Goal: Task Accomplishment & Management: Manage account settings

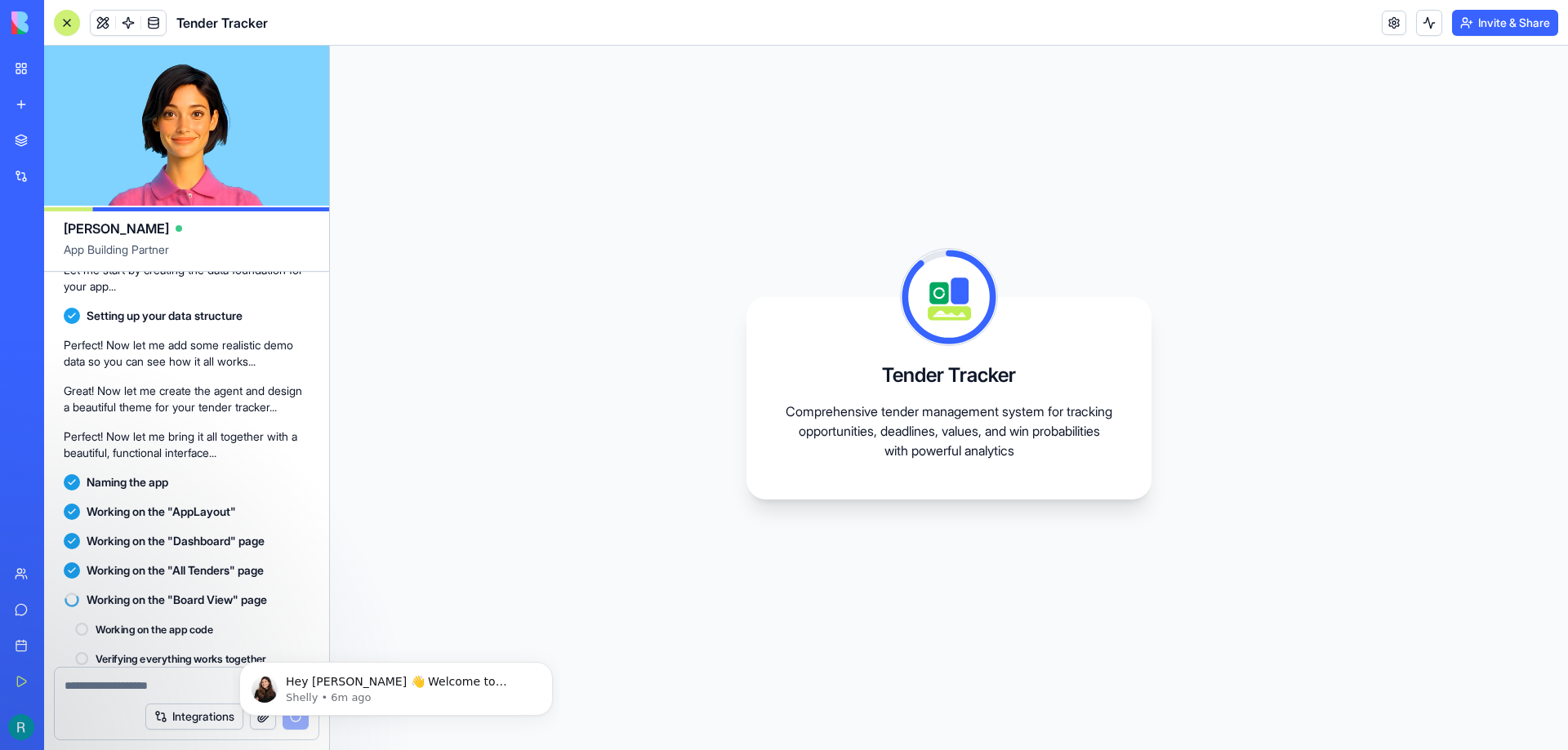
scroll to position [461, 0]
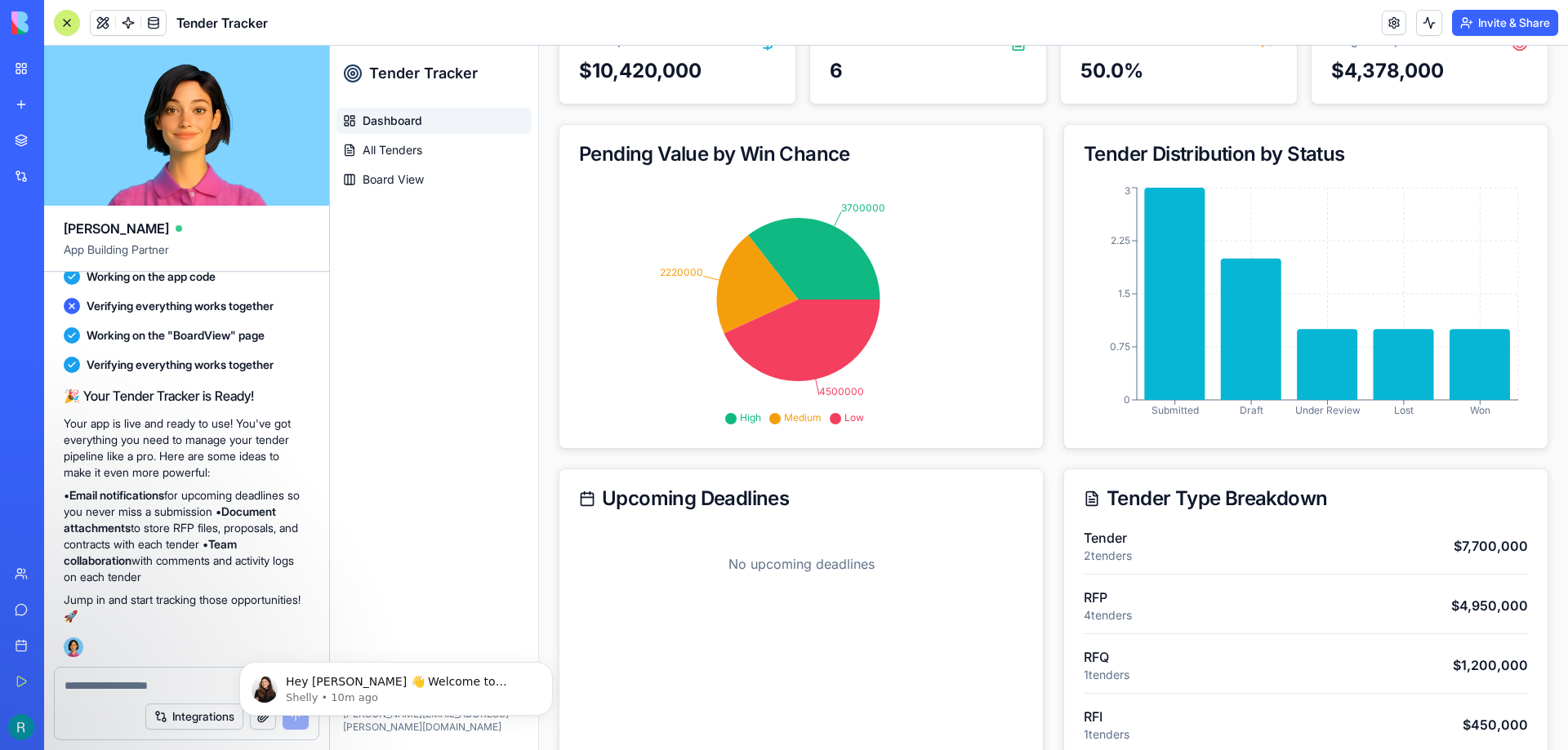
scroll to position [189, 0]
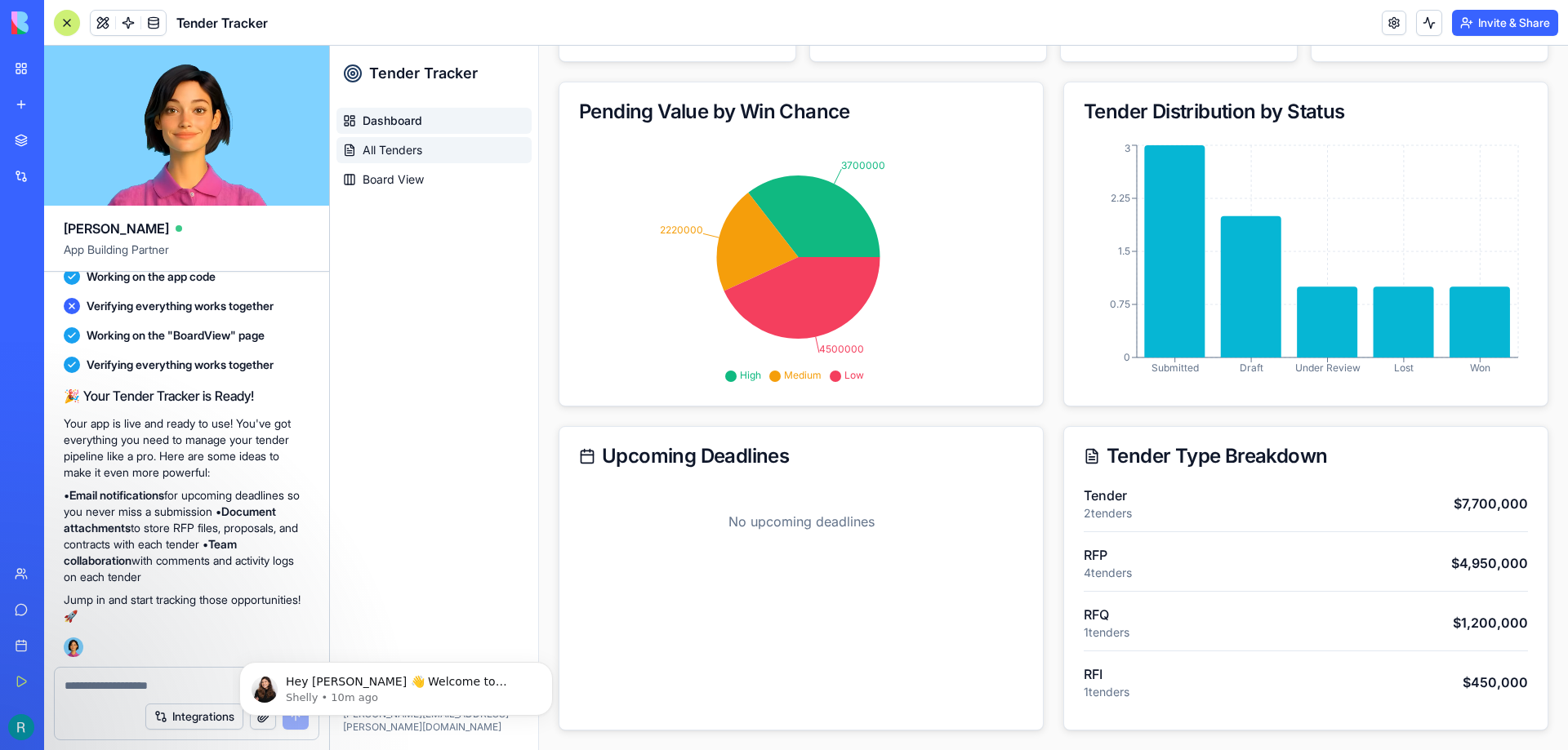
click at [393, 142] on span "All Tenders" at bounding box center [392, 150] width 59 height 17
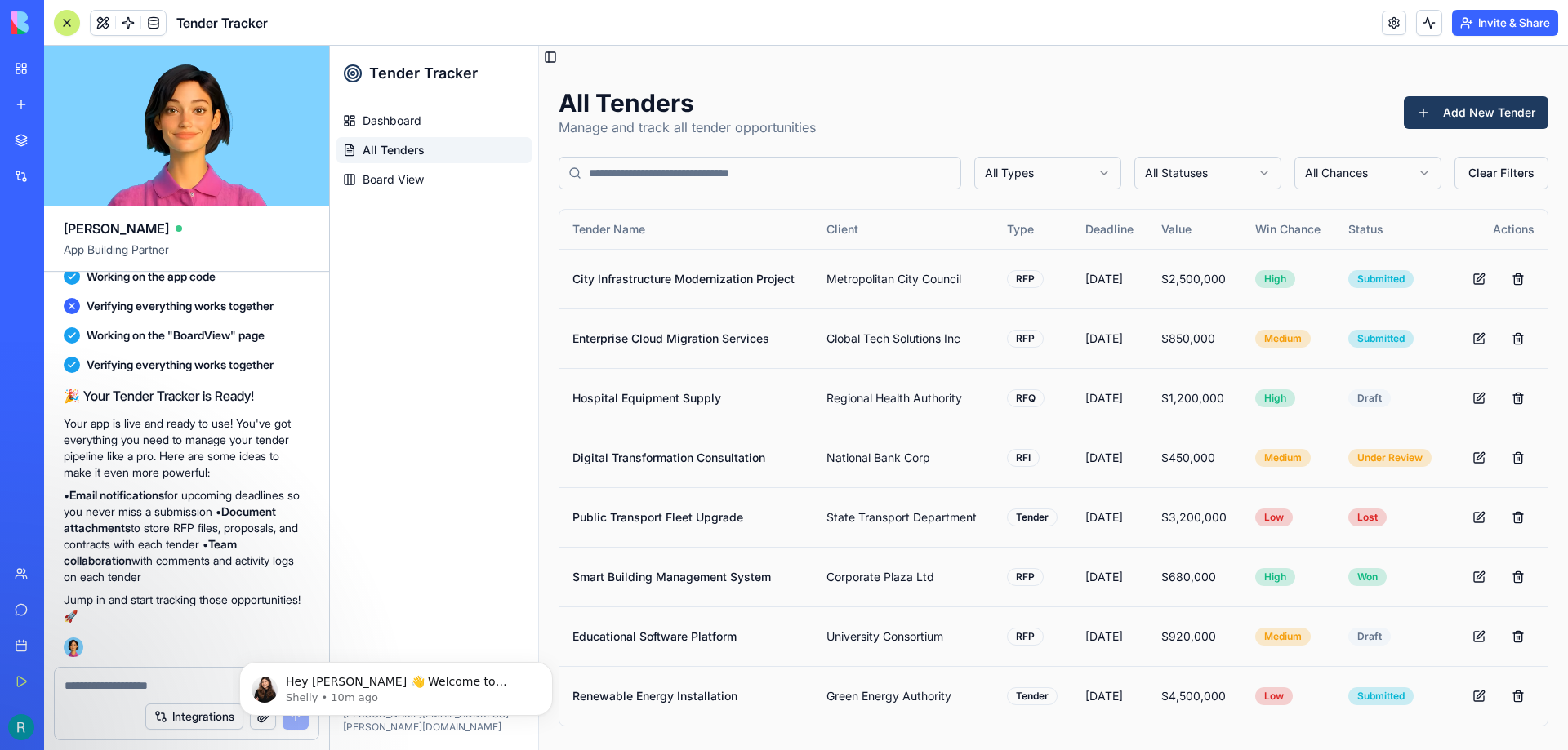
scroll to position [0, 0]
click at [137, 686] on textarea at bounding box center [186, 686] width 244 height 17
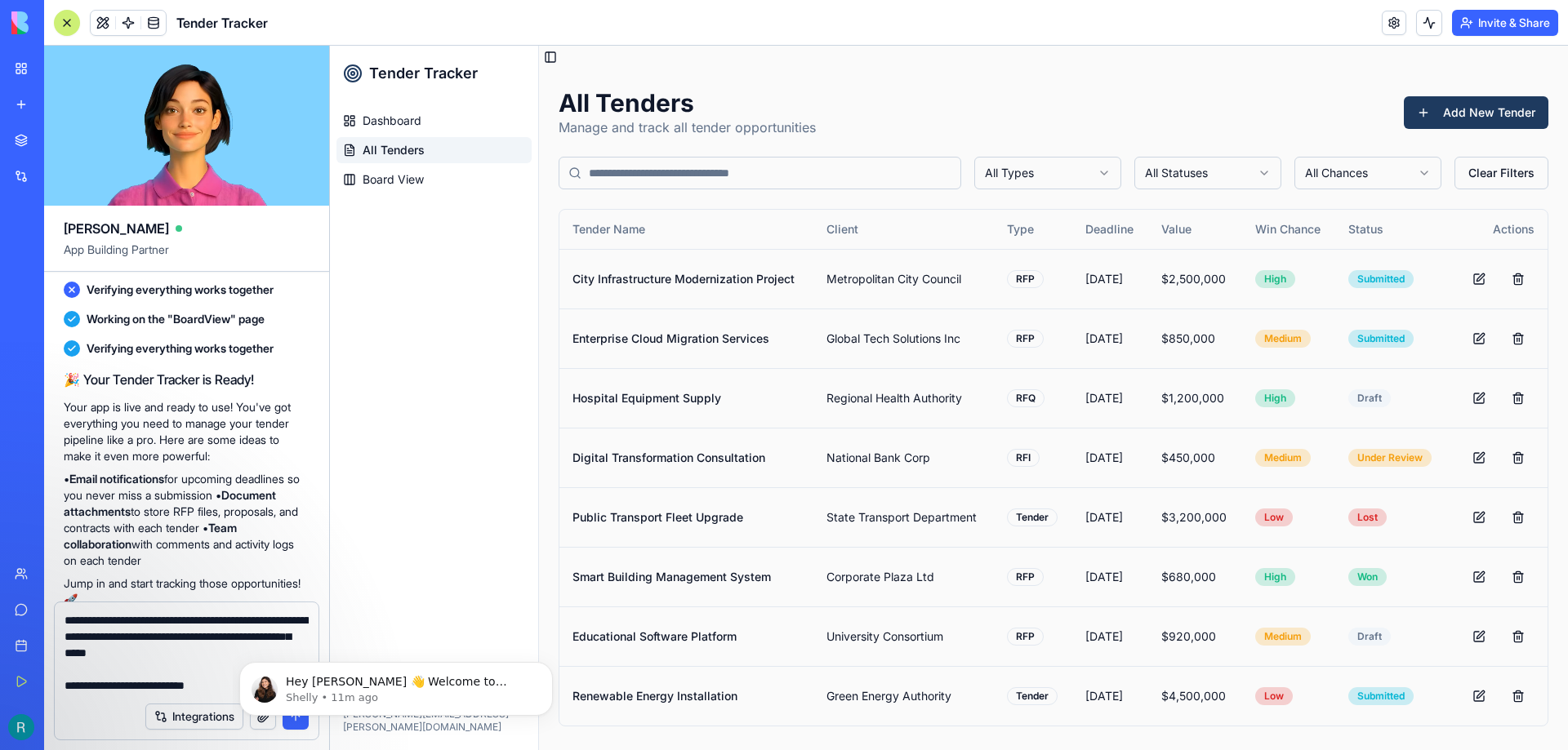
type textarea "**********"
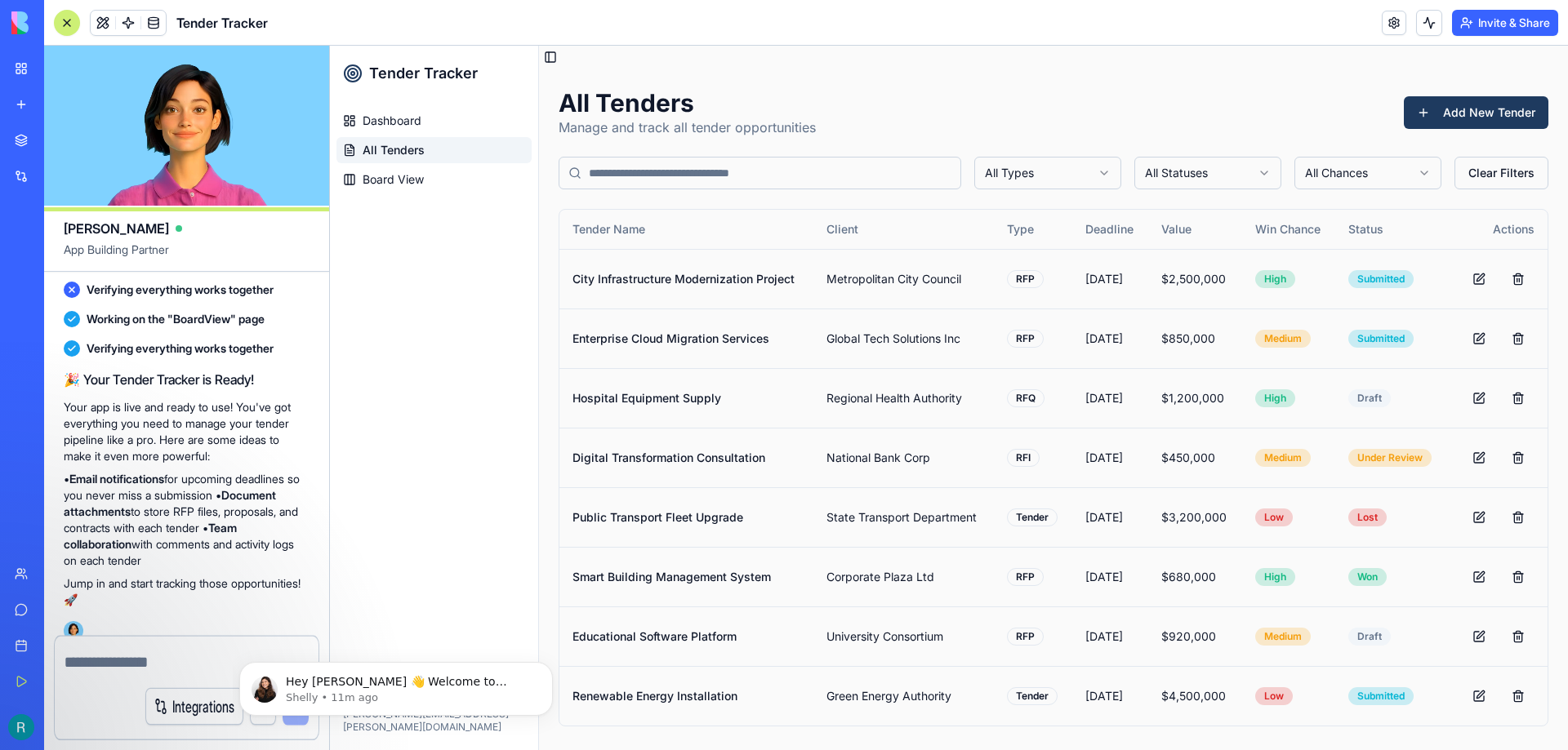
scroll to position [853, 0]
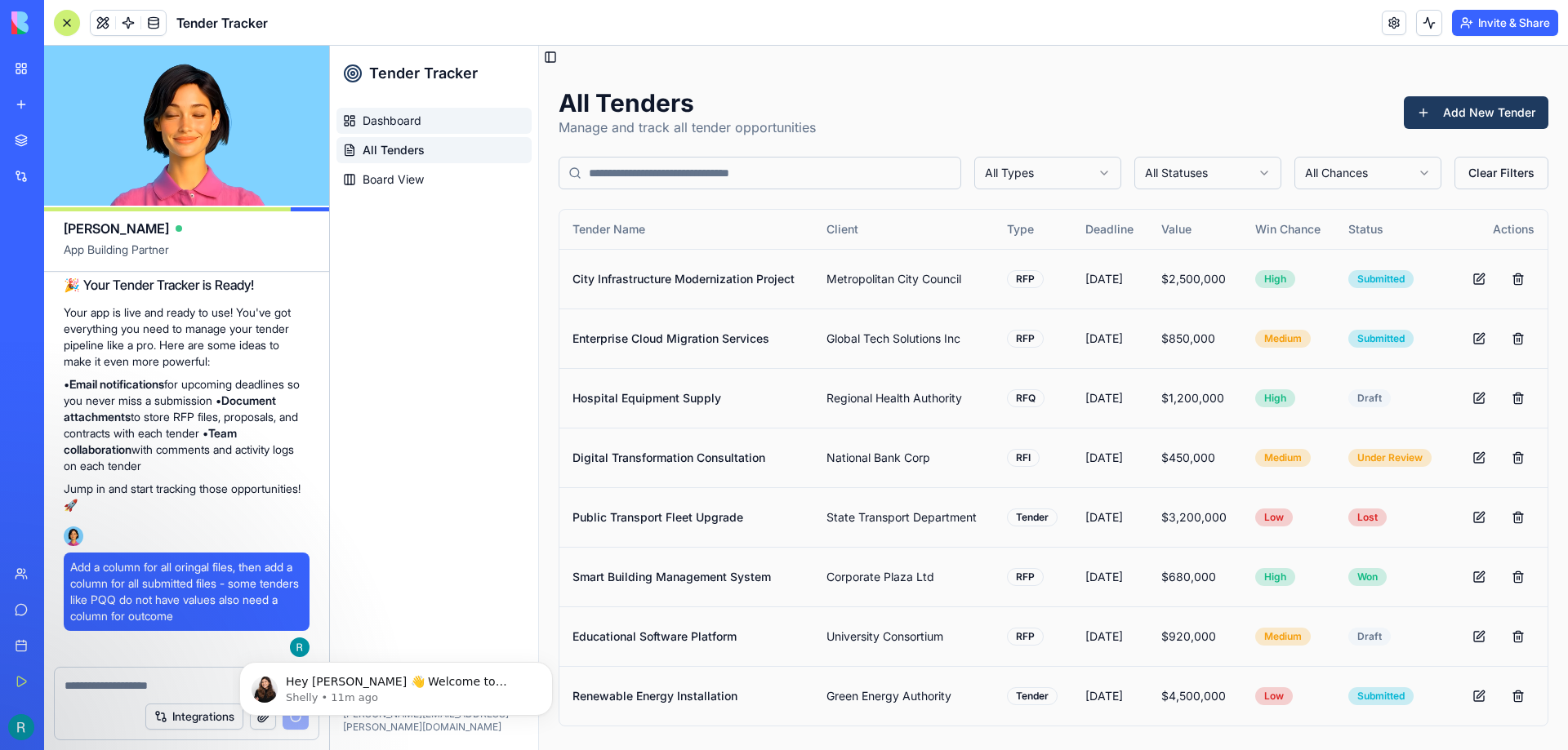
click at [403, 124] on span "Dashboard" at bounding box center [391, 120] width 58 height 17
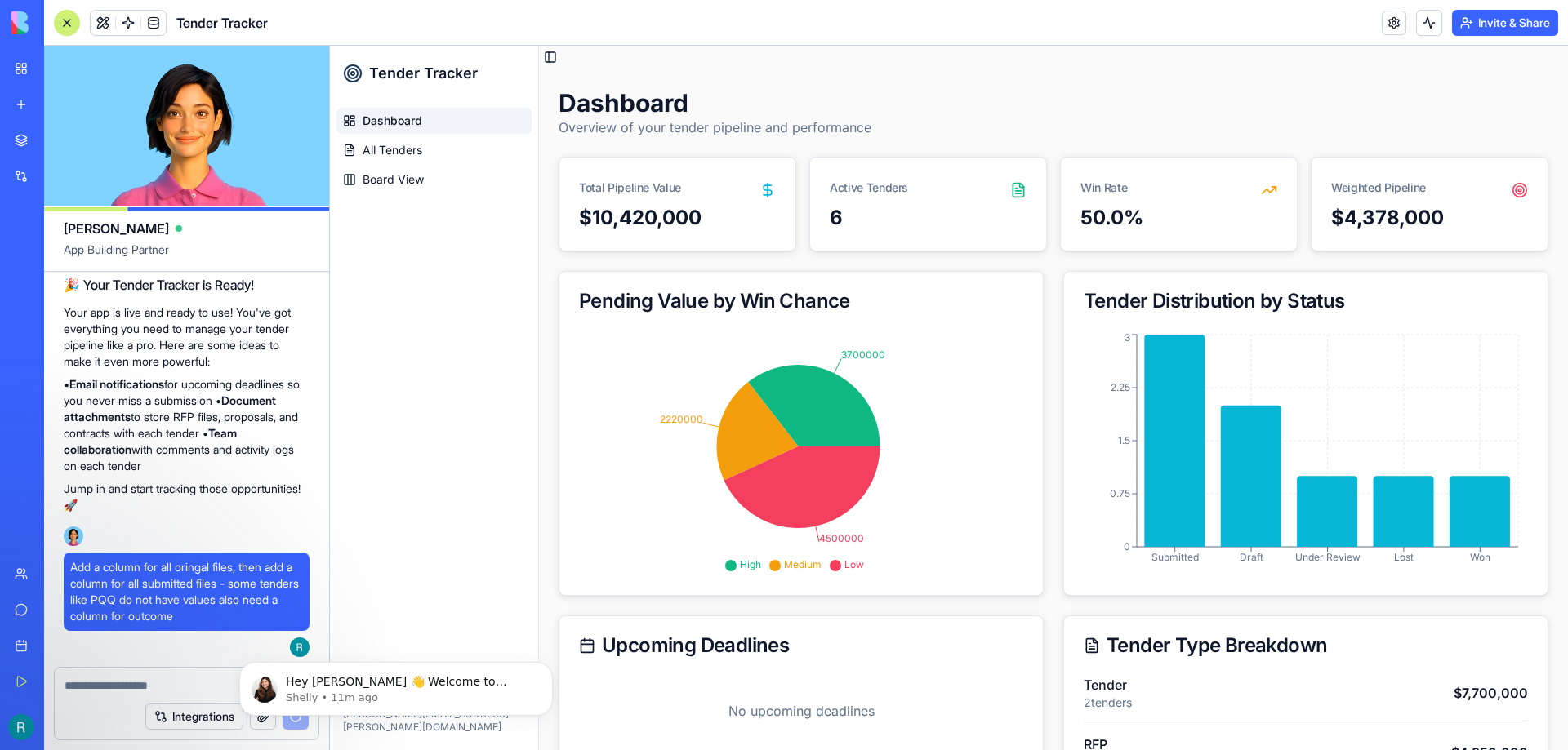
scroll to position [1186, 0]
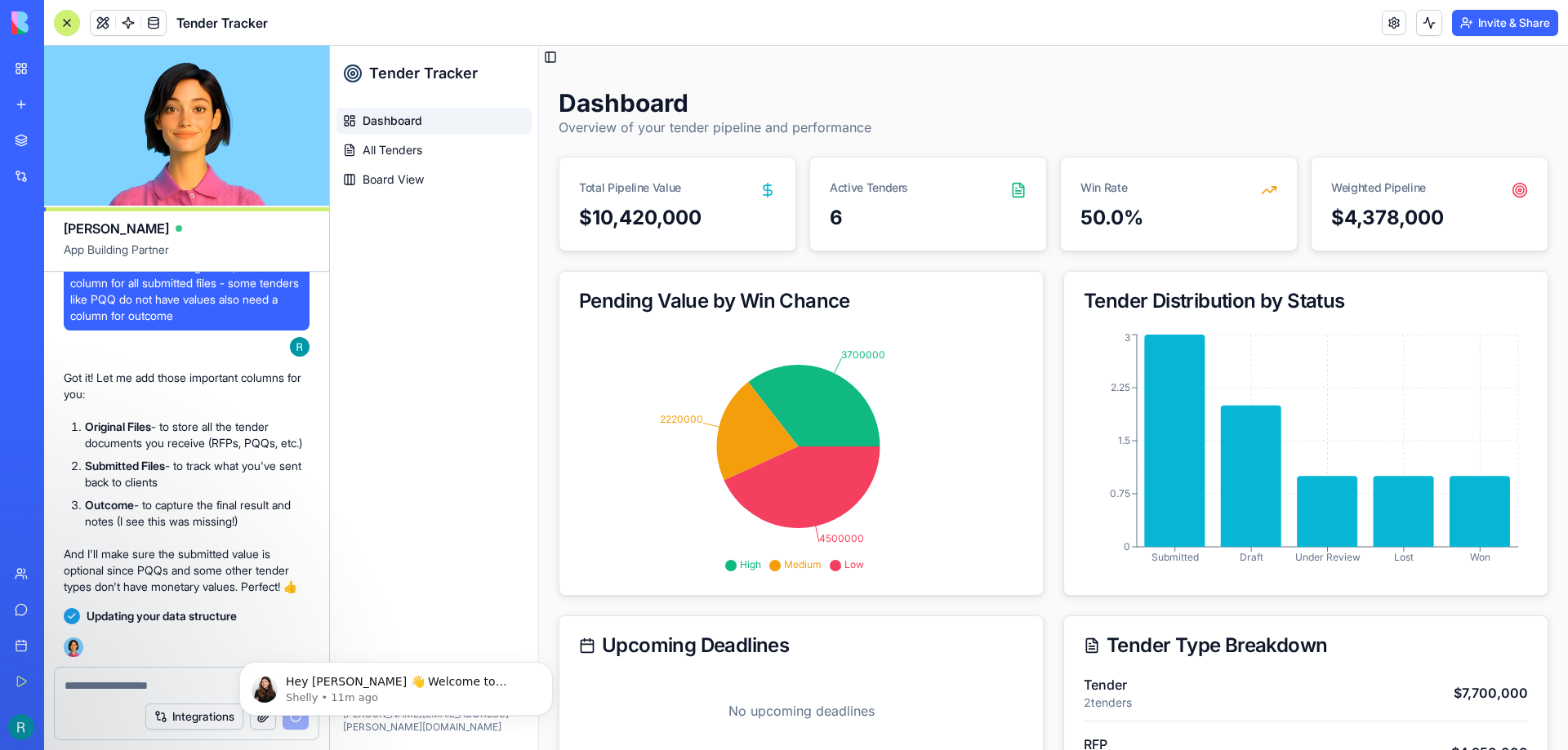
click at [1513, 185] on circle at bounding box center [1520, 191] width 14 height 14
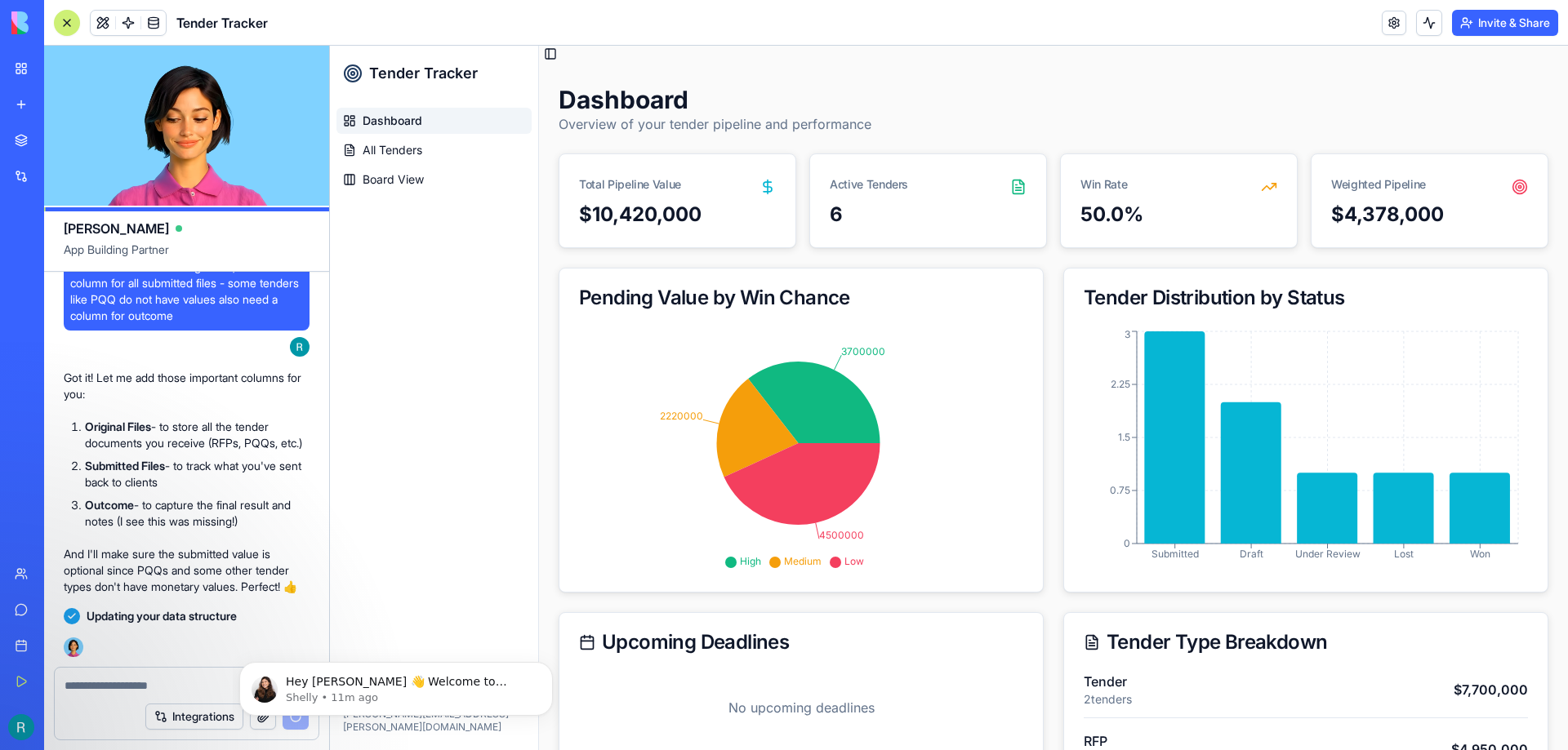
scroll to position [0, 0]
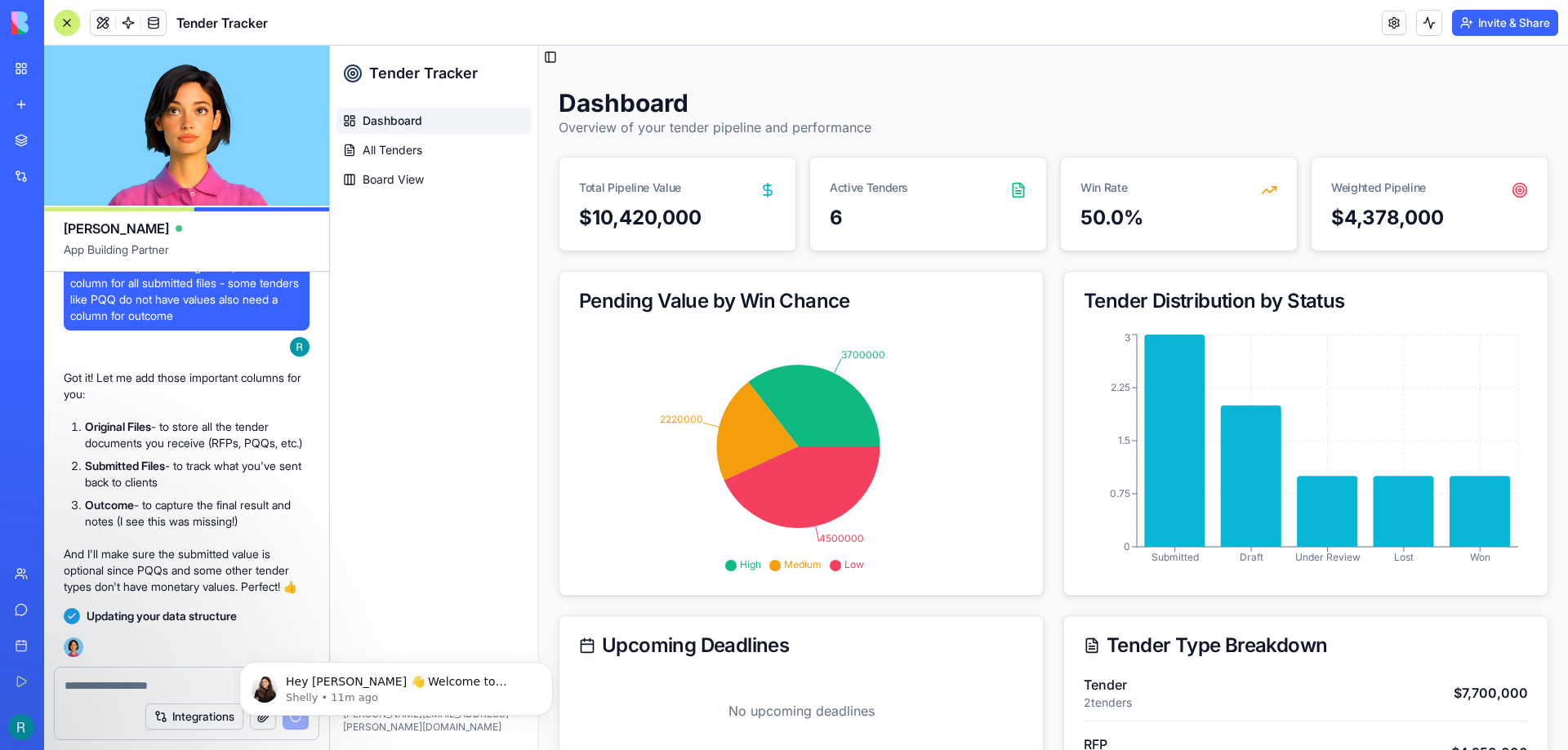
click at [859, 219] on div "6" at bounding box center [928, 218] width 197 height 26
click at [410, 184] on span "Board View" at bounding box center [393, 179] width 61 height 17
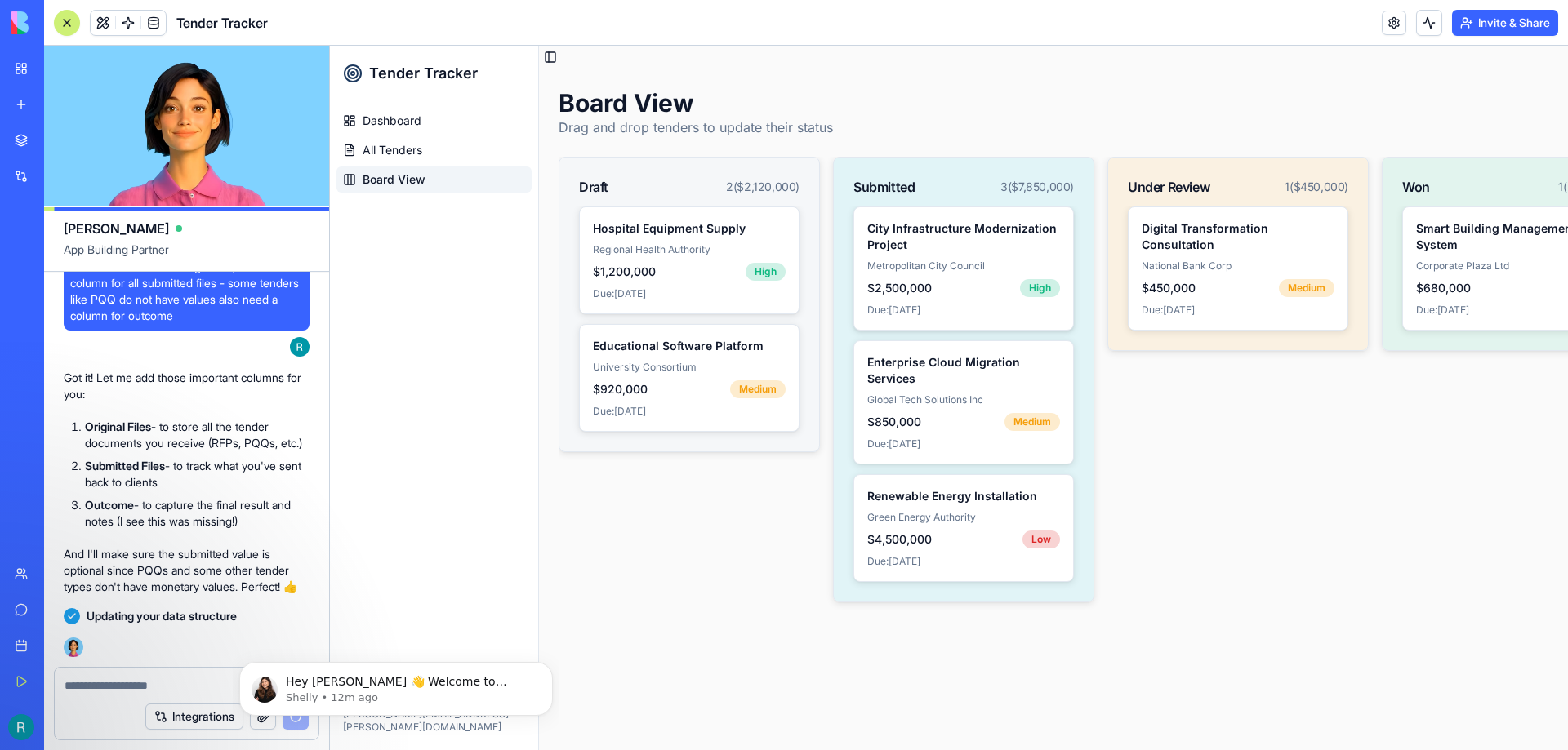
click at [937, 260] on div "Metropolitan City Council" at bounding box center [963, 266] width 193 height 13
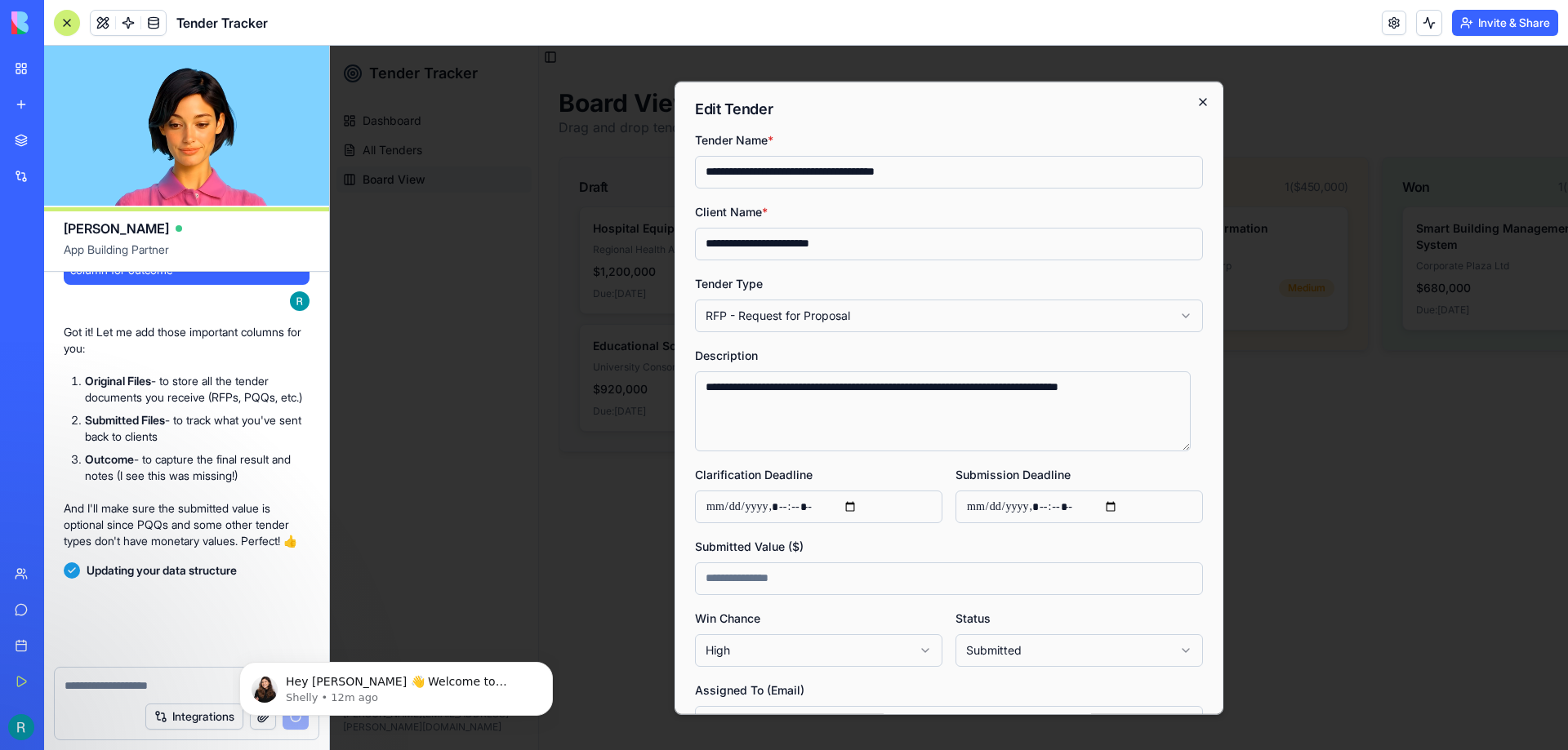
scroll to position [1247, 0]
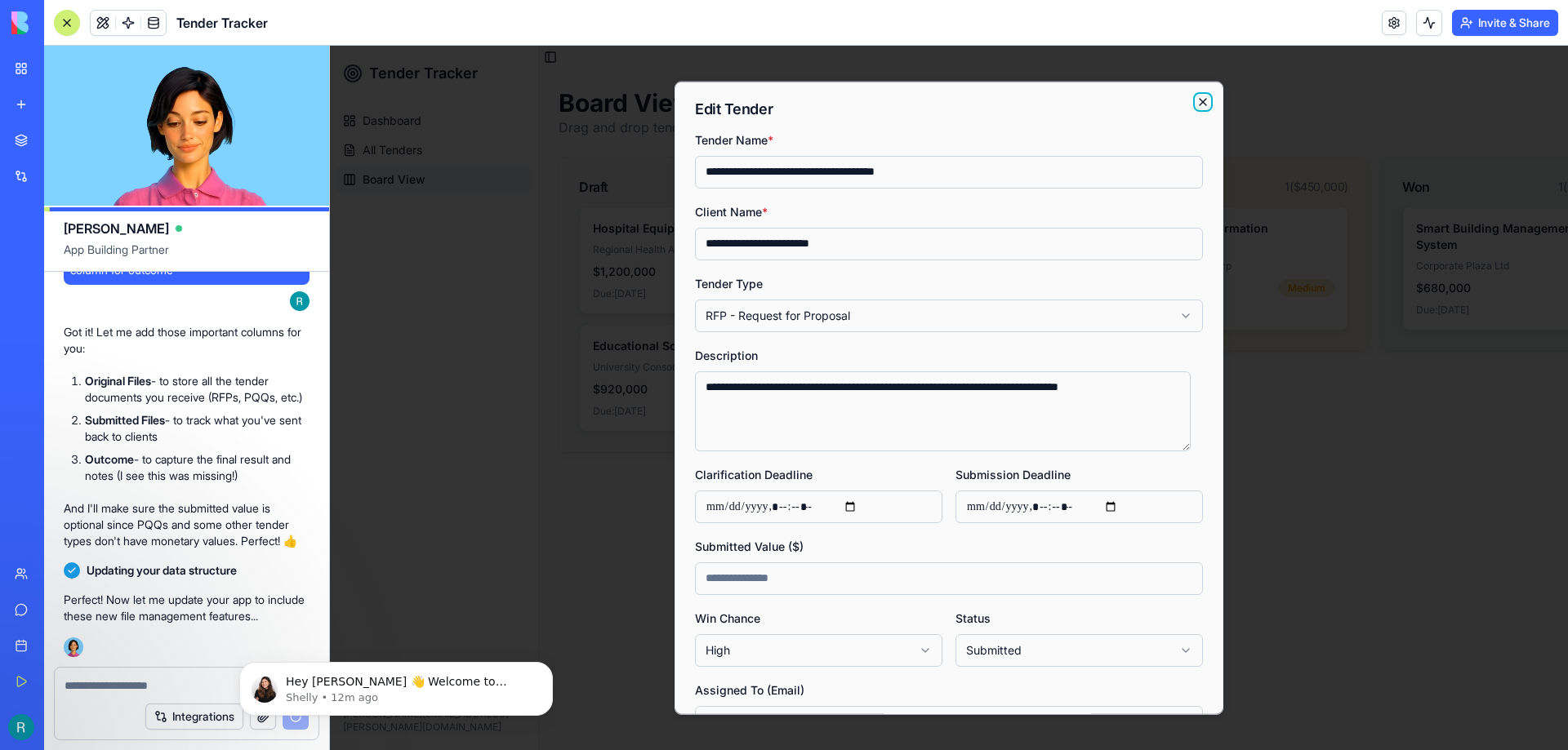
click at [1200, 100] on icon "button" at bounding box center [1202, 100] width 6 height 6
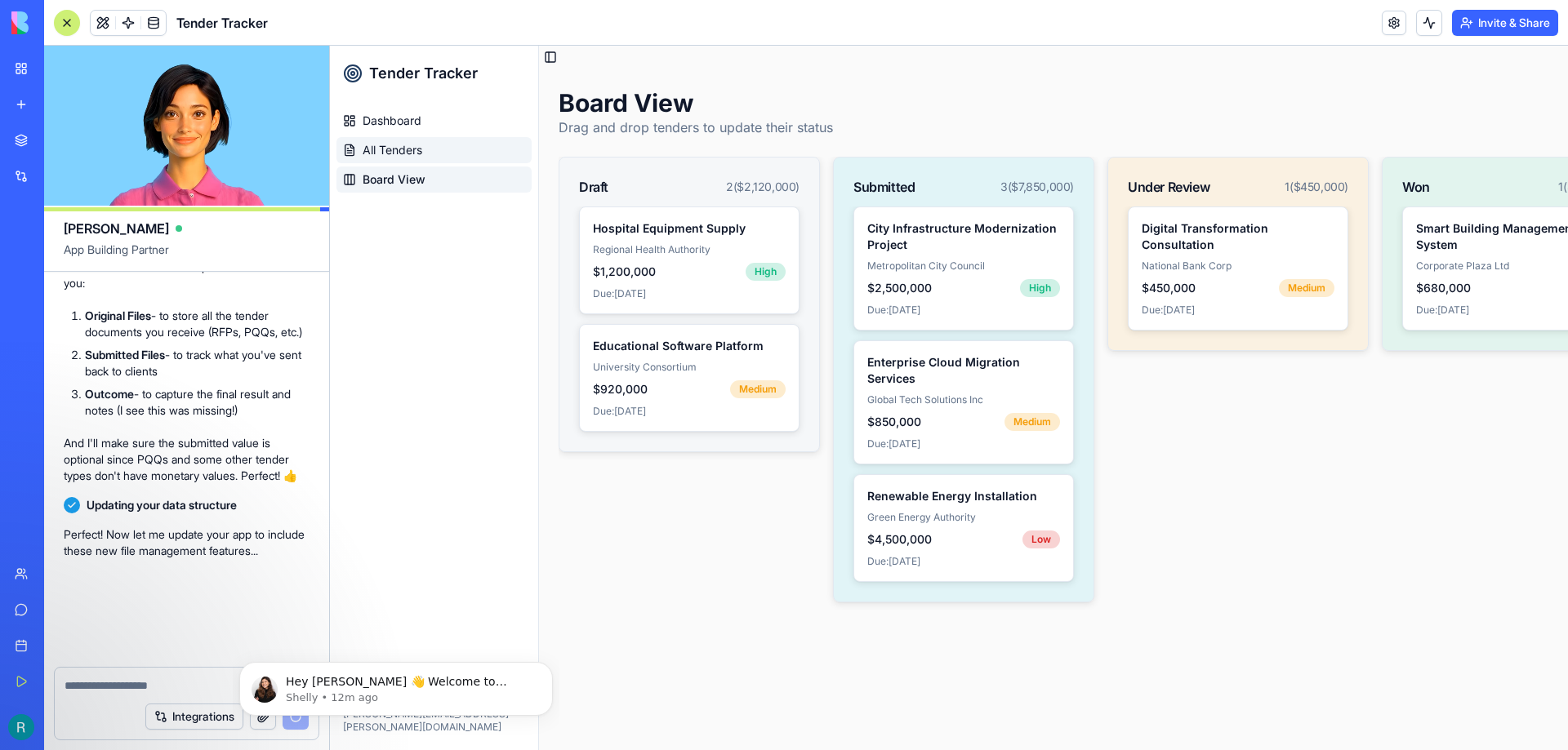
click at [398, 147] on span "All Tenders" at bounding box center [392, 150] width 59 height 17
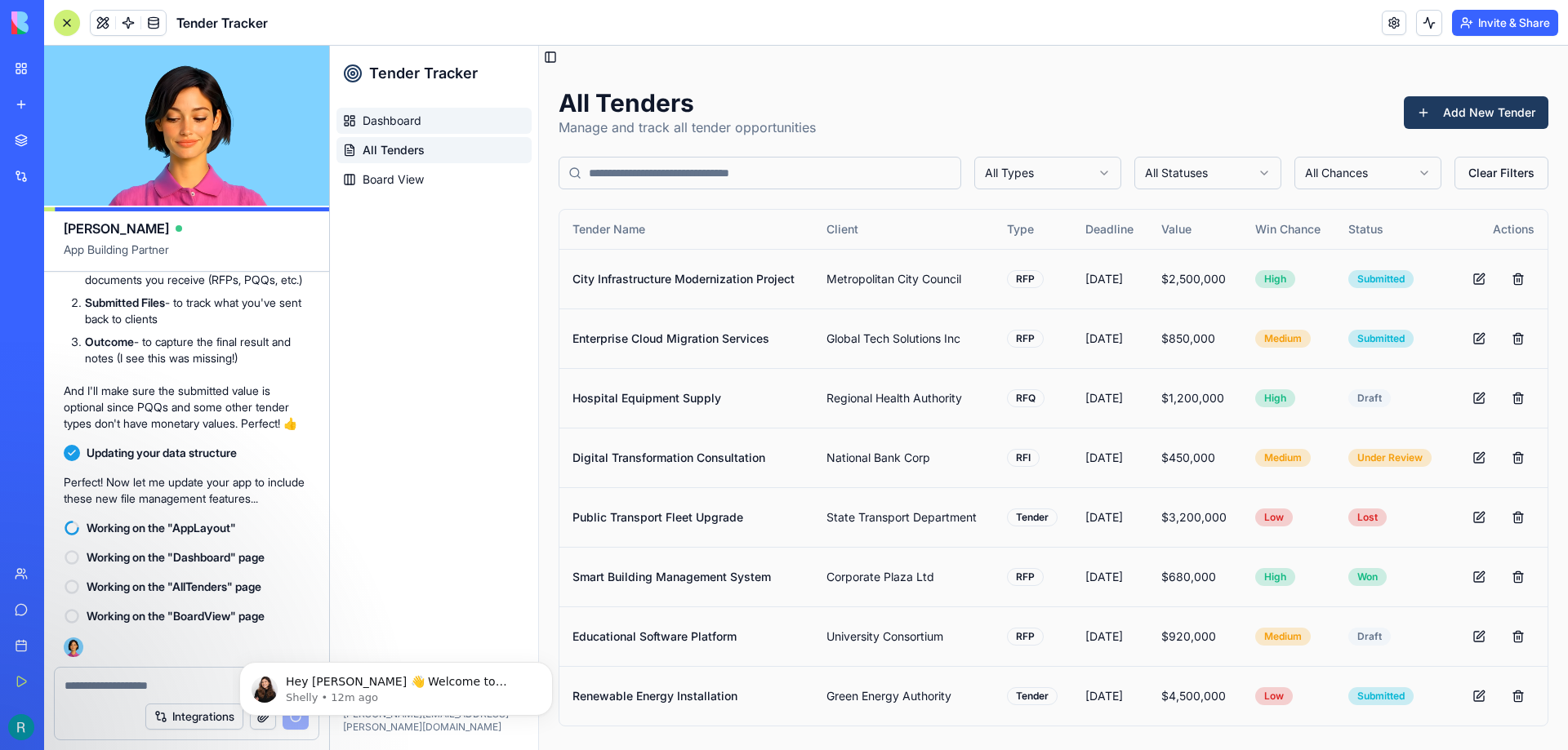
click at [396, 125] on span "Dashboard" at bounding box center [391, 120] width 58 height 17
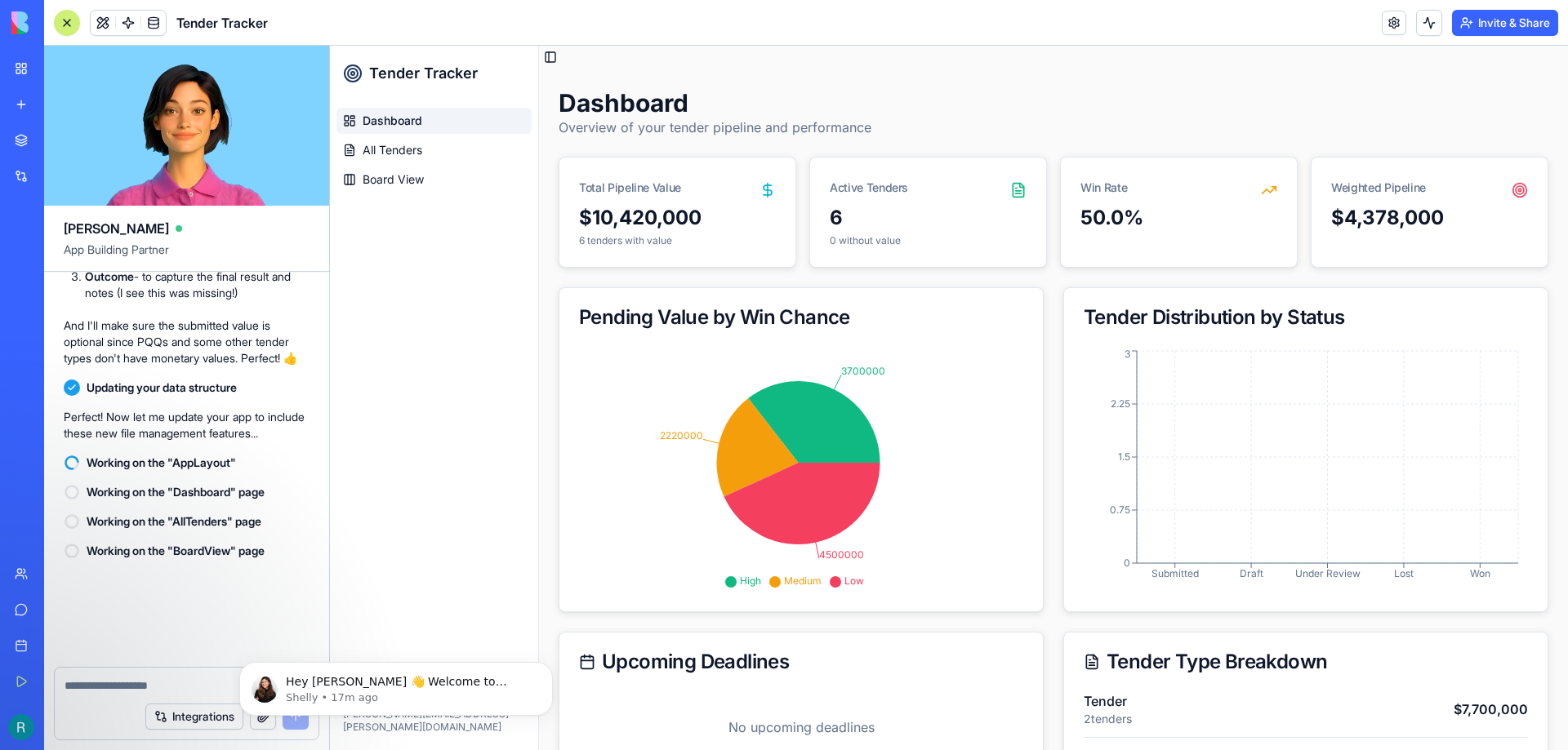
scroll to position [1882, 0]
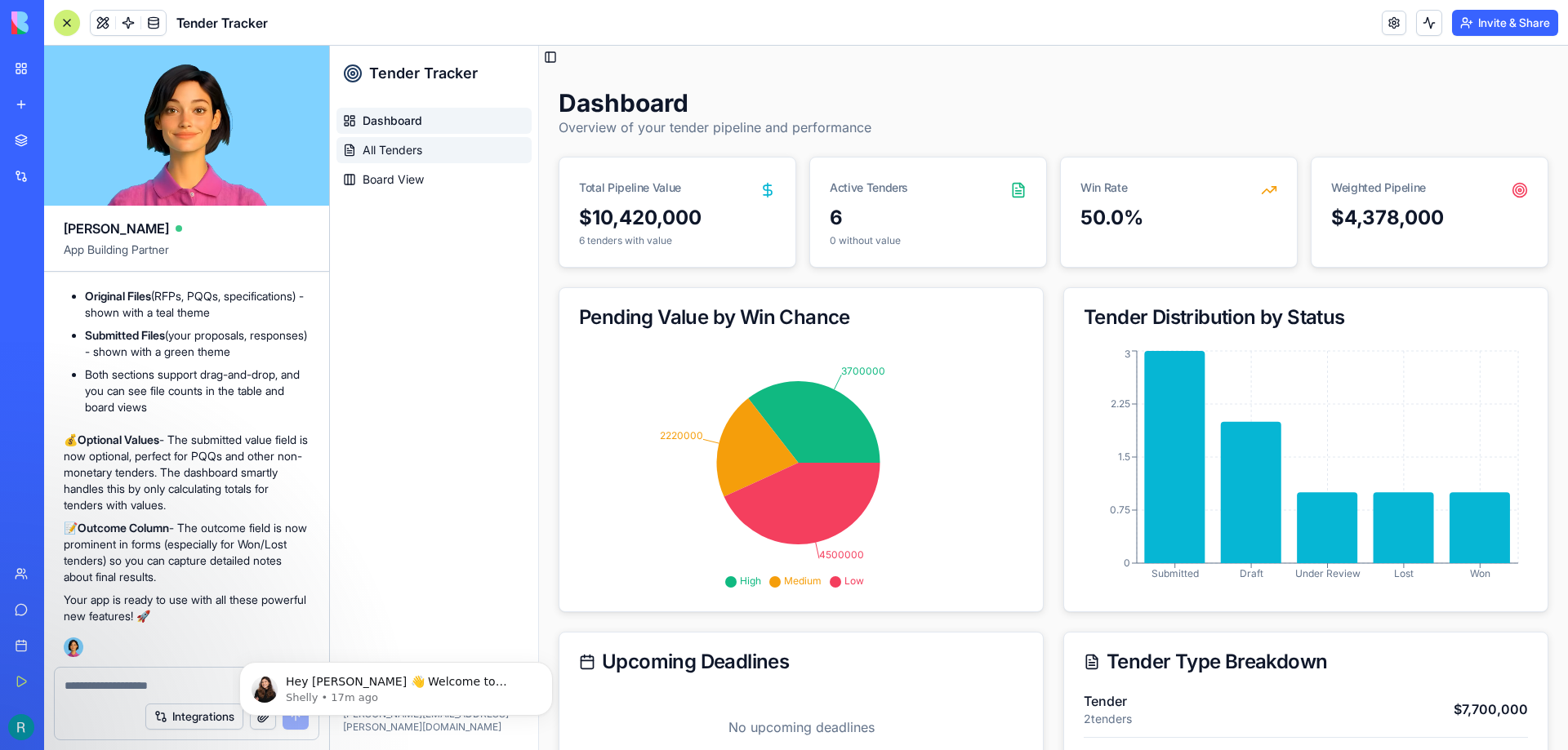
click at [450, 154] on link "All Tenders" at bounding box center [434, 150] width 195 height 26
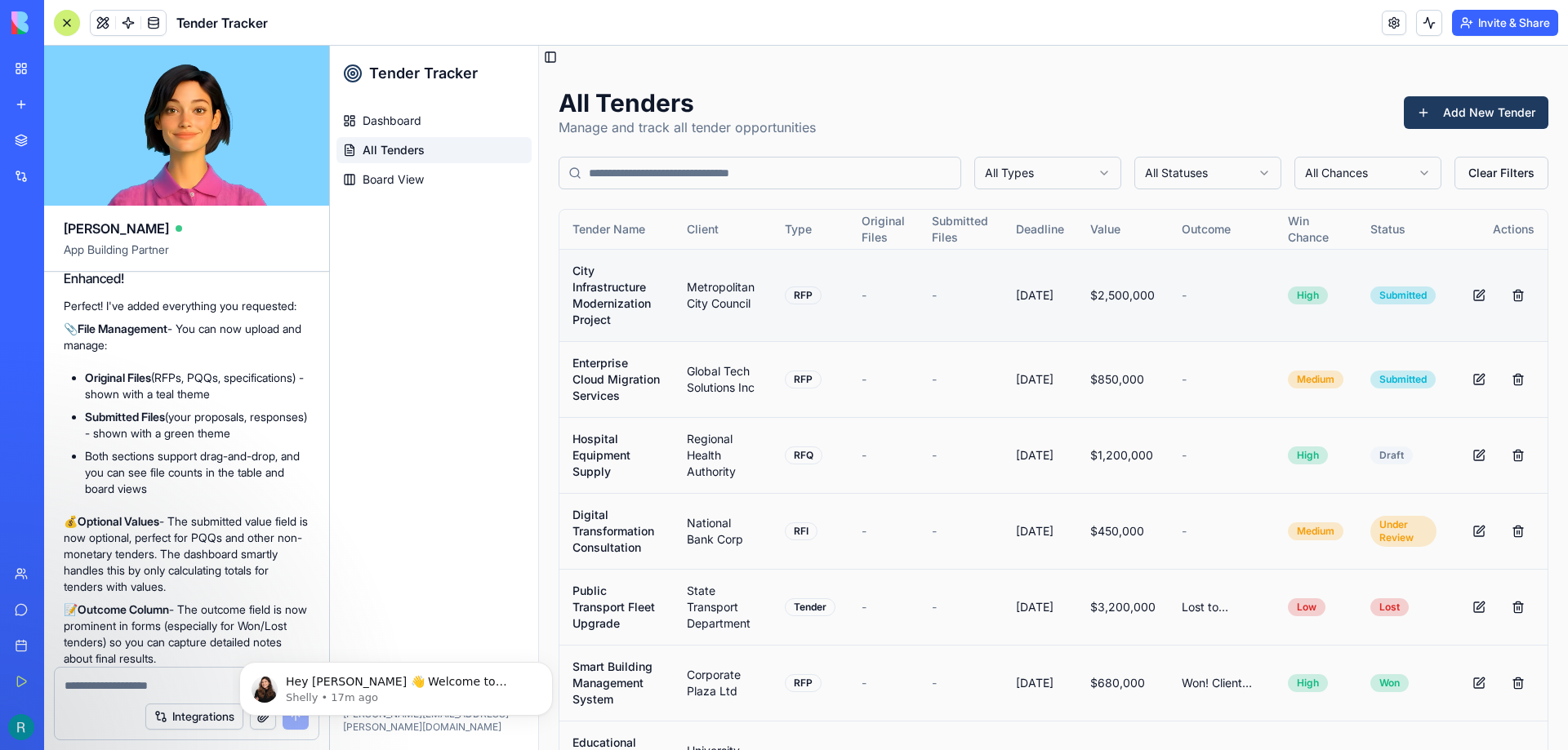
click at [862, 293] on span "-" at bounding box center [864, 295] width 5 height 14
click at [862, 298] on span "-" at bounding box center [864, 295] width 5 height 14
click at [854, 297] on td "-" at bounding box center [884, 295] width 71 height 92
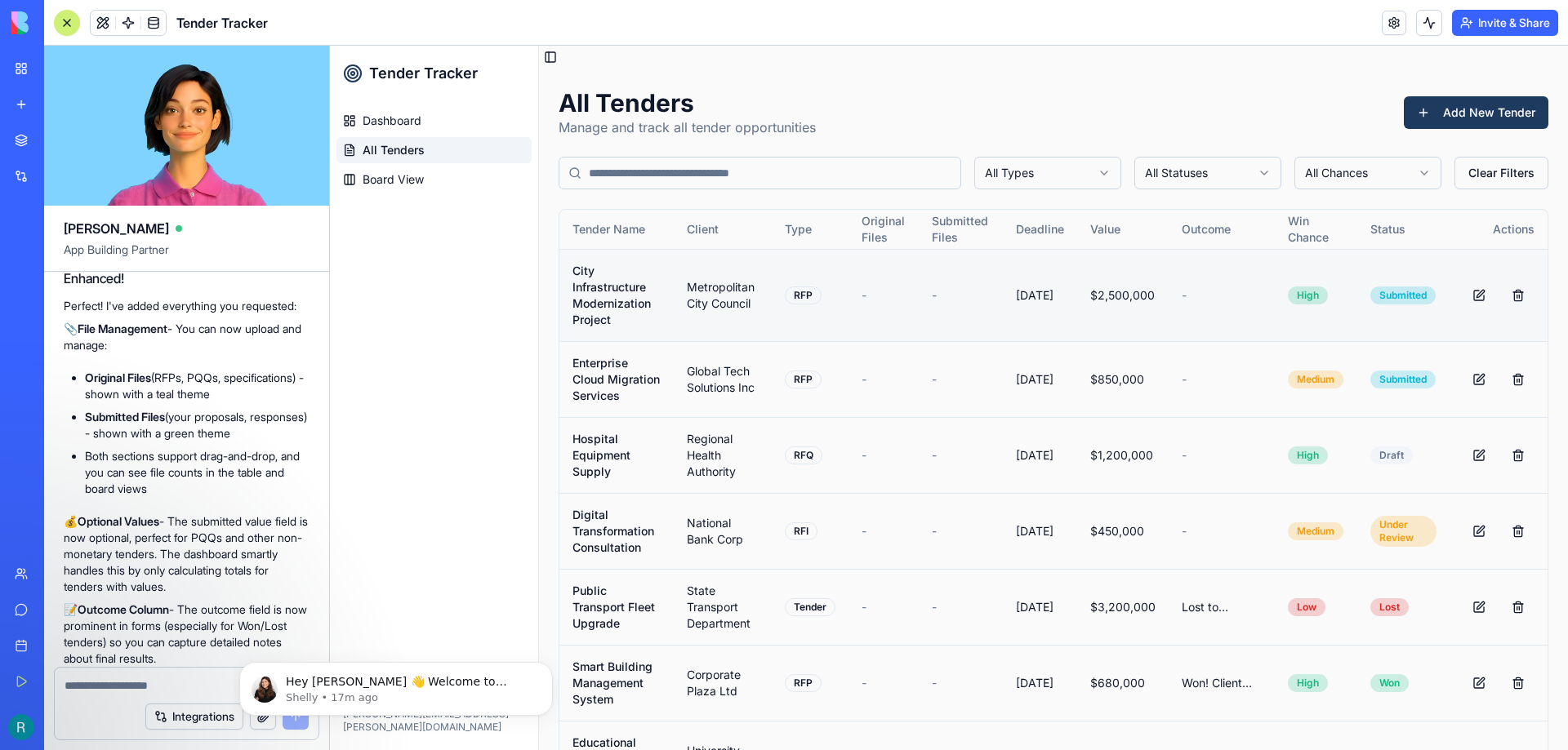
click at [612, 305] on td "City Infrastructure Modernization Project" at bounding box center [616, 295] width 114 height 92
click at [644, 267] on td "City Infrastructure Modernization Project" at bounding box center [616, 295] width 114 height 92
click at [1463, 292] on button at bounding box center [1478, 295] width 32 height 32
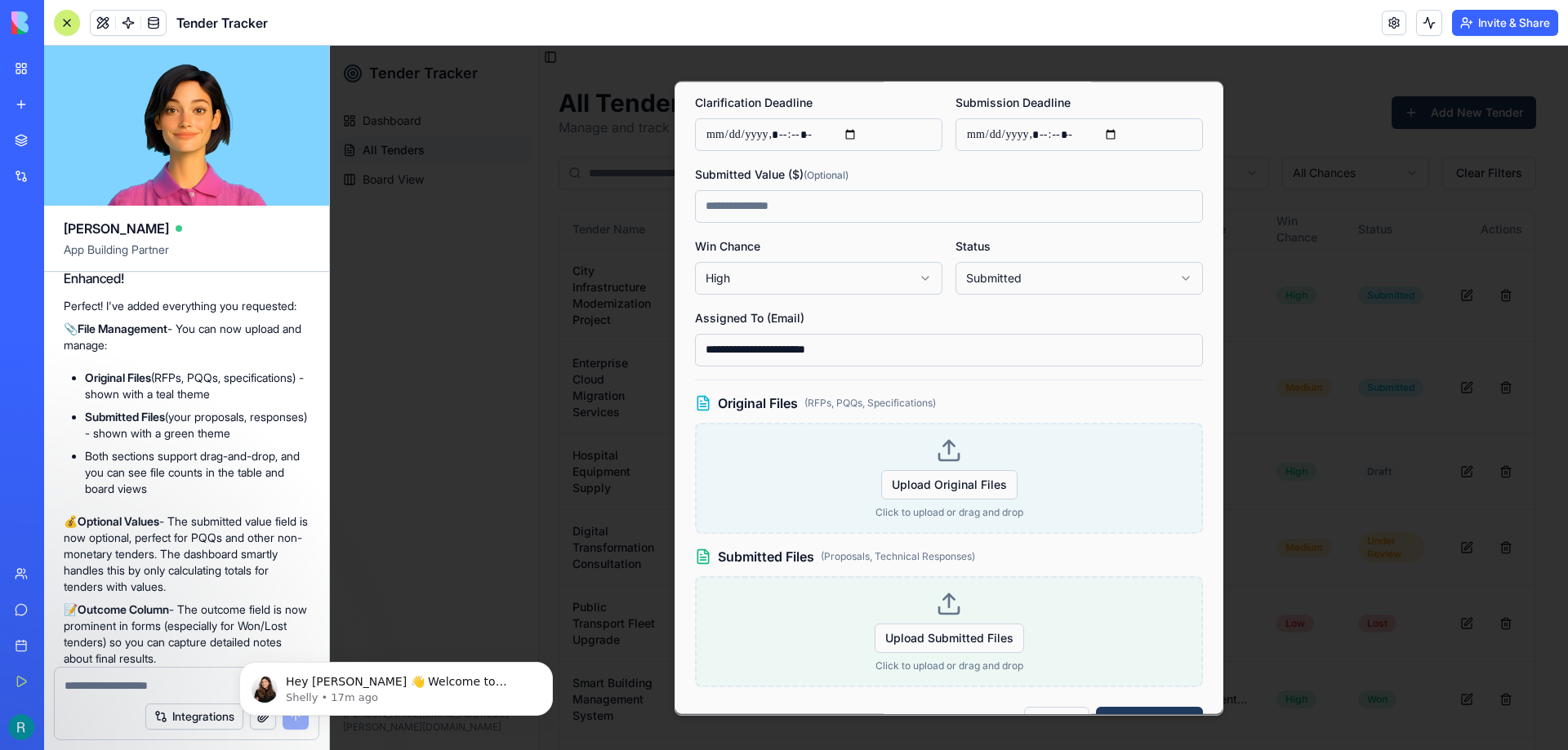
scroll to position [409, 0]
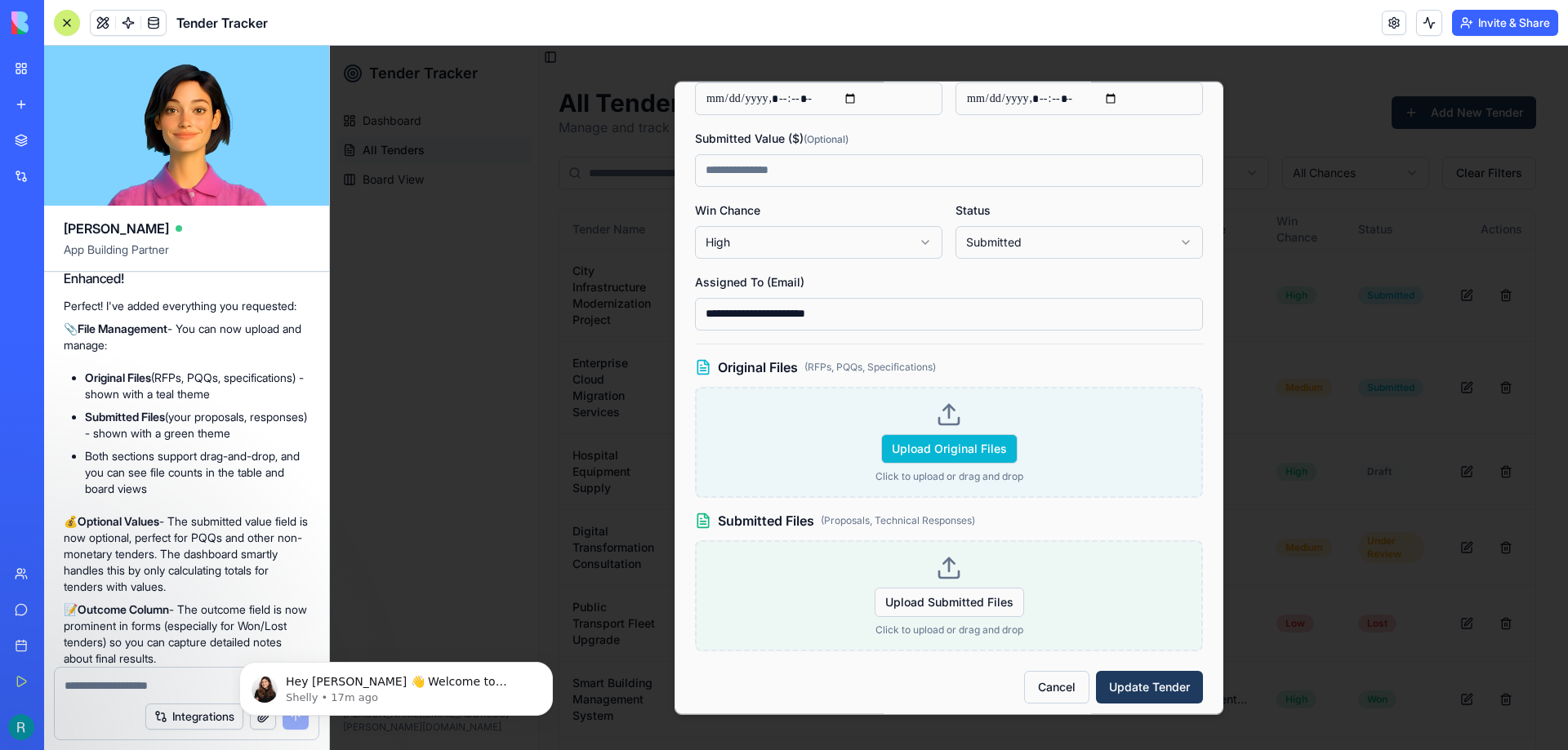
click at [943, 441] on span "Upload Original Files" at bounding box center [949, 449] width 137 height 30
click at [330, 45] on input "Upload Original Files" at bounding box center [330, 45] width 0 height 0
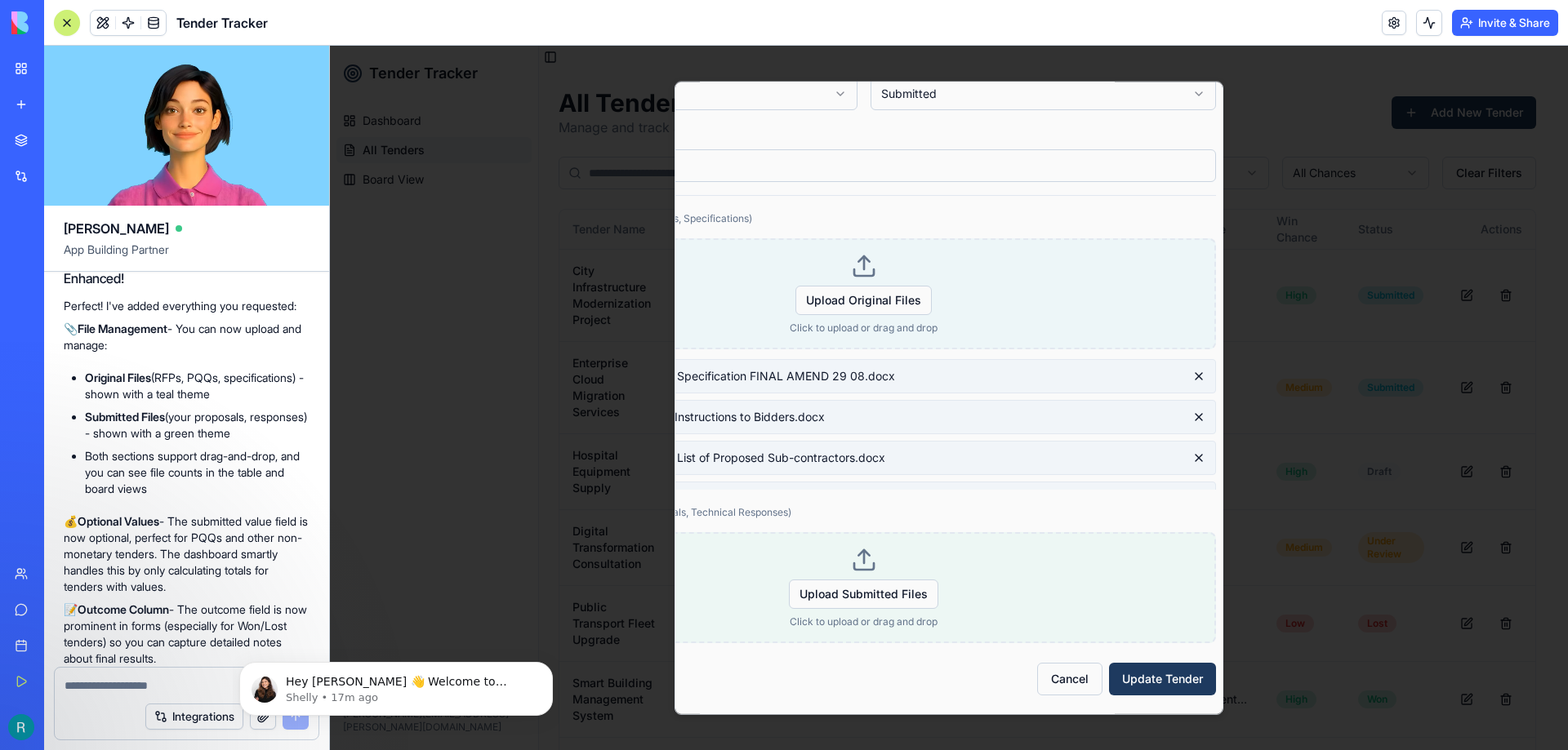
scroll to position [569, 209]
click at [1144, 669] on button "Update Tender" at bounding box center [1149, 678] width 107 height 32
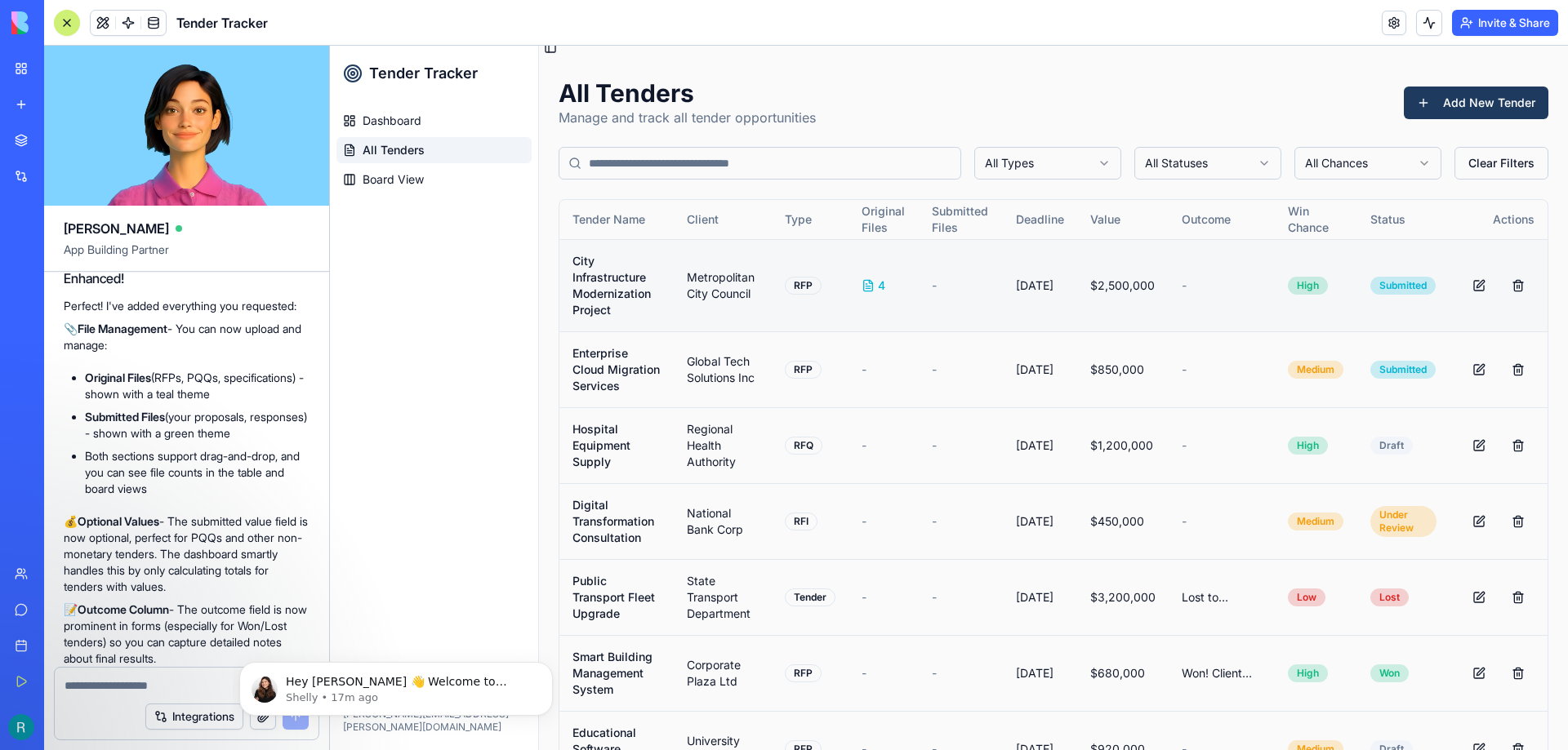
scroll to position [0, 0]
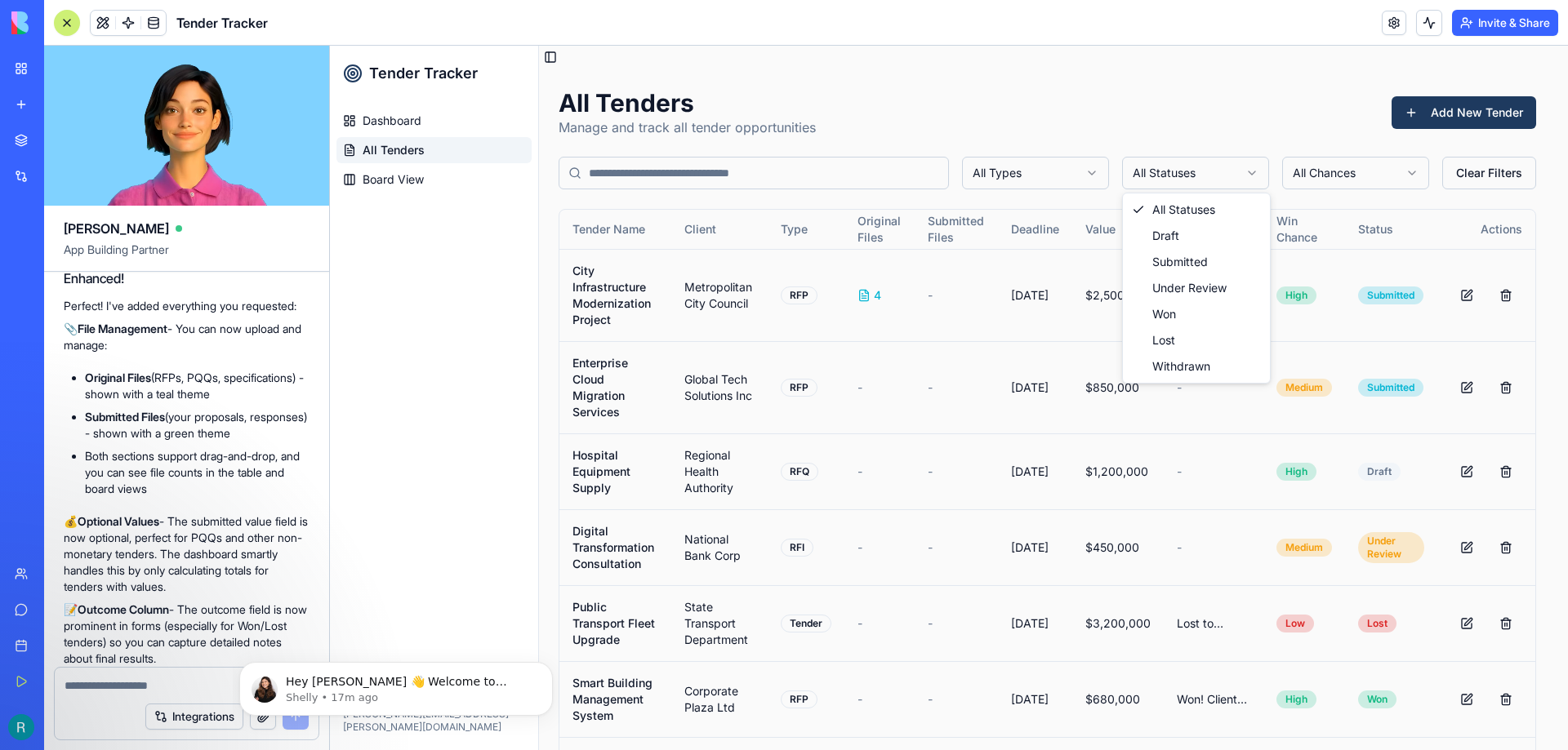
click at [1192, 169] on html "Tender Tracker Dashboard All Tenders Board View Rorie Roberts rorie.roberts@rad…" at bounding box center [949, 477] width 1238 height 864
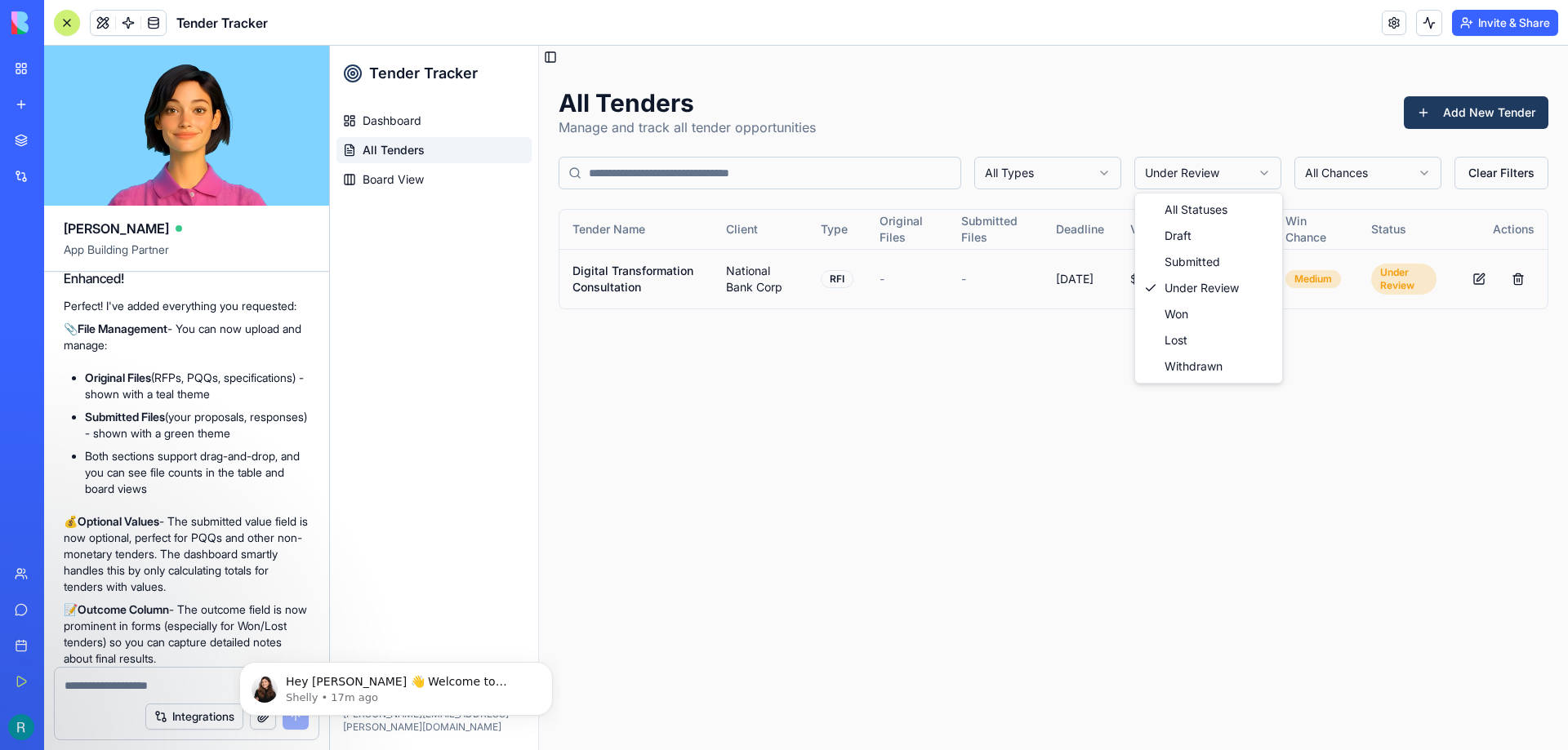
click at [1220, 172] on html "Tender Tracker Dashboard All Tenders Board View Rorie Roberts rorie.roberts@rad…" at bounding box center [949, 397] width 1238 height 705
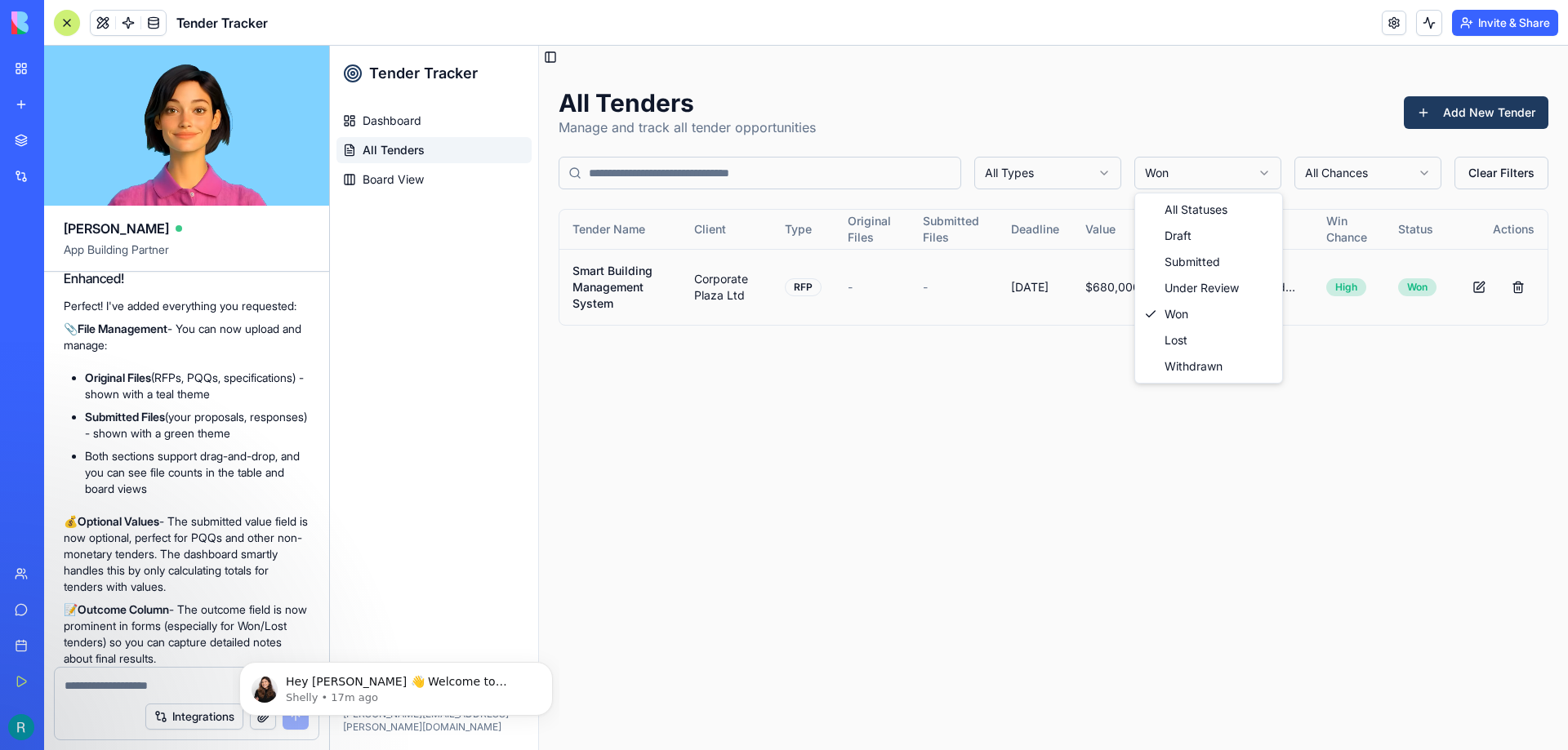
click at [1218, 177] on html "Tender Tracker Dashboard All Tenders Board View Rorie Roberts rorie.roberts@rad…" at bounding box center [949, 397] width 1238 height 705
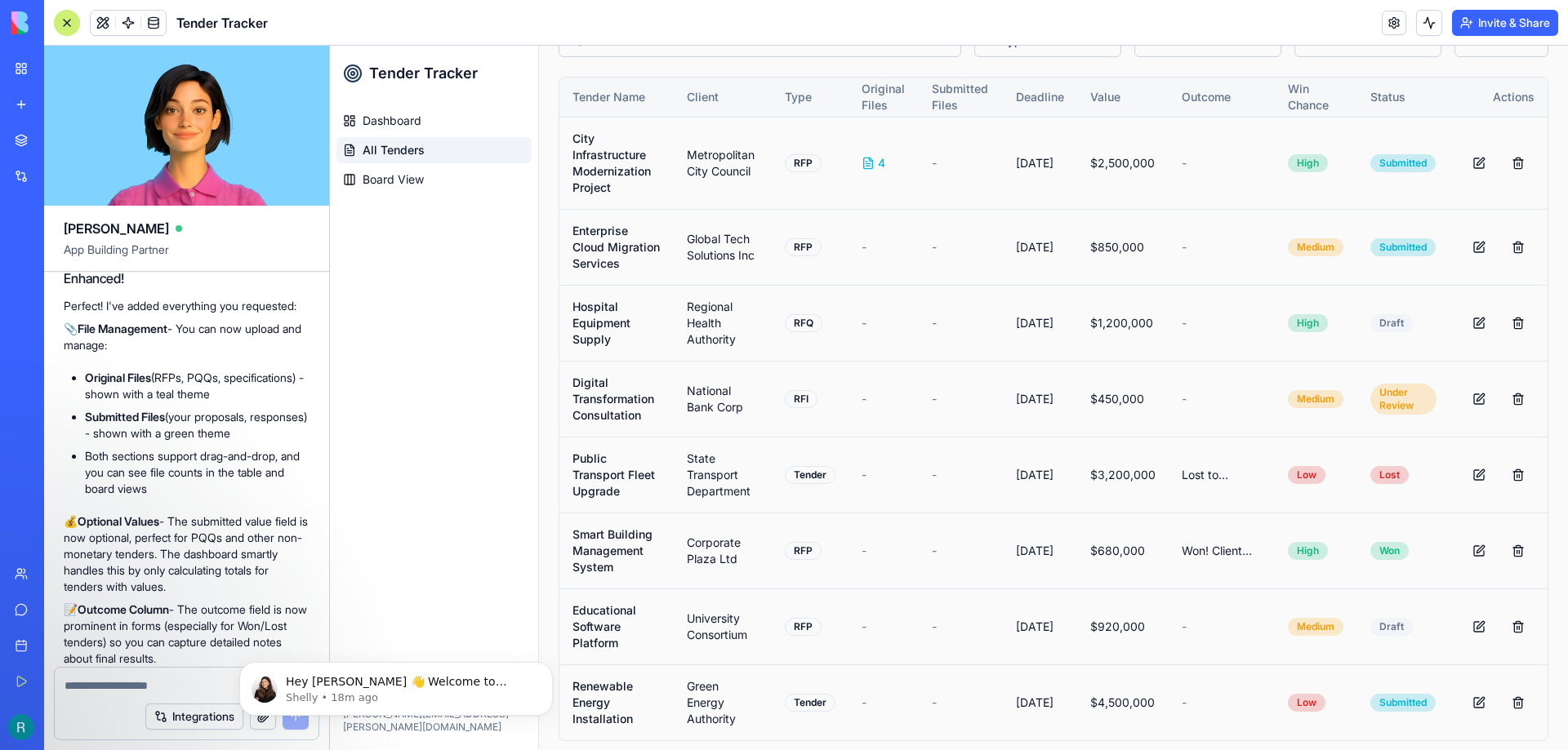
scroll to position [143, 0]
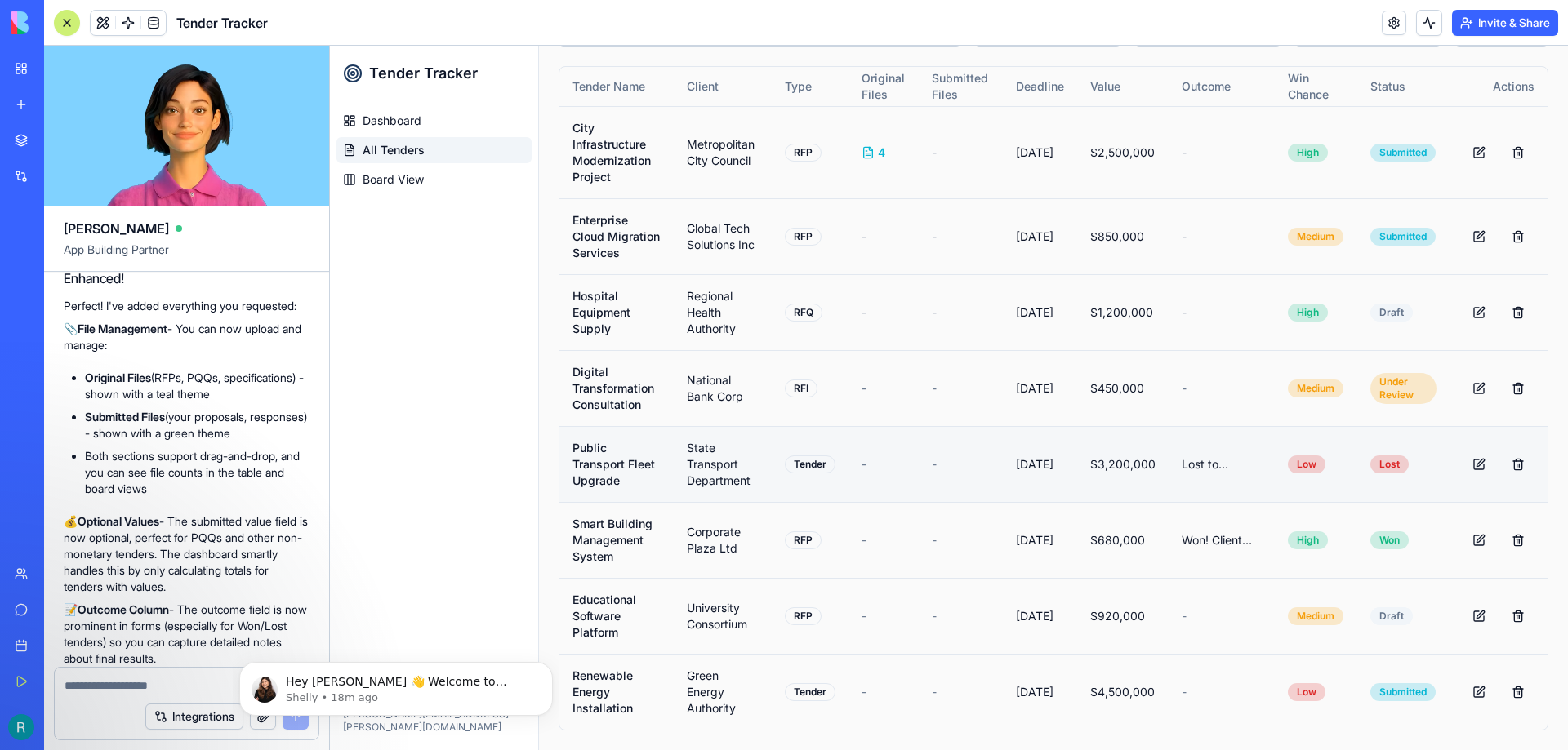
click at [1209, 466] on span "Lost to competitor with lower bid. Client prioritized cost over quality." at bounding box center [1221, 464] width 80 height 17
click at [1206, 465] on span "Lost to competitor with lower bid. Client prioritized cost over quality." at bounding box center [1221, 464] width 80 height 17
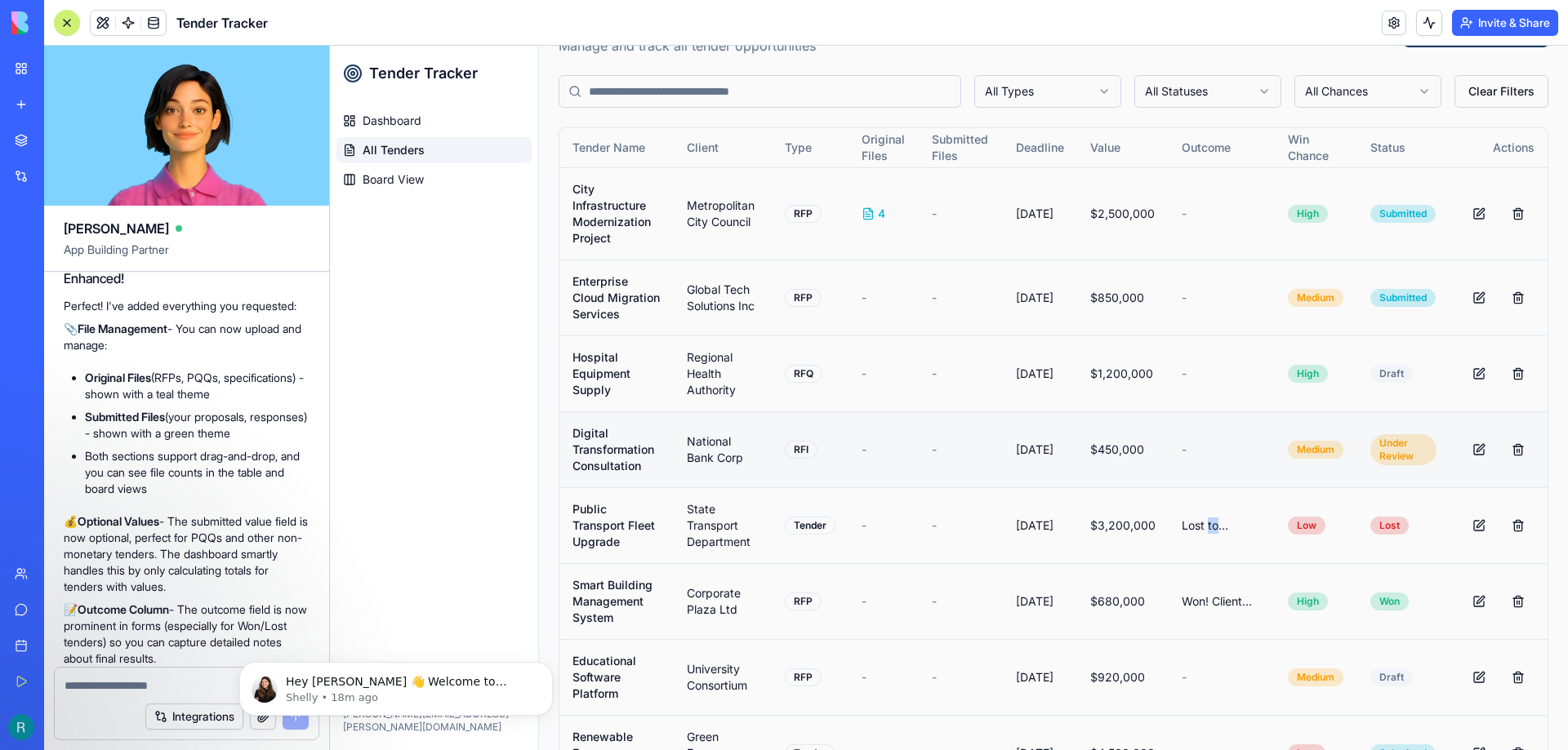
scroll to position [0, 0]
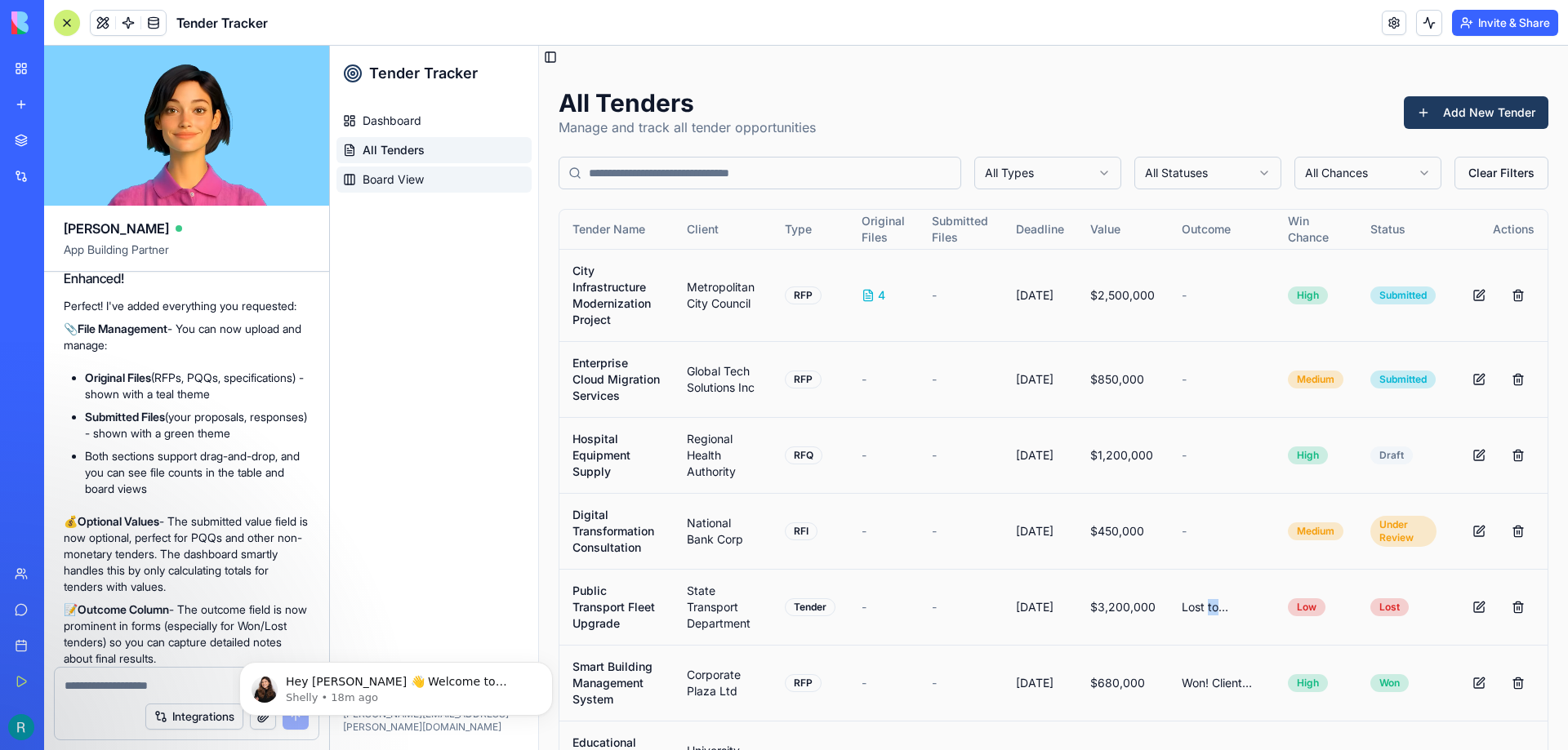
click at [423, 176] on span "Board View" at bounding box center [393, 179] width 61 height 17
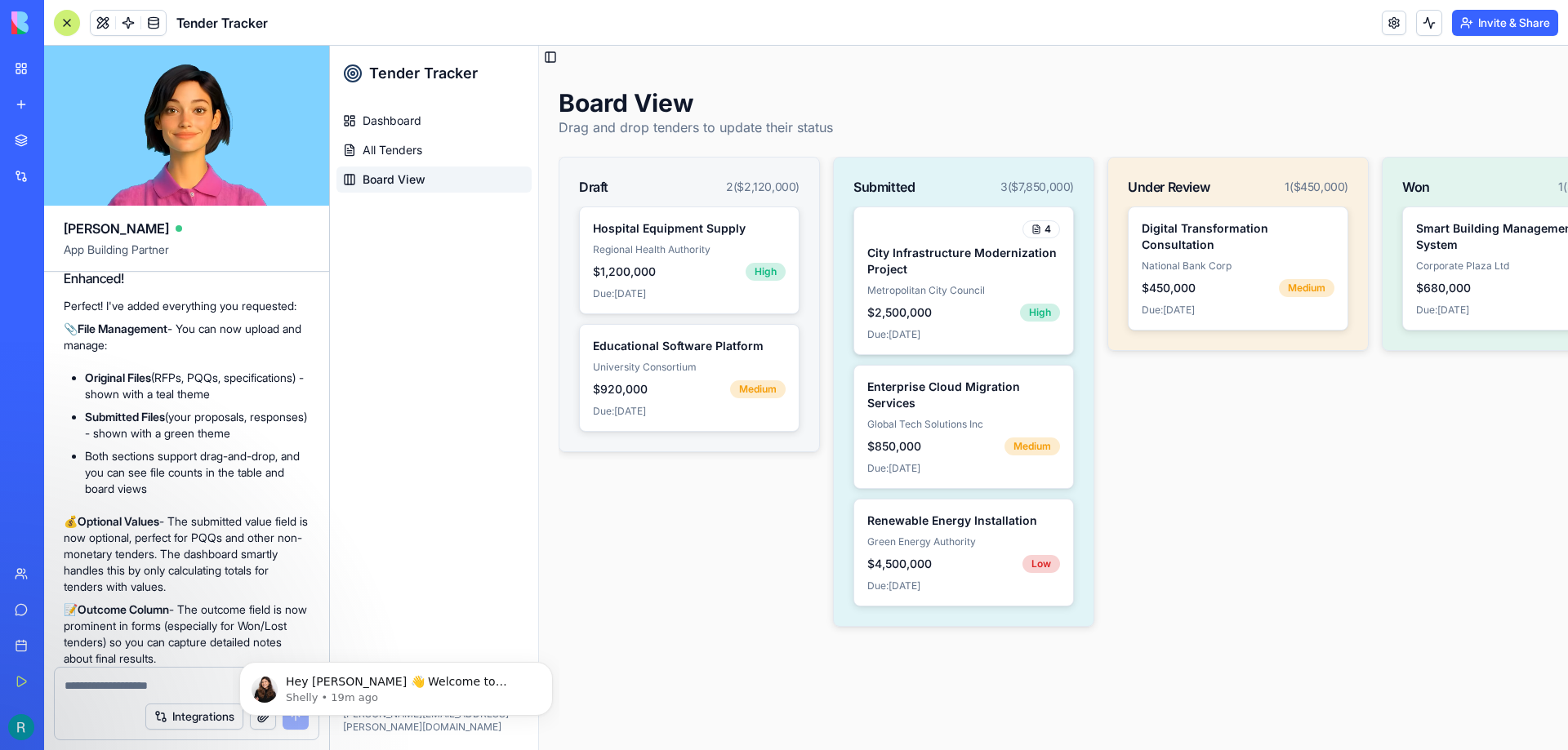
click at [951, 283] on div "4 City Infrastructure Modernization Project Metropolitan City Council $2,500,00…" at bounding box center [963, 280] width 219 height 147
click at [423, 129] on link "Dashboard" at bounding box center [434, 121] width 195 height 26
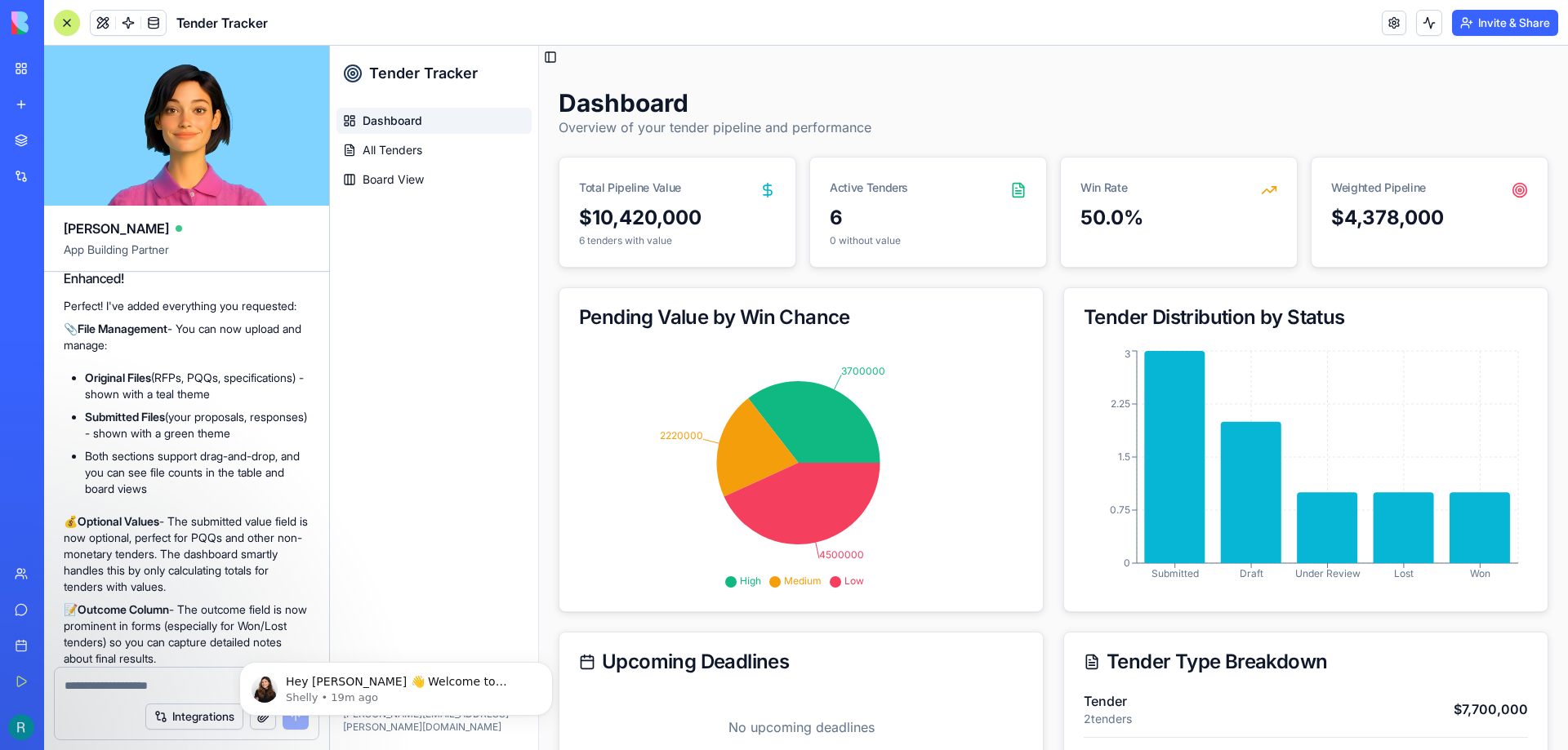
click at [121, 681] on textarea at bounding box center [186, 686] width 244 height 17
type textarea "**********"
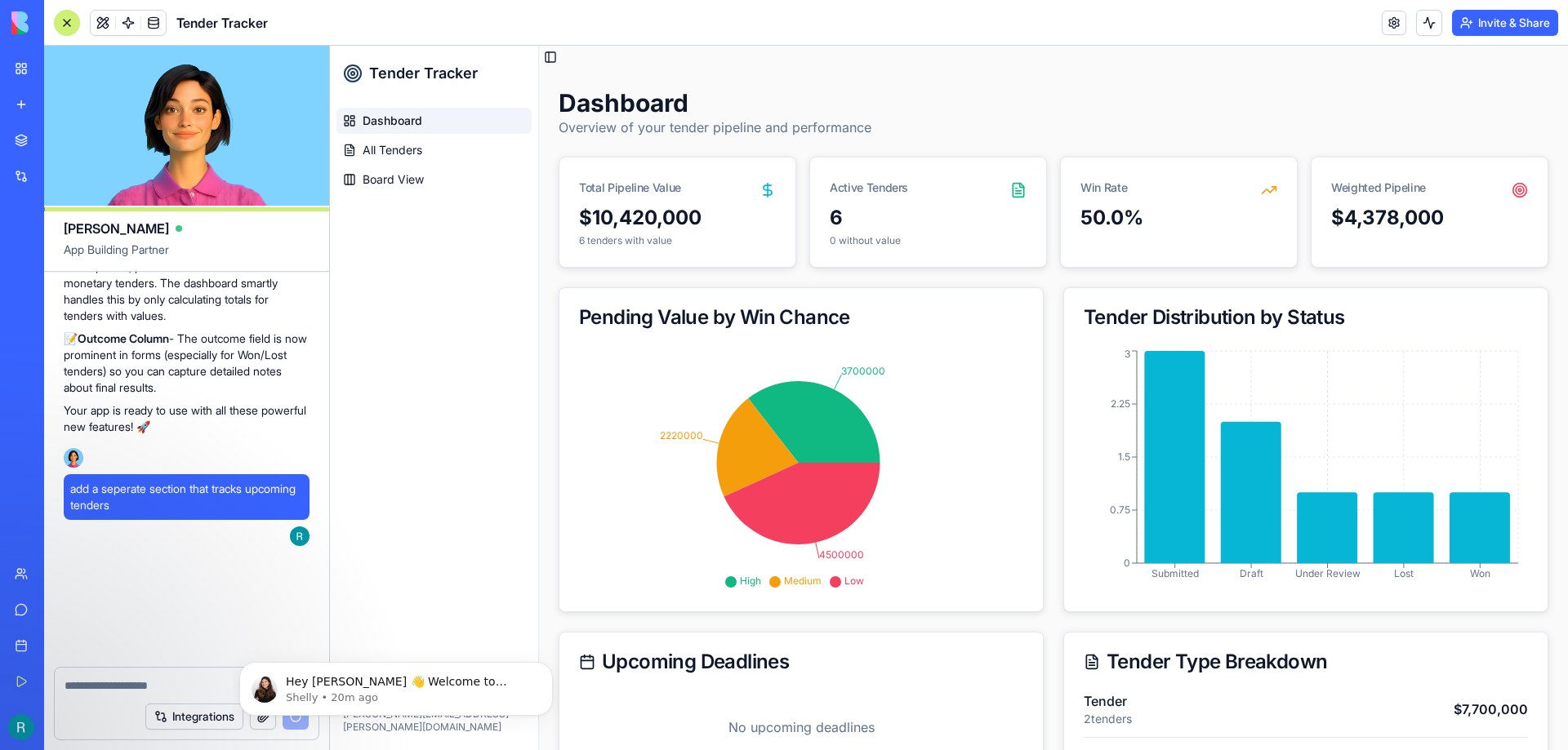
scroll to position [2100, 0]
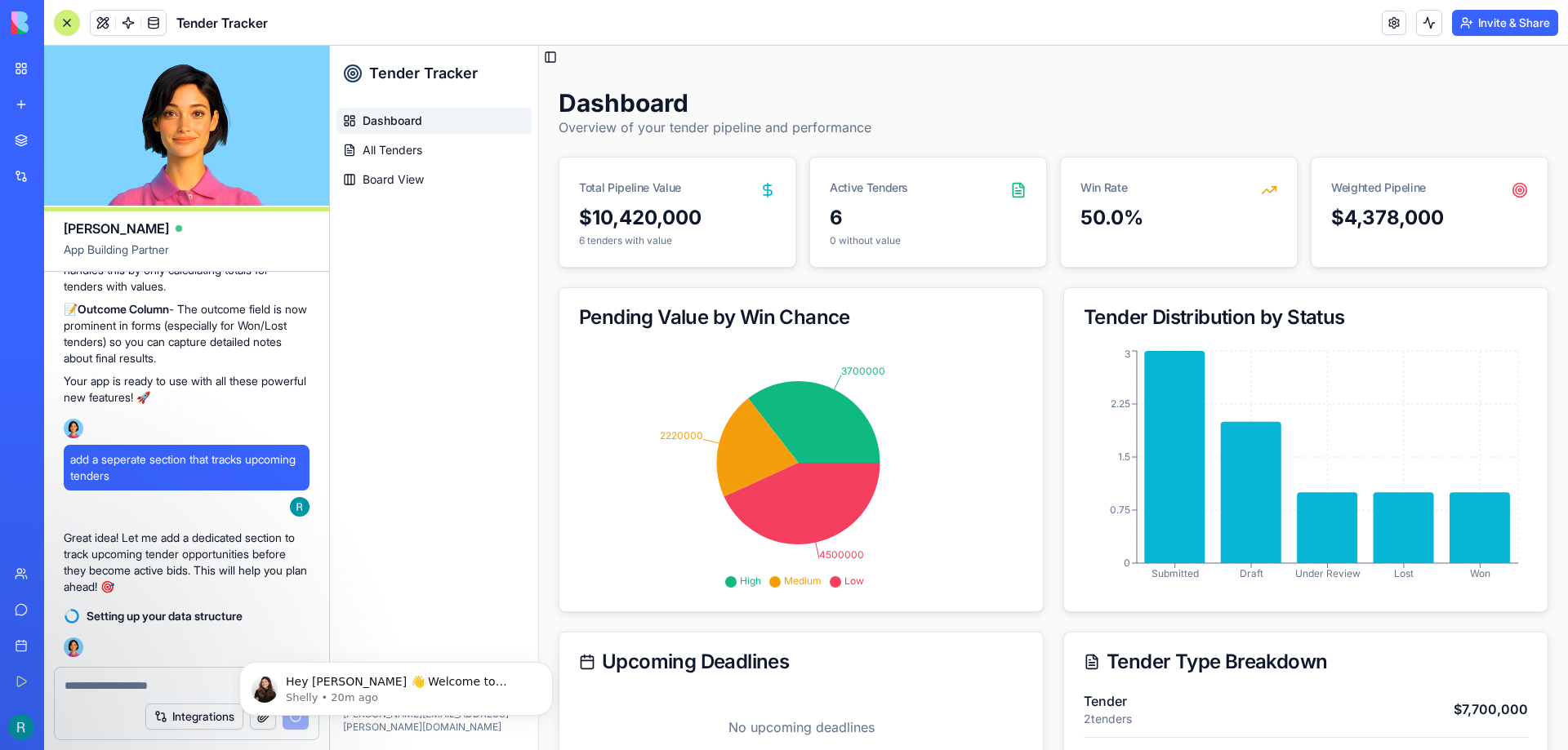
click at [1481, 18] on button "Invite & Share" at bounding box center [1504, 23] width 106 height 26
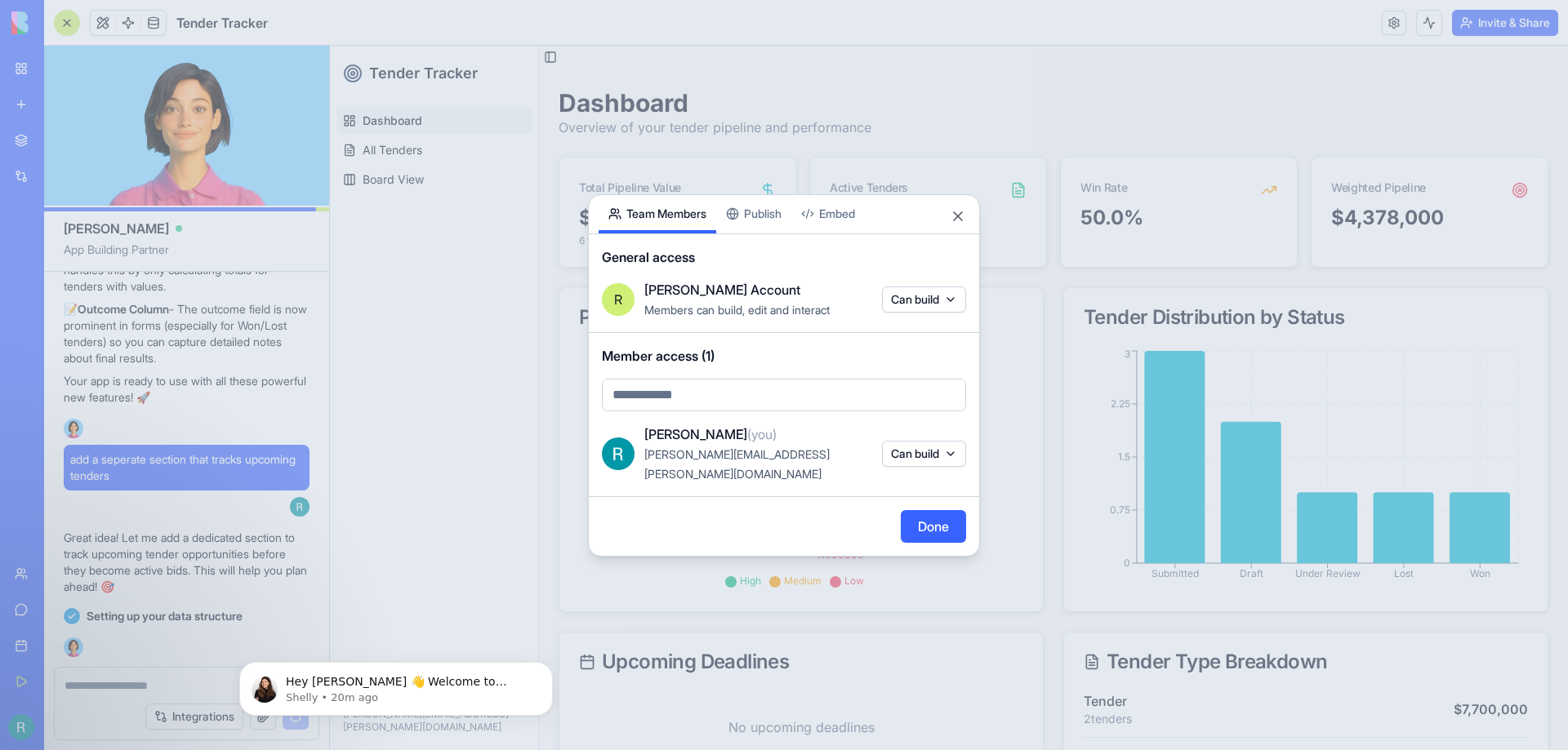
click at [773, 229] on div "Share App Team Members Publish Embed General access R [PERSON_NAME] Account Mem…" at bounding box center [784, 375] width 392 height 362
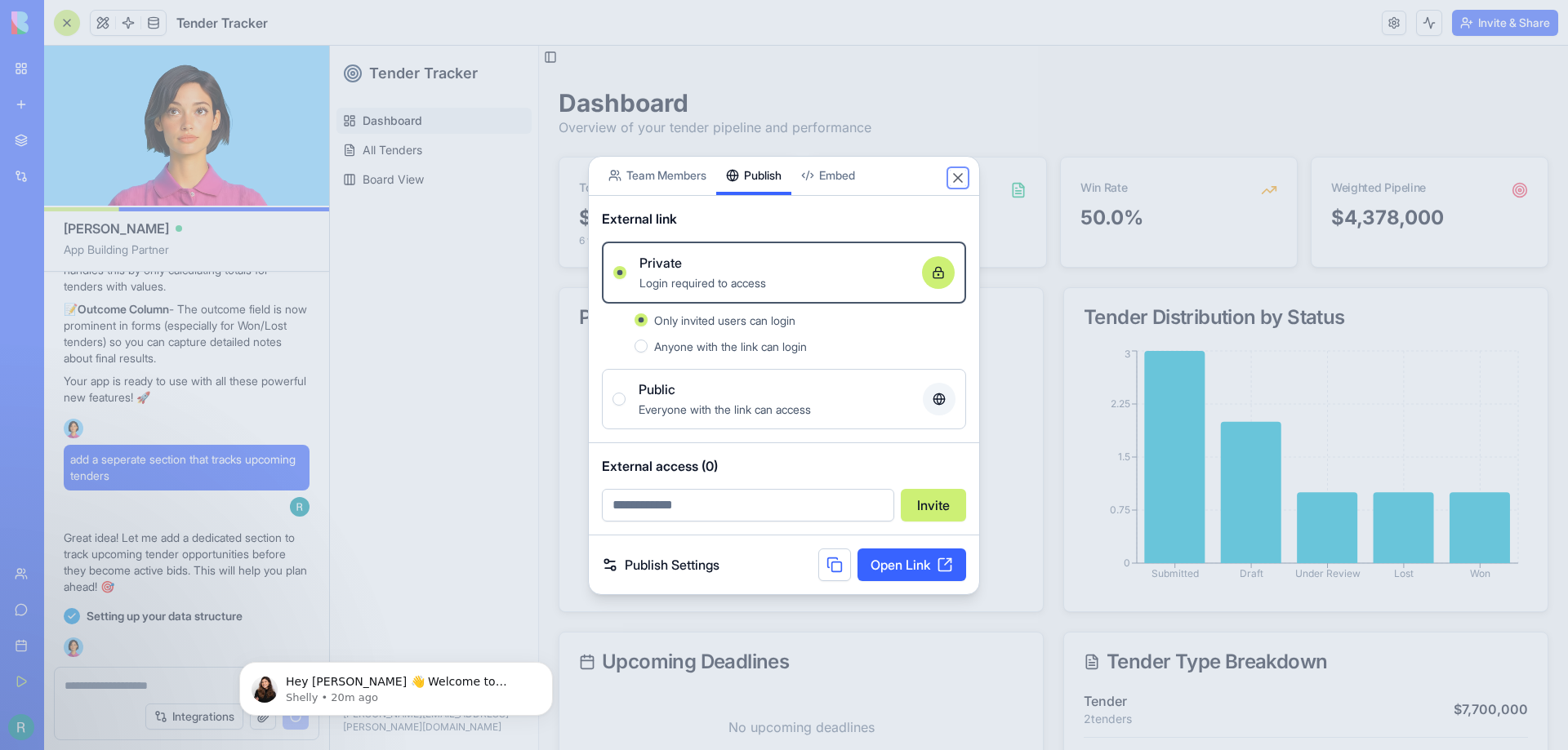
click at [956, 178] on button "Close" at bounding box center [957, 178] width 17 height 17
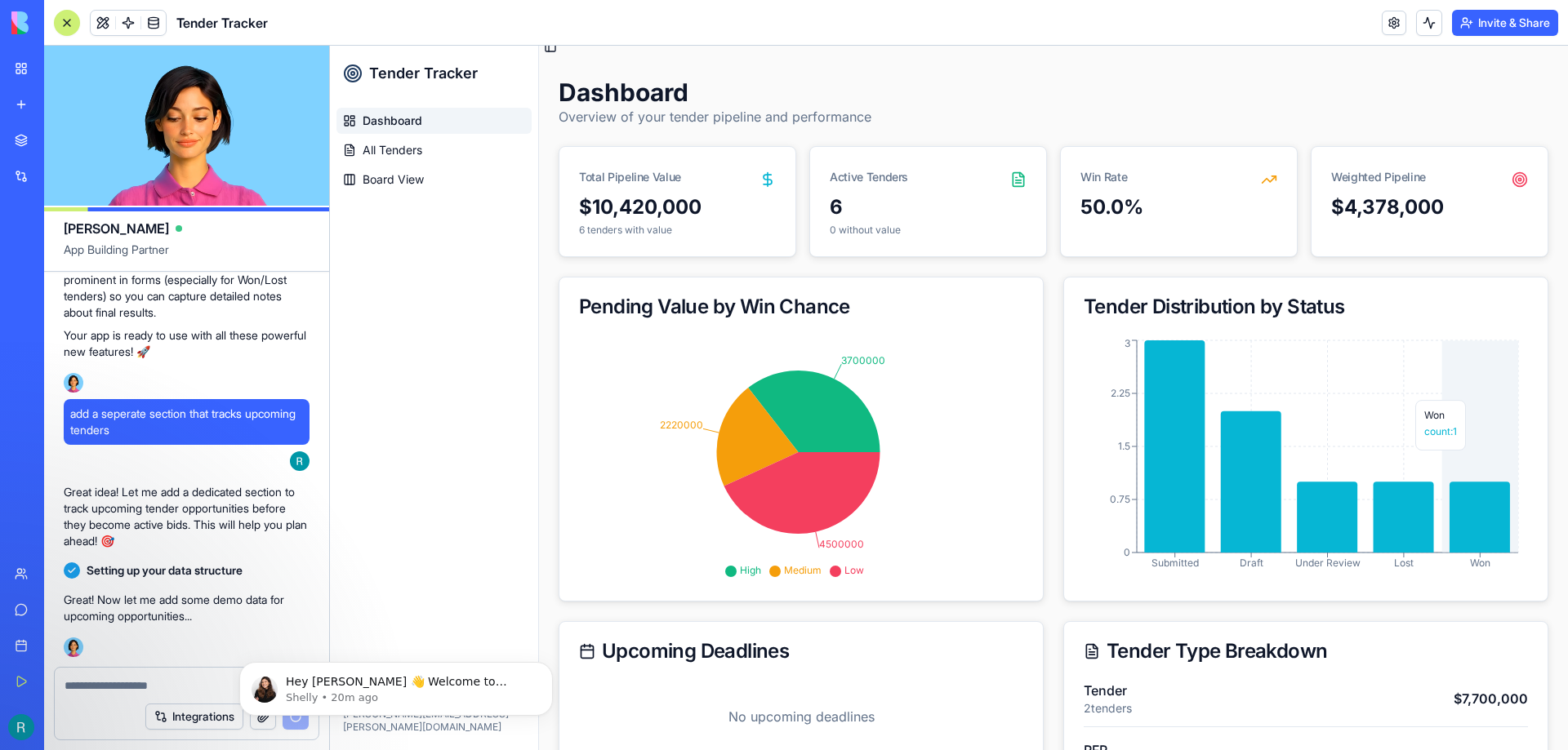
scroll to position [0, 0]
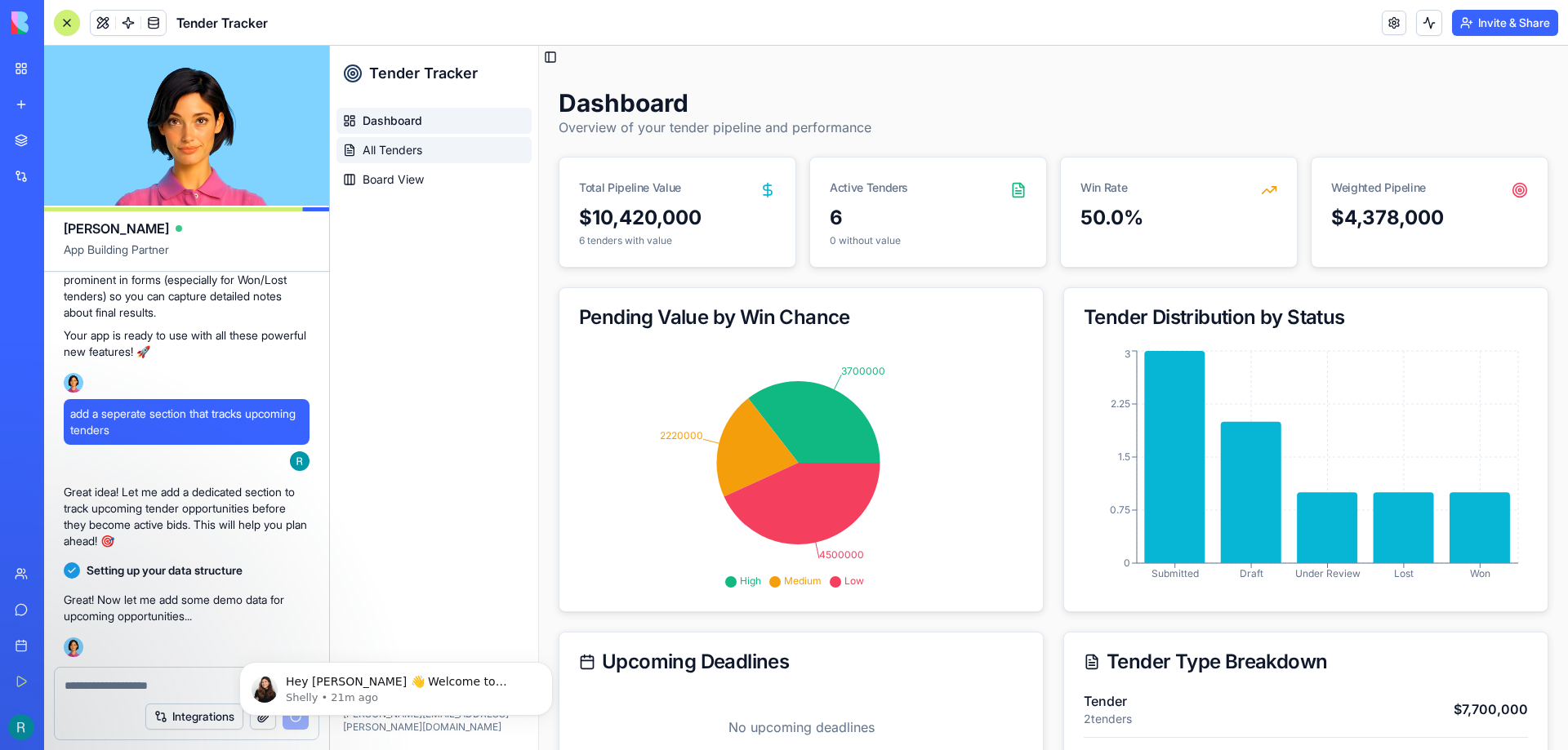
click at [401, 153] on span "All Tenders" at bounding box center [392, 150] width 59 height 17
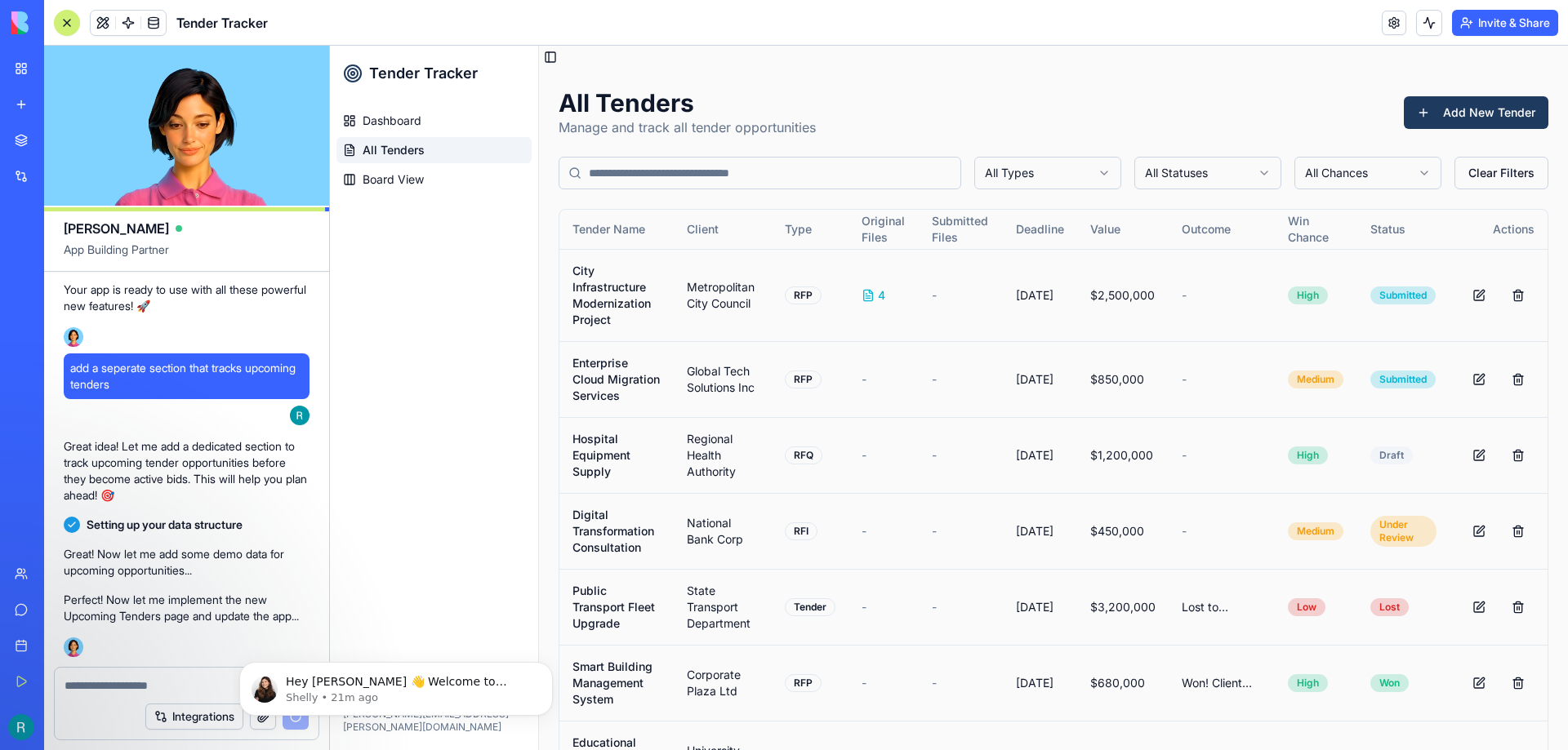
scroll to position [2371, 0]
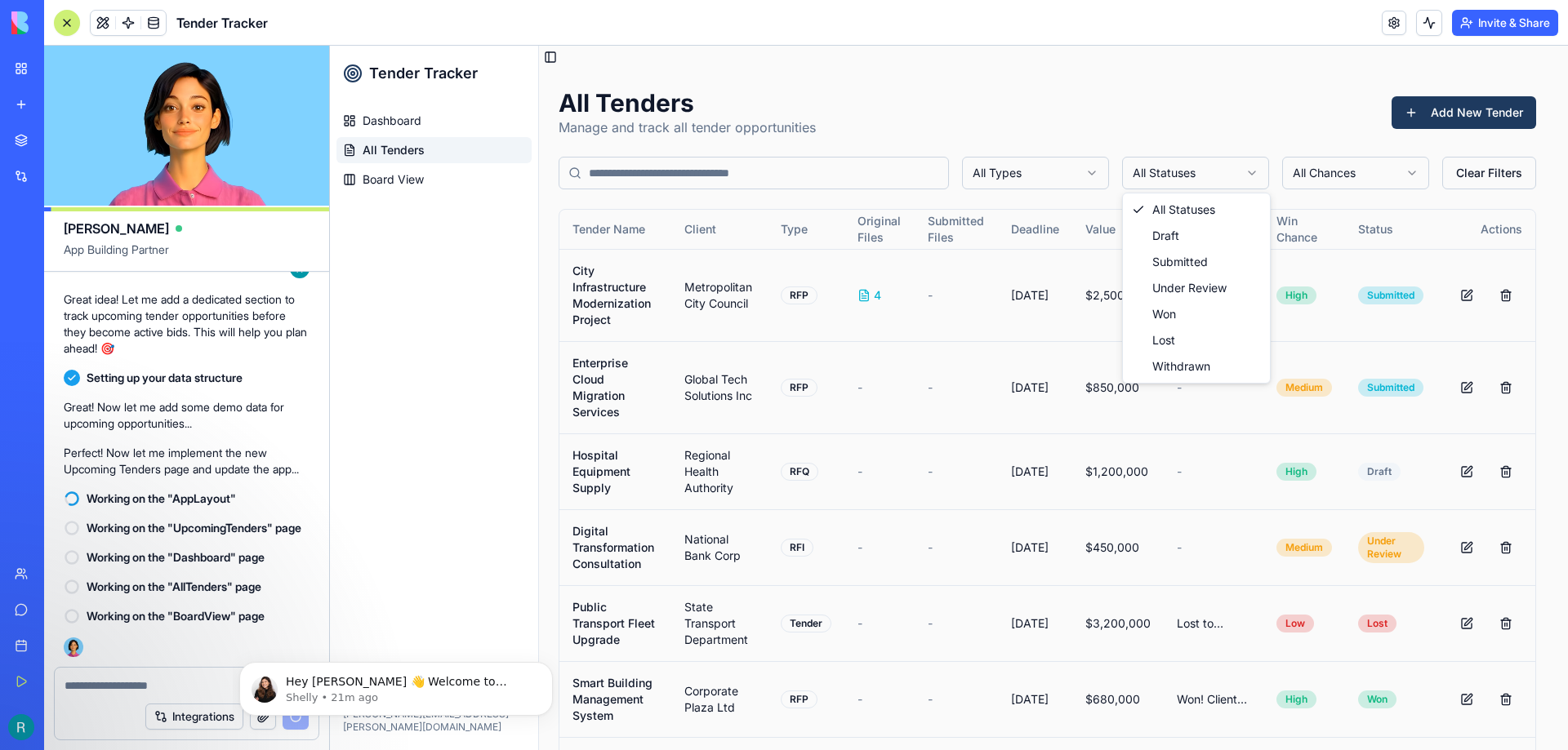
click at [1208, 178] on html "Tender Tracker Dashboard All Tenders Board View Rorie Roberts rorie.roberts@rad…" at bounding box center [949, 477] width 1238 height 864
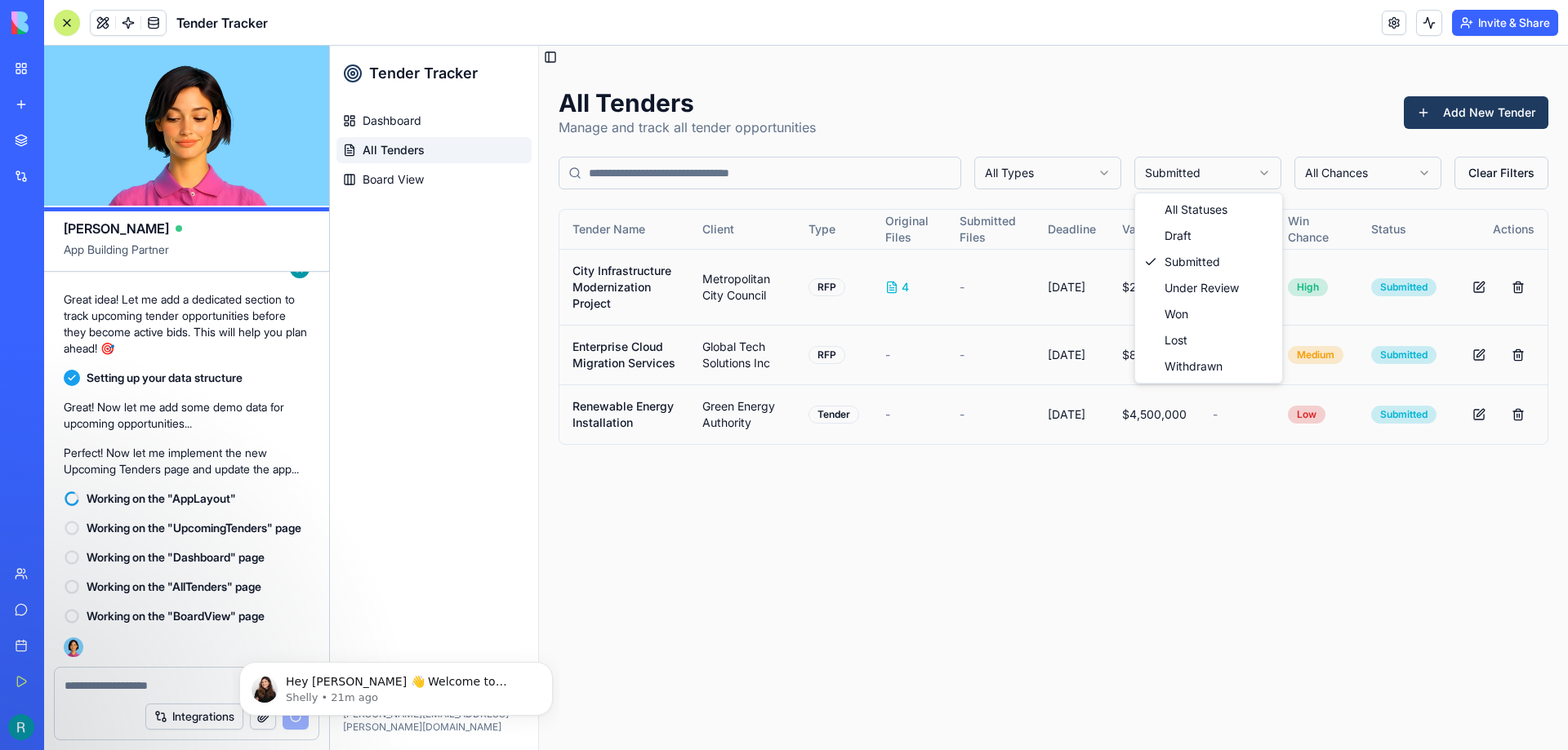
click at [1220, 179] on html "Tender Tracker Dashboard All Tenders Board View Rorie Roberts rorie.roberts@rad…" at bounding box center [949, 397] width 1238 height 705
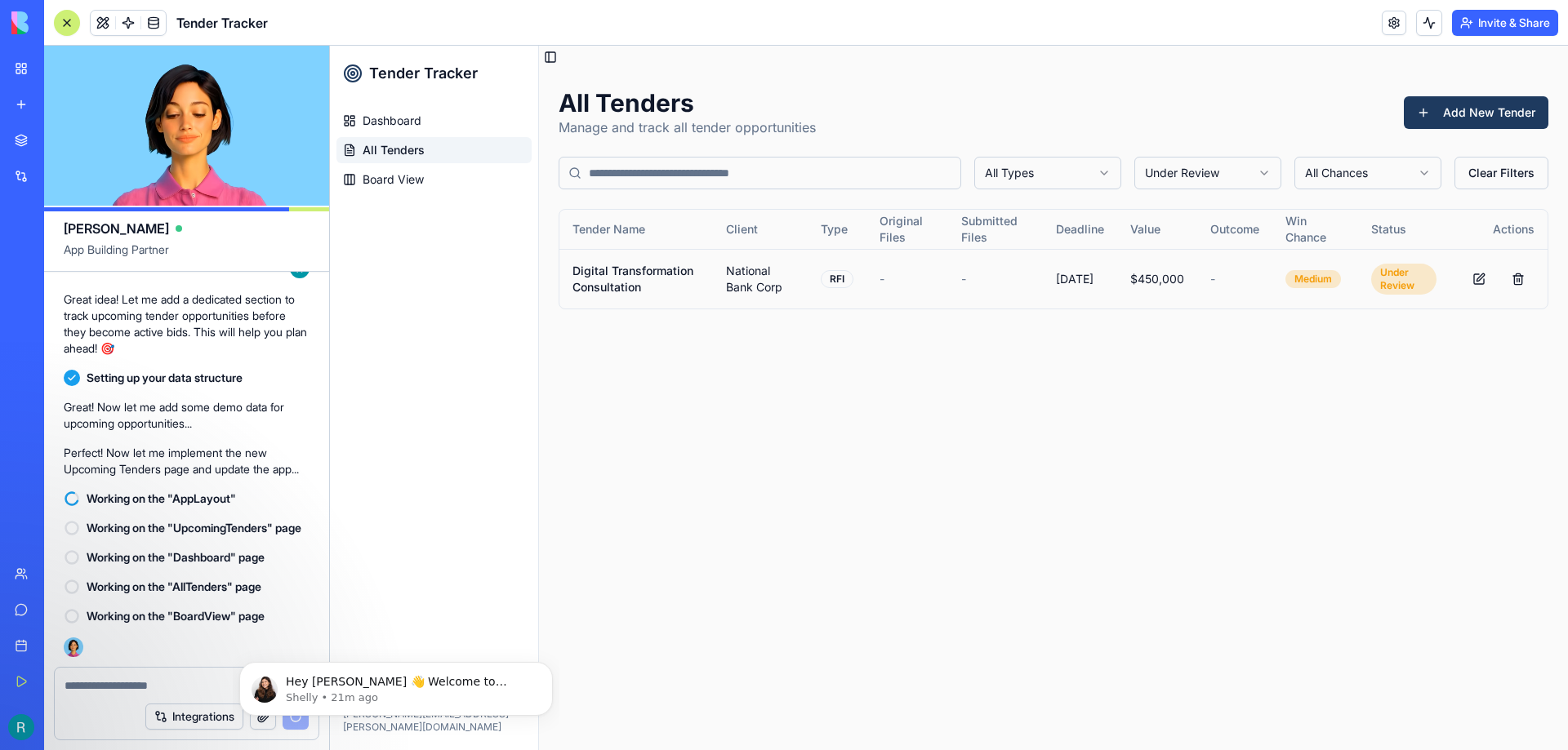
click at [1200, 171] on html "Tender Tracker Dashboard All Tenders Board View Rorie Roberts rorie.roberts@rad…" at bounding box center [949, 397] width 1238 height 705
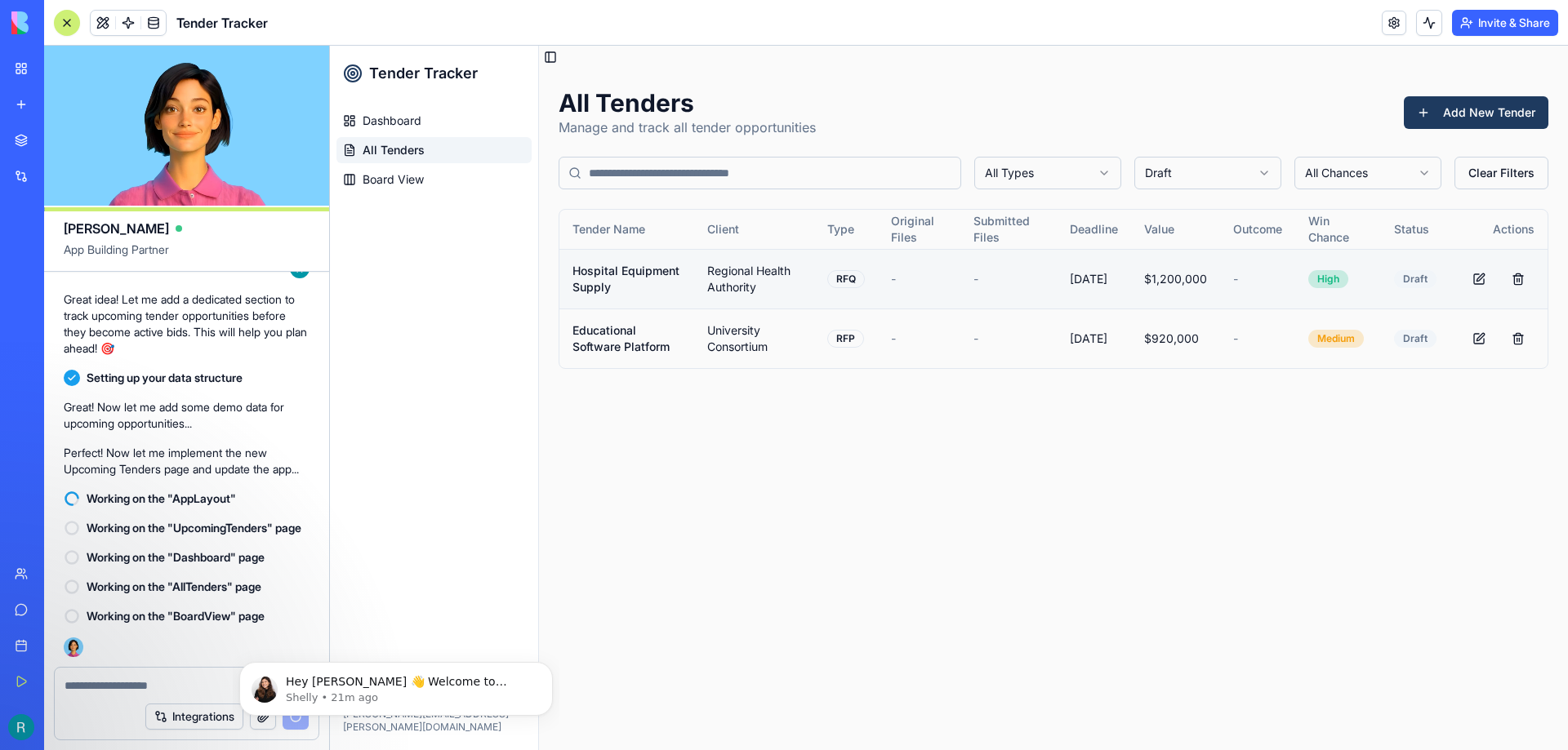
click at [1078, 280] on span "[DATE]" at bounding box center [1093, 279] width 48 height 17
click at [1475, 270] on button at bounding box center [1478, 279] width 32 height 32
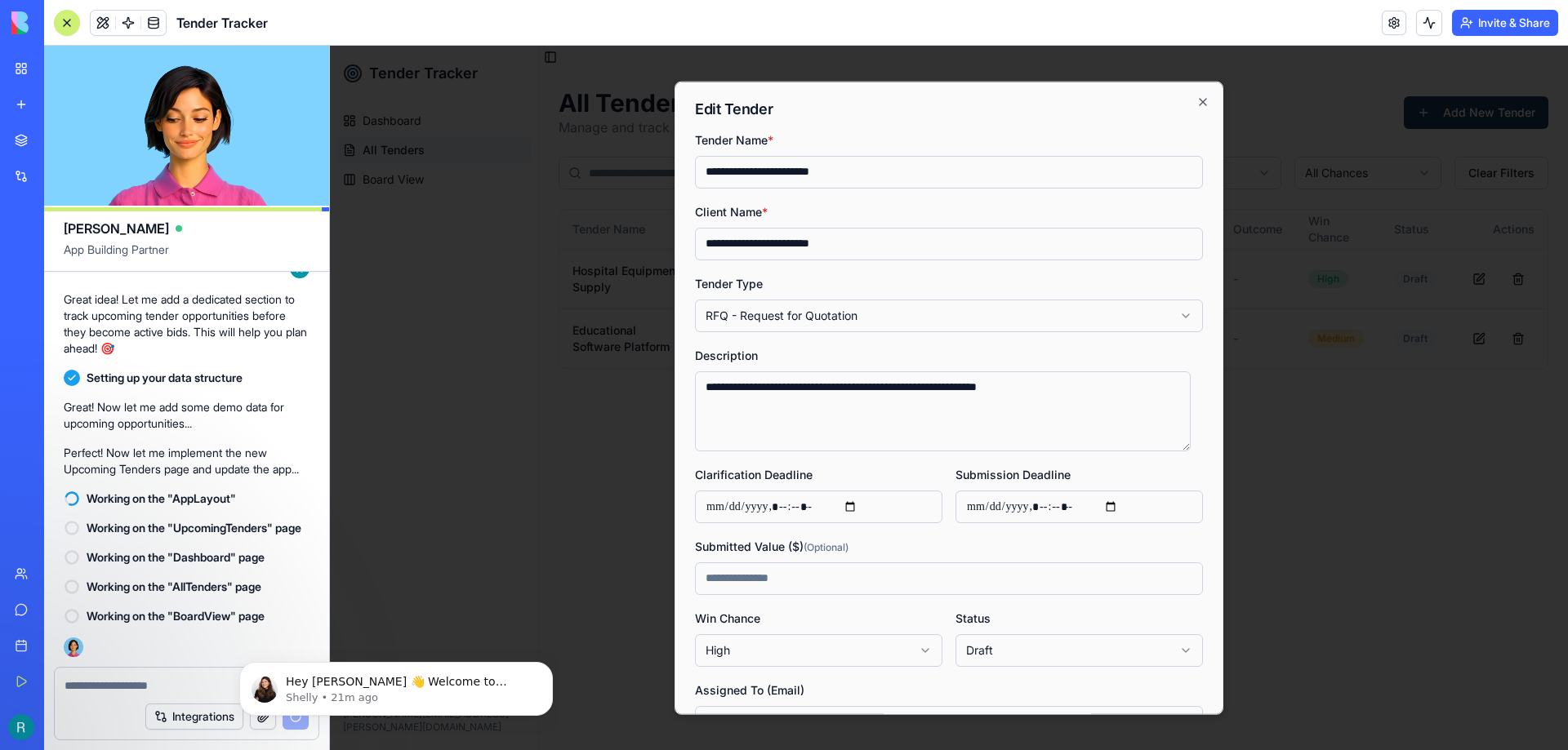
click at [840, 505] on input "Clarification Deadline" at bounding box center [819, 505] width 247 height 32
click at [1166, 461] on div "**********" at bounding box center [949, 594] width 508 height 930
click at [1196, 102] on icon "button" at bounding box center [1202, 101] width 13 height 13
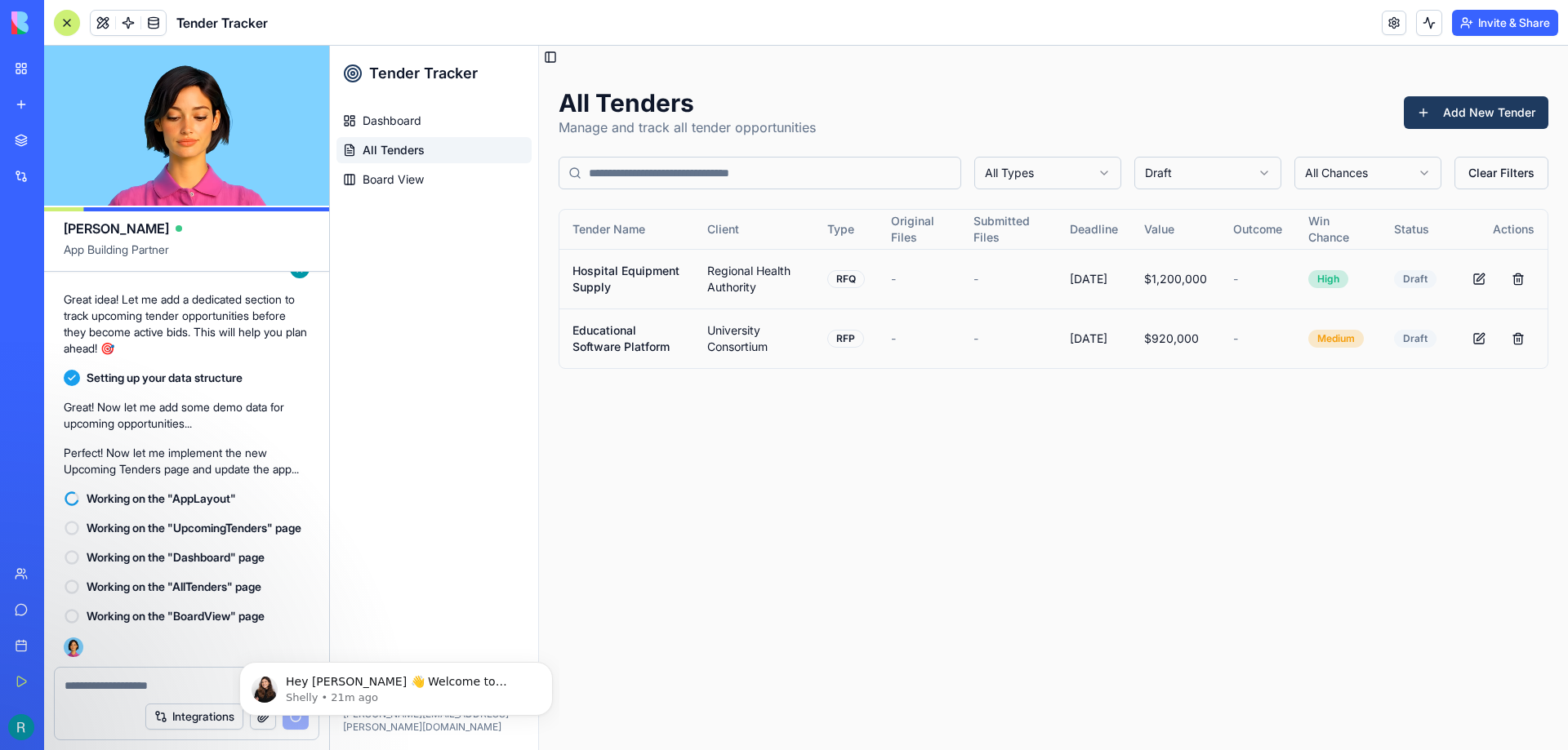
click at [1063, 592] on main "Toggle Sidebar All Tenders Manage and track all tender opportunities Add New Te…" at bounding box center [1053, 397] width 1029 height 705
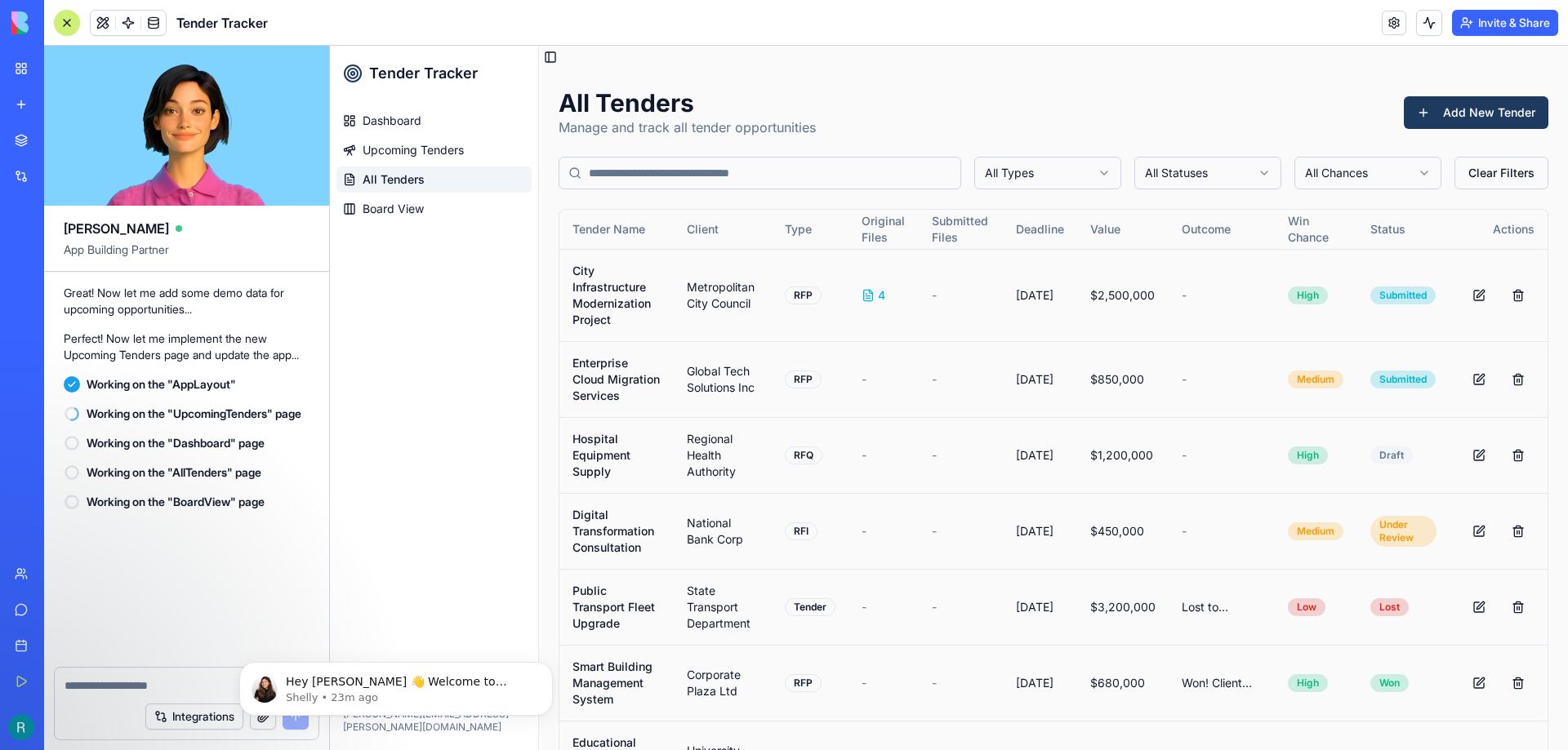
scroll to position [3073, 0]
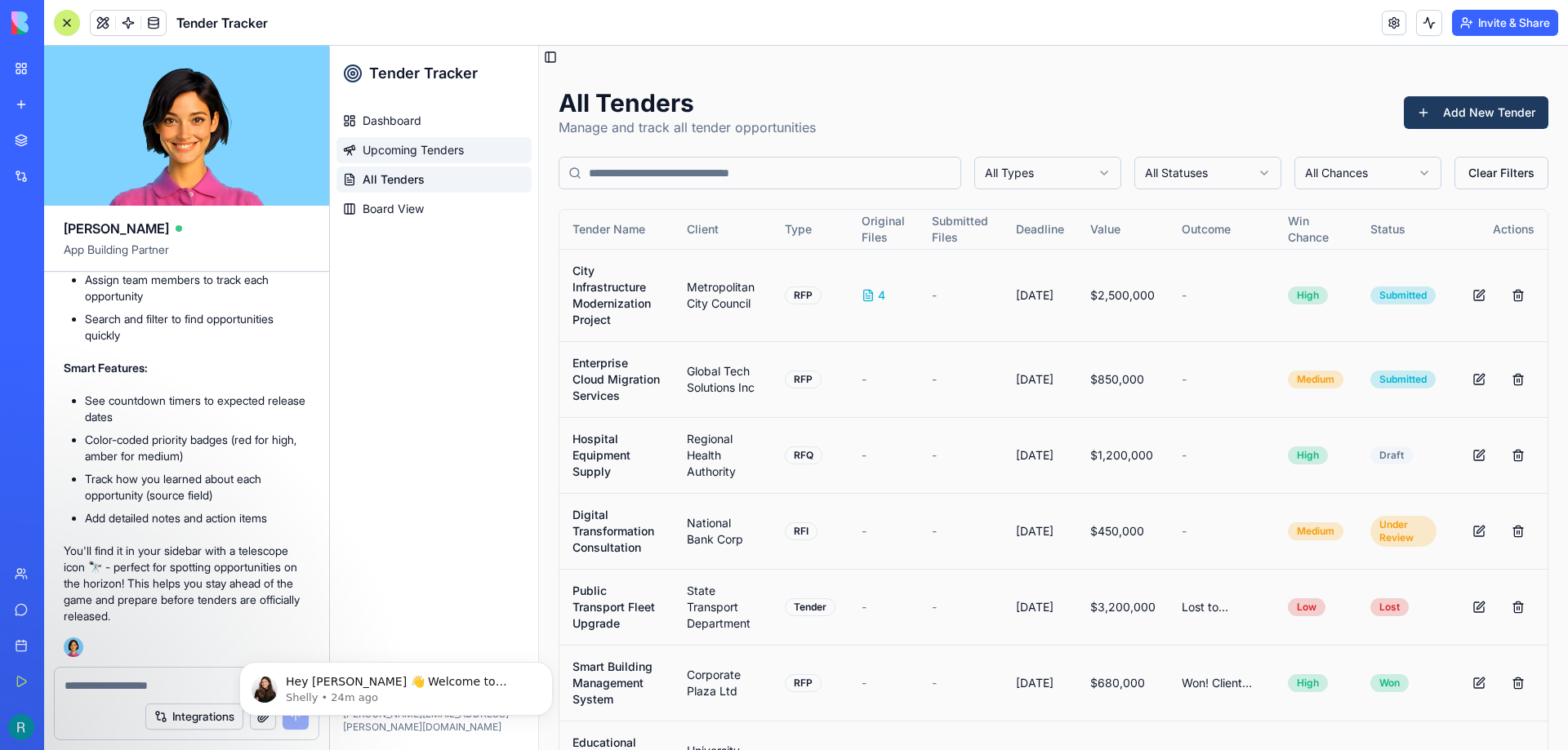
click at [449, 159] on link "Upcoming Tenders" at bounding box center [434, 150] width 195 height 26
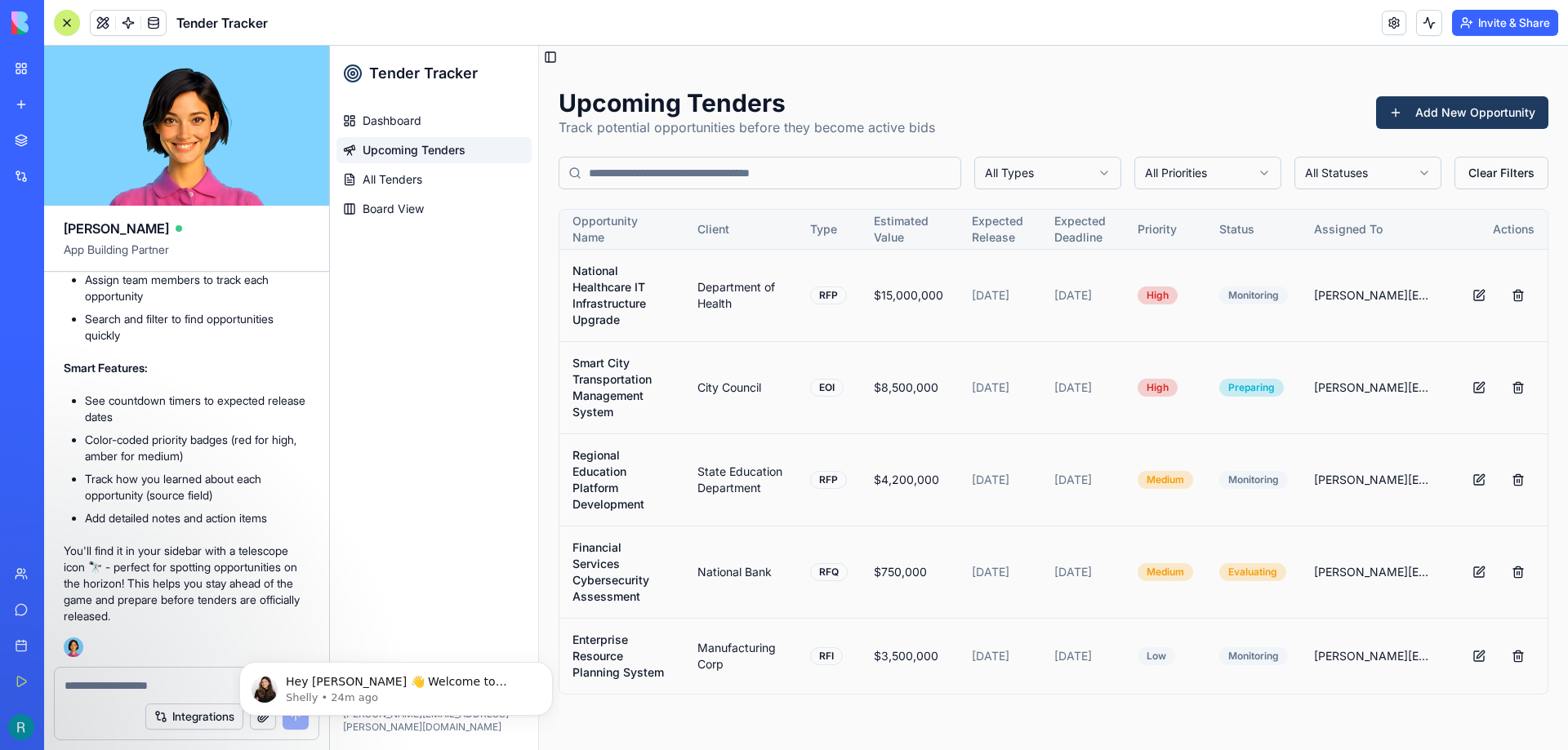
click at [1013, 231] on th "Expected Release" at bounding box center [999, 229] width 83 height 39
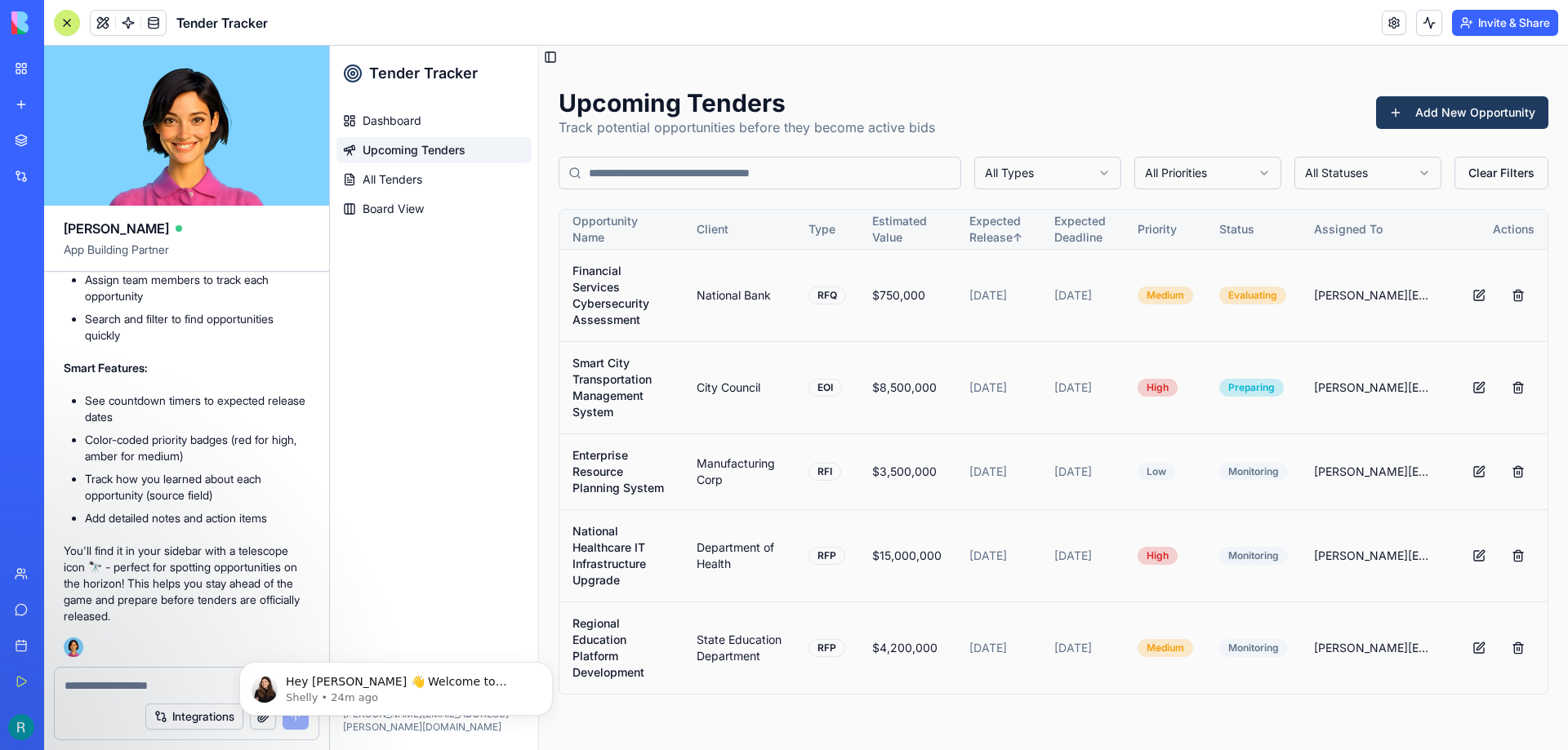
click at [1013, 231] on th "Expected Release ↑" at bounding box center [998, 229] width 84 height 39
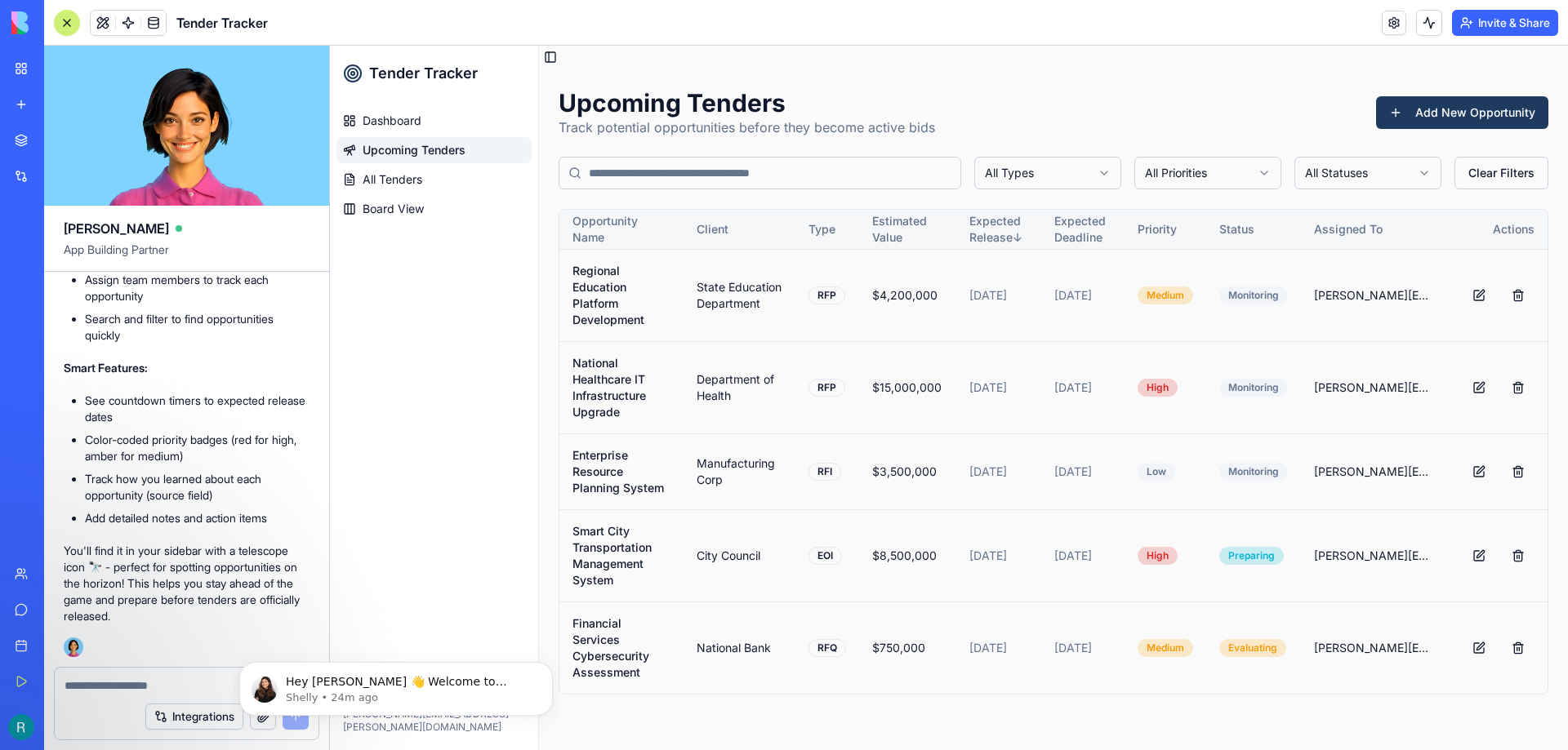
click at [1075, 222] on th "Expected Deadline" at bounding box center [1083, 229] width 84 height 39
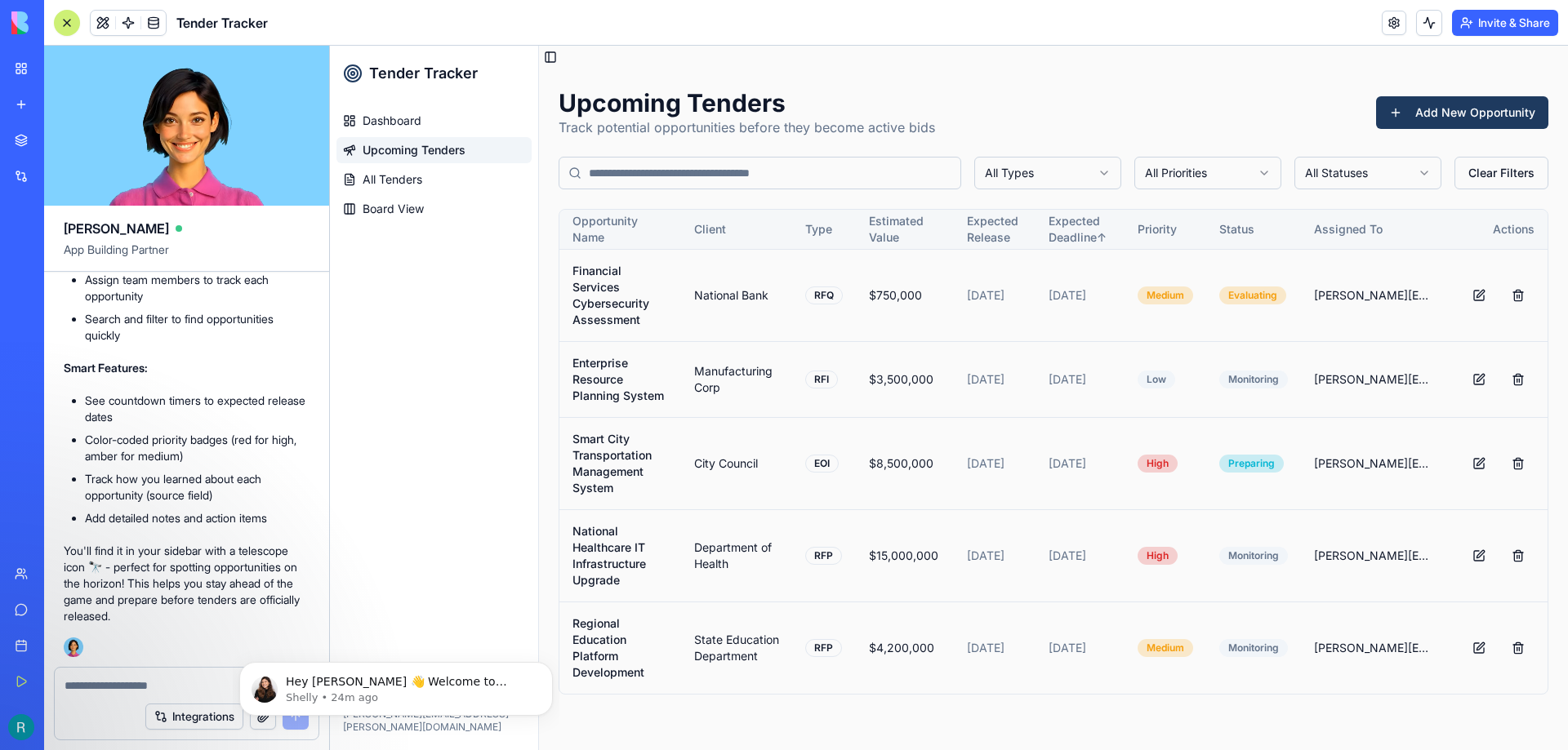
click at [1004, 240] on th "Expected Release" at bounding box center [995, 229] width 82 height 39
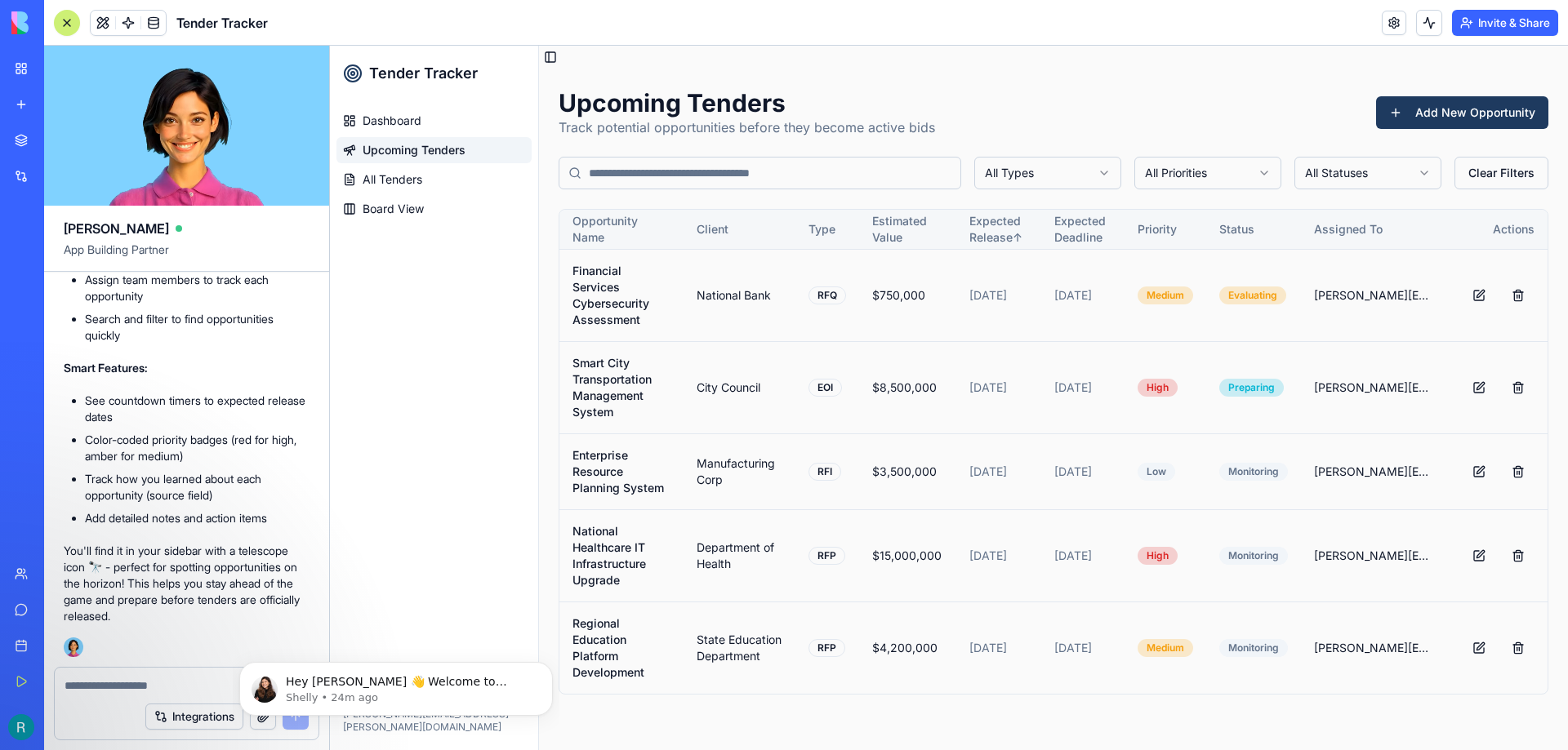
click at [1004, 240] on th "Expected Release ↑" at bounding box center [998, 229] width 84 height 39
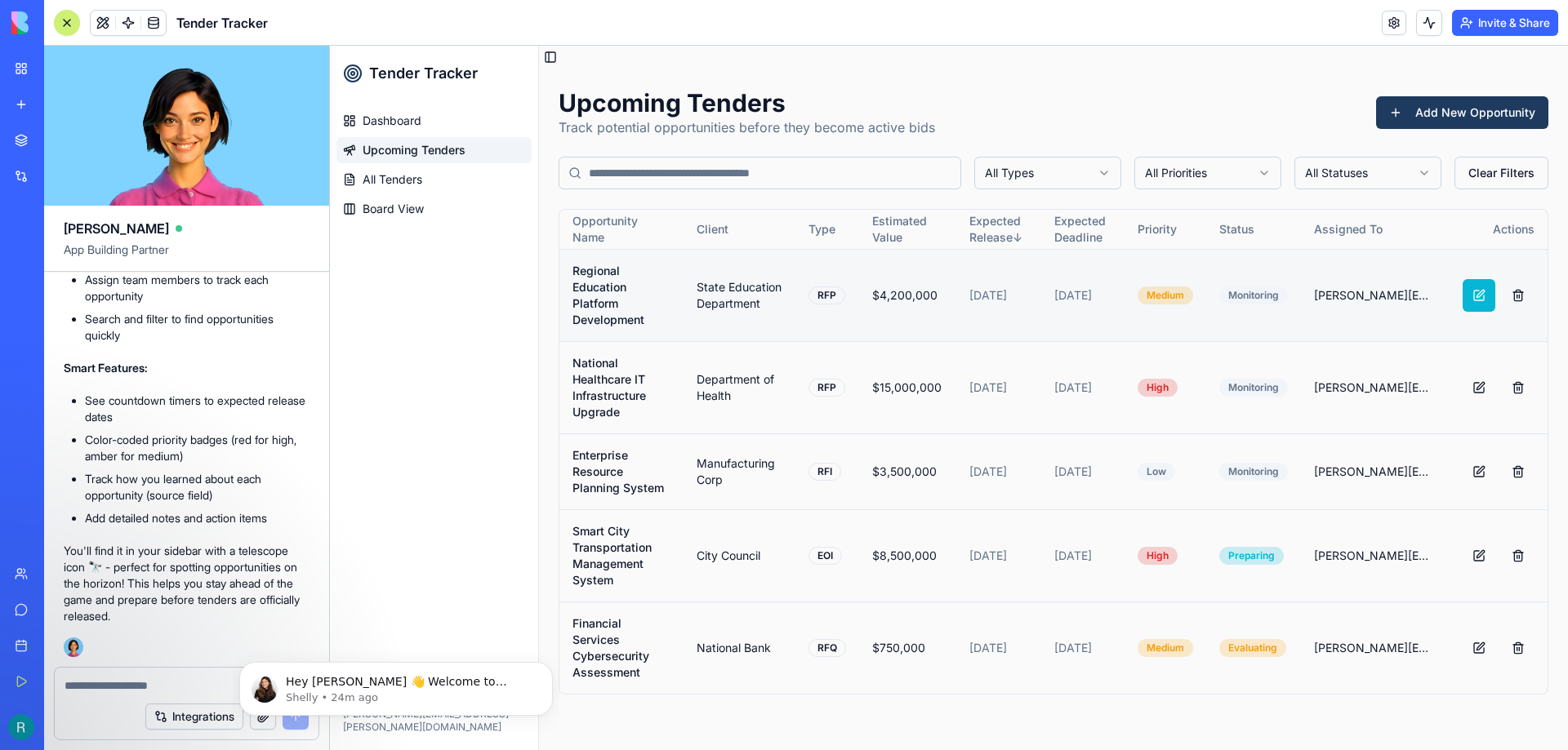
click at [1479, 291] on button at bounding box center [1478, 295] width 32 height 32
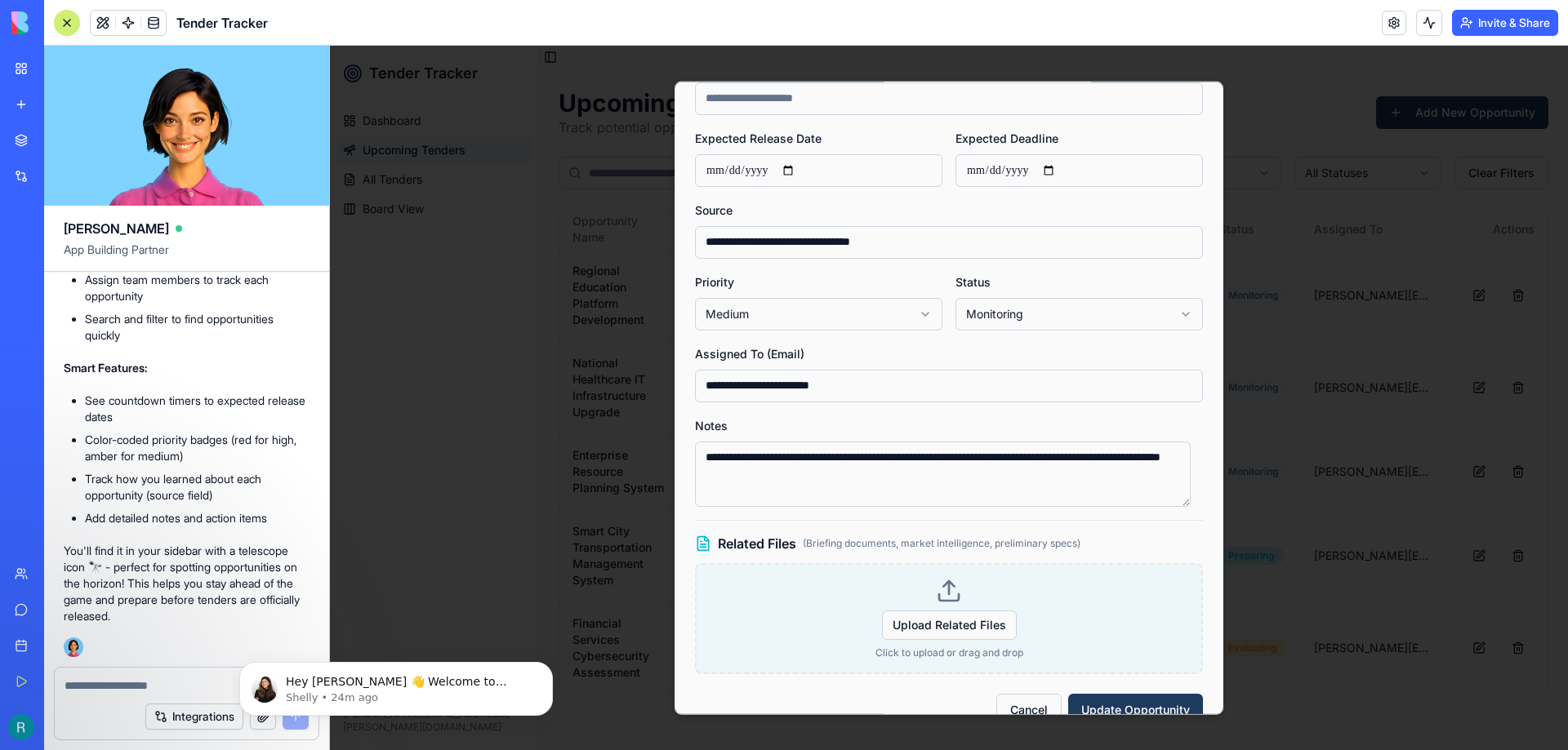
scroll to position [439, 0]
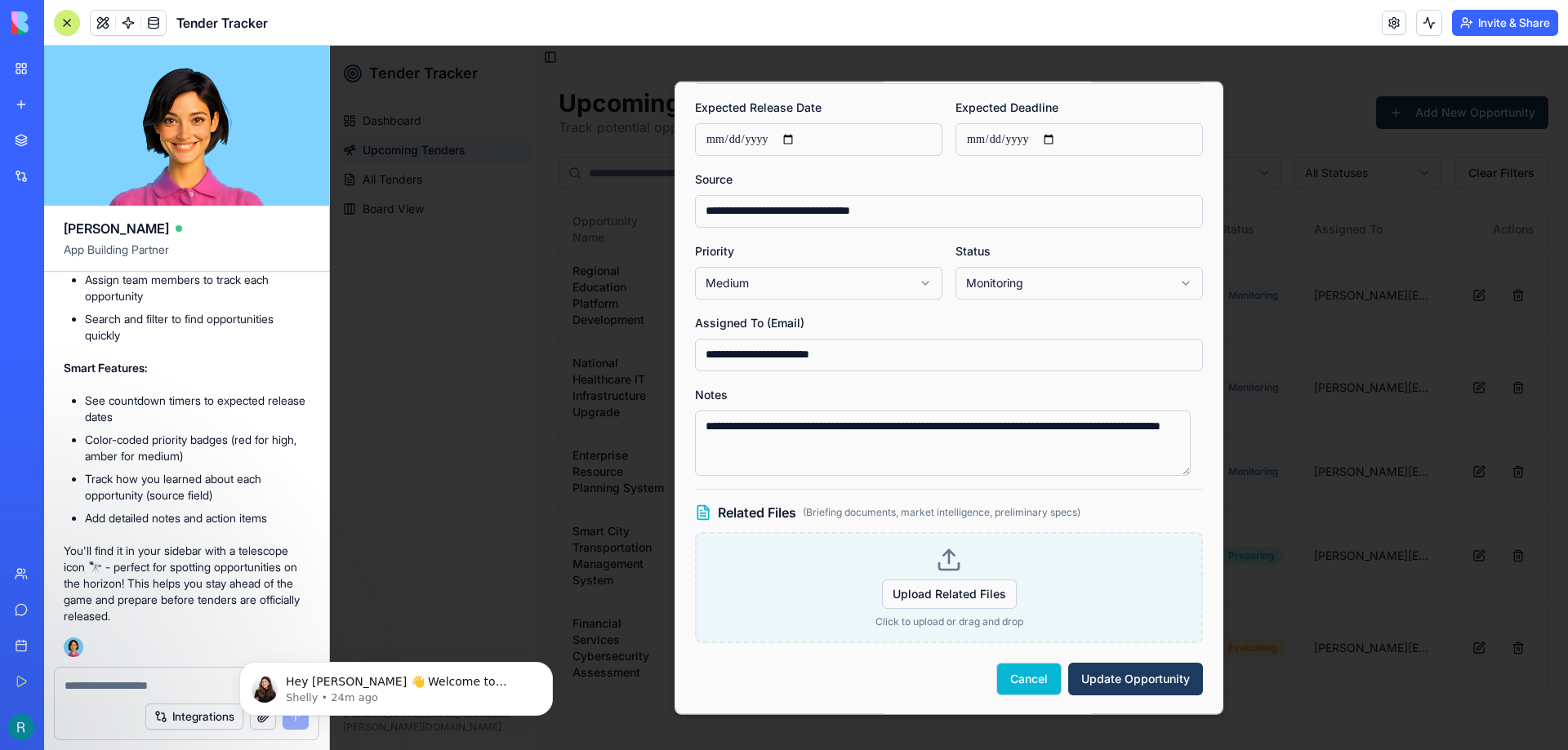
click at [1014, 684] on button "Cancel" at bounding box center [1028, 678] width 65 height 32
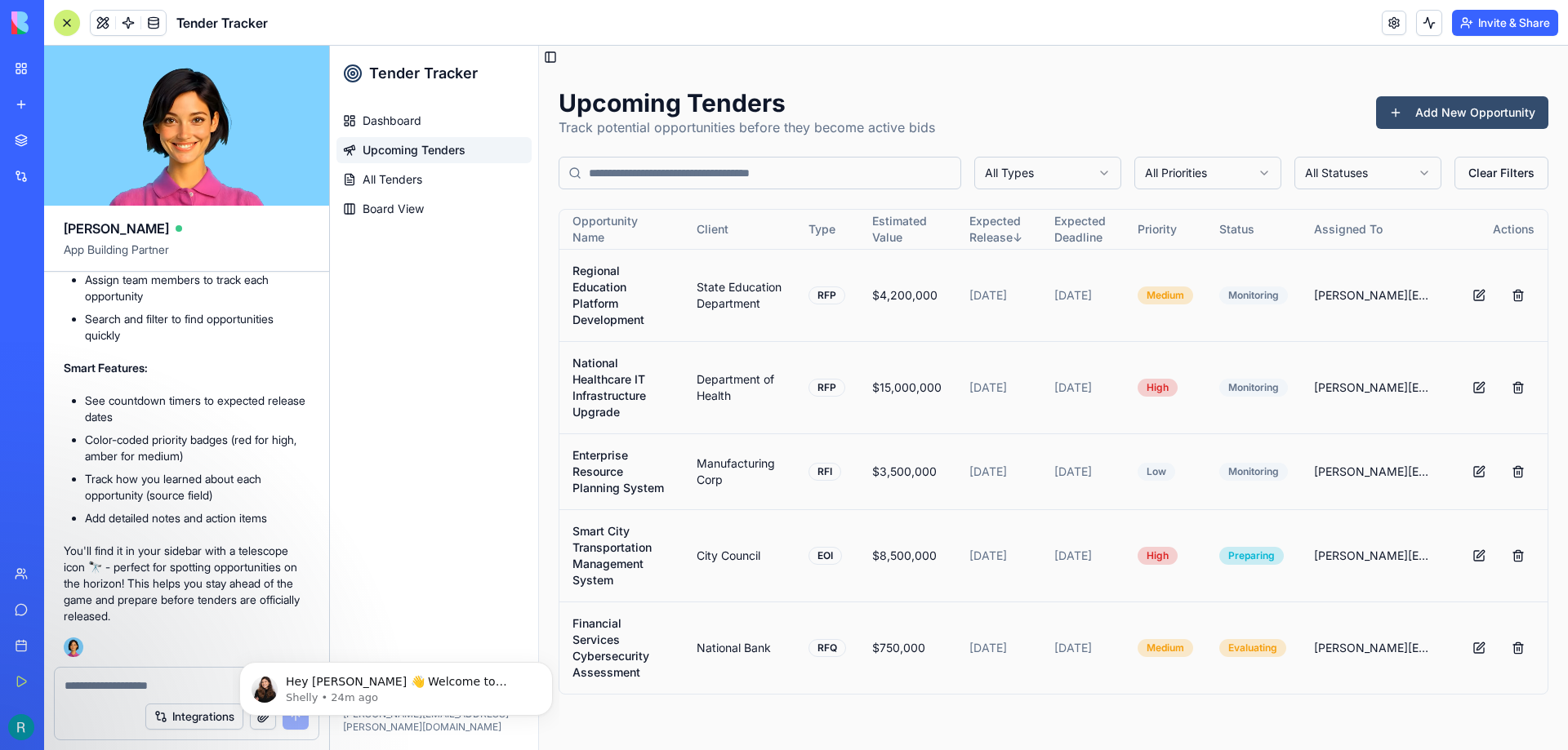
click at [1408, 121] on button "Add New Opportunity" at bounding box center [1462, 112] width 172 height 32
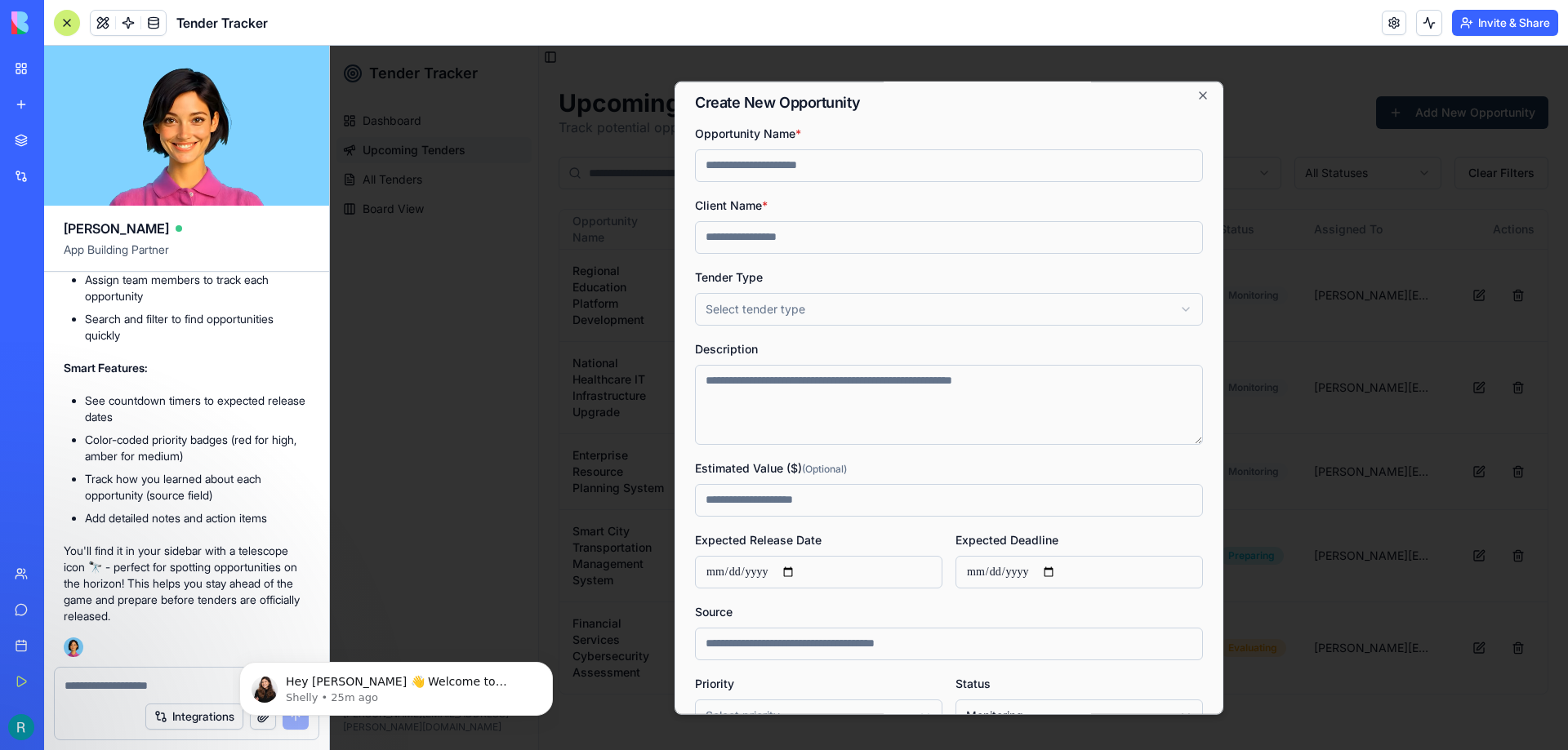
scroll to position [0, 0]
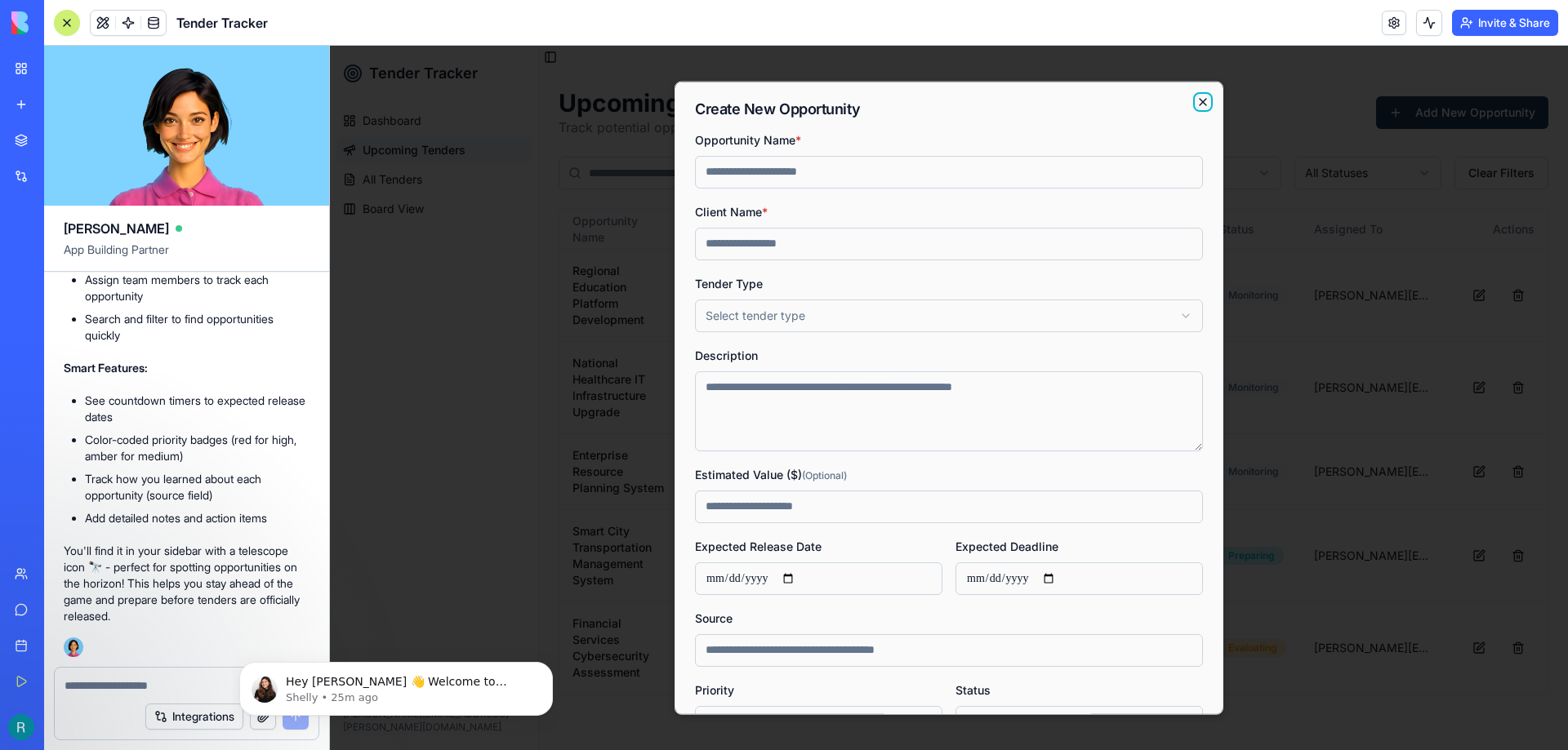
click at [1196, 102] on icon "button" at bounding box center [1202, 101] width 13 height 13
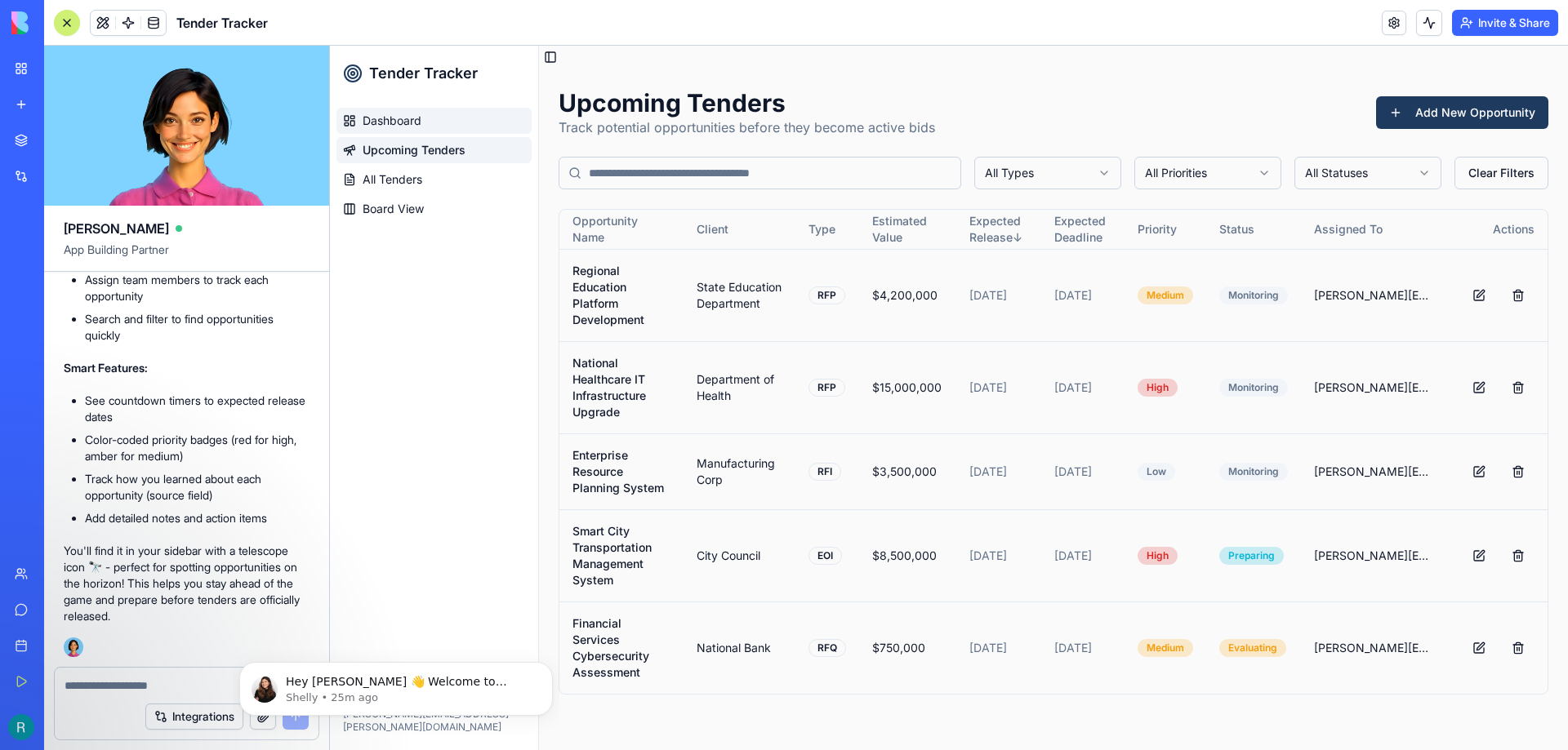
click at [395, 115] on span "Dashboard" at bounding box center [391, 120] width 58 height 17
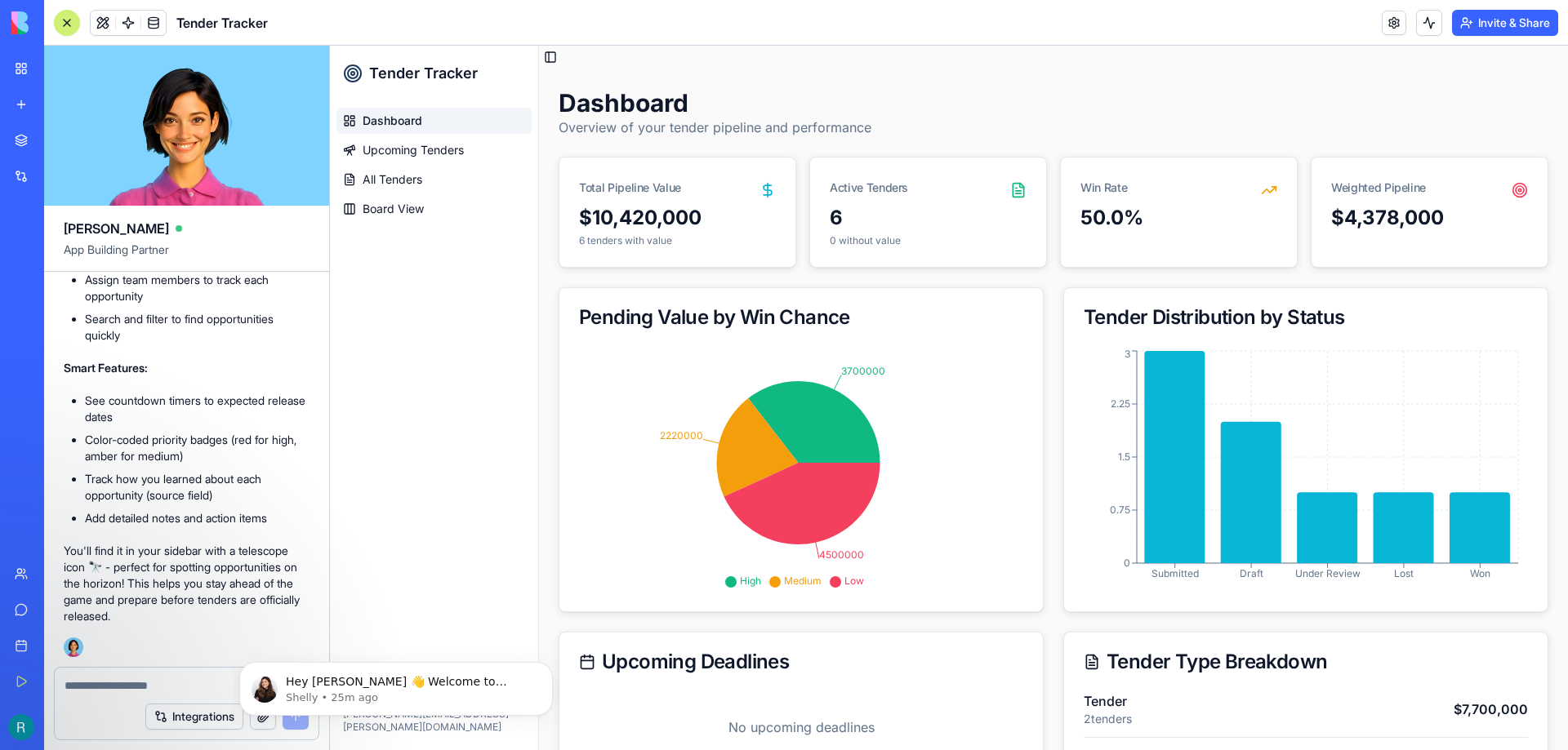
click at [105, 684] on textarea at bounding box center [186, 686] width 244 height 17
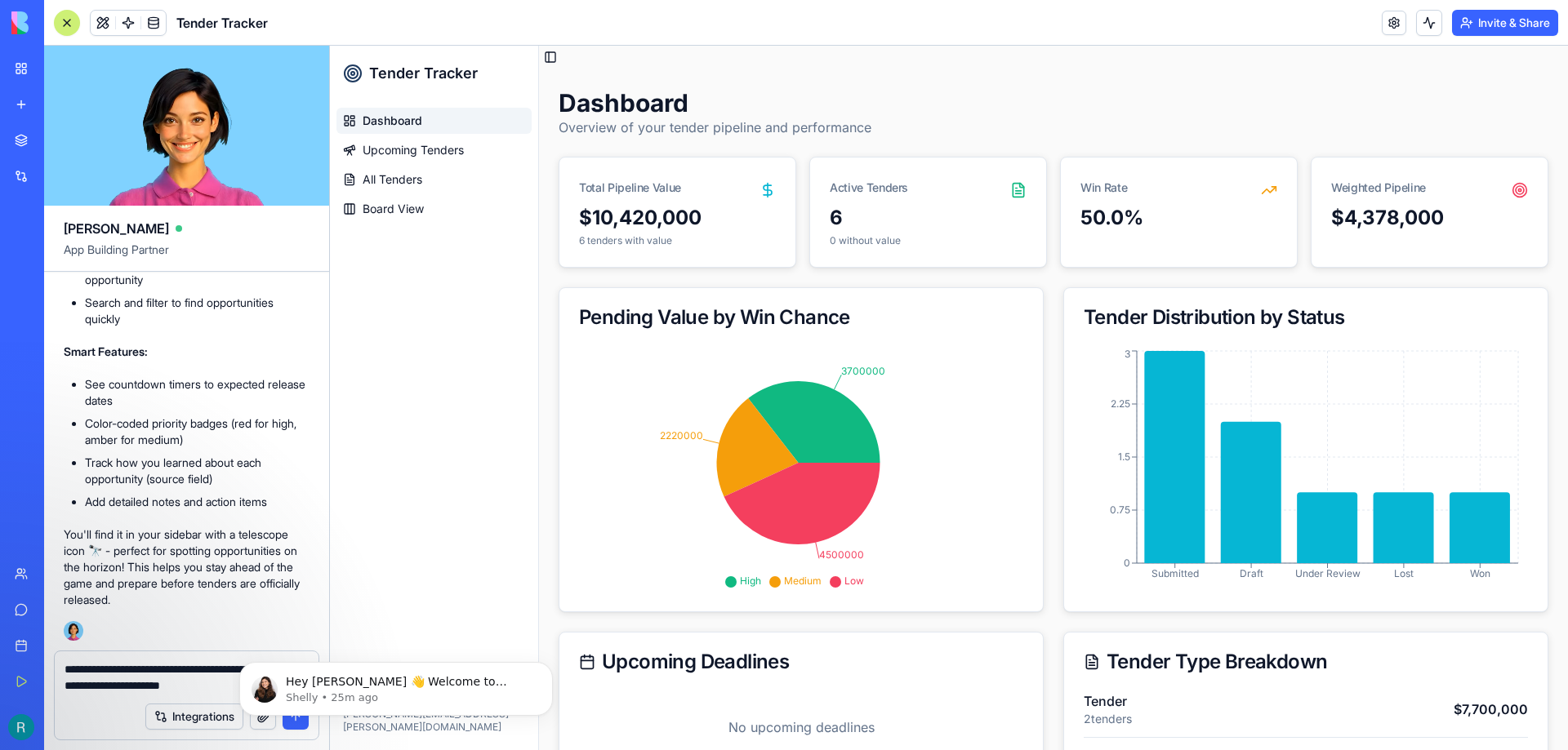
scroll to position [3090, 0]
click at [550, 671] on icon "Dismiss notification" at bounding box center [548, 666] width 9 height 9
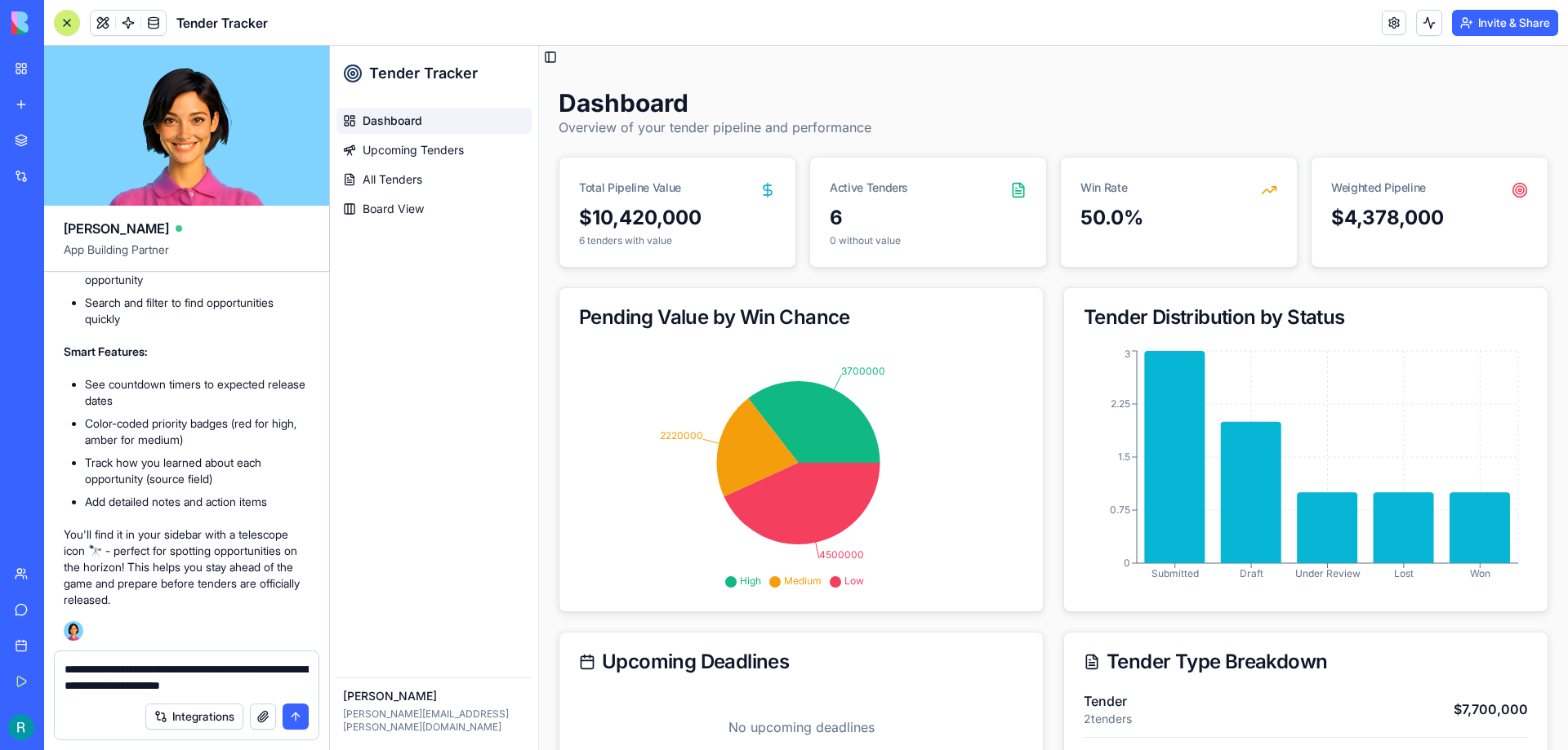
click at [294, 687] on textarea "**********" at bounding box center [186, 677] width 244 height 32
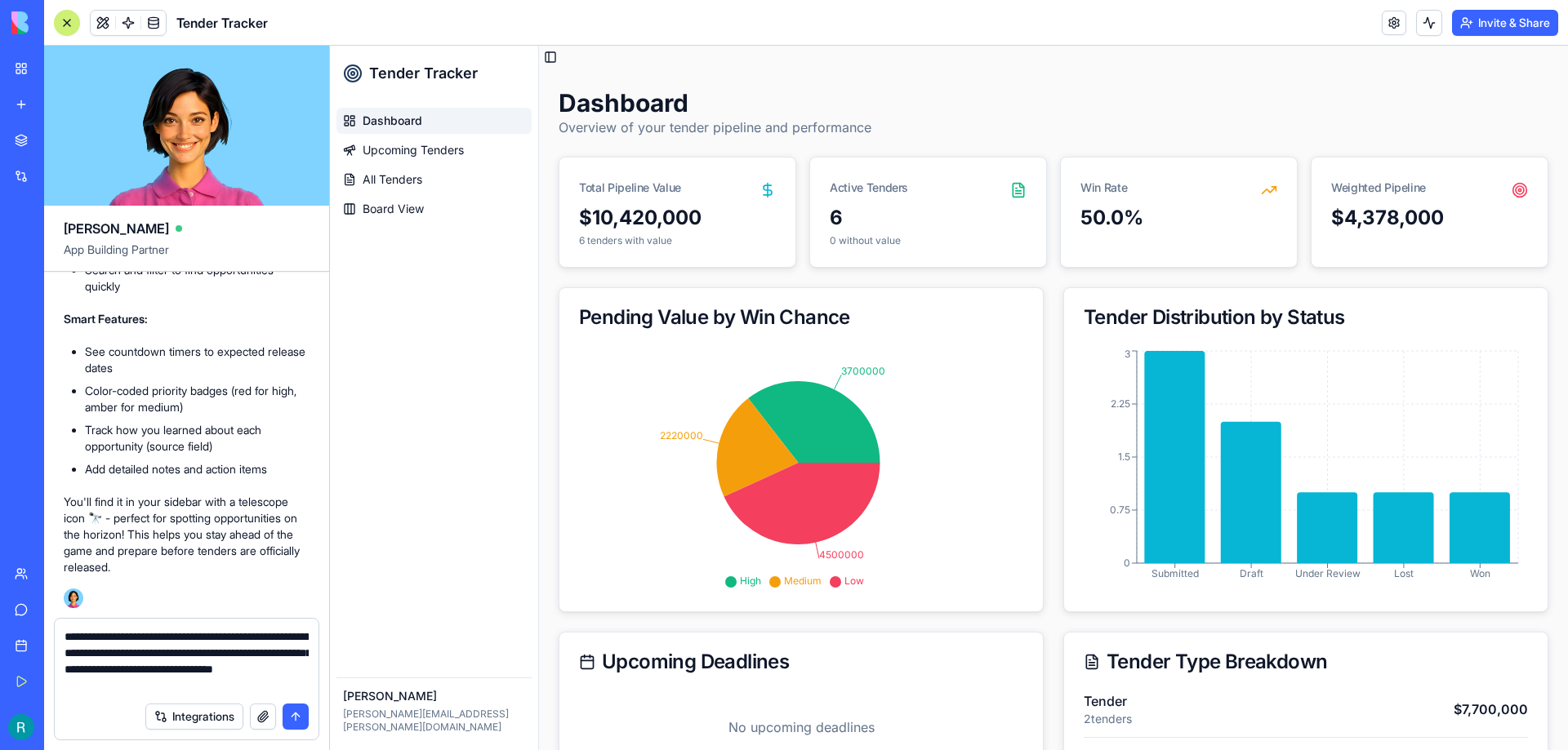
type textarea "**********"
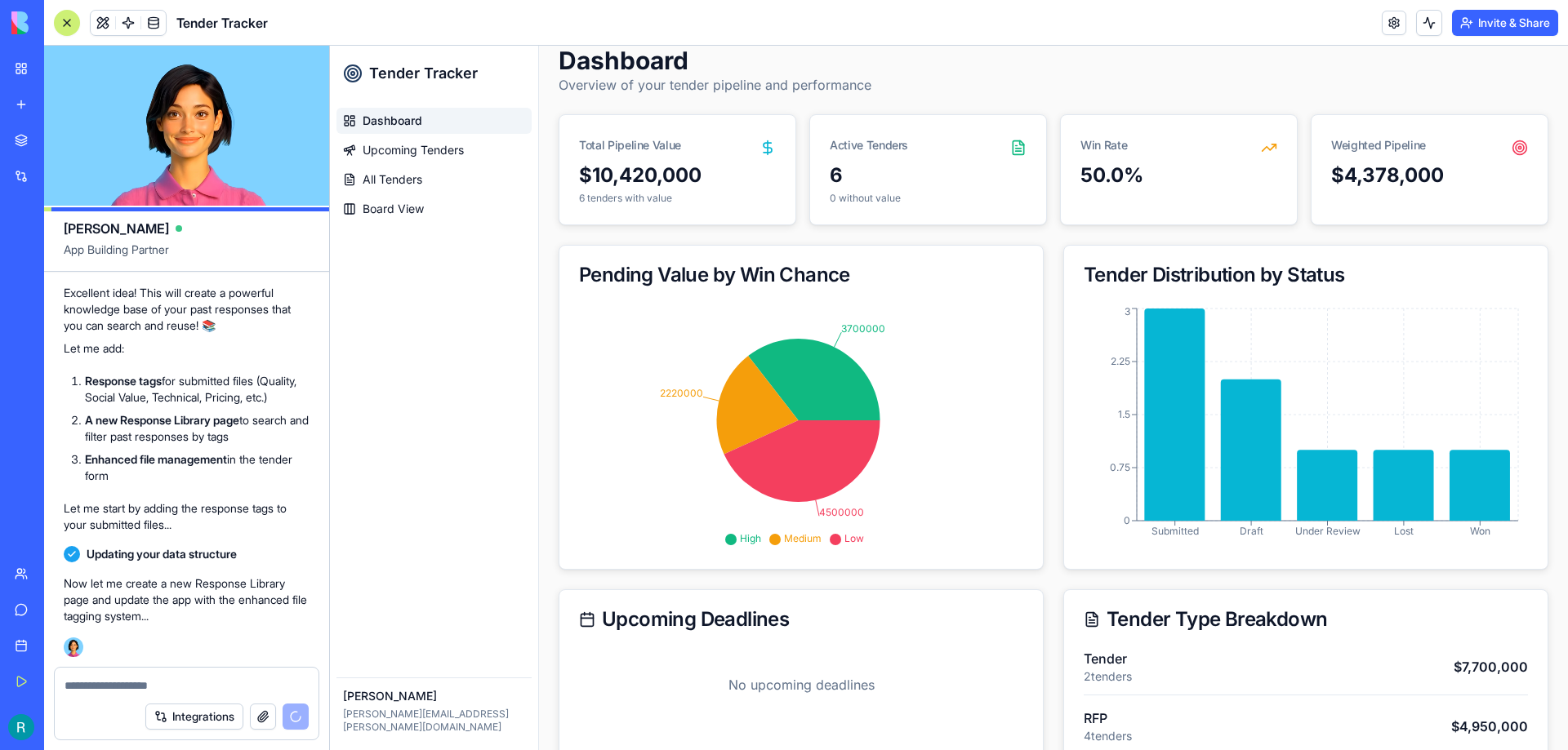
scroll to position [3779, 0]
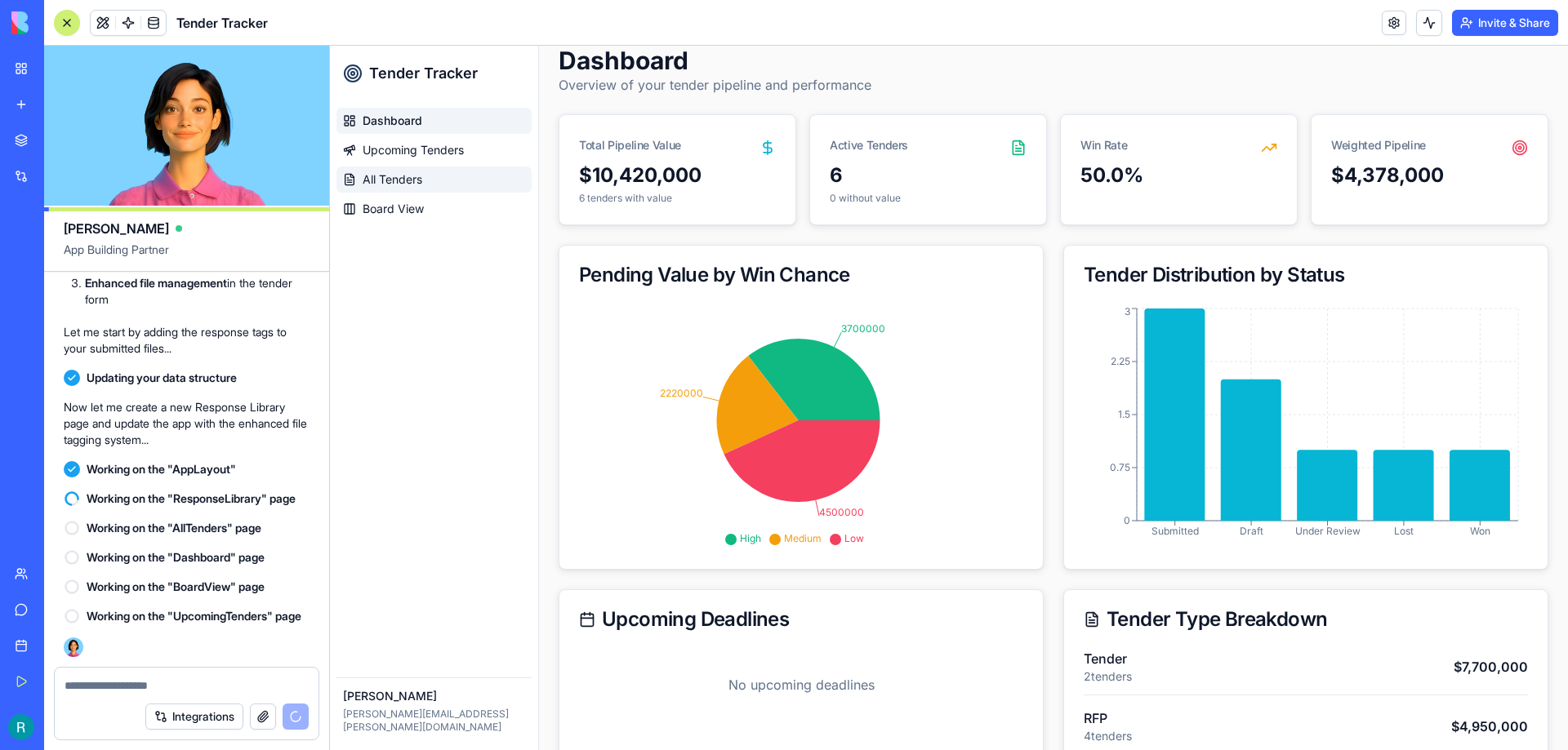
click at [422, 185] on span "All Tenders" at bounding box center [392, 179] width 59 height 17
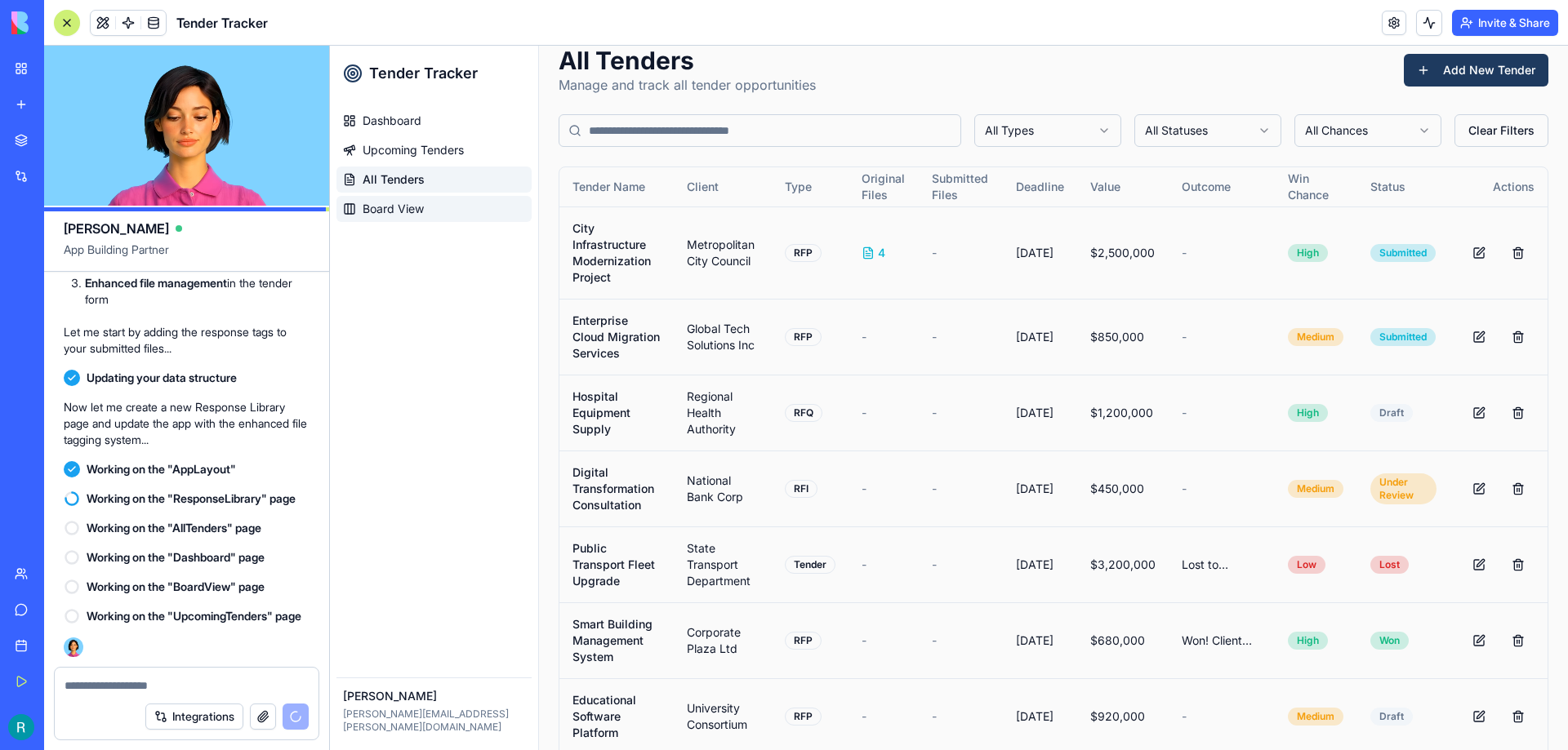
click at [394, 215] on span "Board View" at bounding box center [393, 209] width 61 height 17
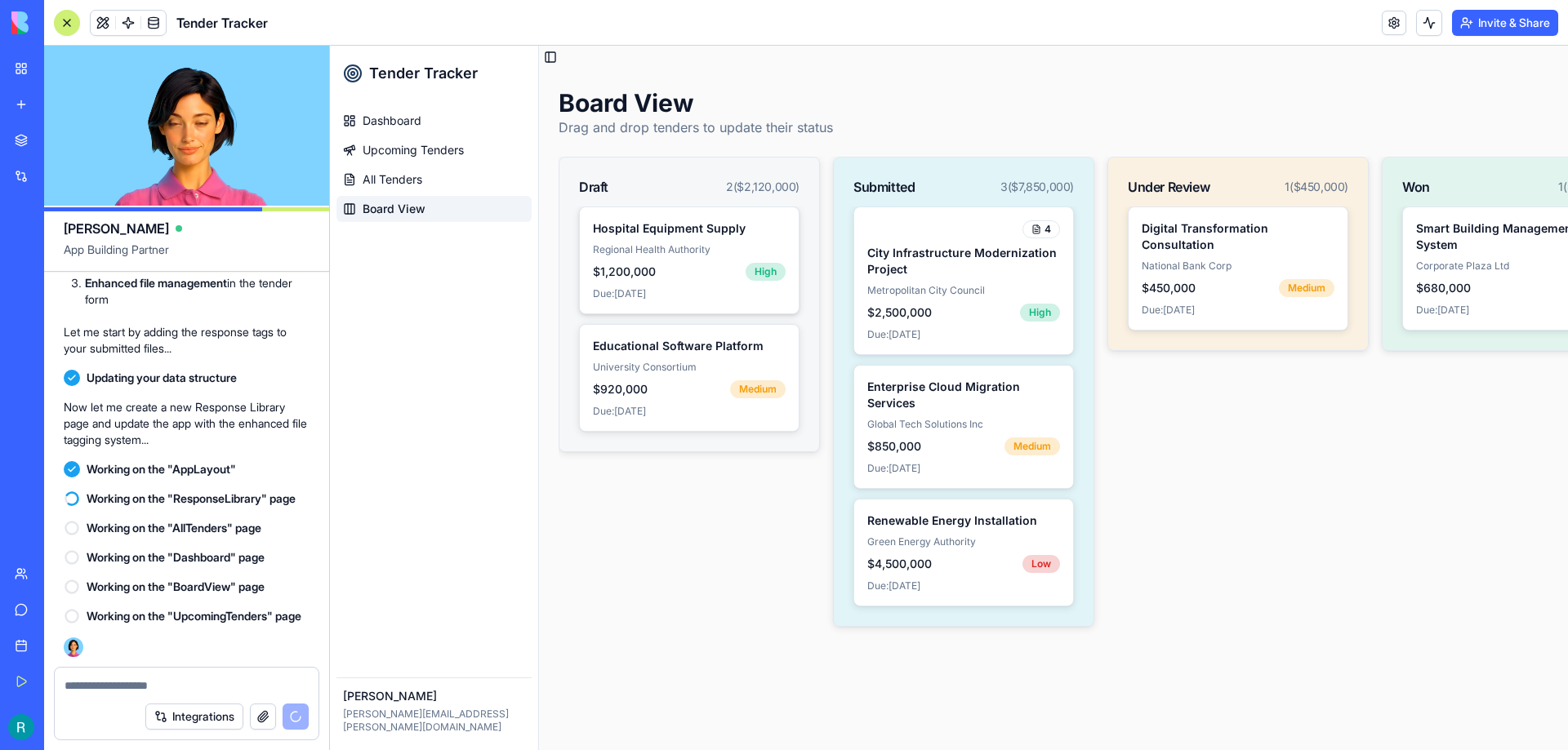
click at [665, 263] on div "$1,200,000 High" at bounding box center [688, 272] width 193 height 18
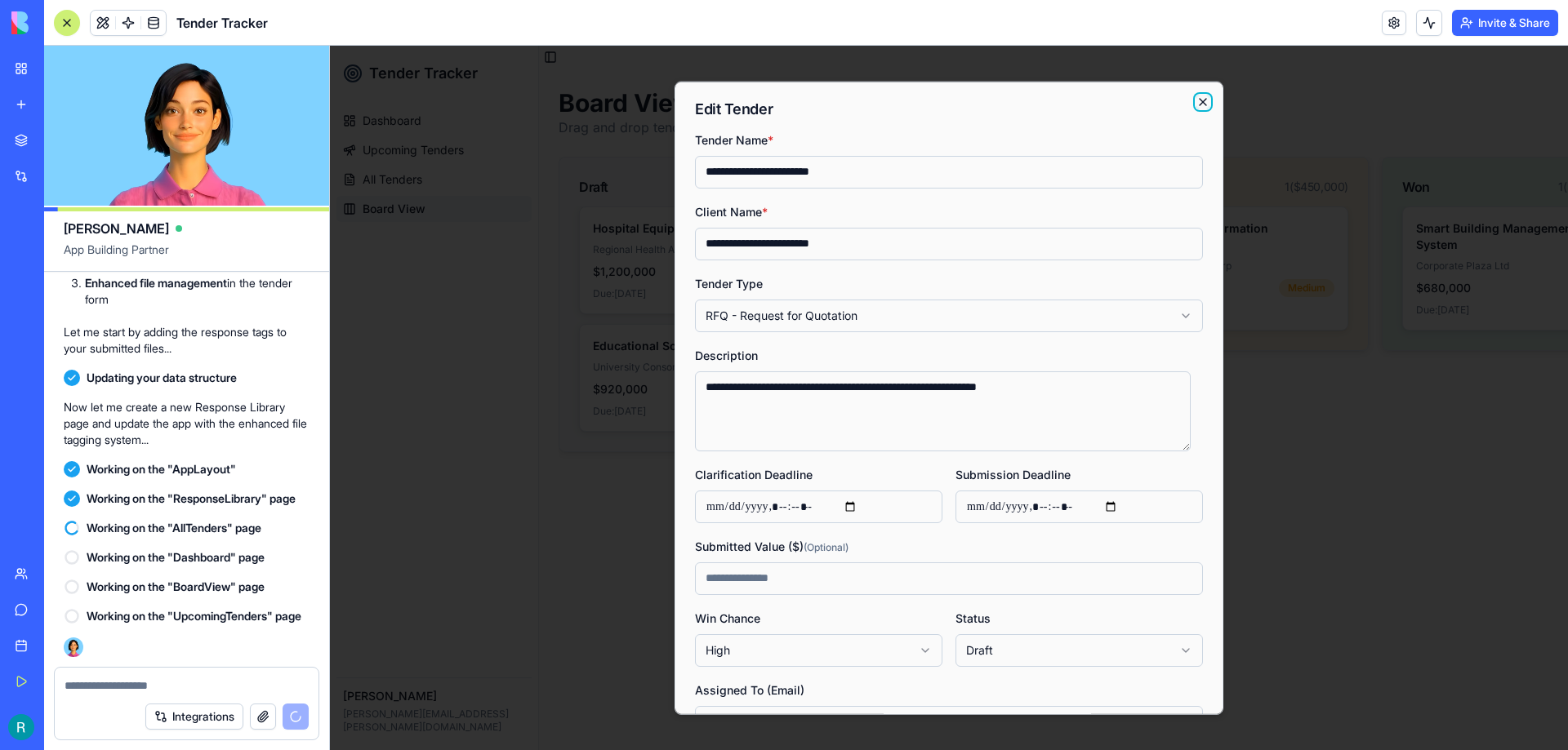
click at [1196, 97] on icon "button" at bounding box center [1202, 101] width 13 height 13
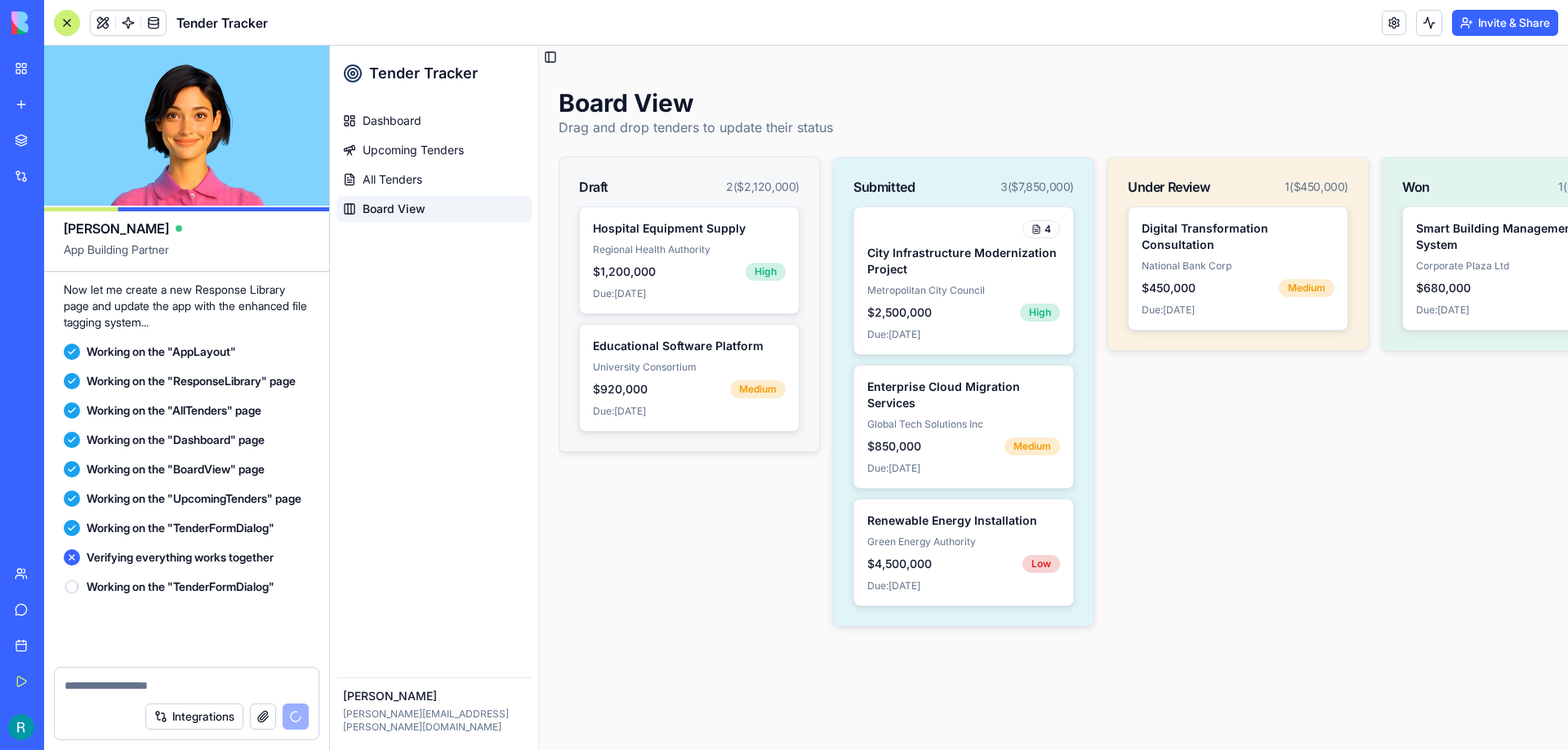
scroll to position [3896, 0]
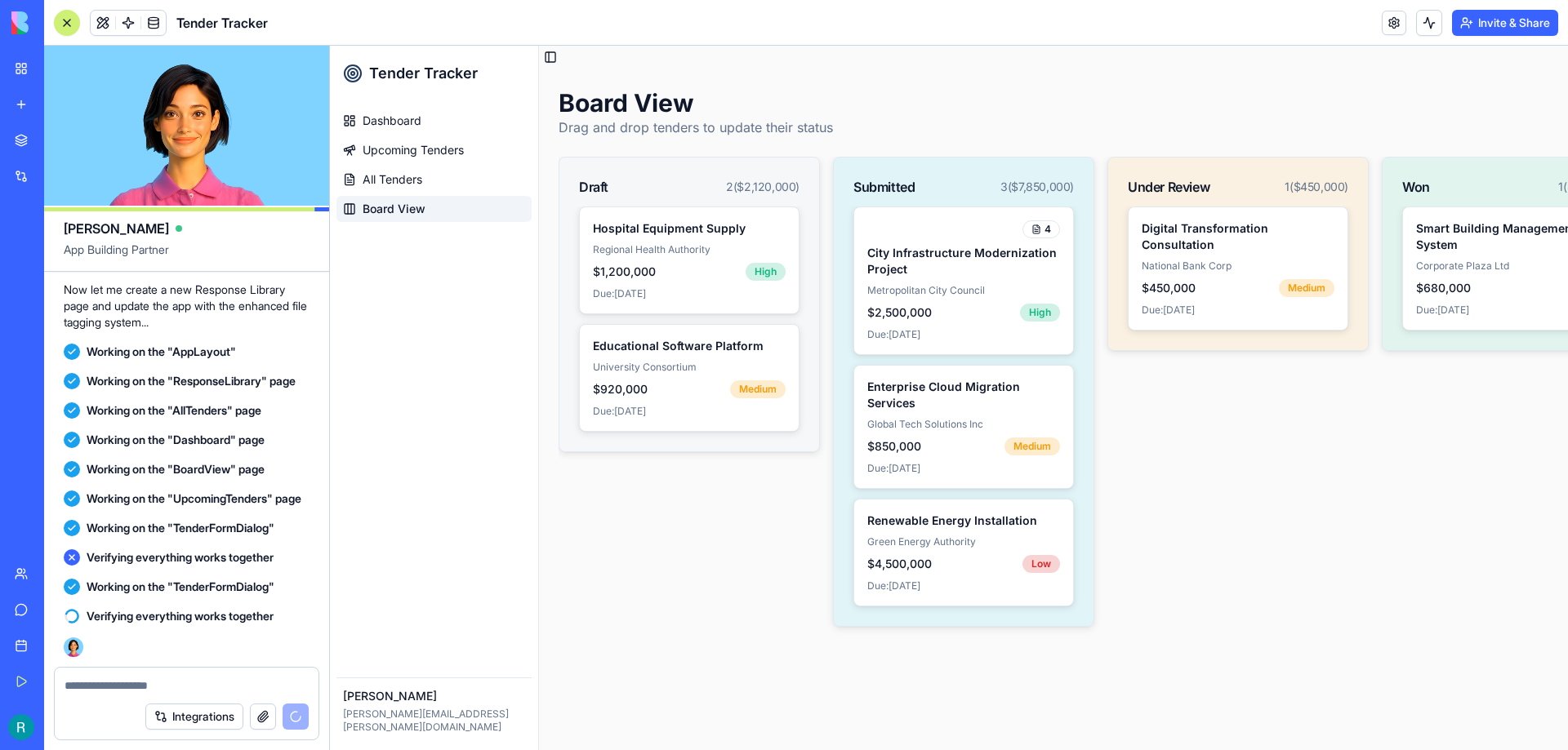
click at [161, 726] on button "Upgrade" at bounding box center [155, 727] width 61 height 26
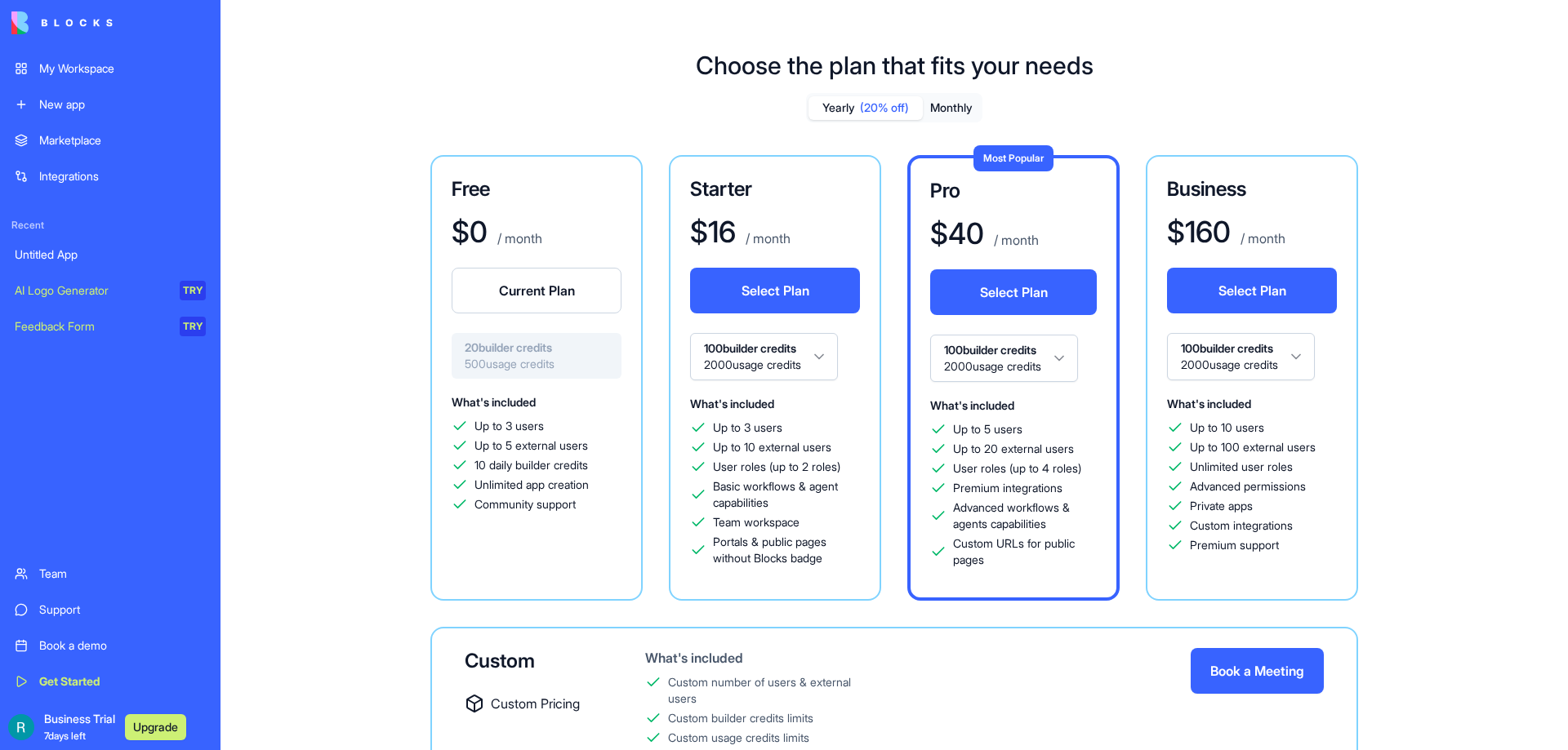
click at [821, 356] on html "My Workspace New app Marketplace Integrations Recent Untitled App AI Logo Gener…" at bounding box center [784, 375] width 1568 height 750
click at [93, 258] on div "Untitled App" at bounding box center [110, 254] width 191 height 17
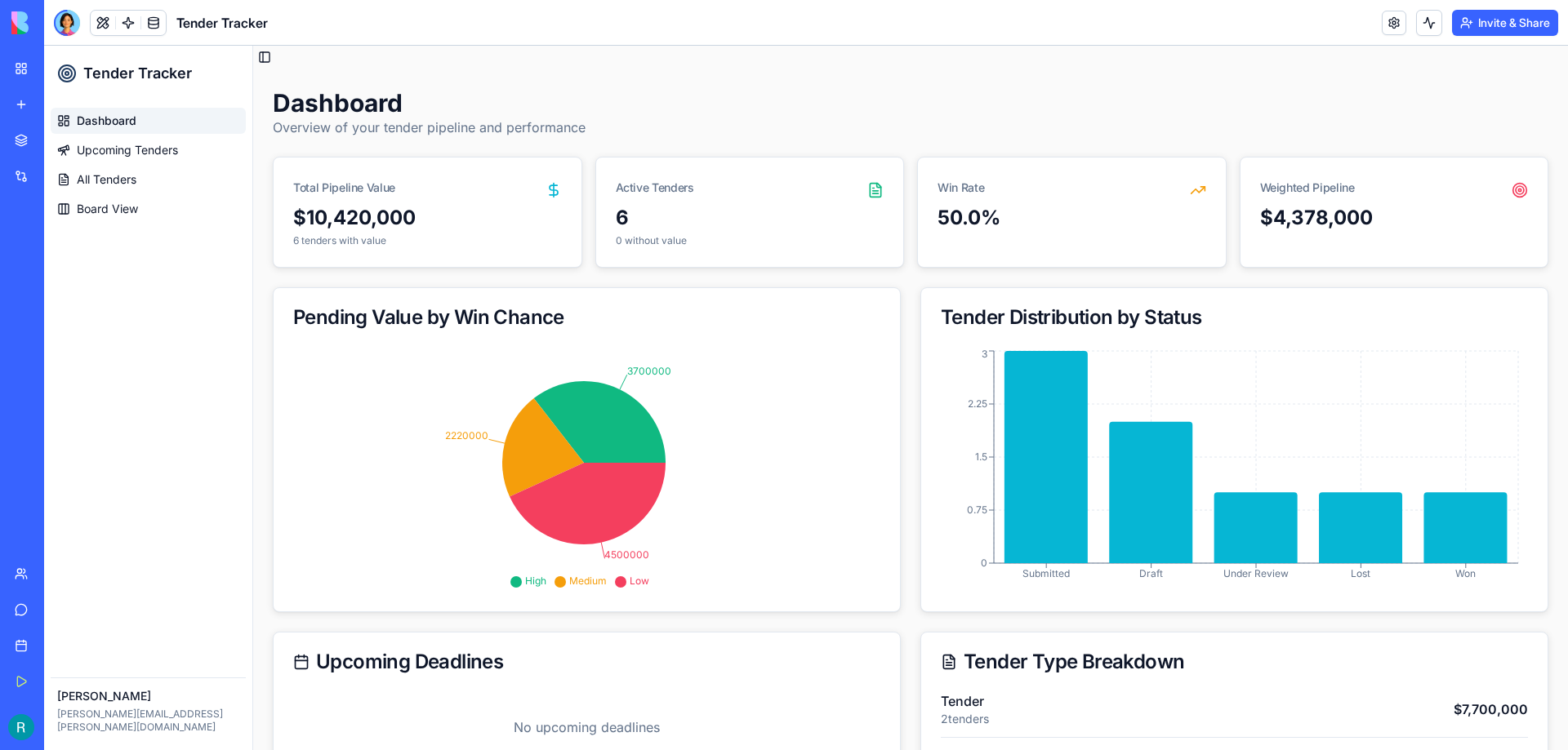
click at [193, 488] on div "Dashboard Upcoming Tenders All Tenders Board View" at bounding box center [148, 386] width 208 height 570
click at [102, 23] on button at bounding box center [103, 23] width 24 height 24
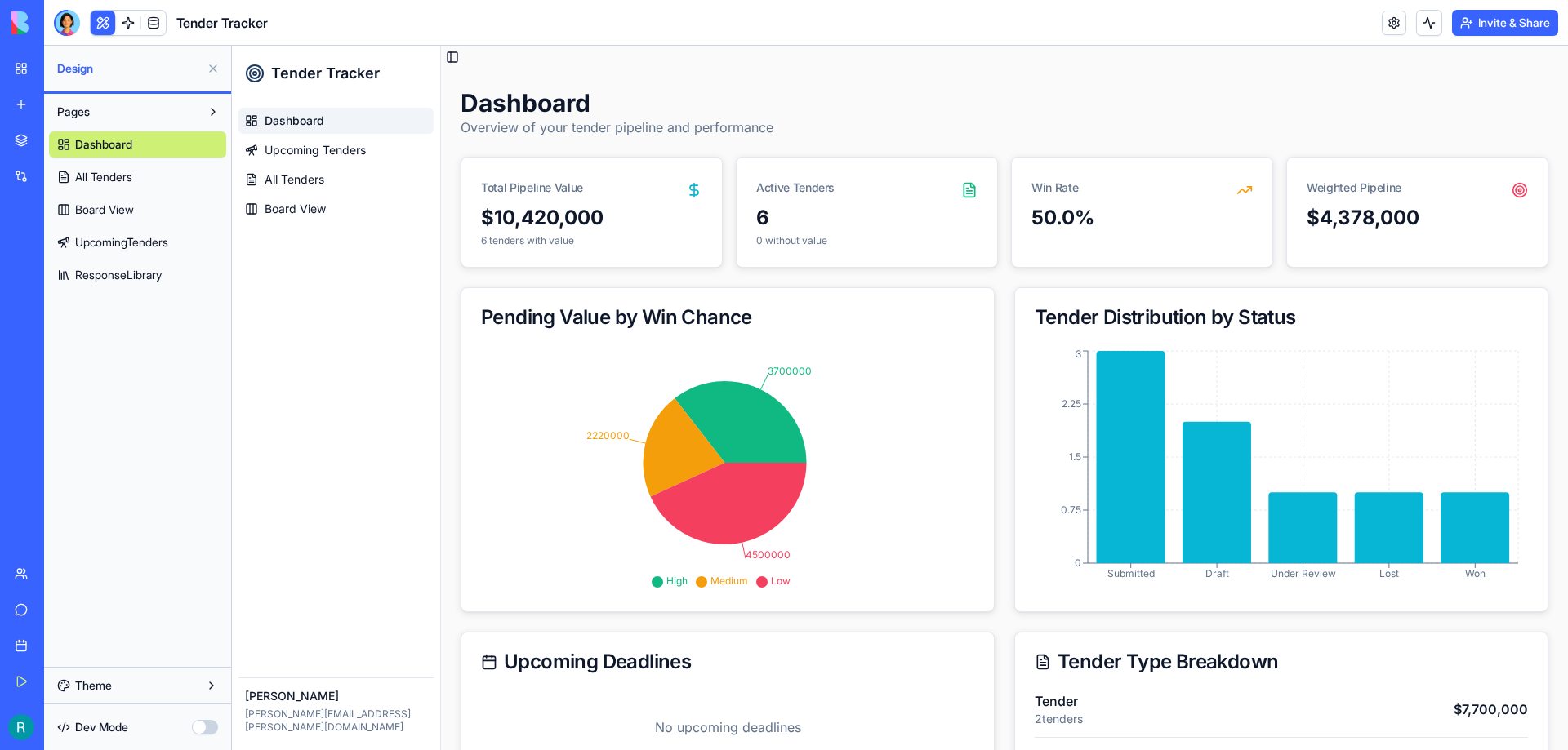
click at [139, 280] on span "ResponseLibrary" at bounding box center [118, 274] width 86 height 17
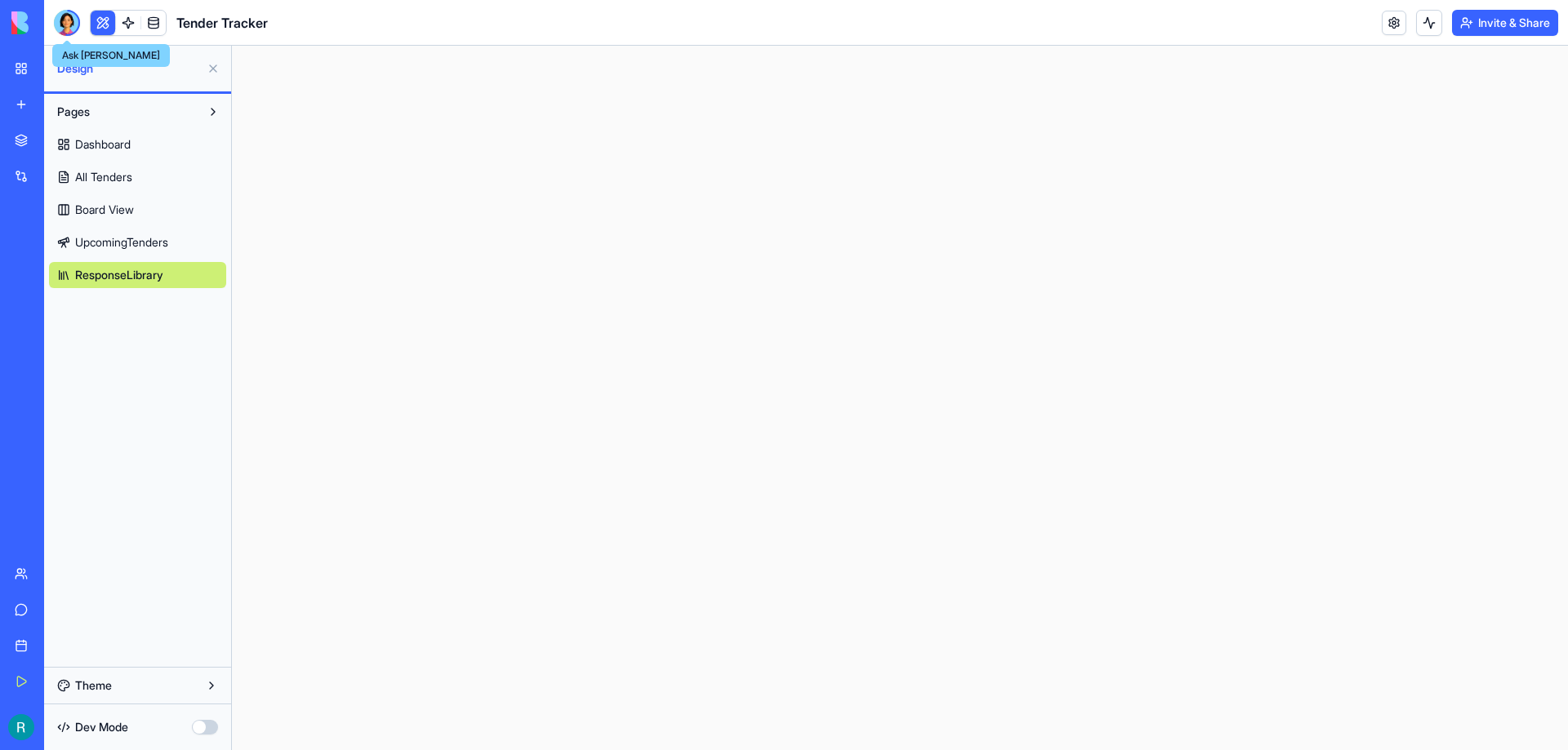
click at [62, 20] on div at bounding box center [67, 23] width 26 height 26
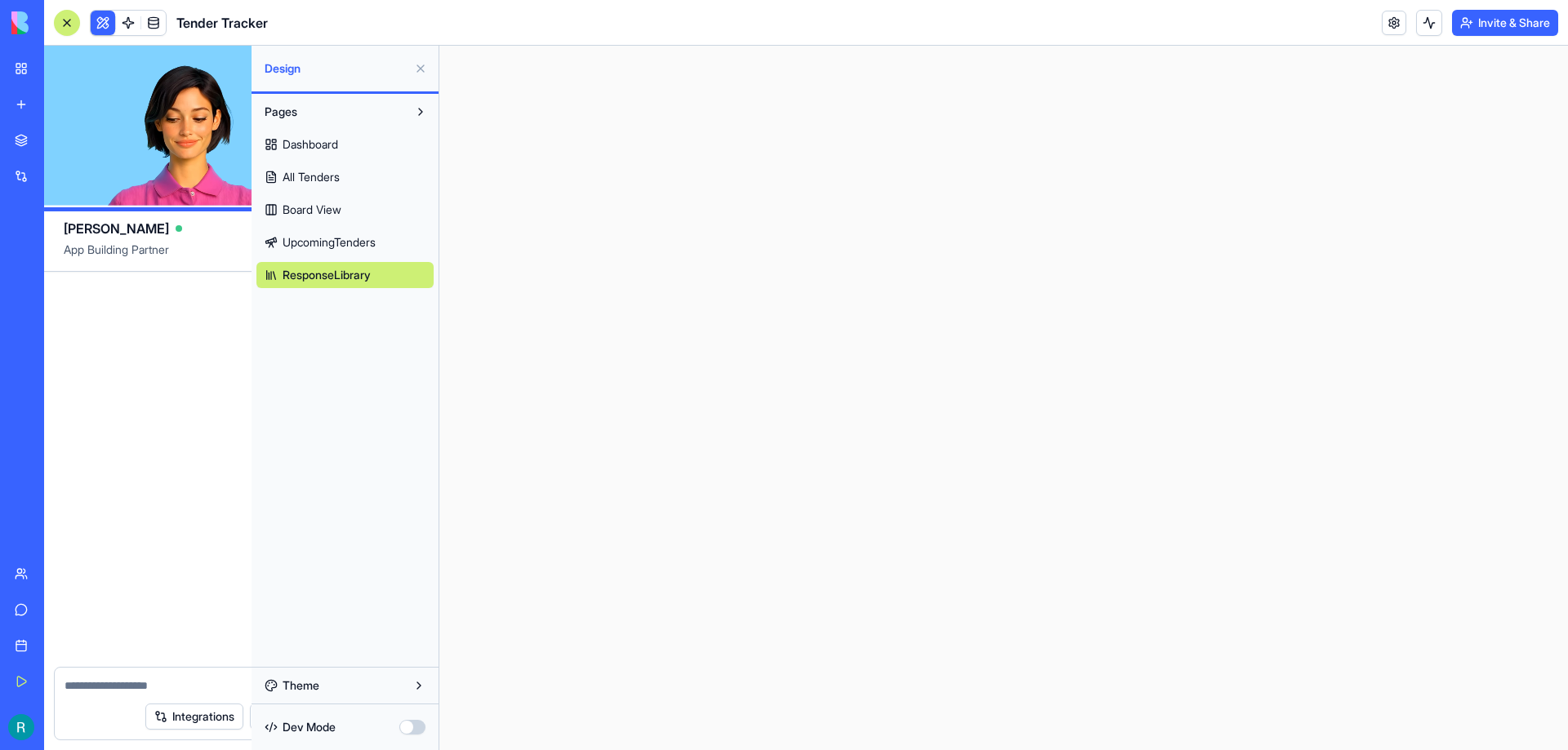
scroll to position [4089, 0]
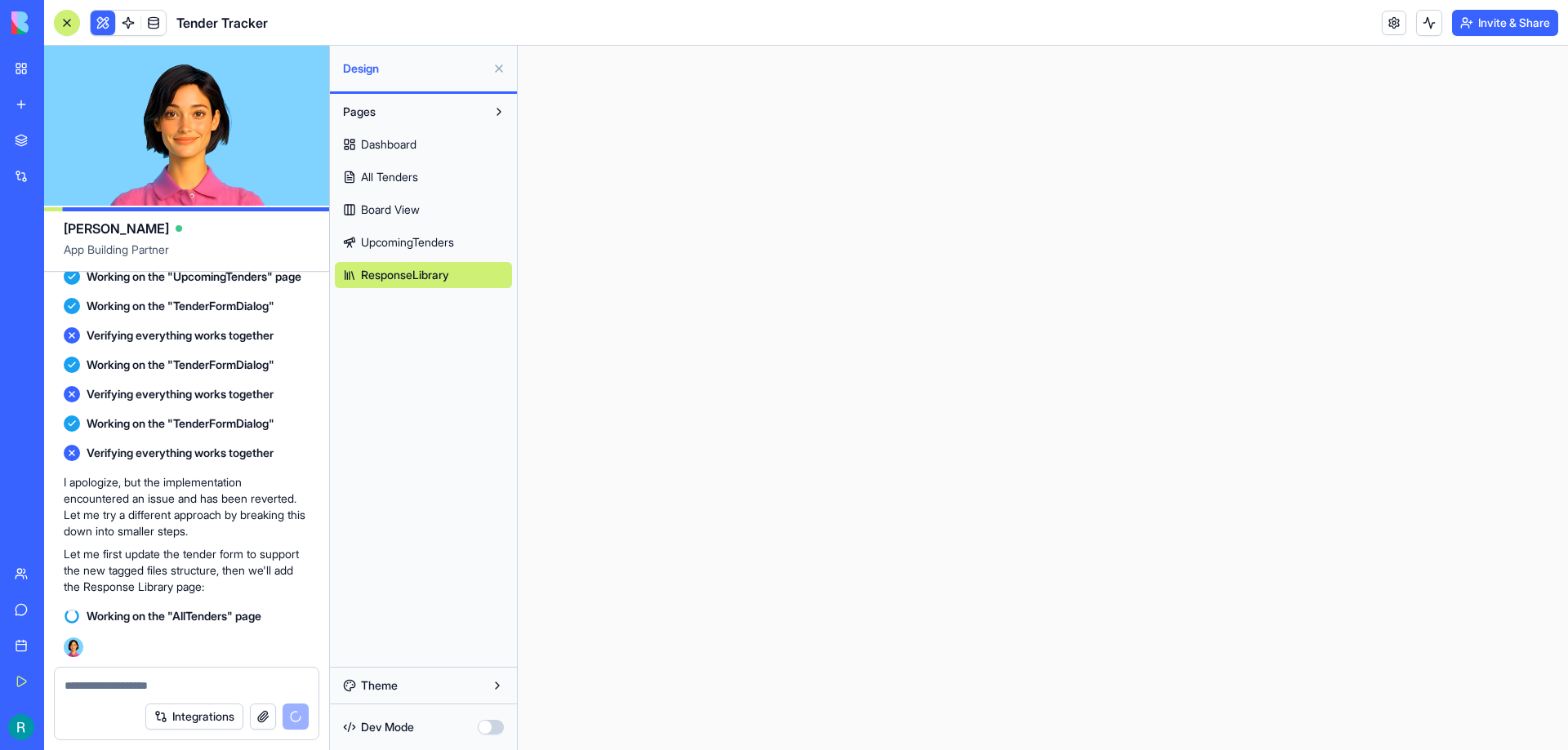
click at [60, 649] on div "Book a demo" at bounding box center [50, 645] width 21 height 17
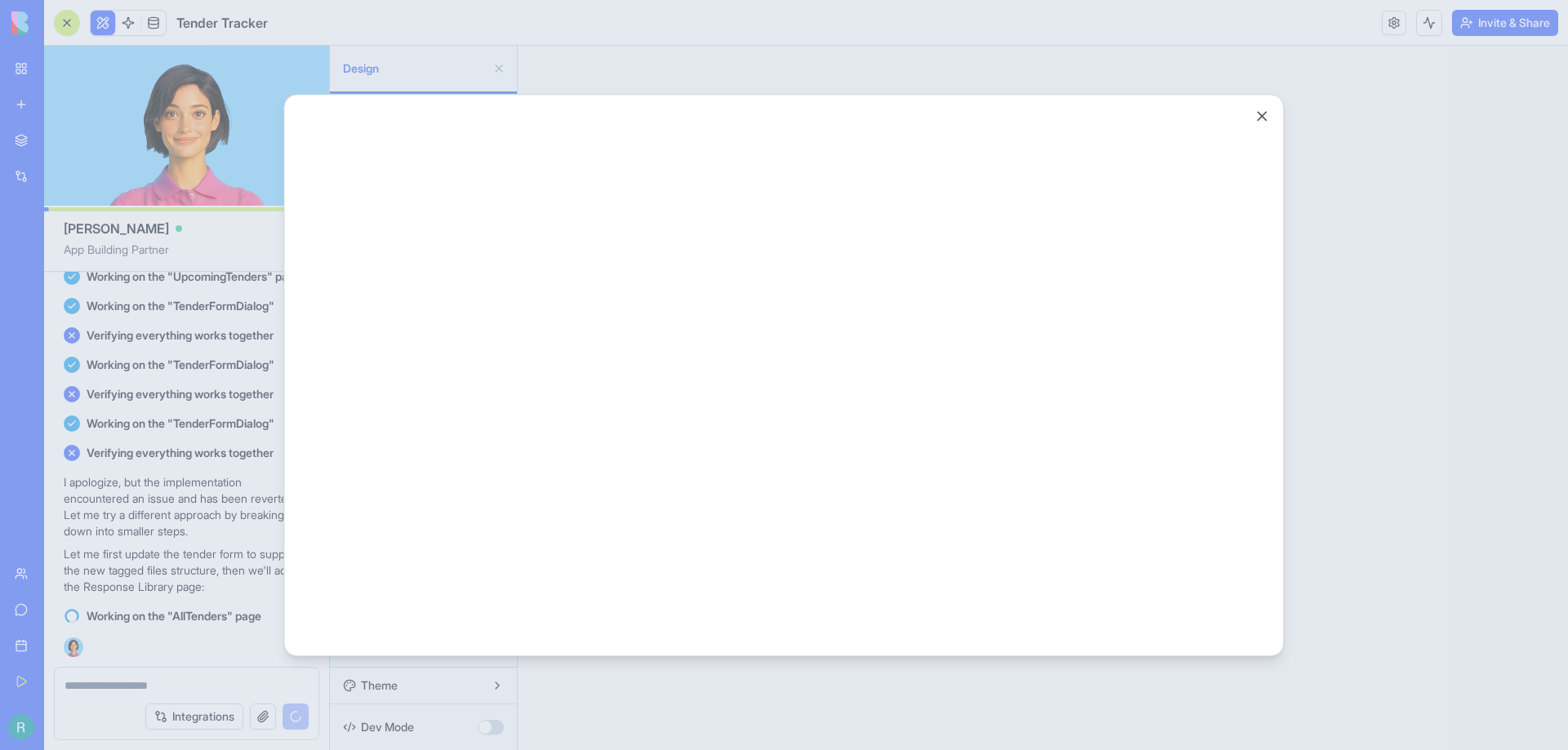
scroll to position [0, 0]
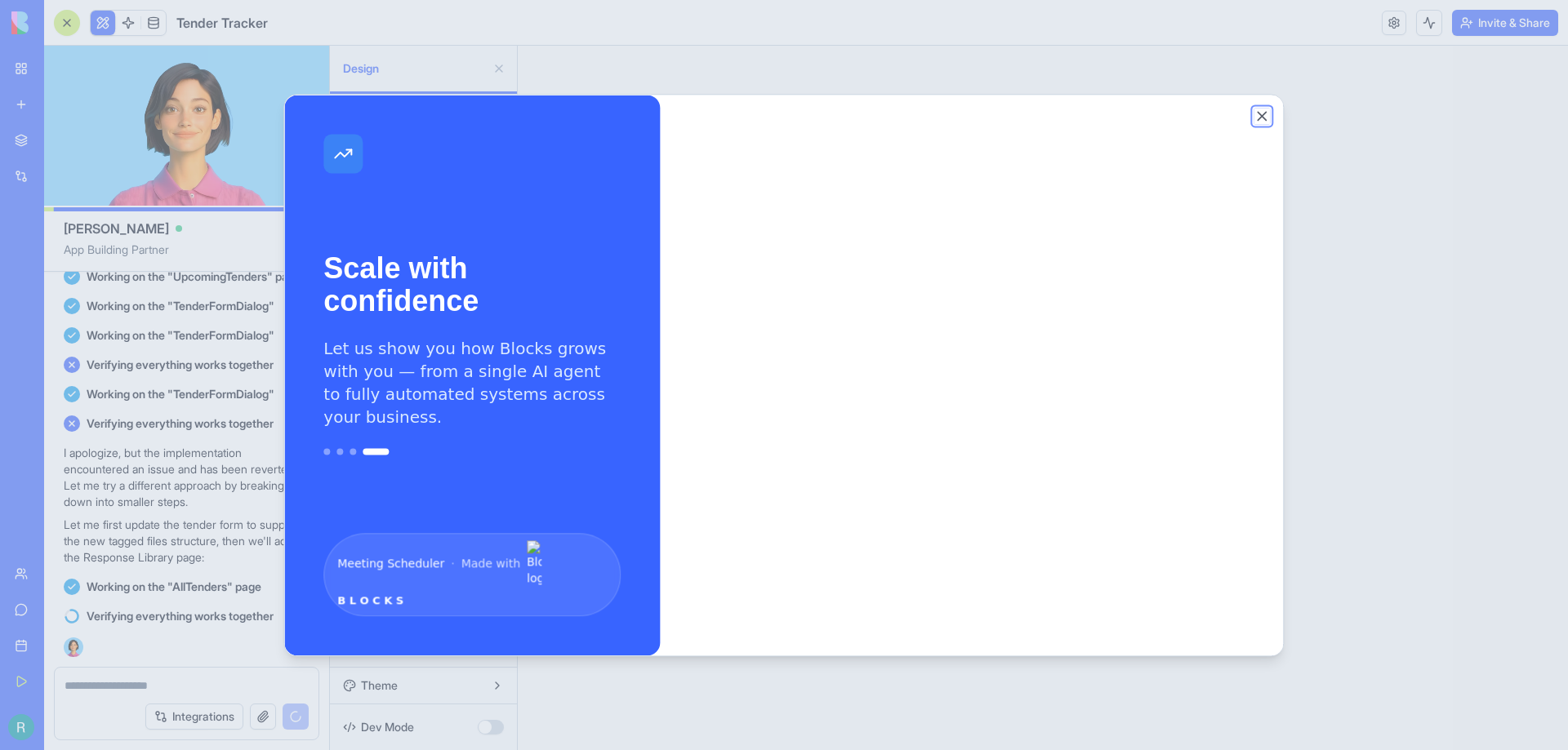
click at [1258, 117] on button "Close" at bounding box center [1262, 116] width 17 height 17
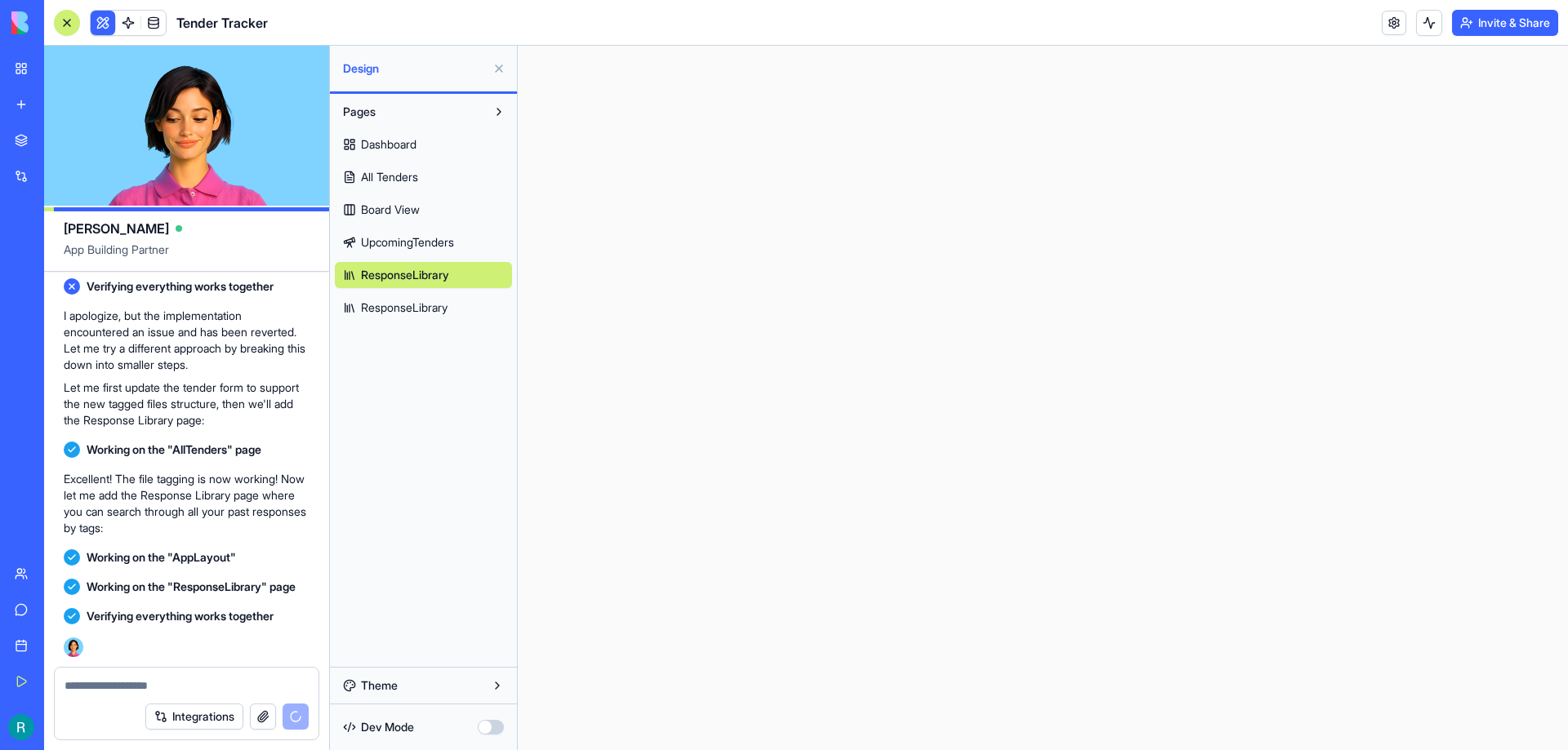
scroll to position [5032, 0]
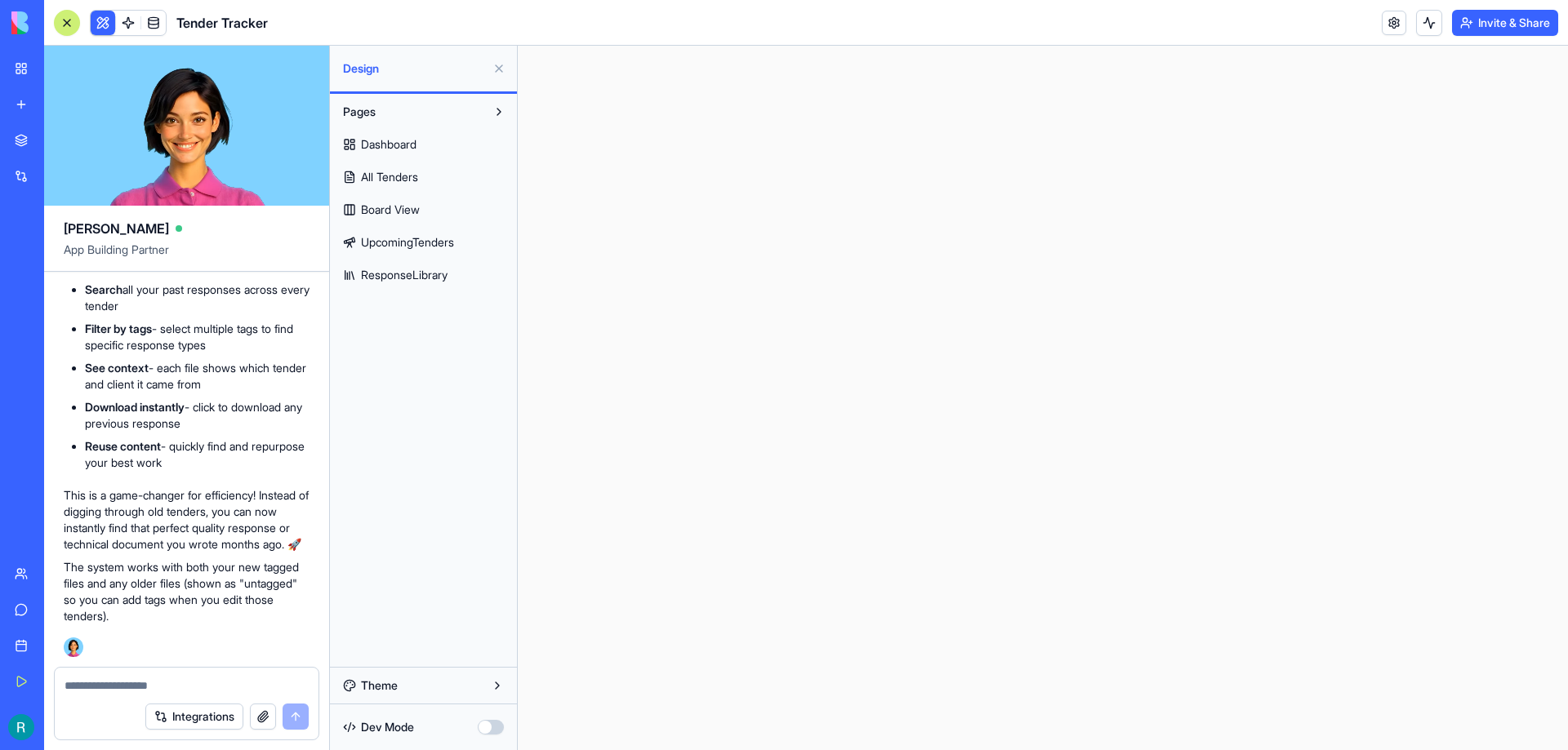
click at [421, 279] on span "ResponseLibrary" at bounding box center [403, 274] width 86 height 17
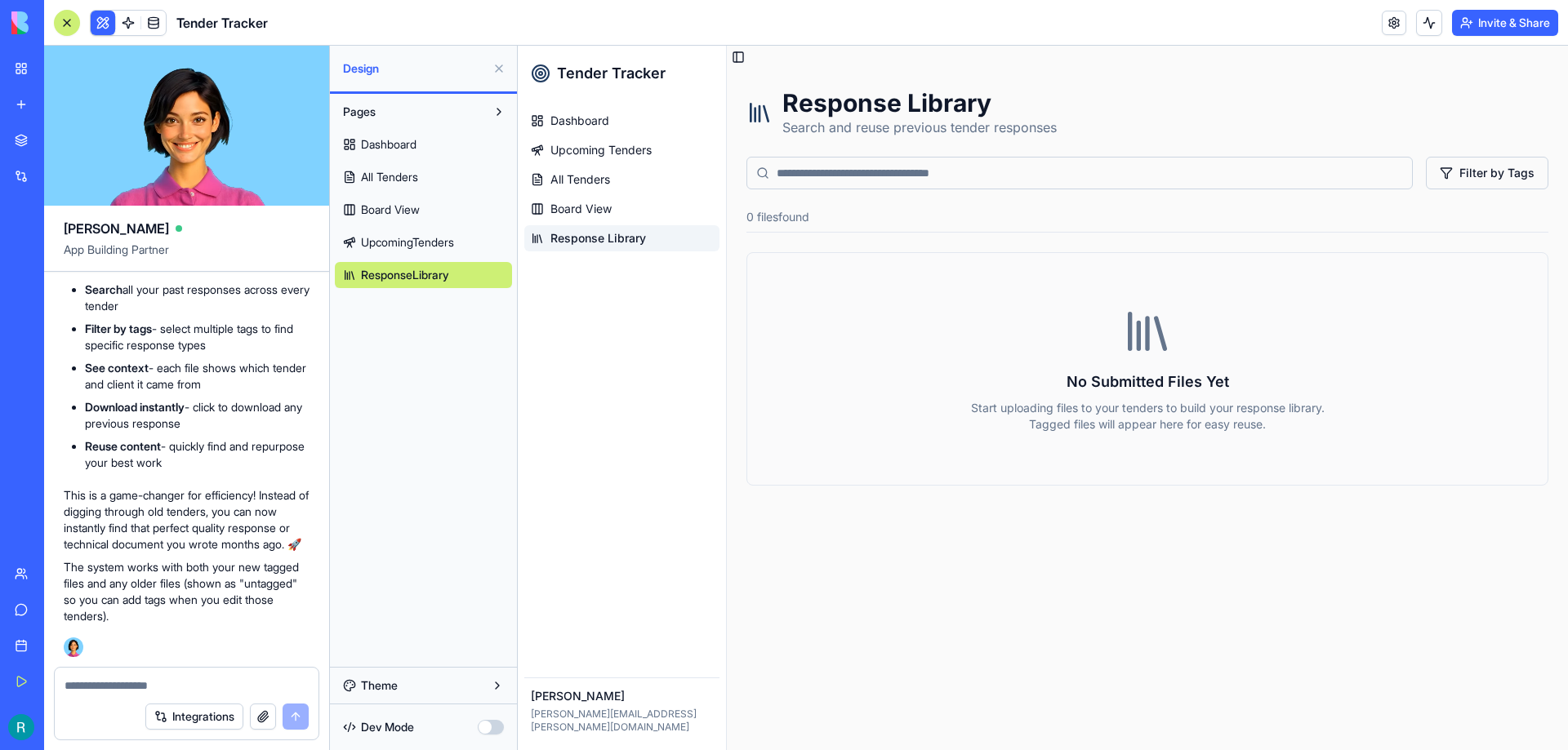
click at [576, 240] on span "Response Library" at bounding box center [598, 238] width 96 height 17
click at [397, 186] on link "All Tenders" at bounding box center [422, 177] width 177 height 26
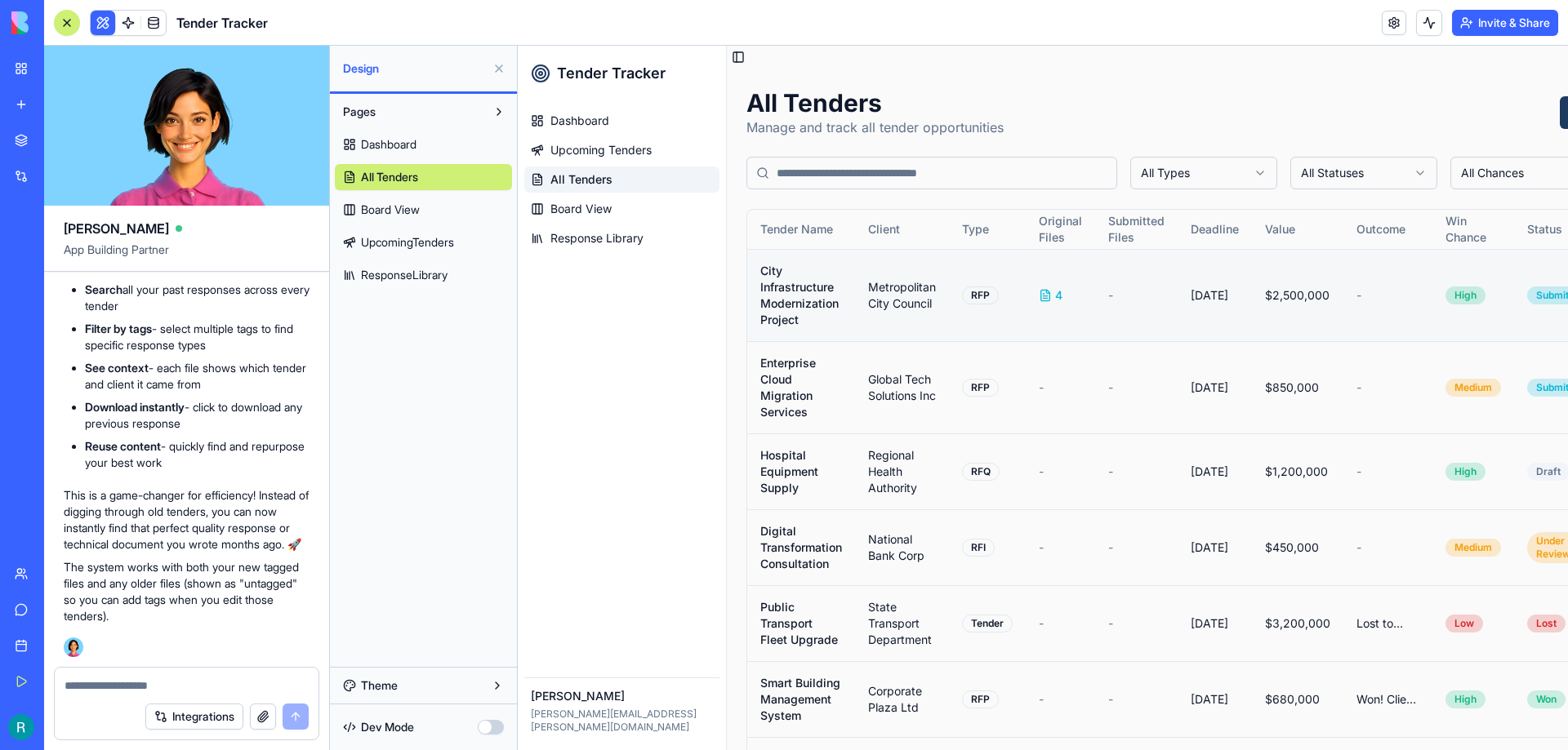
click at [1046, 291] on icon at bounding box center [1044, 295] width 13 height 13
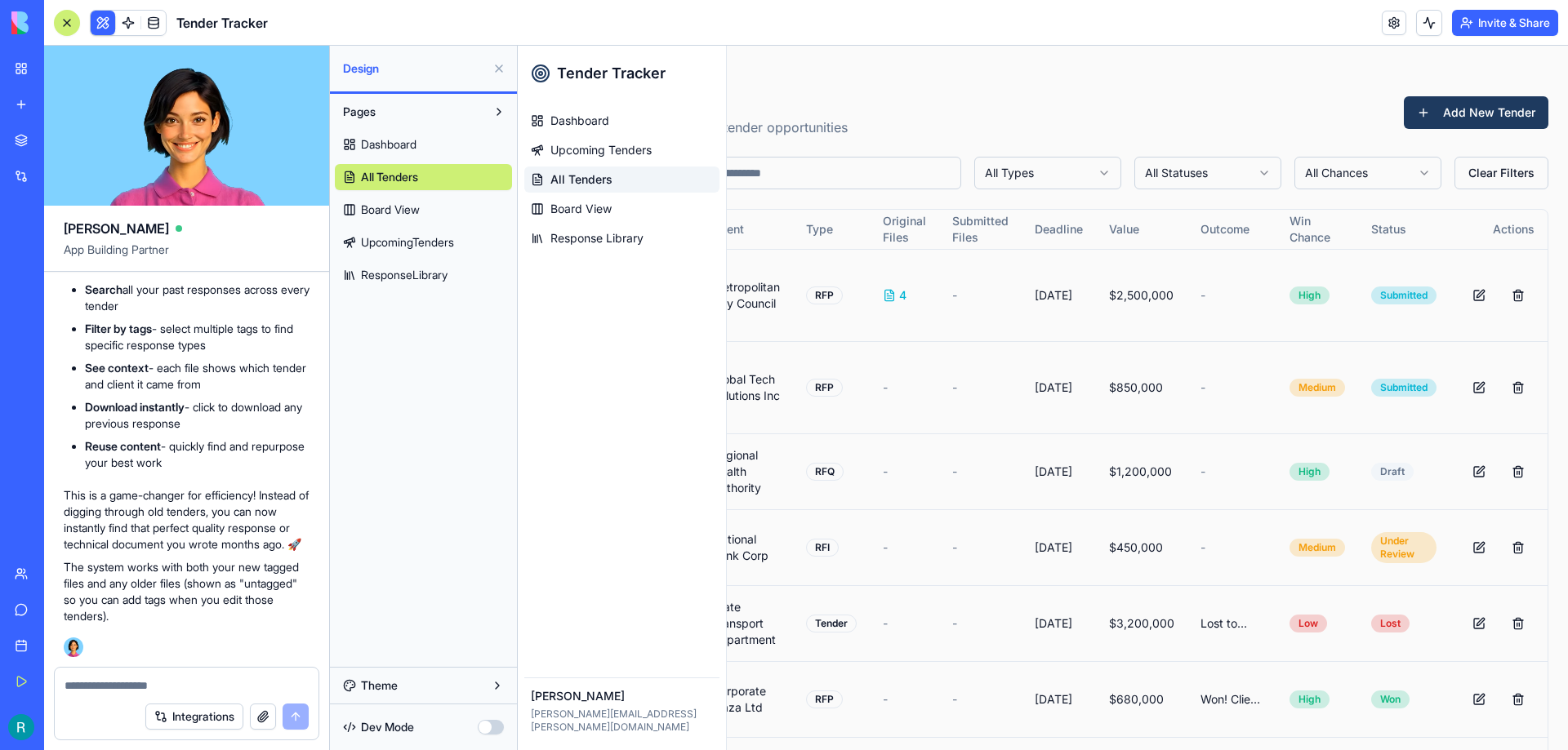
click at [497, 67] on button at bounding box center [499, 69] width 26 height 26
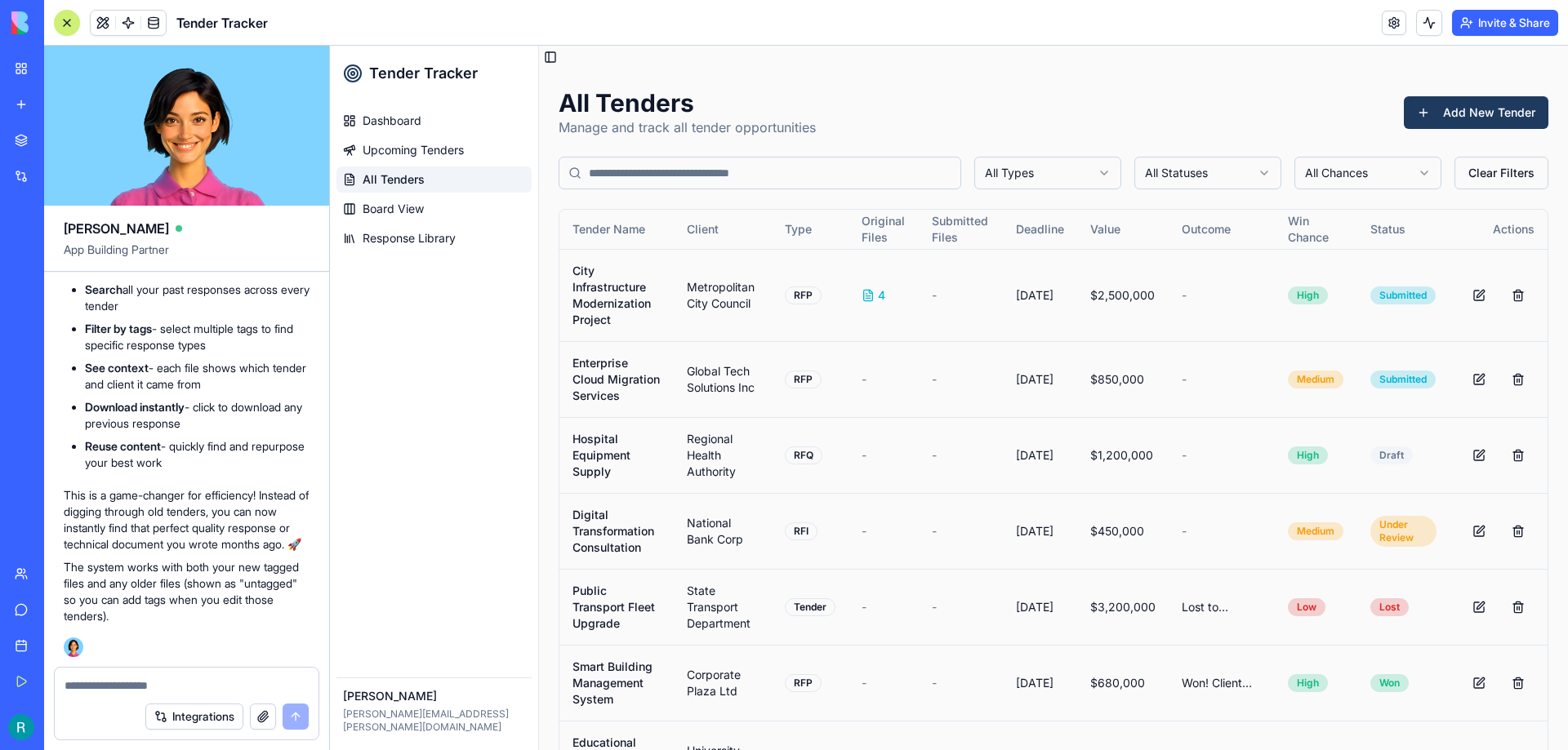
scroll to position [0, 0]
click at [69, 20] on div at bounding box center [66, 23] width 13 height 13
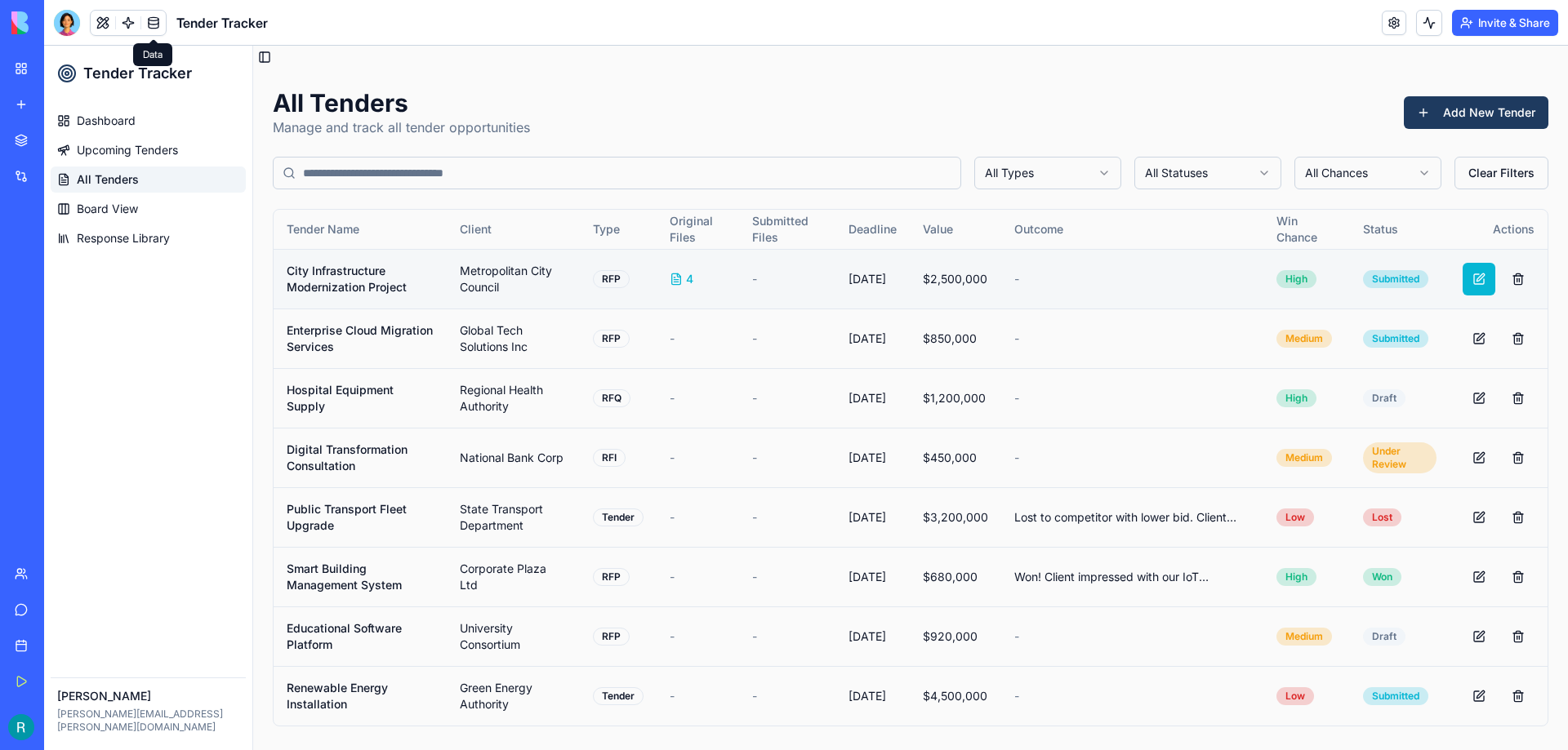
click at [1473, 275] on button at bounding box center [1478, 279] width 32 height 32
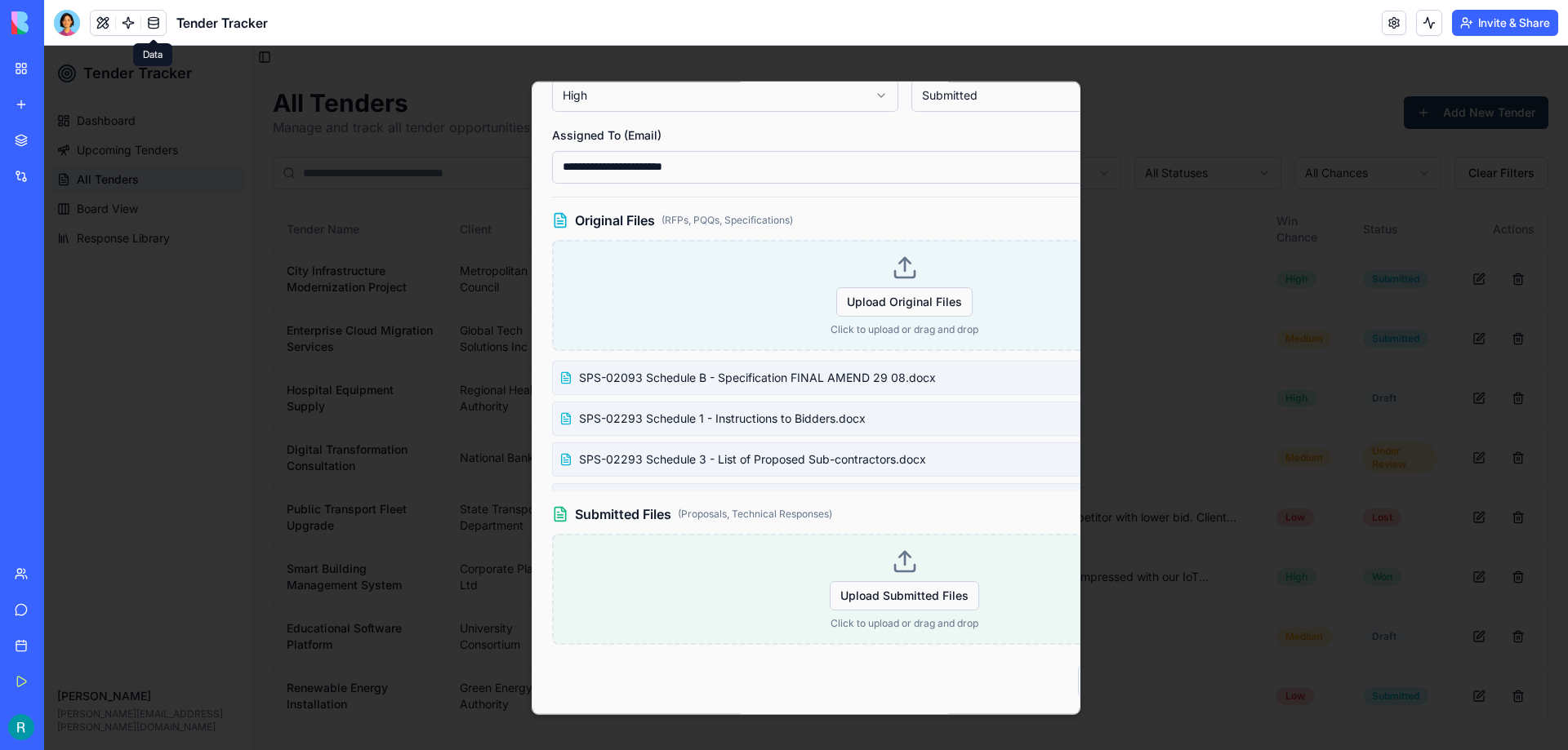
scroll to position [569, 0]
click at [878, 589] on span "Upload Submitted Files" at bounding box center [904, 594] width 150 height 30
click at [44, 45] on input "Upload Submitted Files" at bounding box center [44, 45] width 0 height 0
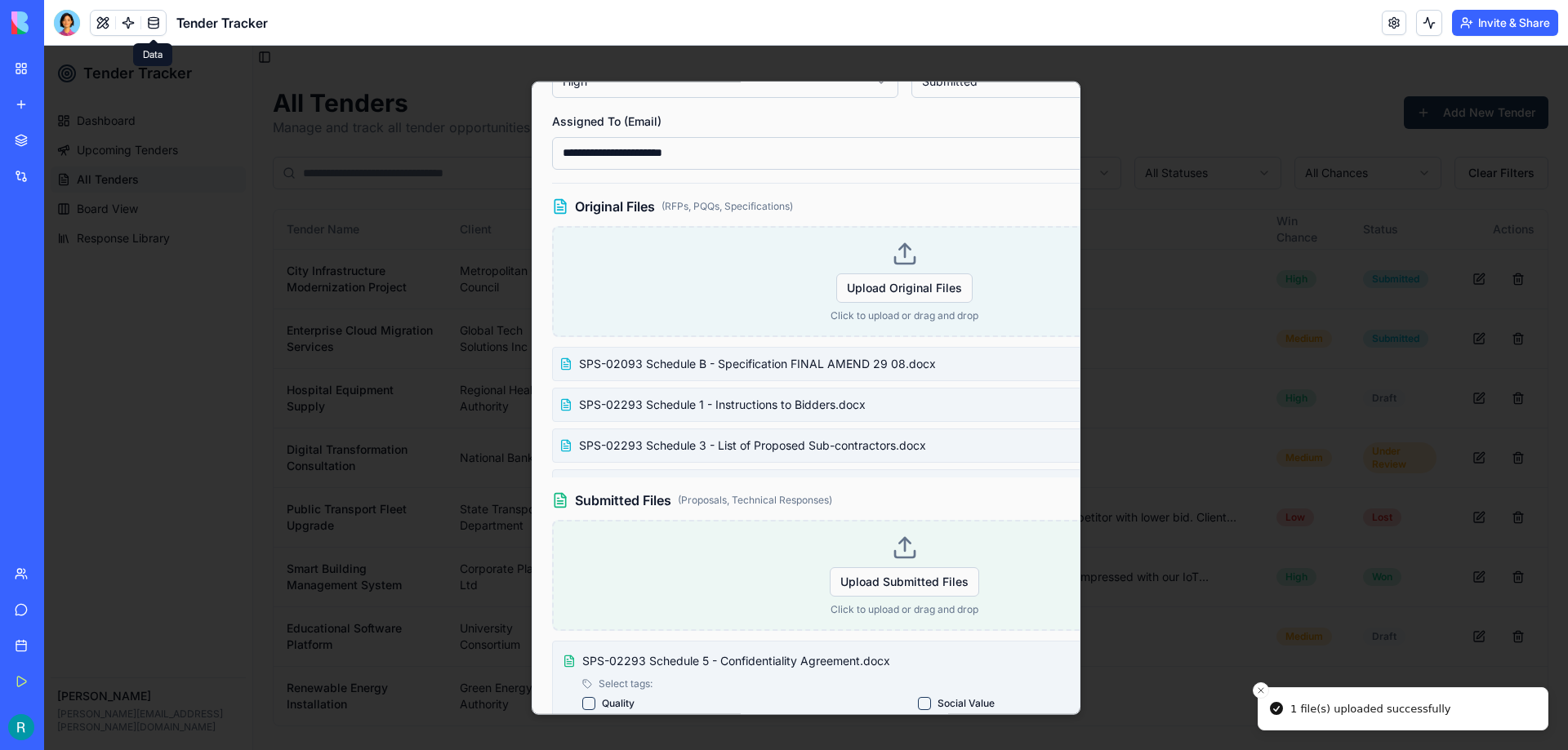
scroll to position [710, 0]
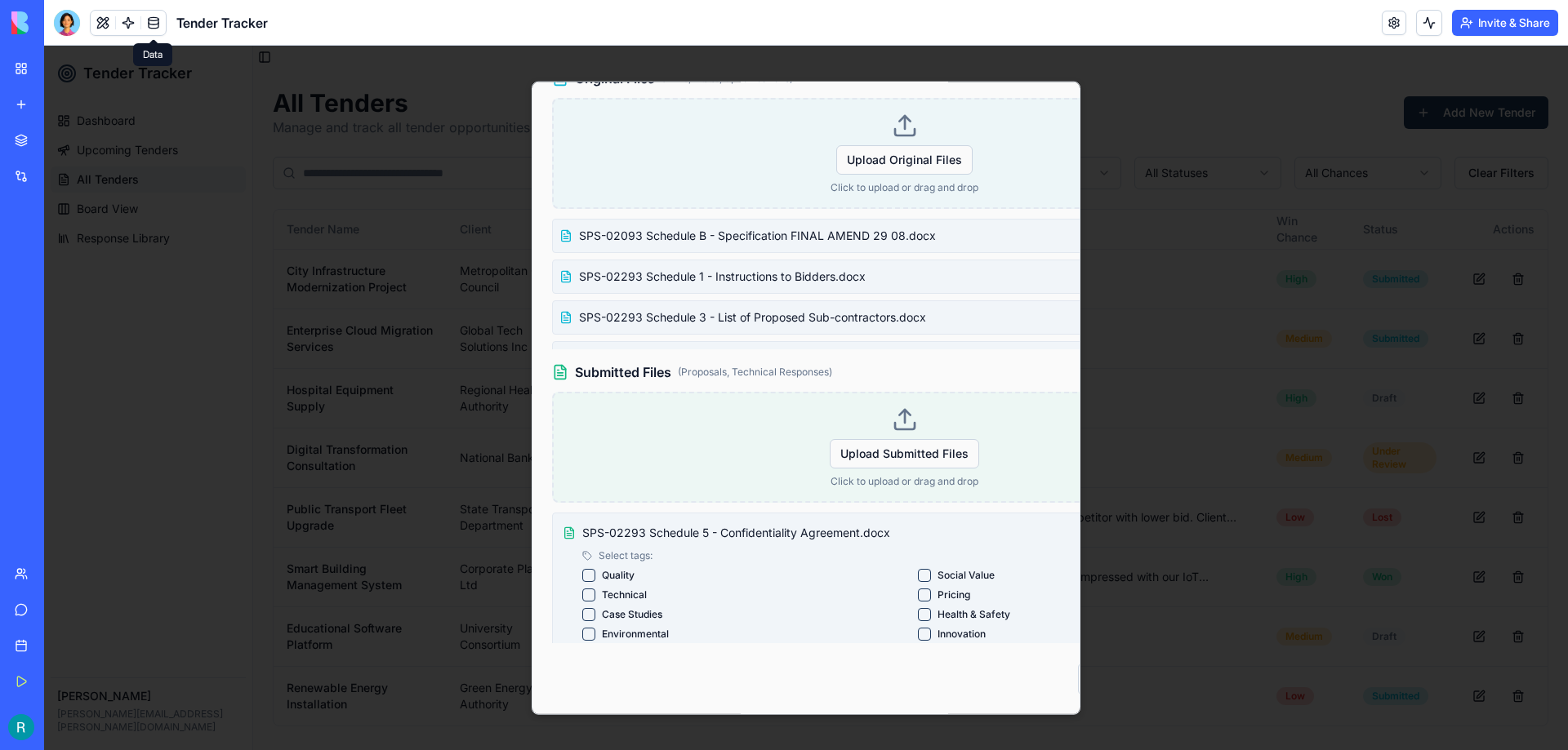
click at [588, 588] on button "Technical" at bounding box center [588, 594] width 13 height 13
click at [585, 607] on Studies "Case Studies" at bounding box center [588, 613] width 13 height 13
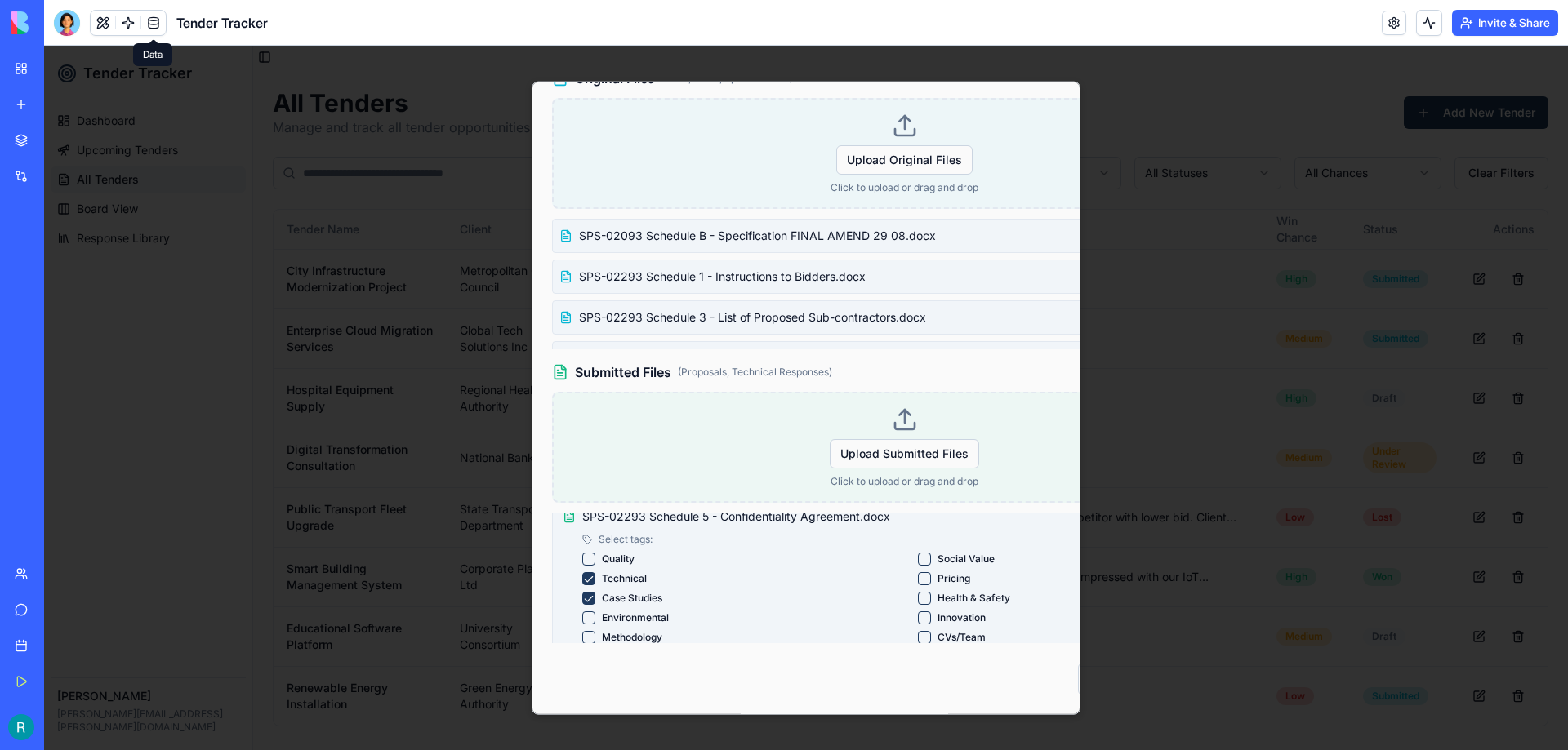
scroll to position [0, 0]
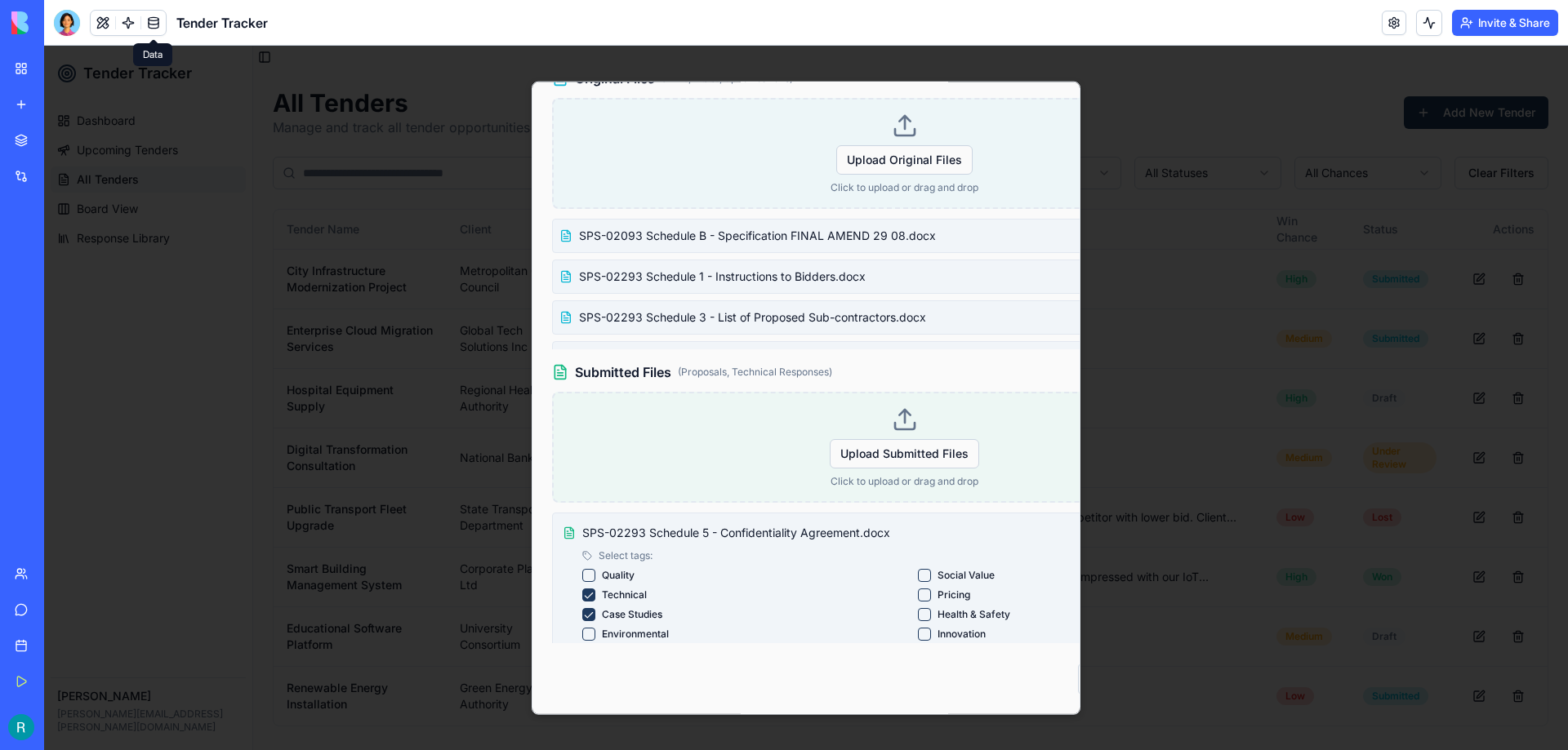
click at [865, 662] on div "Cancel Update Tender" at bounding box center [904, 678] width 705 height 32
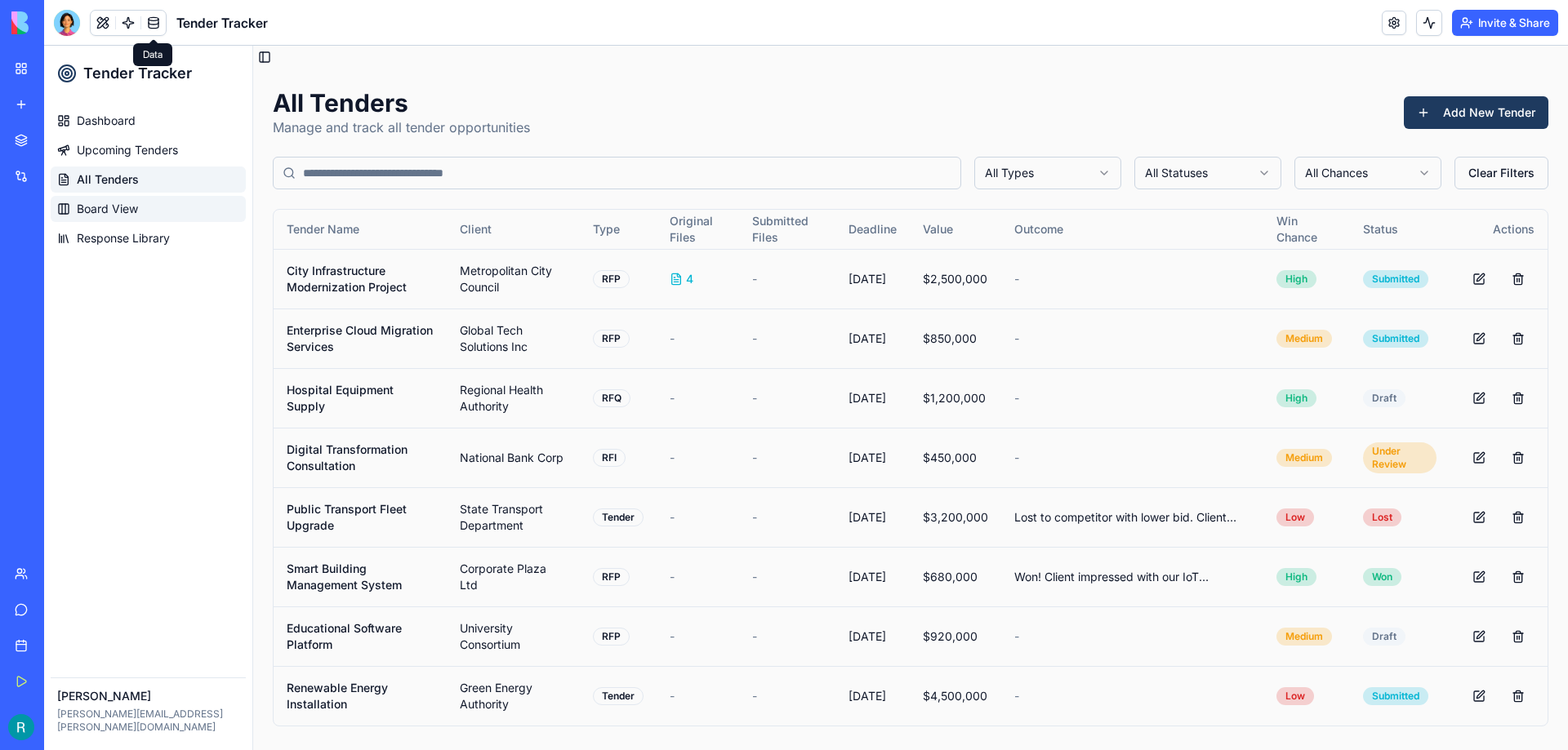
click at [151, 212] on link "Board View" at bounding box center [148, 209] width 195 height 26
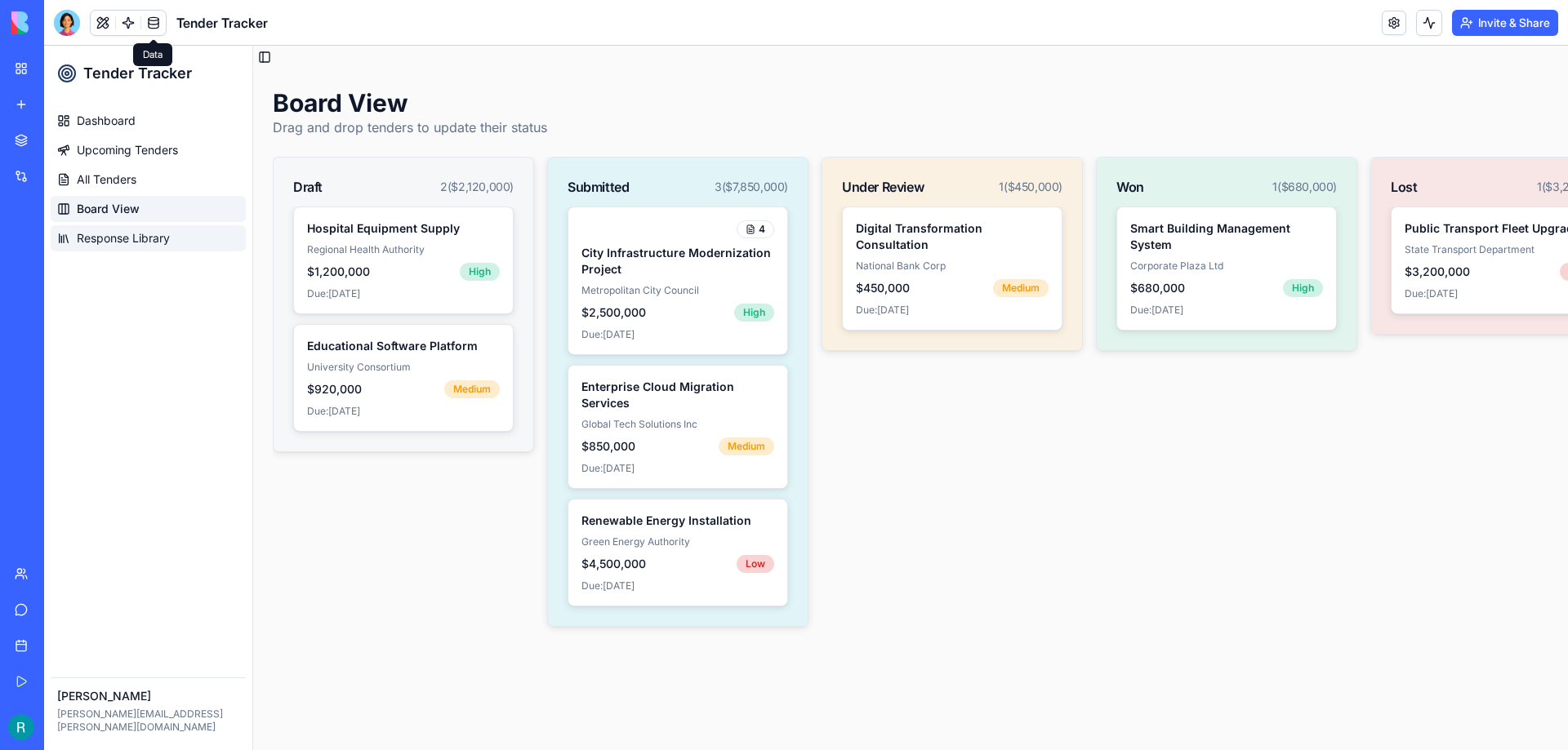
click at [151, 248] on link "Response Library" at bounding box center [148, 239] width 195 height 26
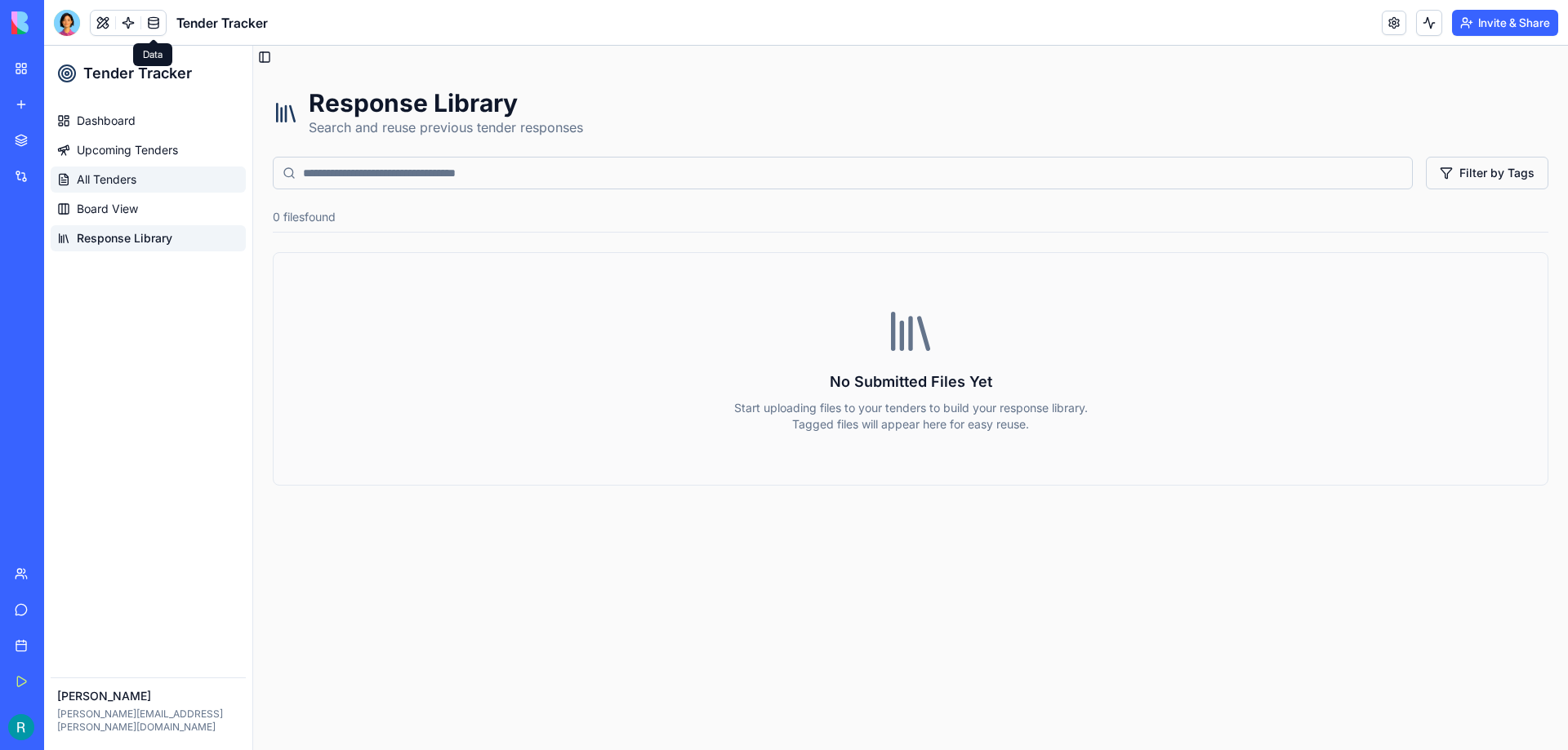
click at [159, 183] on link "All Tenders" at bounding box center [148, 179] width 195 height 26
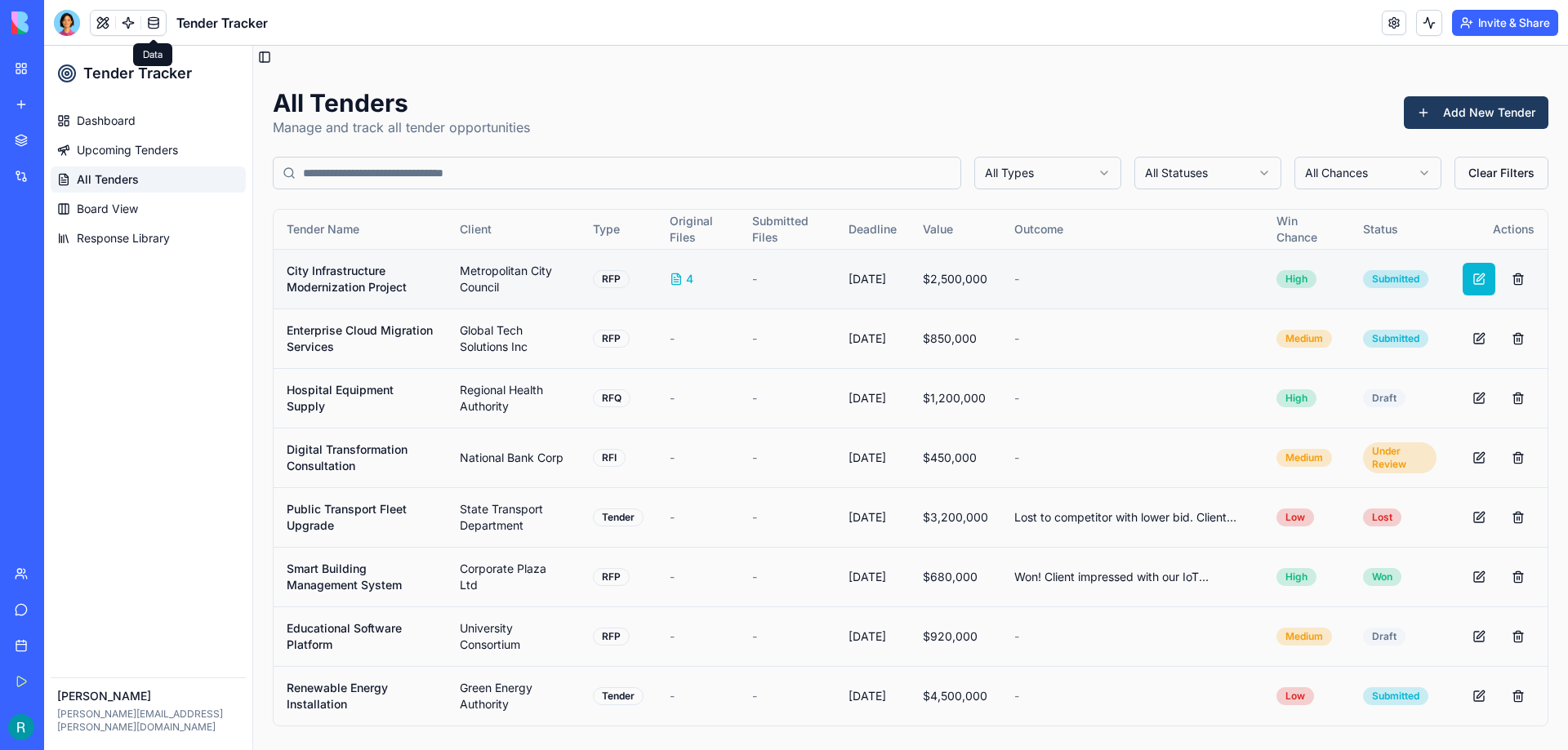
click at [1482, 275] on button at bounding box center [1478, 279] width 32 height 32
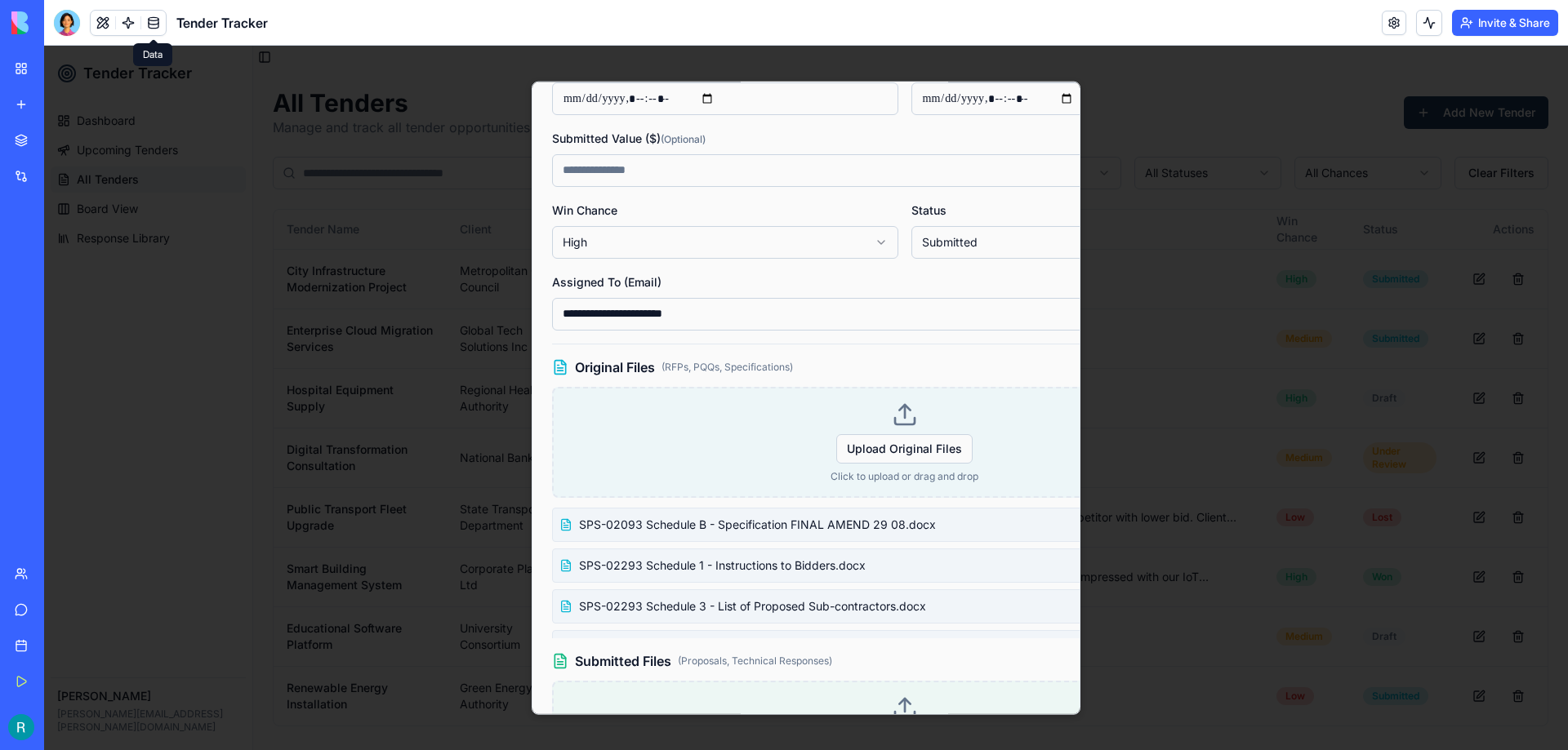
scroll to position [569, 0]
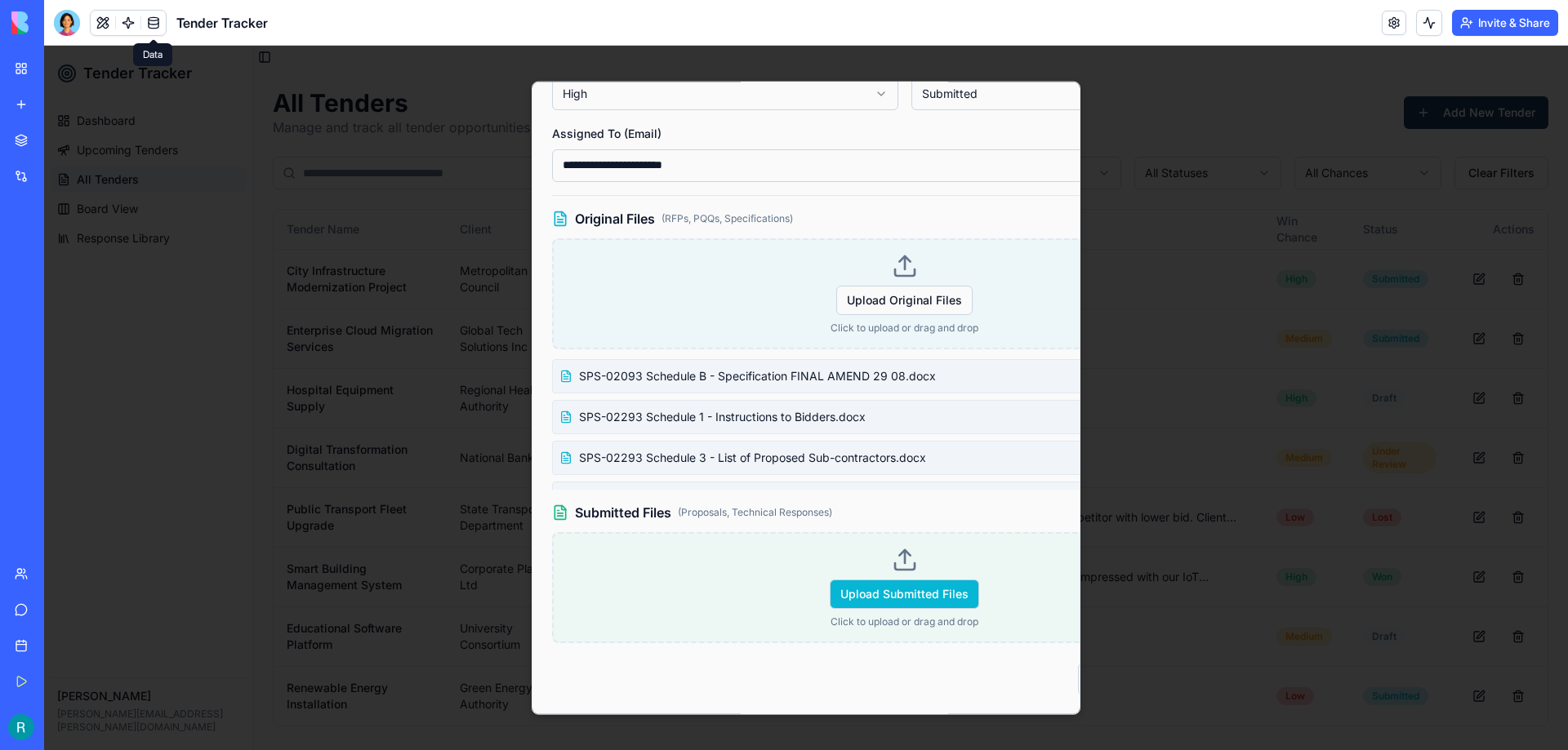
click at [885, 579] on span "Upload Submitted Files" at bounding box center [904, 594] width 150 height 30
click at [44, 45] on input "Upload Submitted Files" at bounding box center [44, 45] width 0 height 0
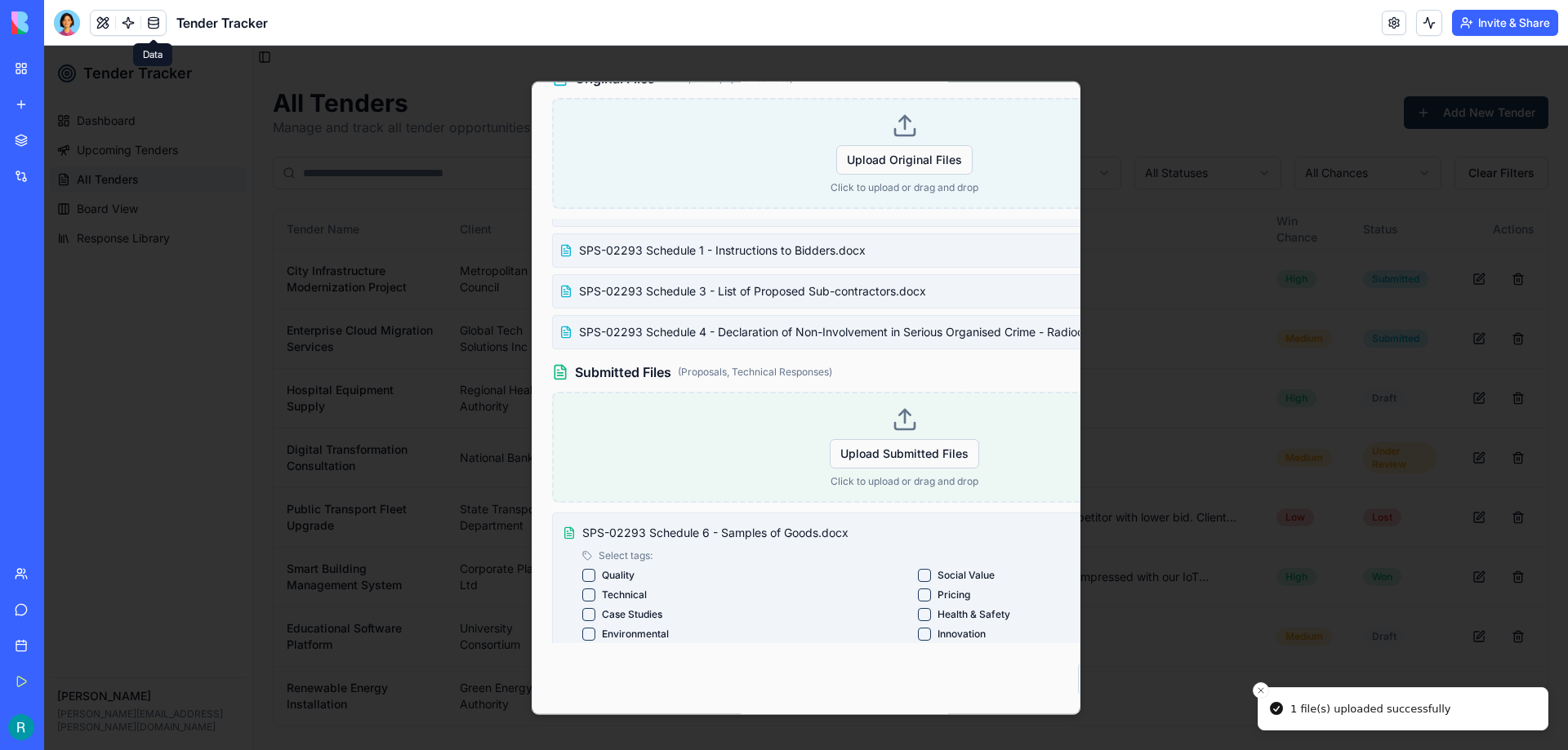
scroll to position [710, 0]
click at [918, 588] on button "Pricing" at bounding box center [924, 594] width 13 height 13
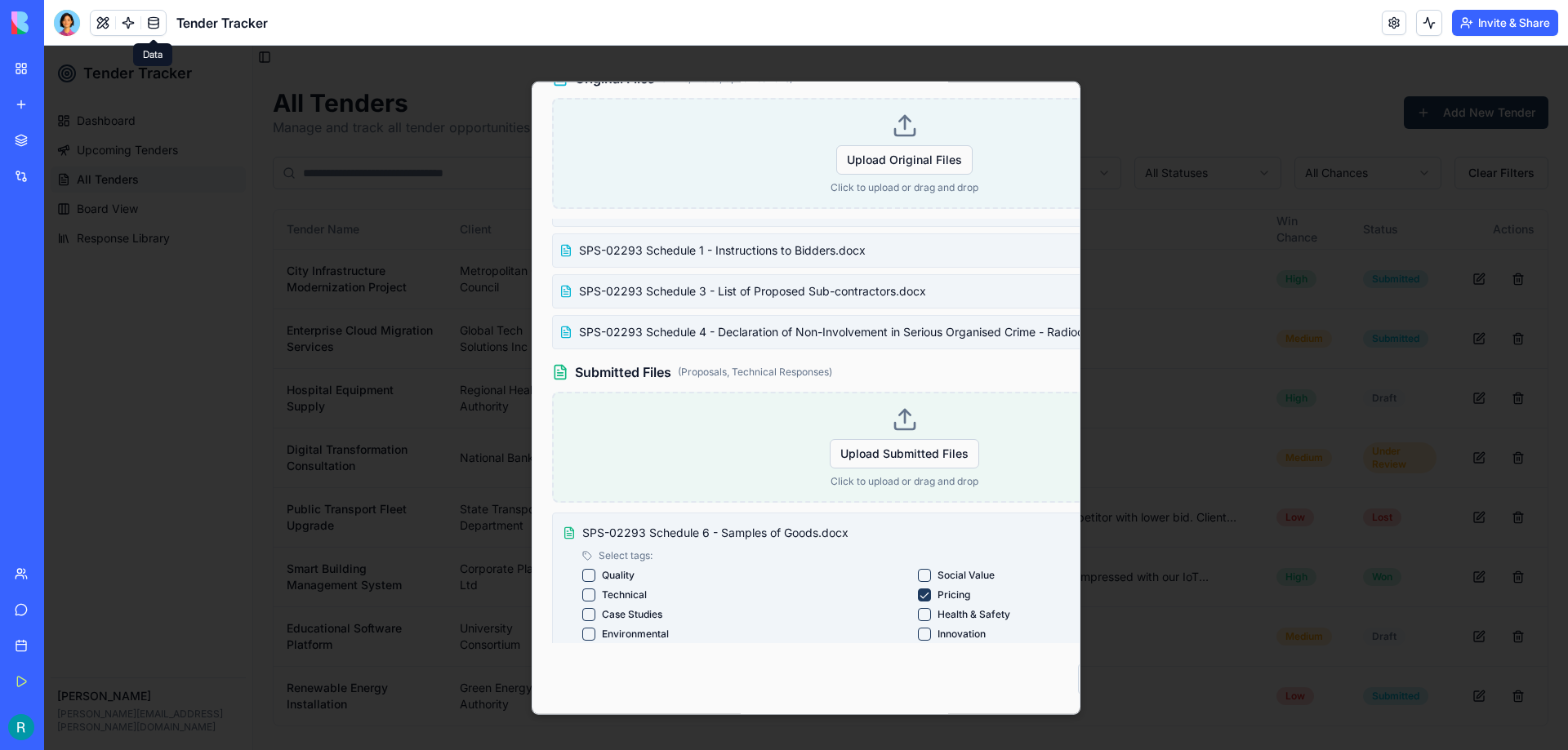
click at [623, 588] on label "Technical" at bounding box center [625, 594] width 45 height 13
click at [595, 588] on button "Technical" at bounding box center [588, 594] width 13 height 13
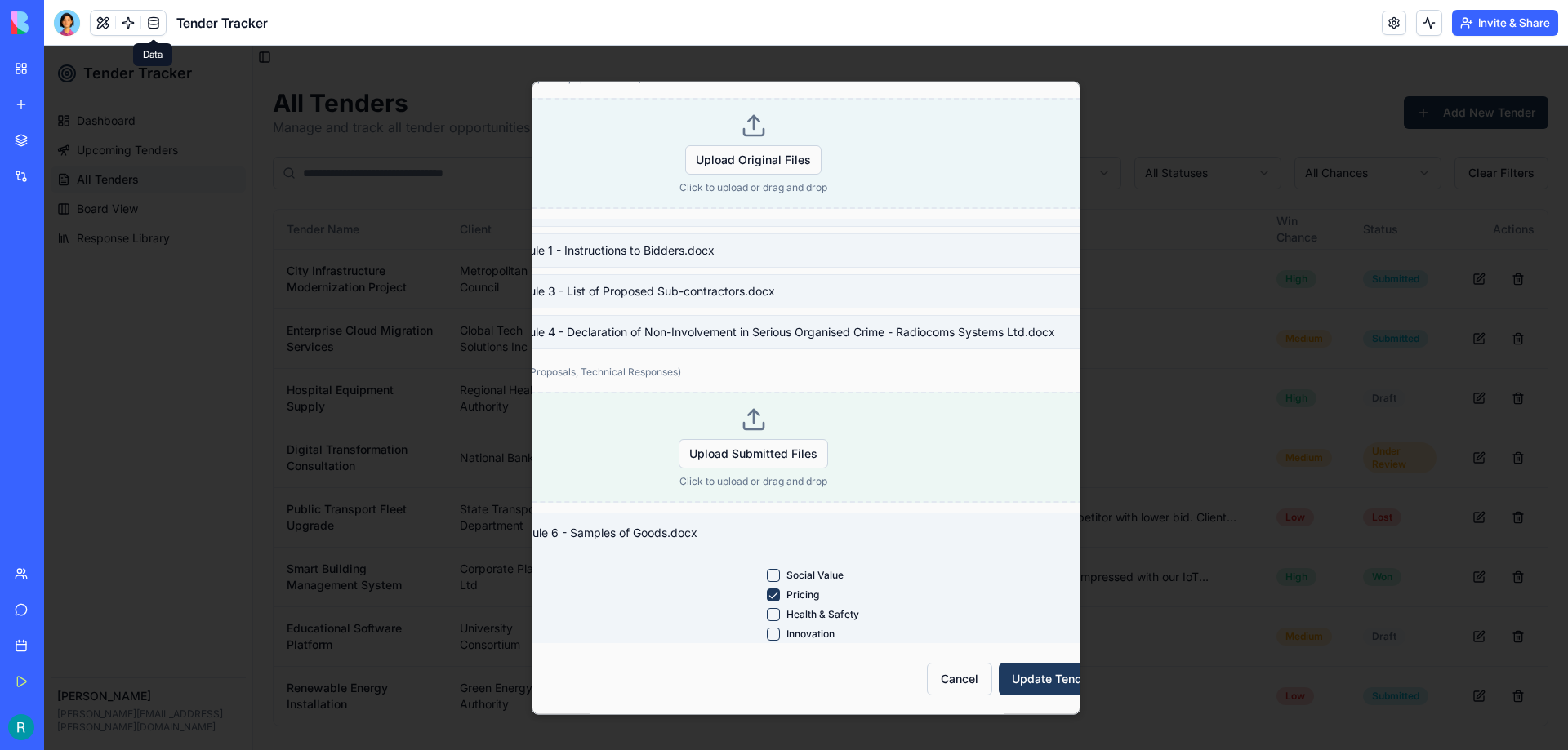
scroll to position [710, 209]
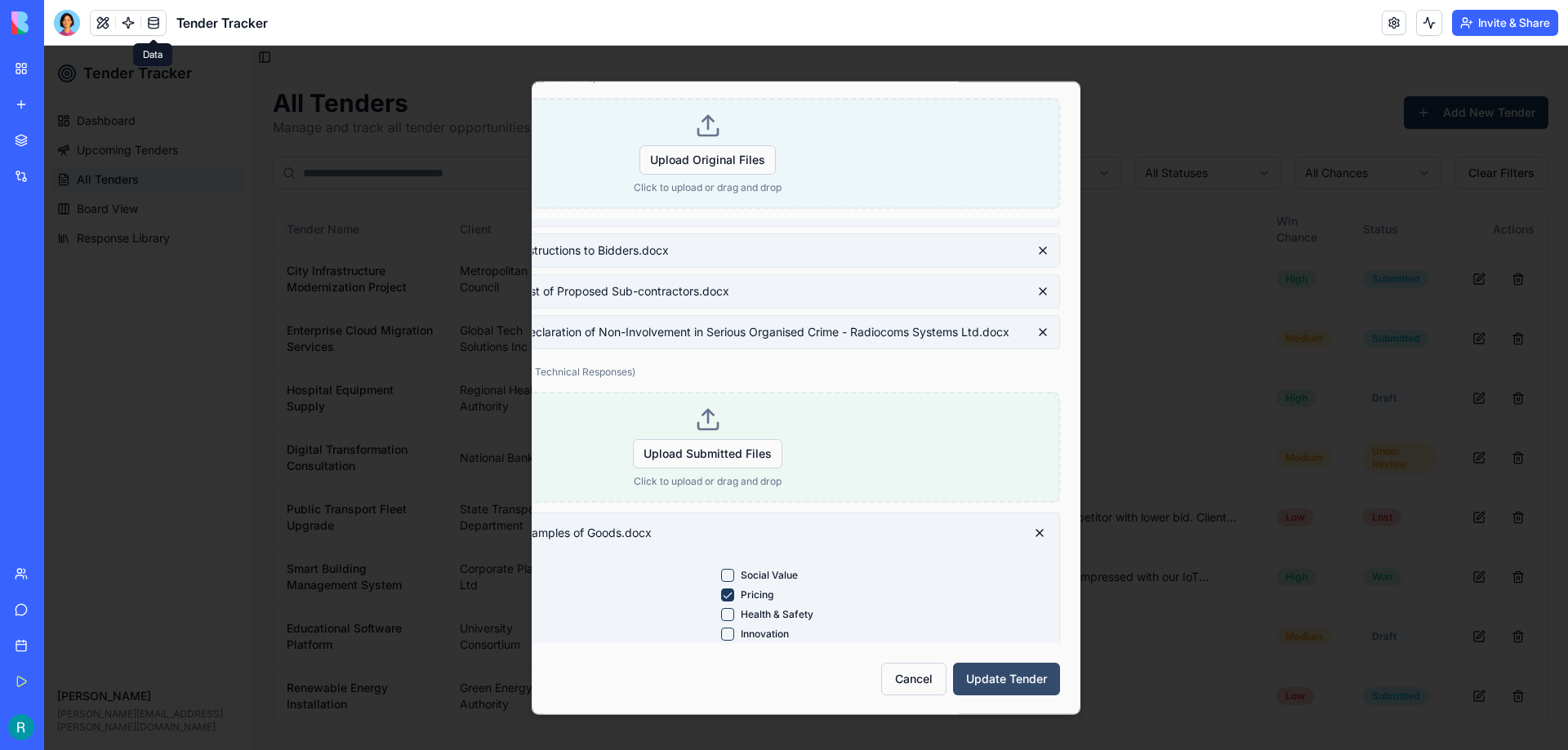
click at [1003, 664] on button "Update Tender" at bounding box center [1006, 678] width 107 height 32
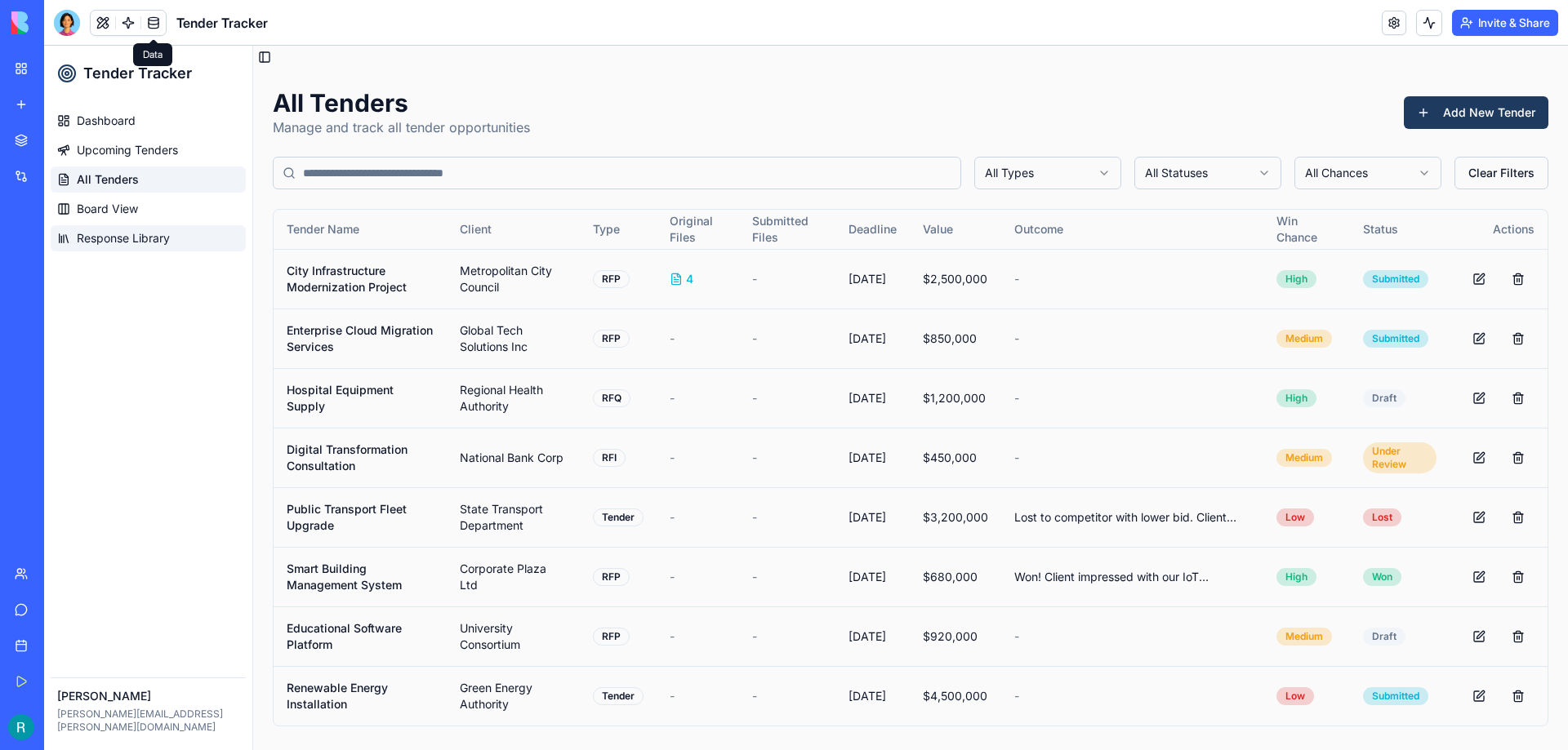
click at [118, 240] on span "Response Library" at bounding box center [123, 238] width 93 height 17
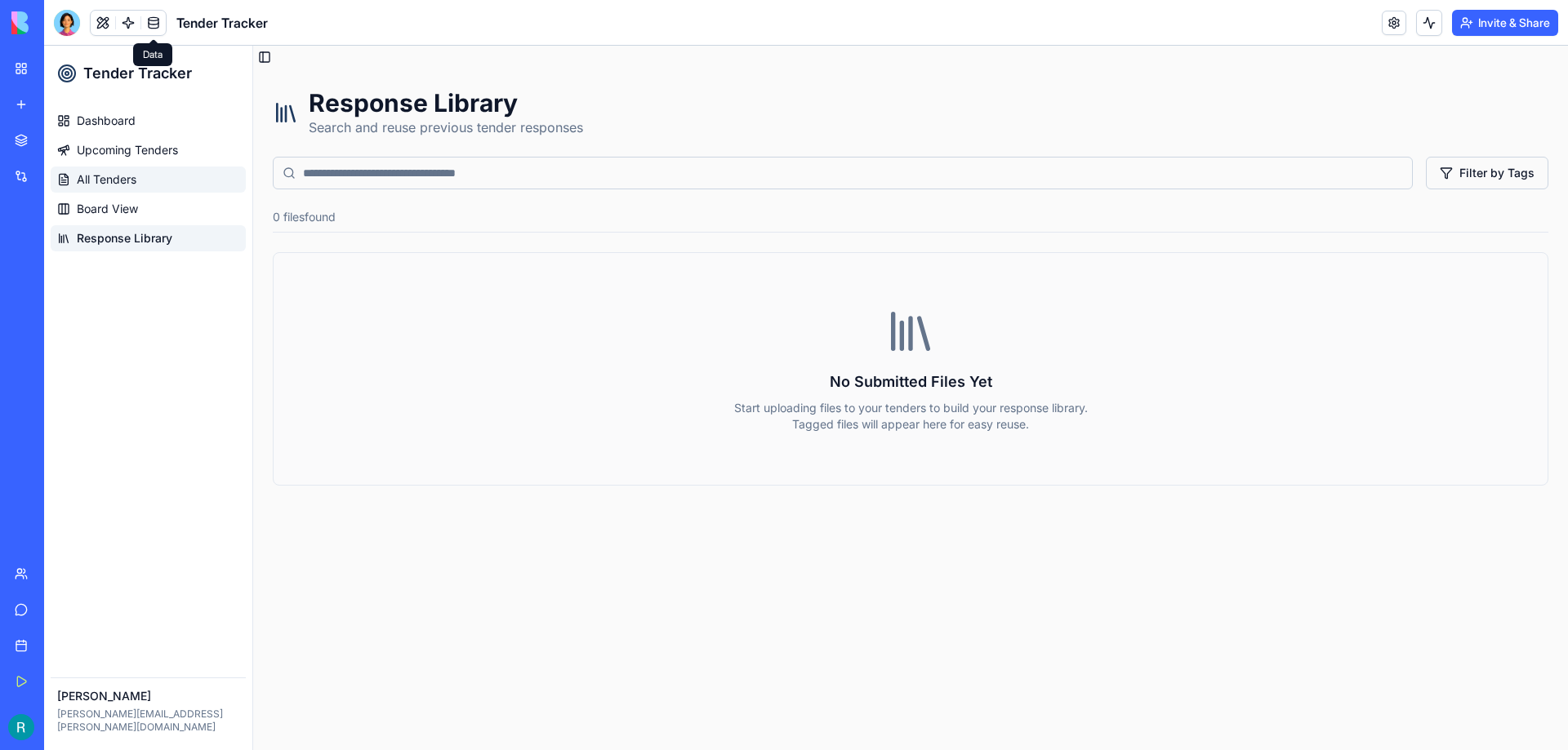
click at [84, 187] on span "All Tenders" at bounding box center [106, 179] width 59 height 17
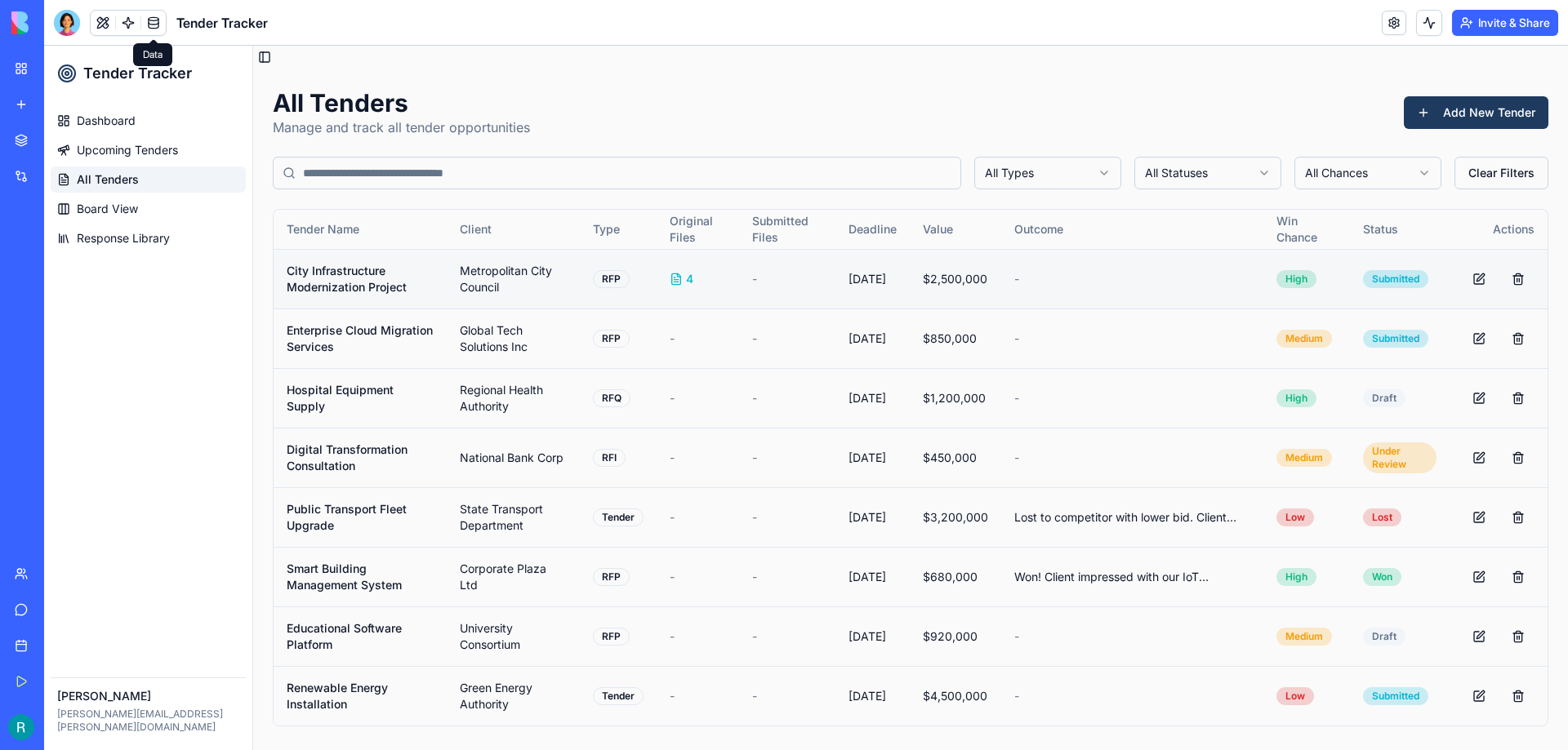
click at [681, 280] on div "4" at bounding box center [699, 279] width 57 height 17
click at [1474, 272] on button at bounding box center [1478, 279] width 32 height 32
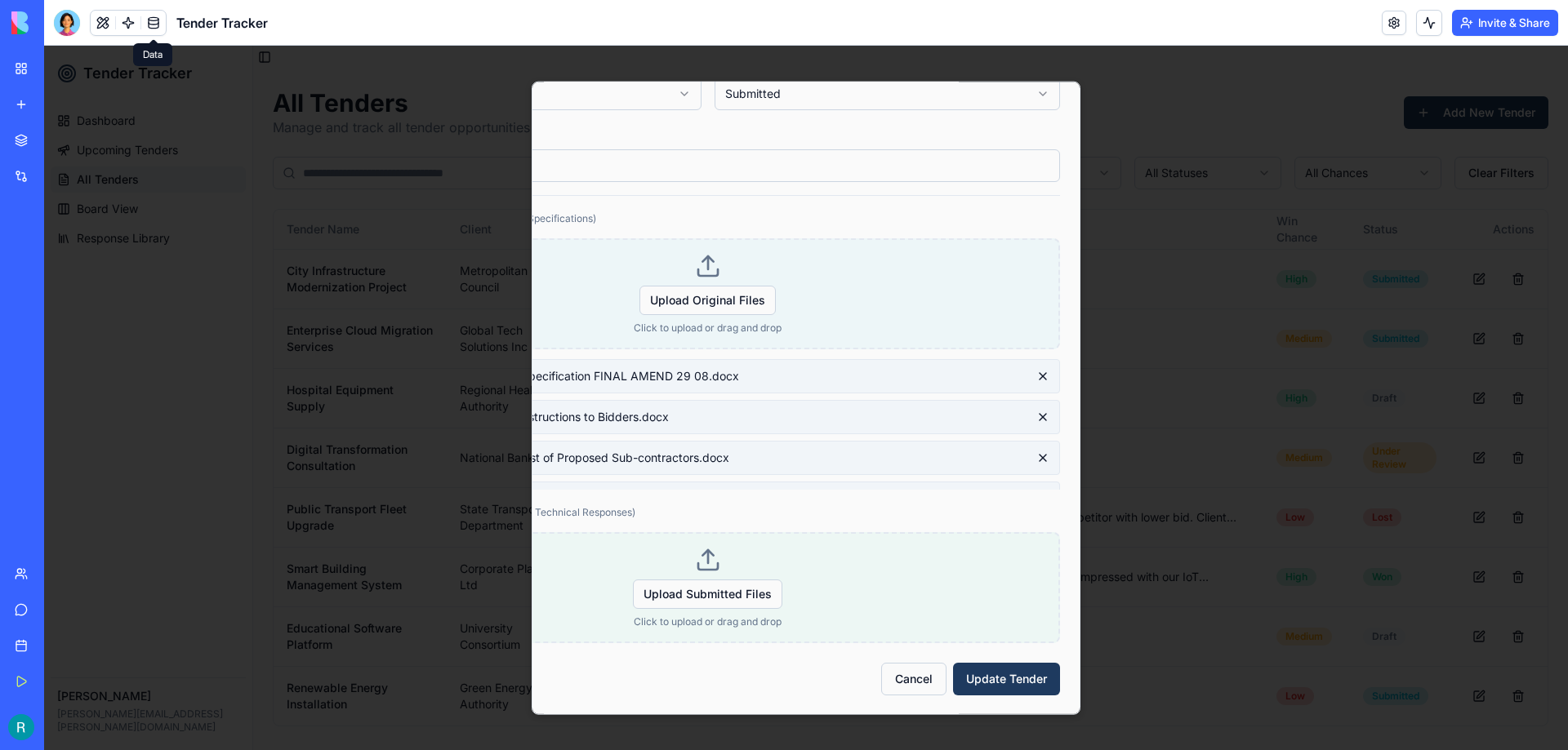
scroll to position [569, 209]
click at [709, 587] on span "Upload Submitted Files" at bounding box center [707, 594] width 150 height 30
click at [44, 45] on input "Upload Submitted Files" at bounding box center [44, 45] width 0 height 0
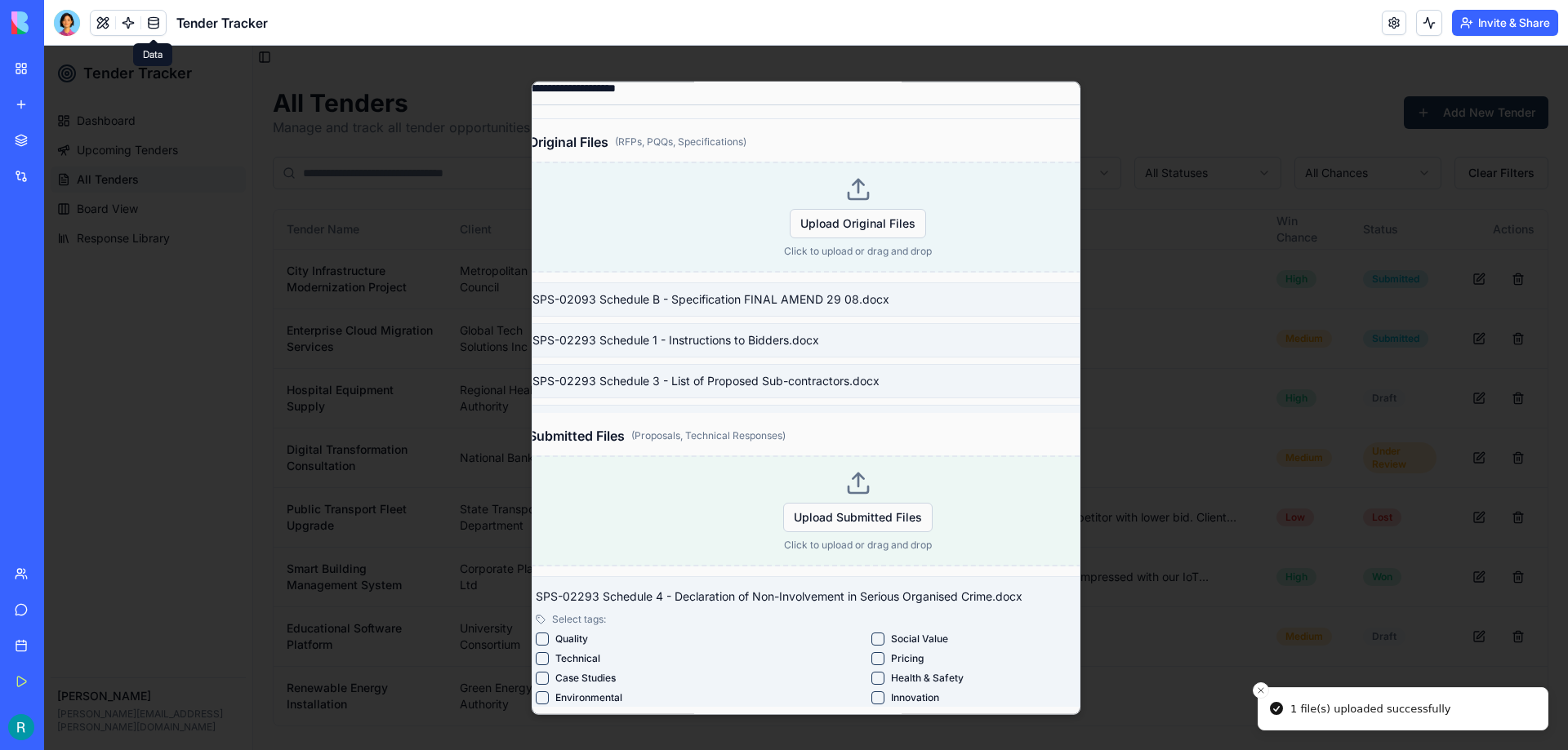
scroll to position [710, 46]
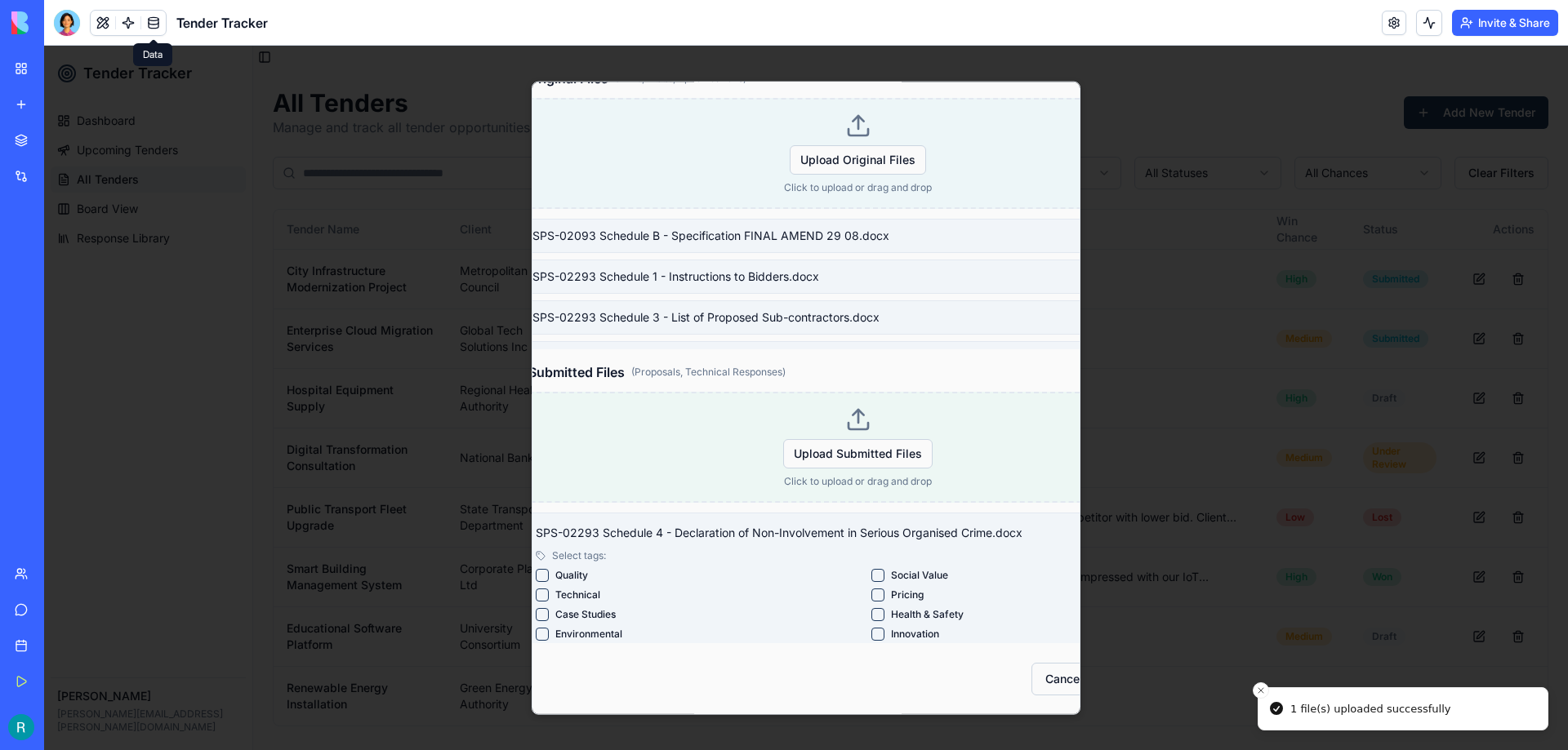
click at [575, 568] on label "Quality" at bounding box center [571, 574] width 32 height 13
click at [549, 568] on button "Quality" at bounding box center [542, 574] width 13 height 13
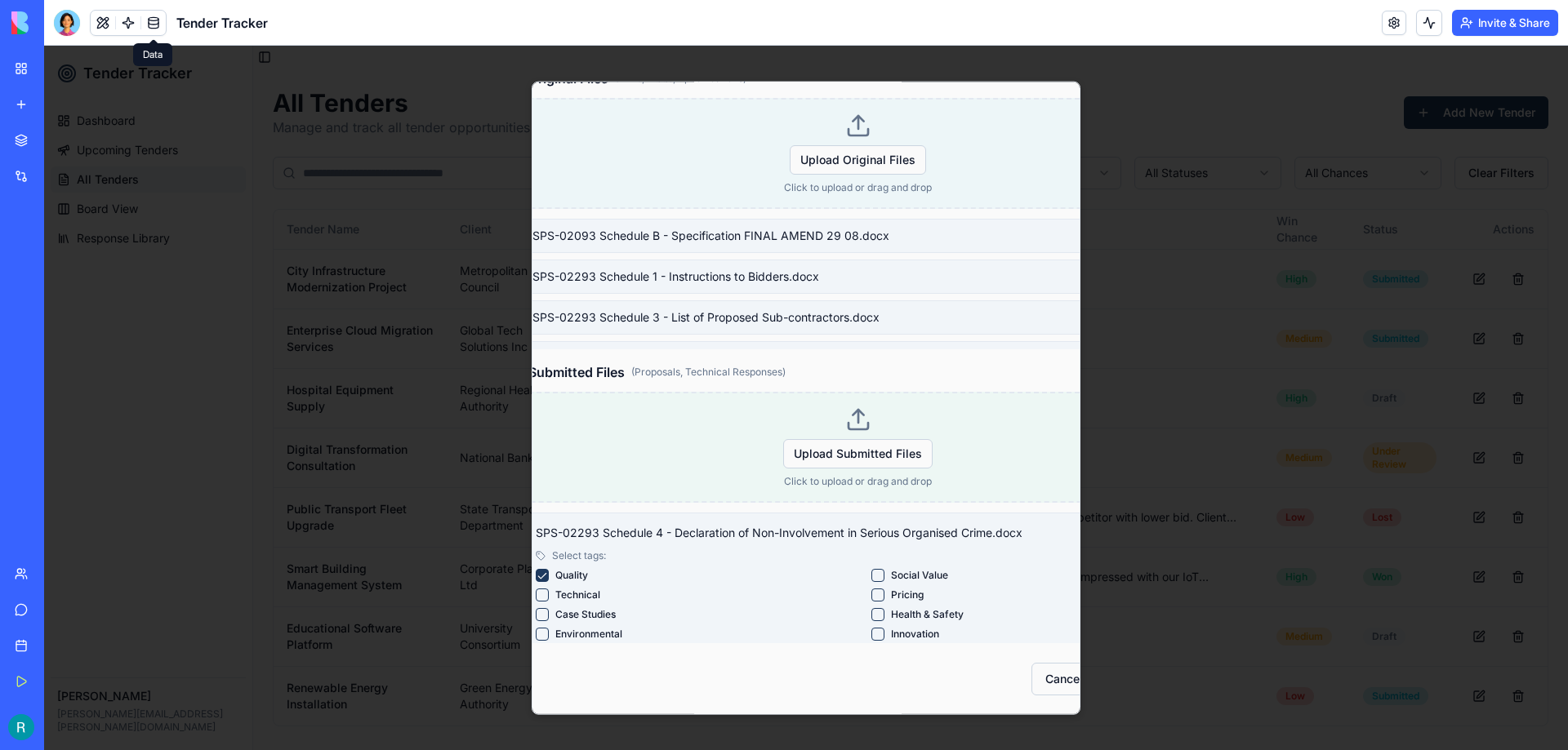
click at [871, 588] on button "Pricing" at bounding box center [877, 594] width 13 height 13
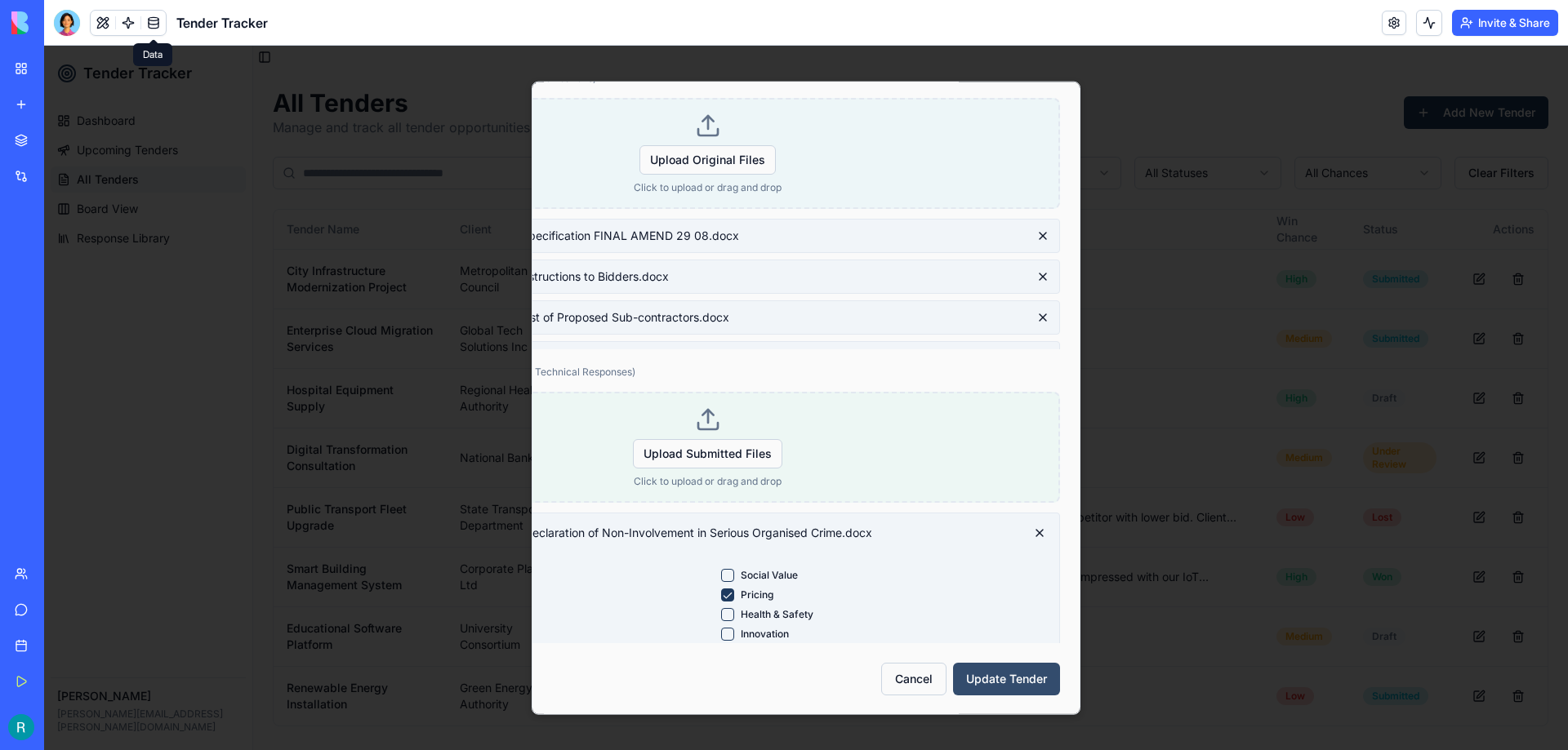
scroll to position [710, 203]
click at [986, 663] on button "Update Tender" at bounding box center [1006, 678] width 107 height 32
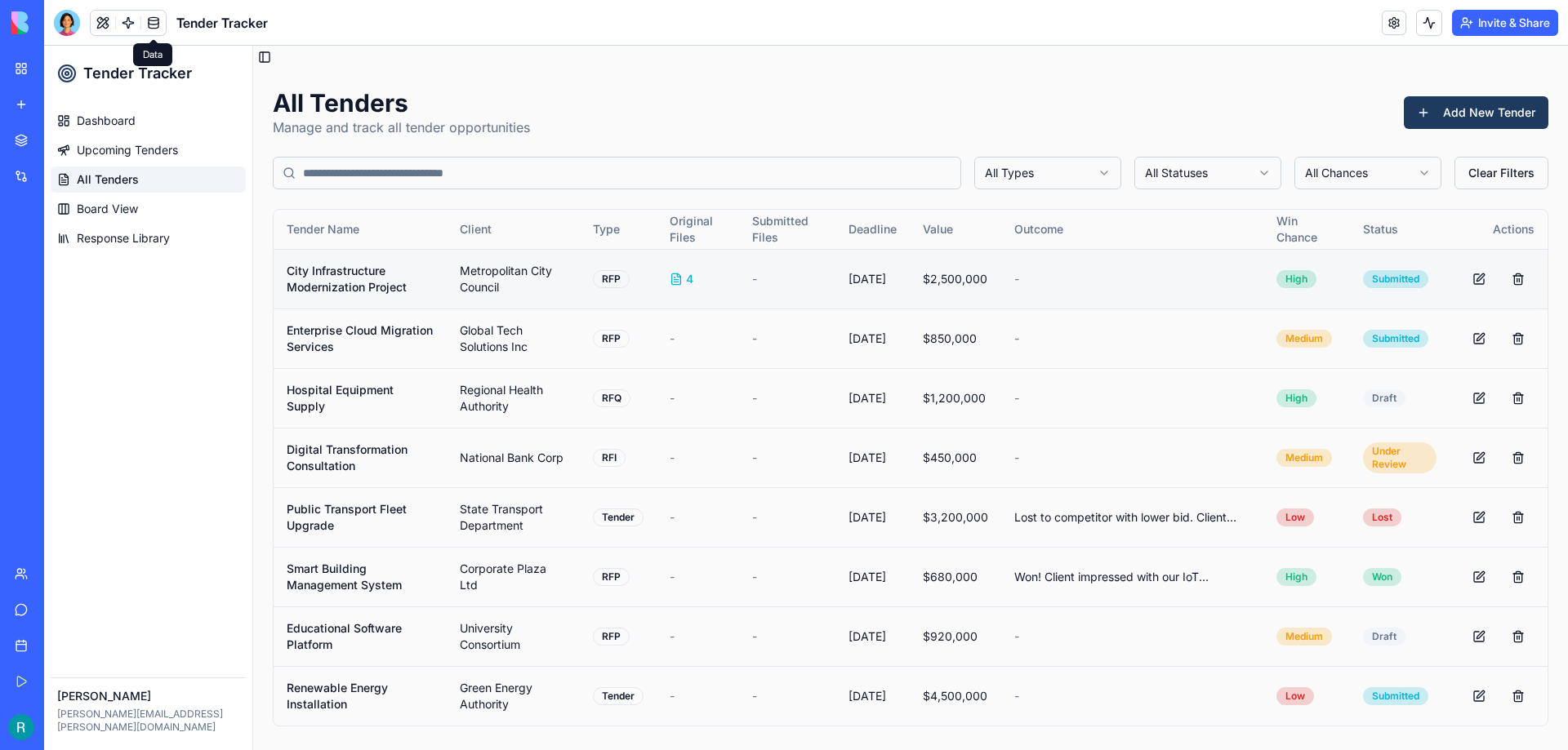
click at [674, 276] on icon at bounding box center [676, 279] width 13 height 13
click at [128, 239] on span "Response Library" at bounding box center [123, 238] width 93 height 17
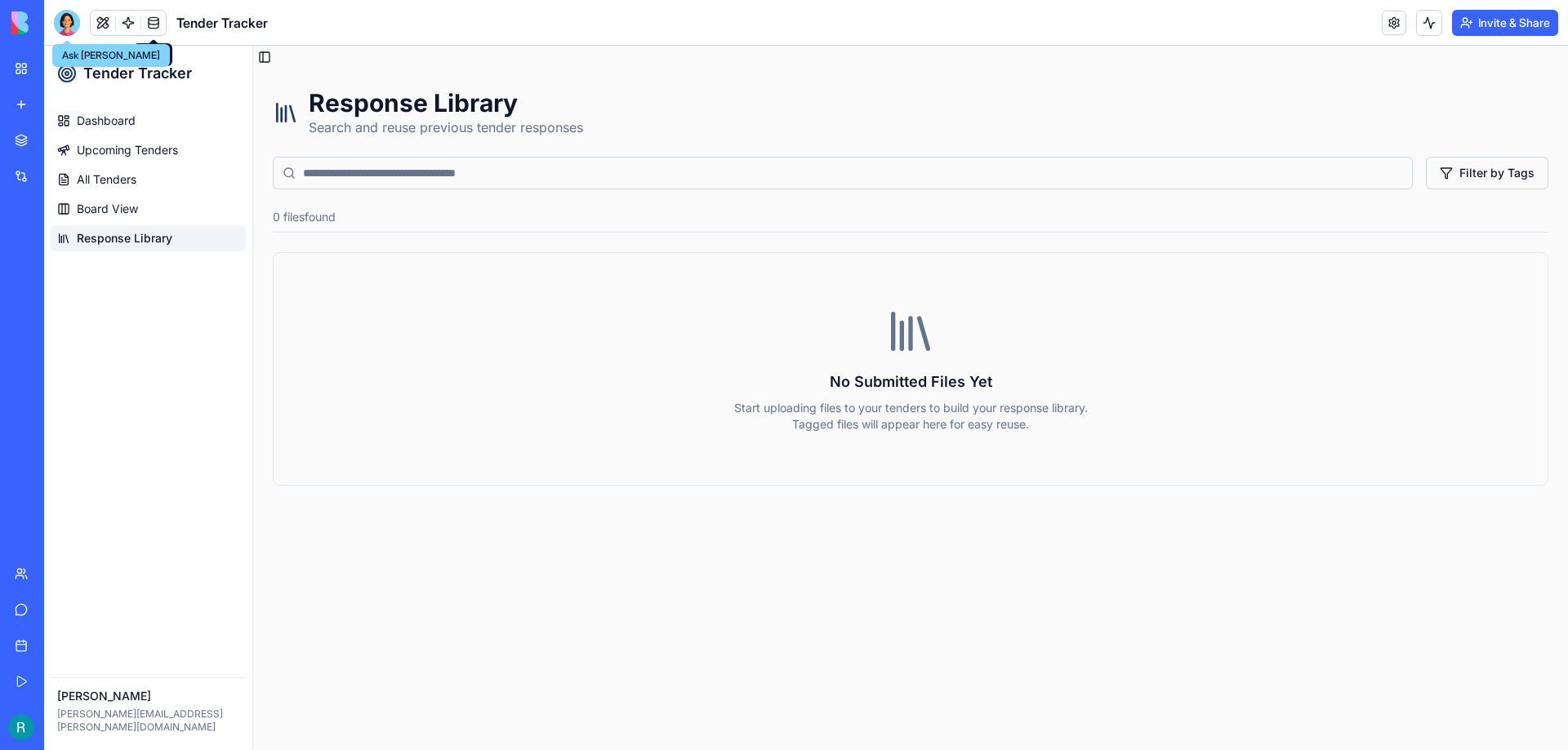
click at [61, 20] on div at bounding box center [67, 23] width 26 height 26
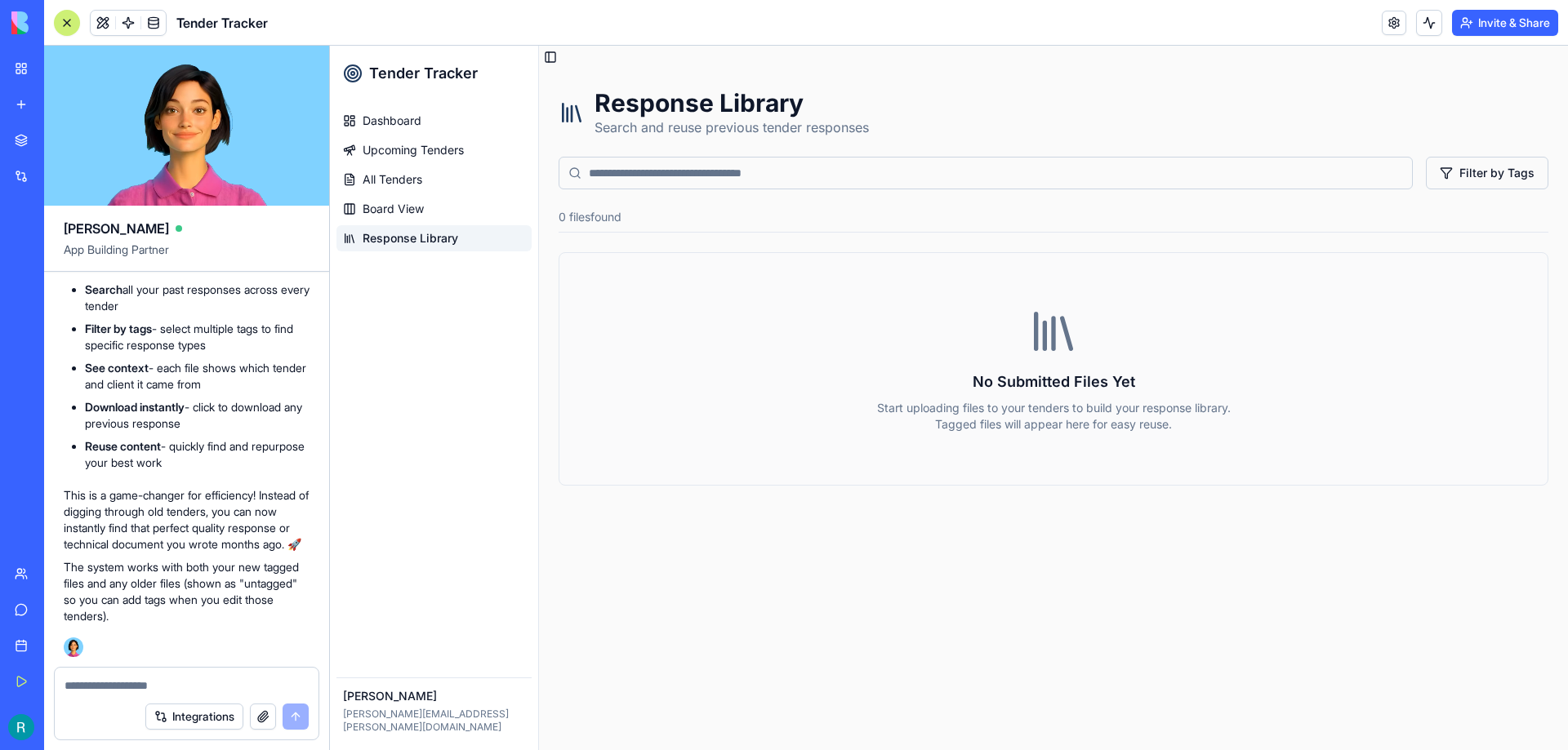
click at [150, 682] on textarea at bounding box center [186, 686] width 244 height 17
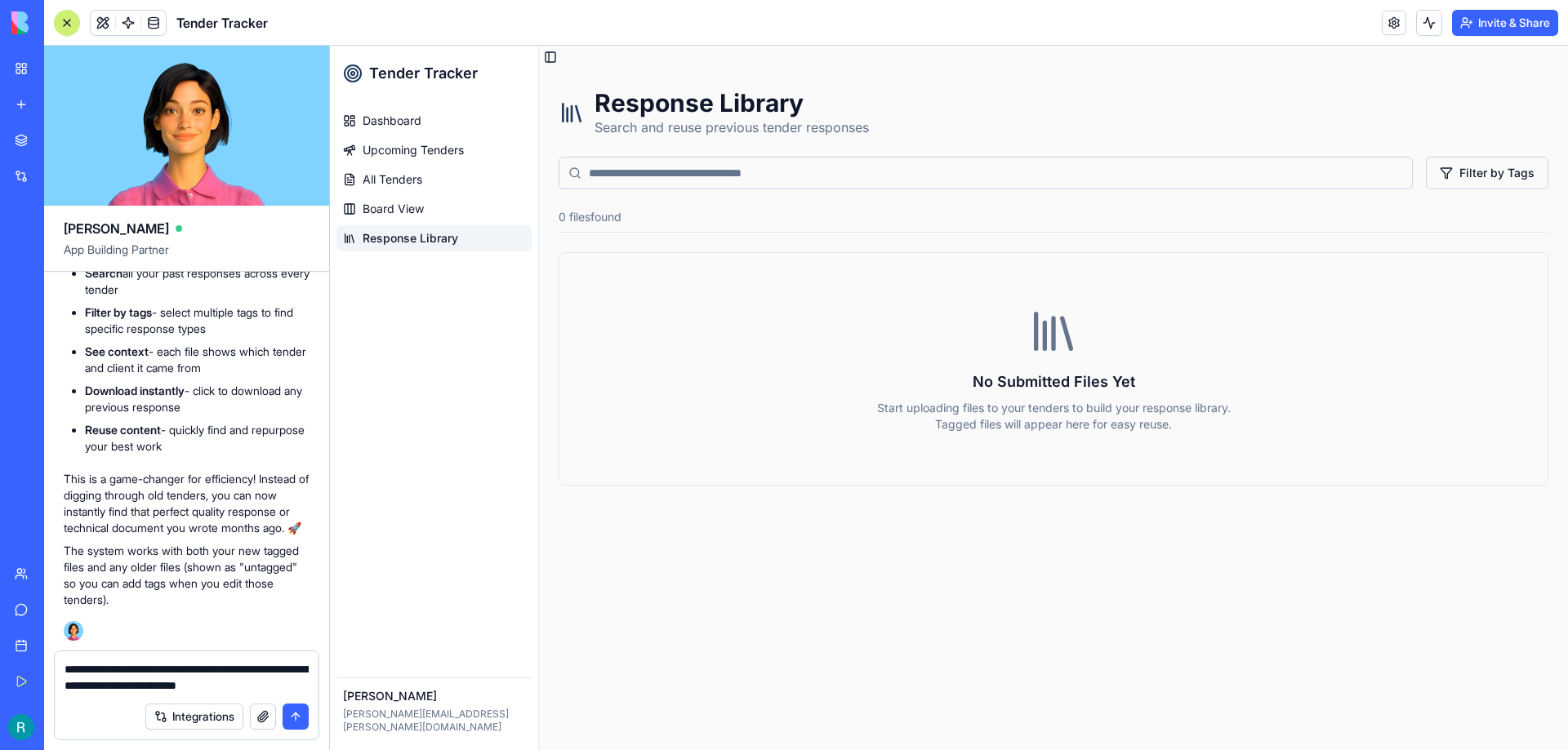
type textarea "**********"
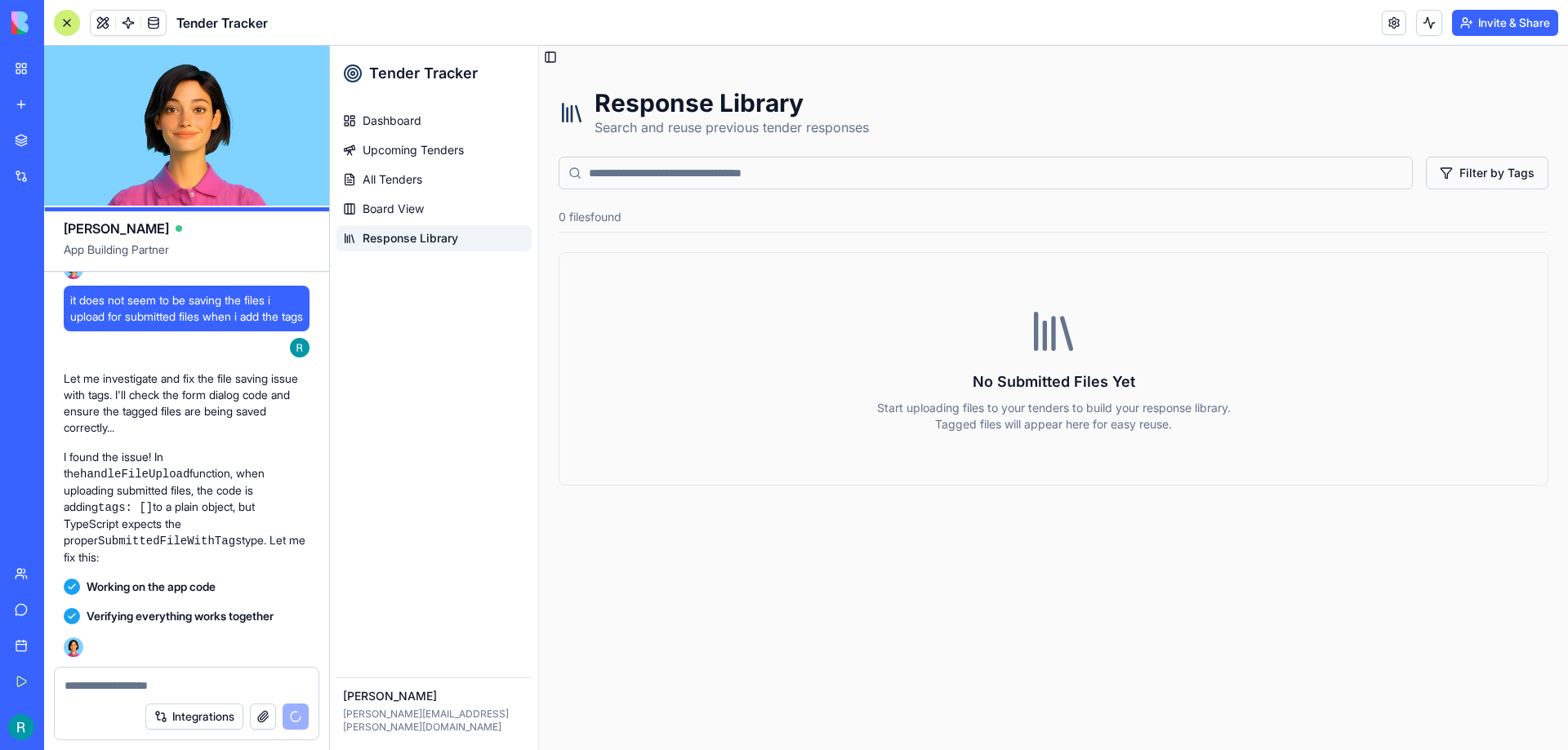
scroll to position [5923, 0]
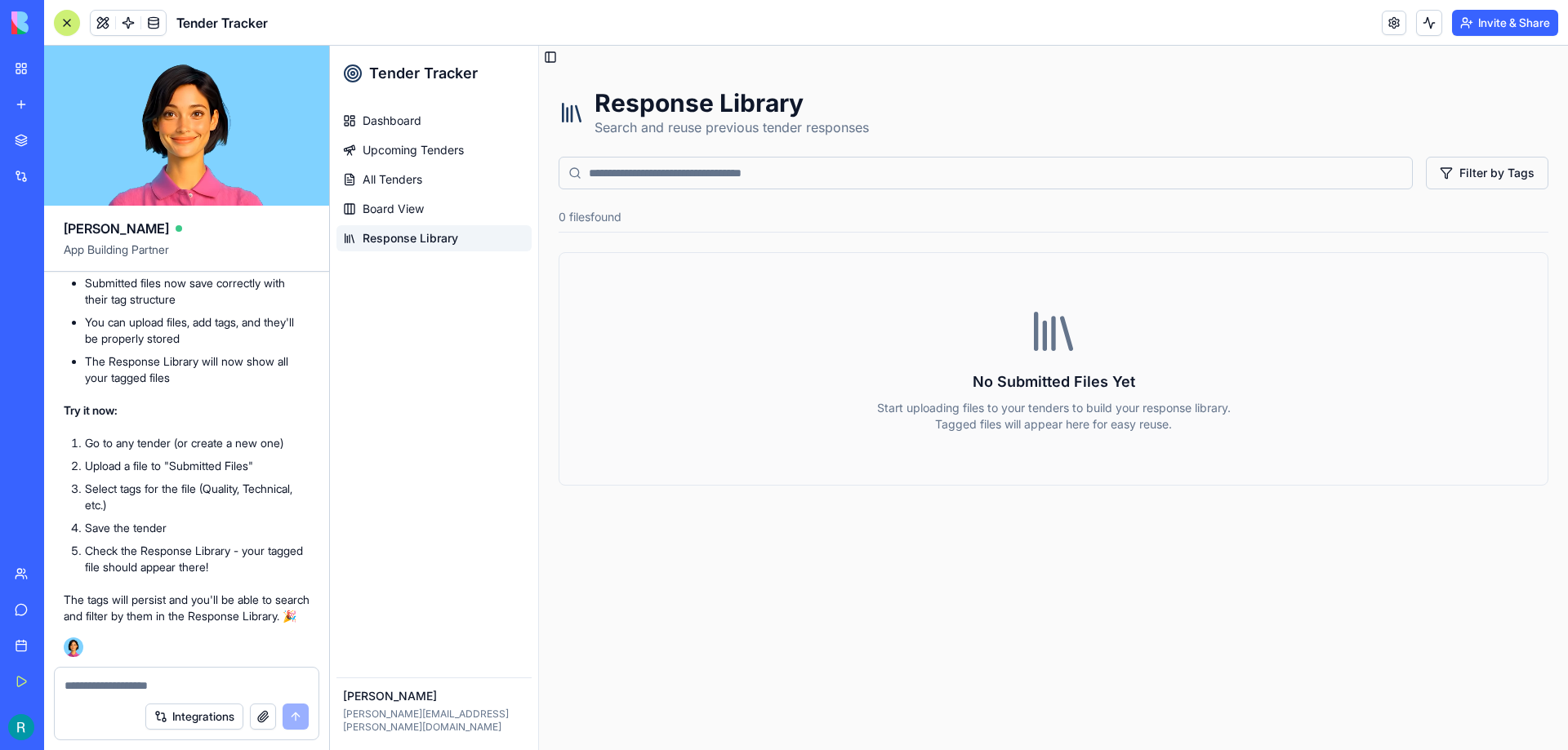
click at [406, 245] on span "Response Library" at bounding box center [410, 238] width 96 height 17
click at [403, 213] on span "Board View" at bounding box center [393, 209] width 61 height 17
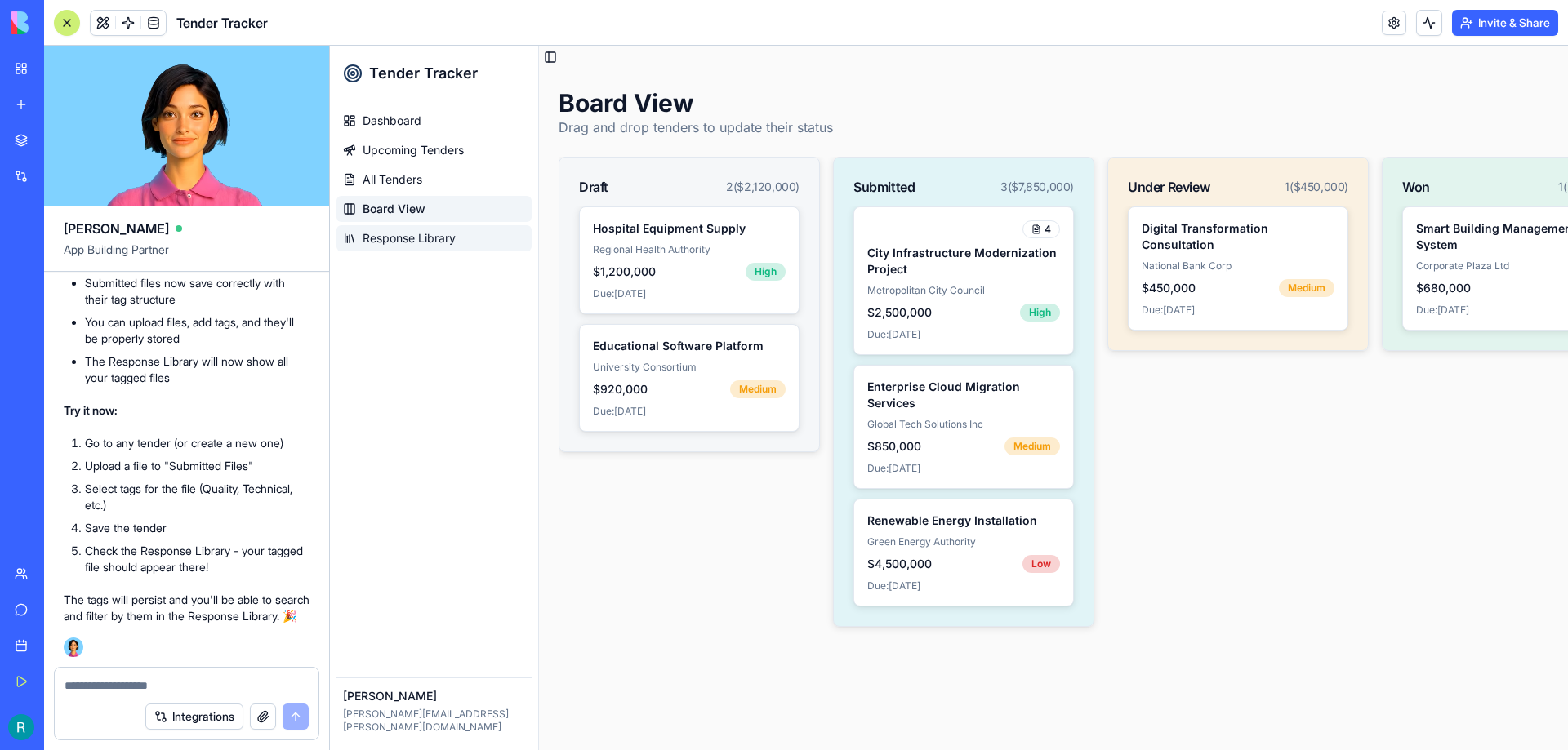
click at [407, 250] on link "Response Library" at bounding box center [434, 239] width 195 height 26
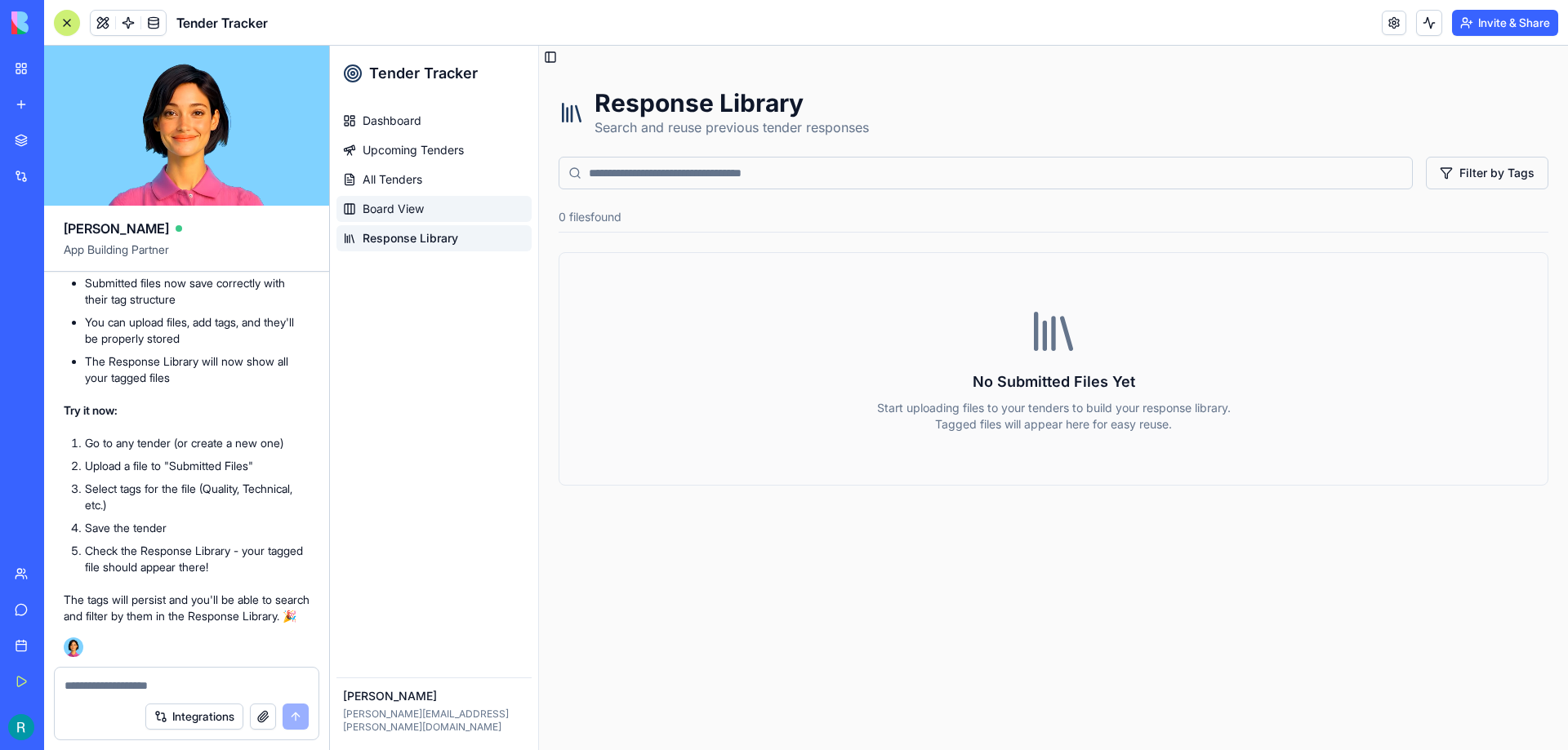
click at [402, 217] on link "Board View" at bounding box center [434, 209] width 195 height 26
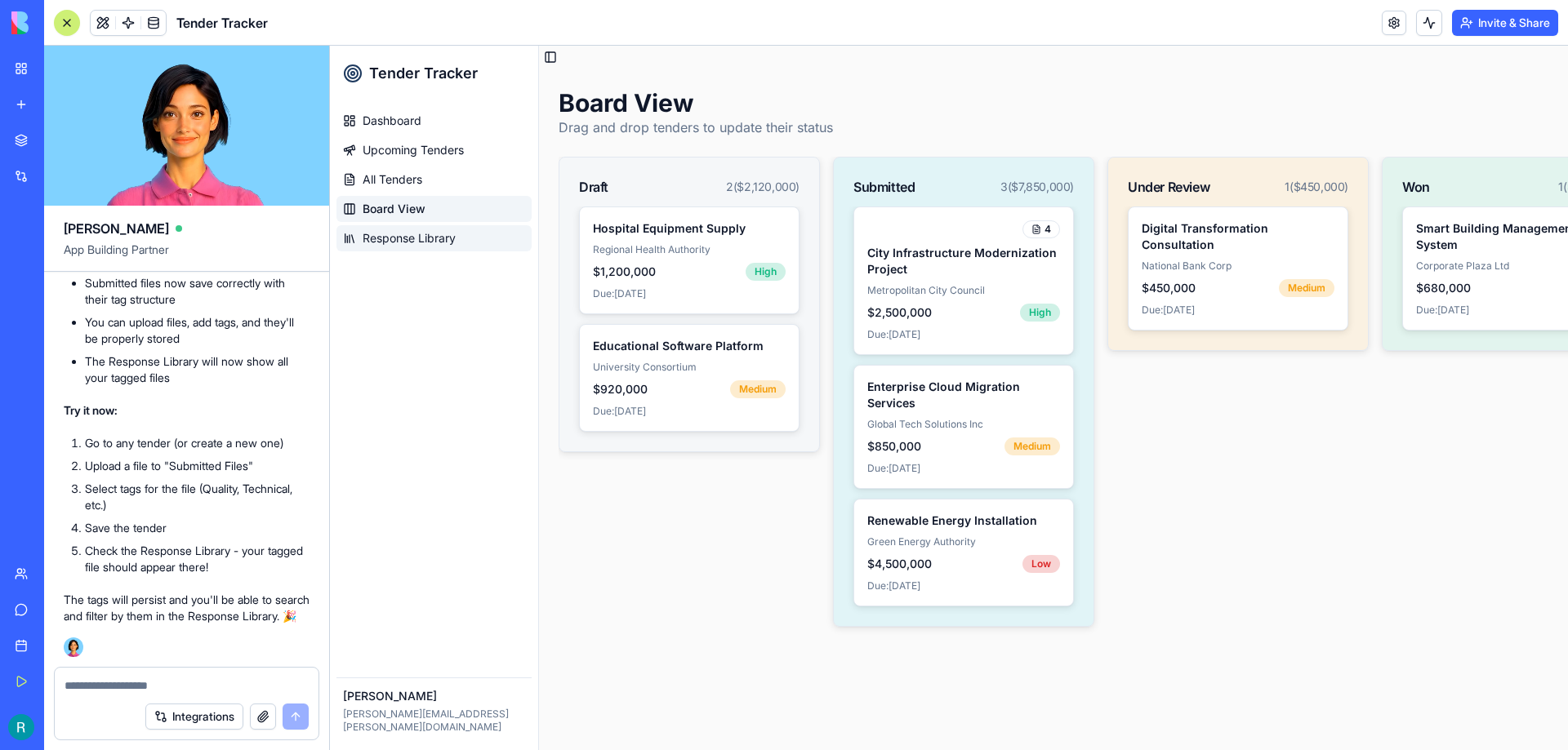
click at [399, 233] on span "Response Library" at bounding box center [409, 238] width 93 height 17
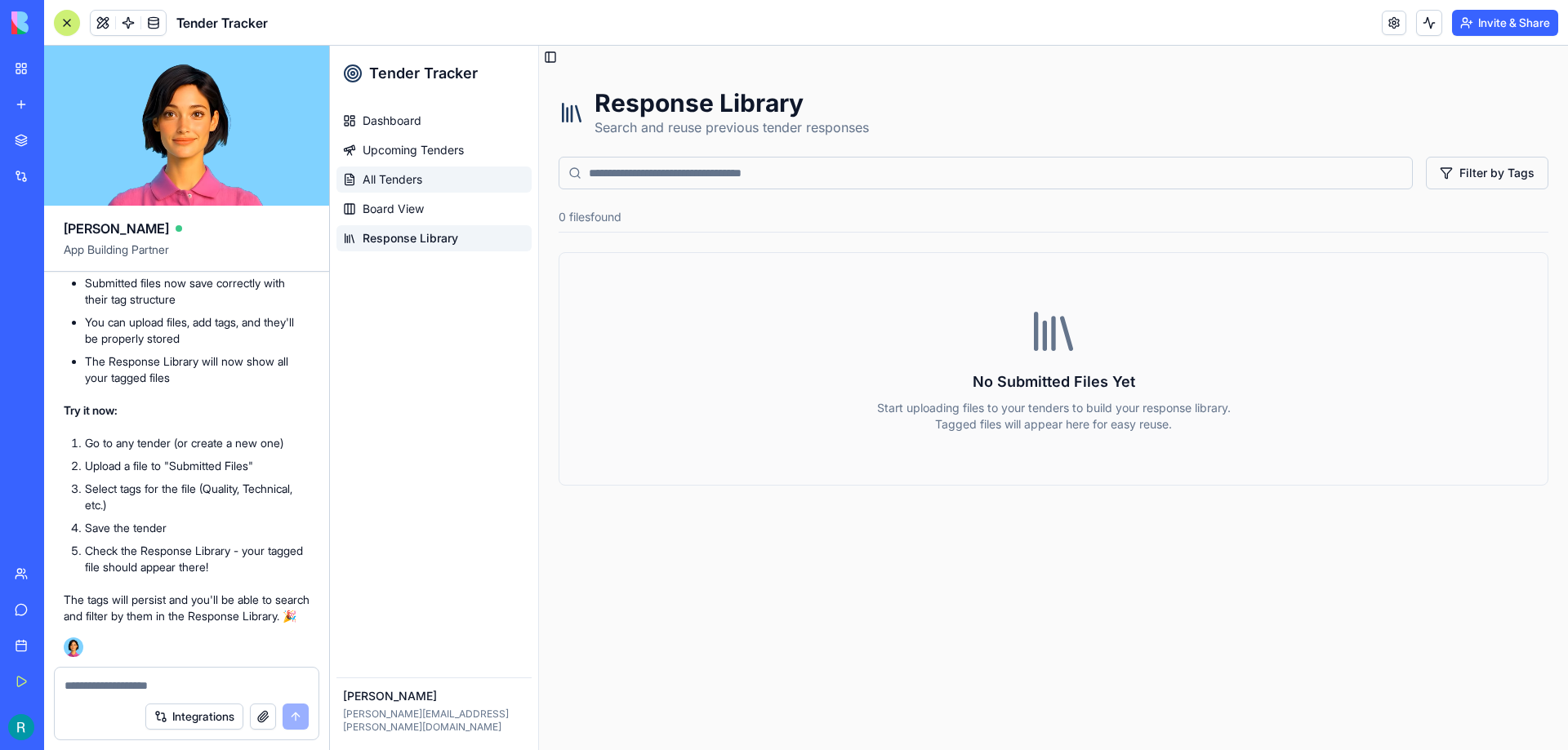
click at [402, 178] on span "All Tenders" at bounding box center [392, 179] width 59 height 17
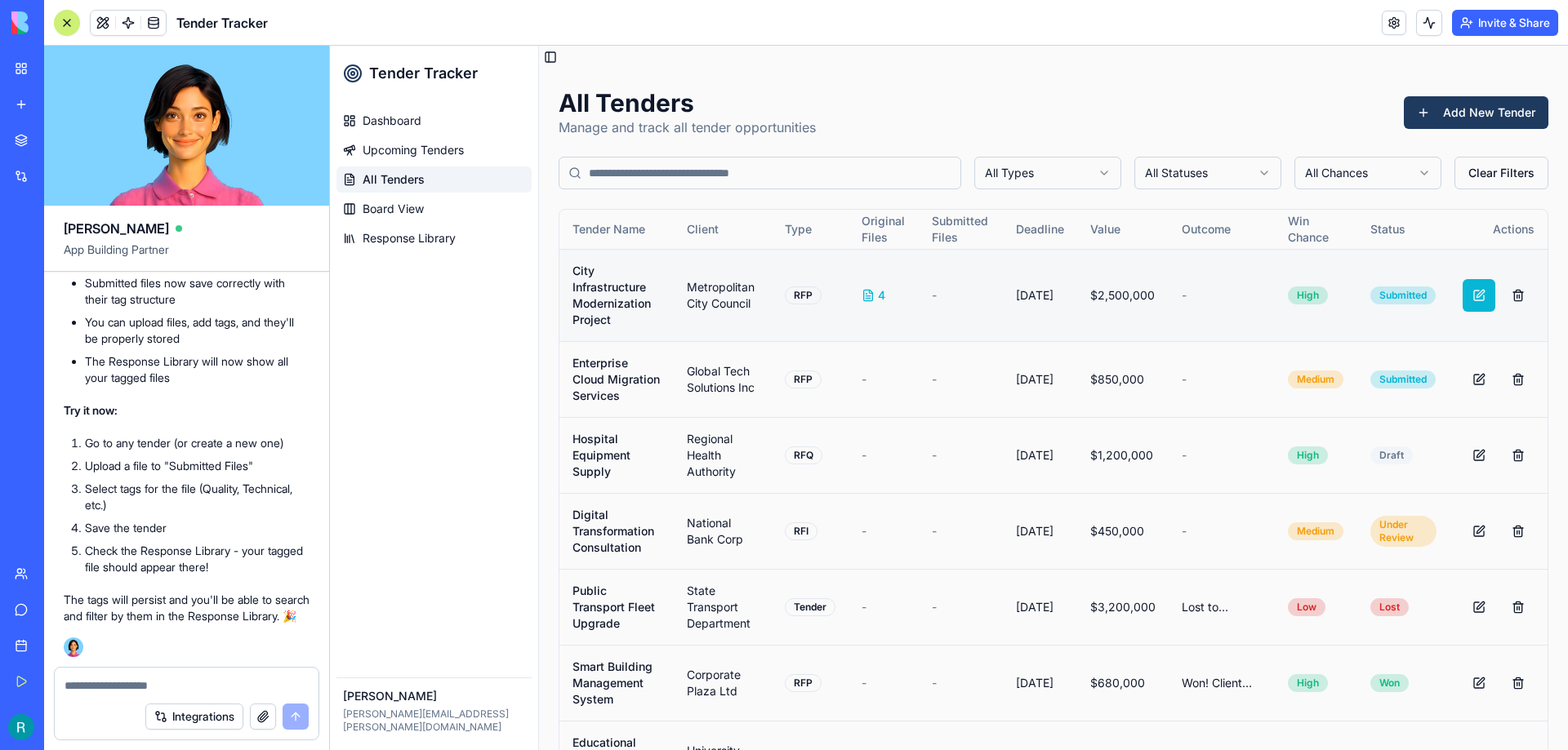
click at [1470, 297] on button at bounding box center [1478, 295] width 32 height 32
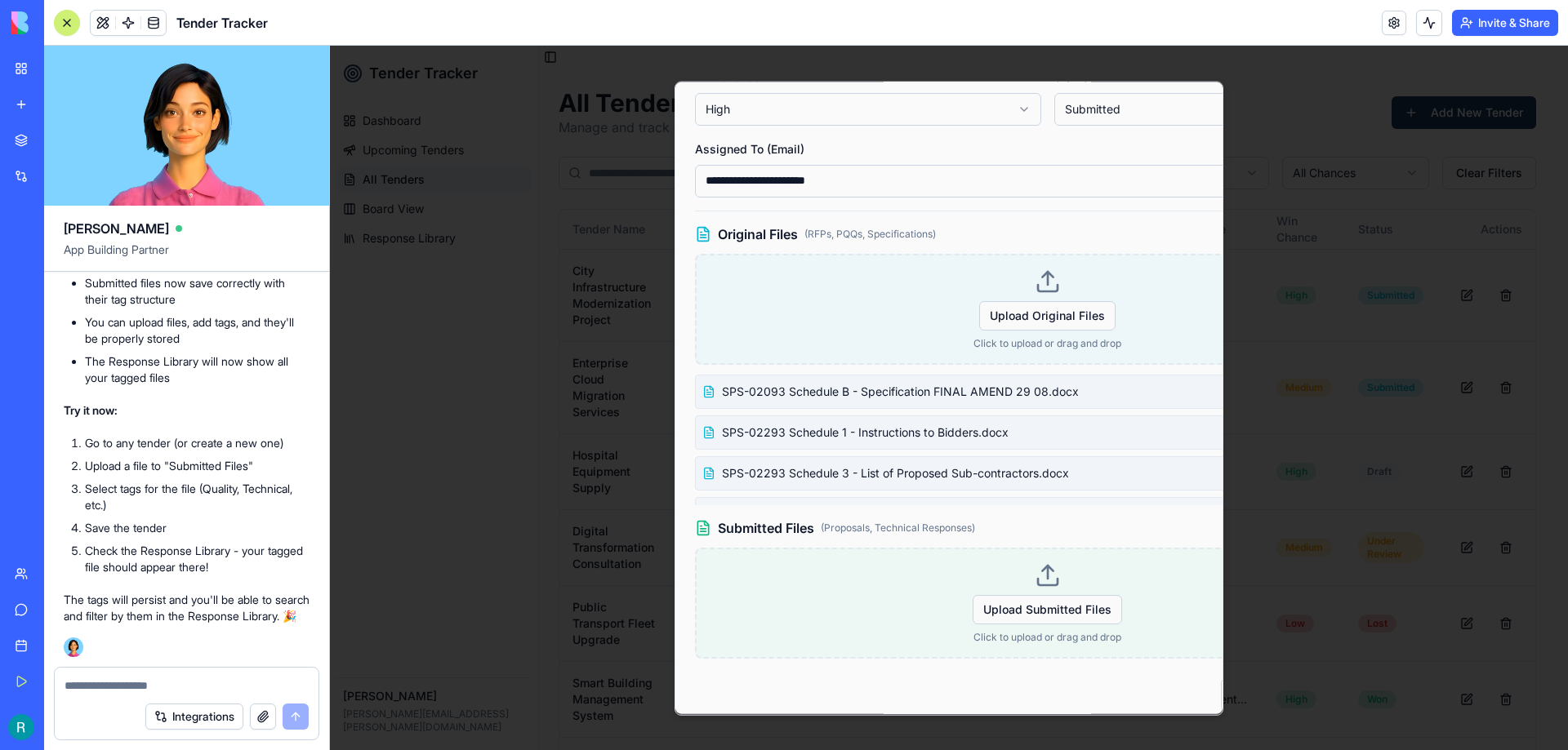
scroll to position [569, 0]
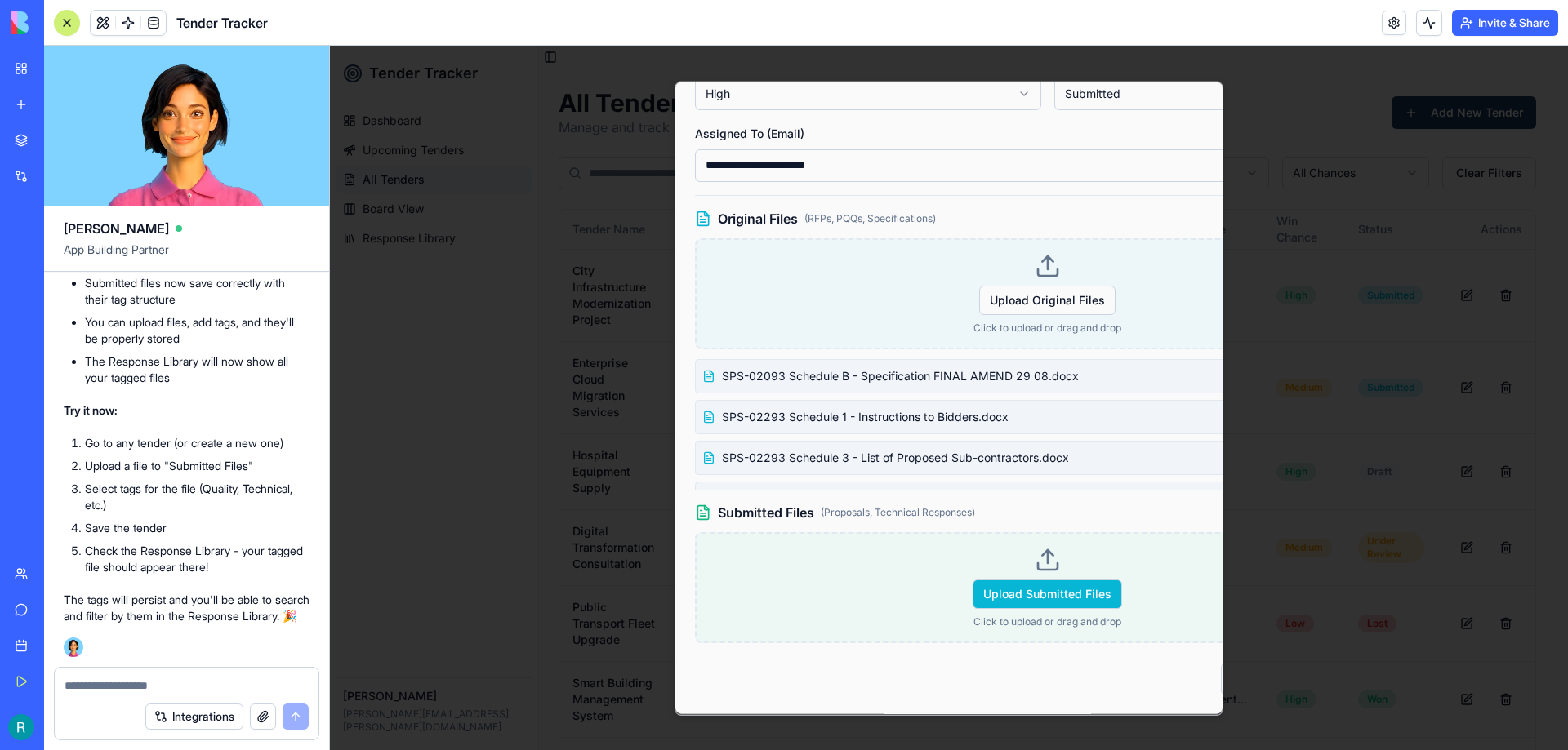
click at [1020, 579] on span "Upload Submitted Files" at bounding box center [1047, 594] width 150 height 30
click at [330, 45] on input "Upload Submitted Files" at bounding box center [330, 45] width 0 height 0
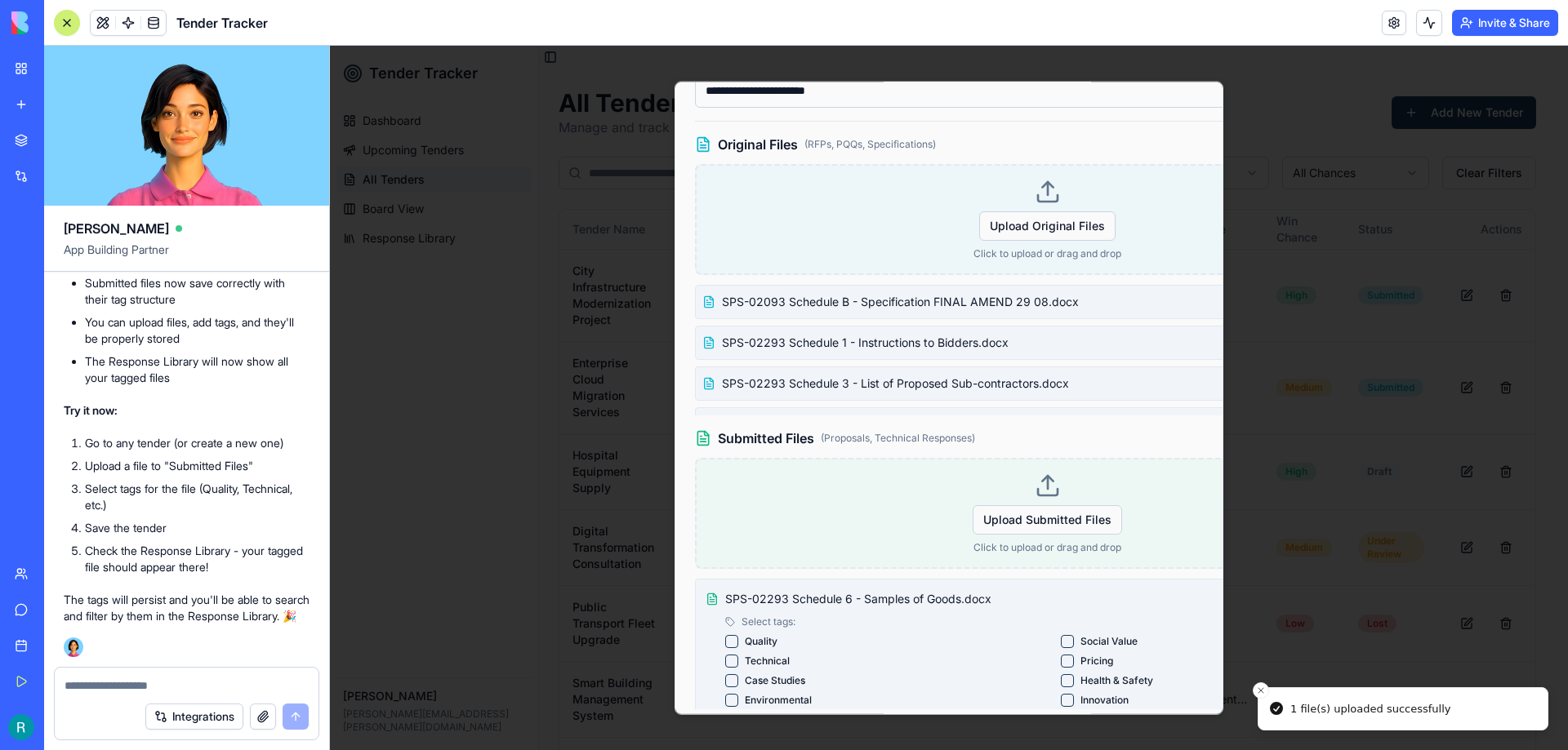
scroll to position [710, 0]
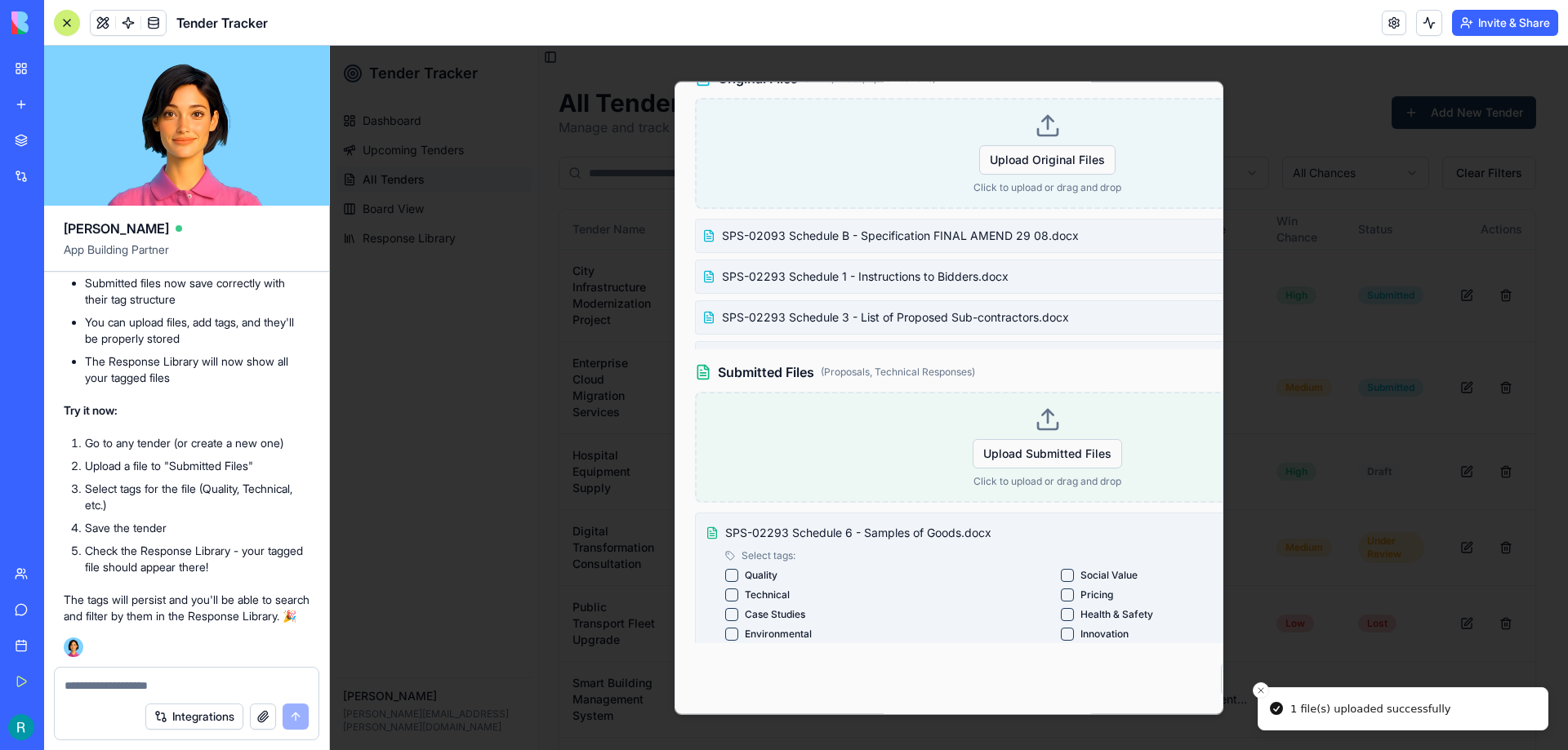
click at [733, 588] on button "Technical" at bounding box center [731, 594] width 13 height 13
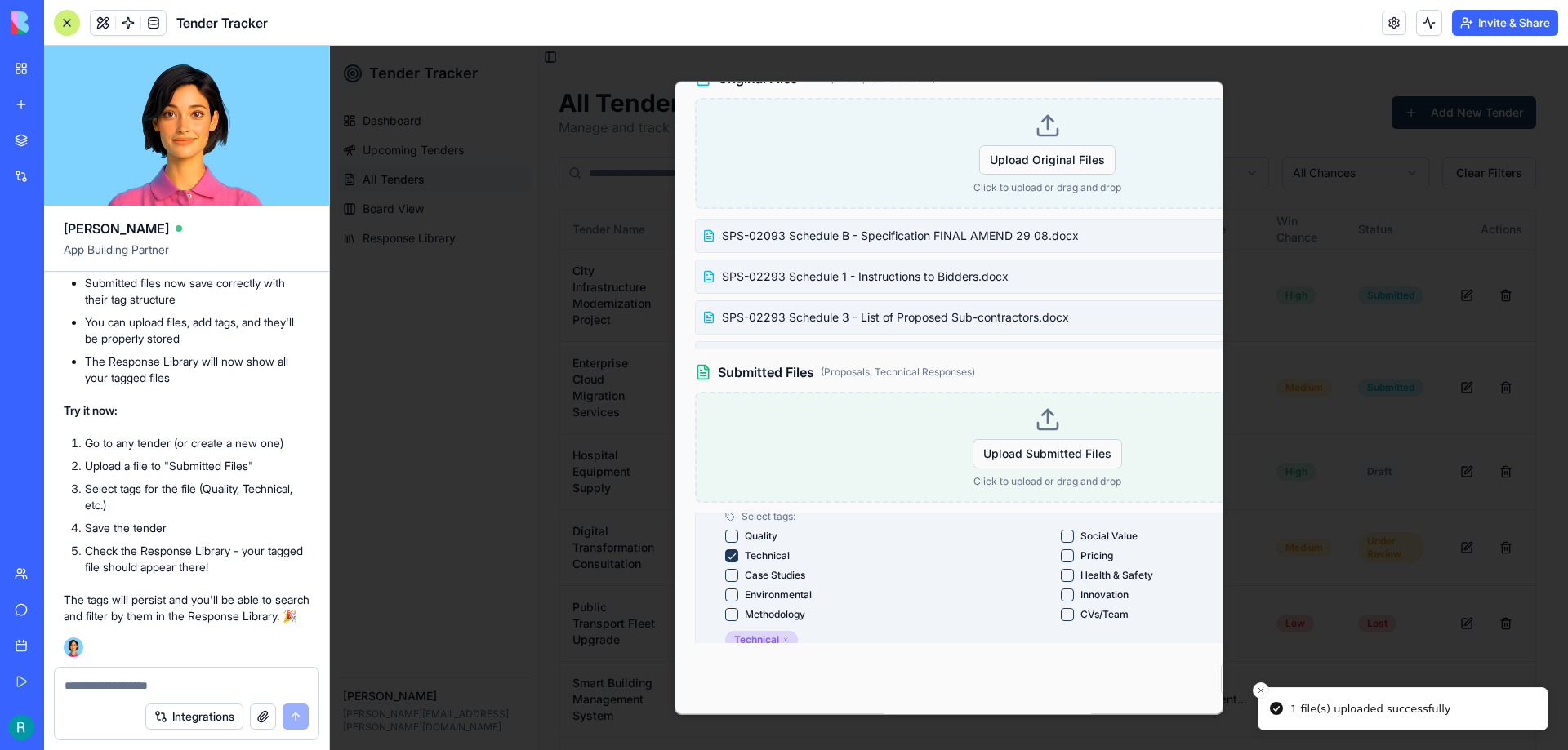
scroll to position [56, 0]
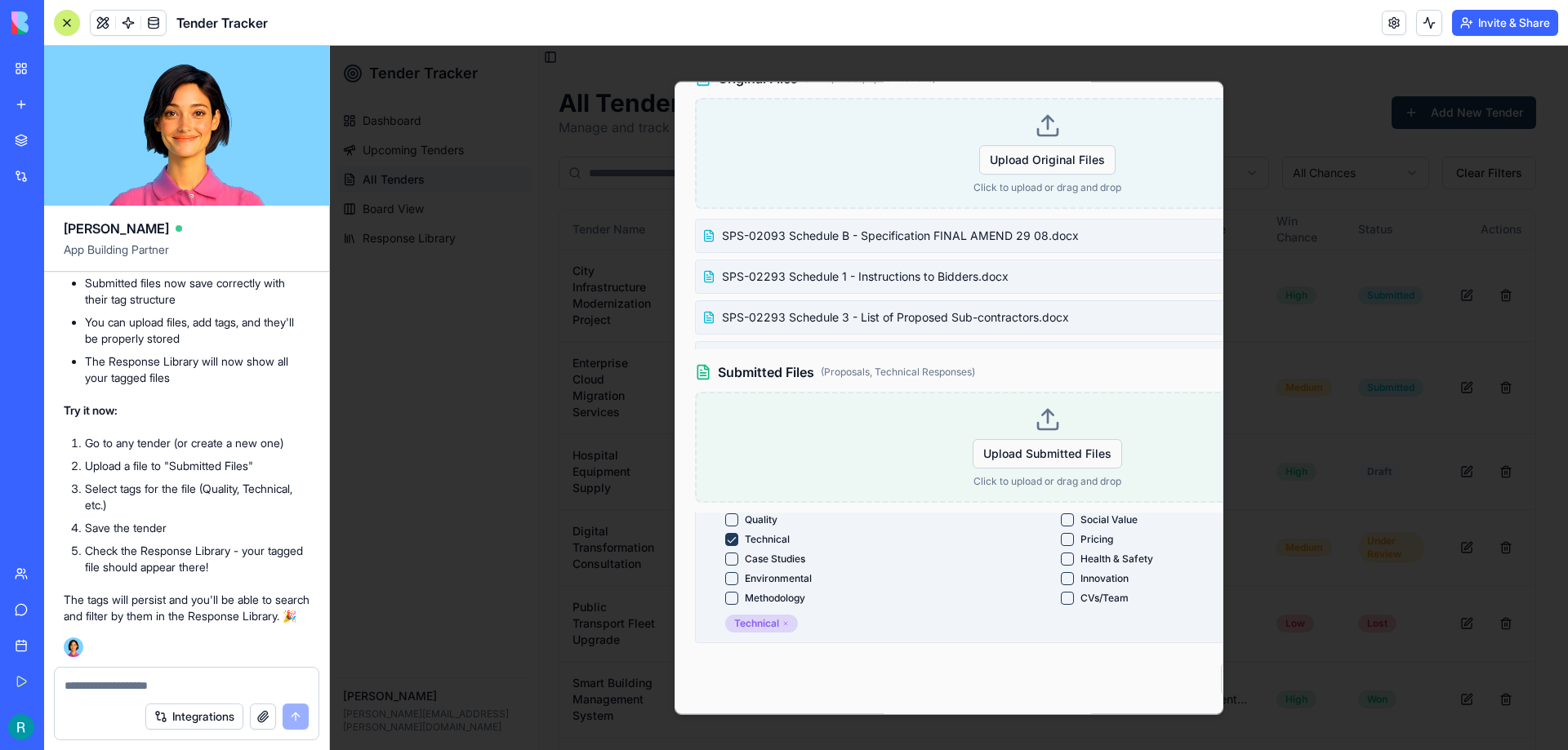
click at [1061, 571] on button "Innovation" at bounding box center [1067, 578] width 13 height 13
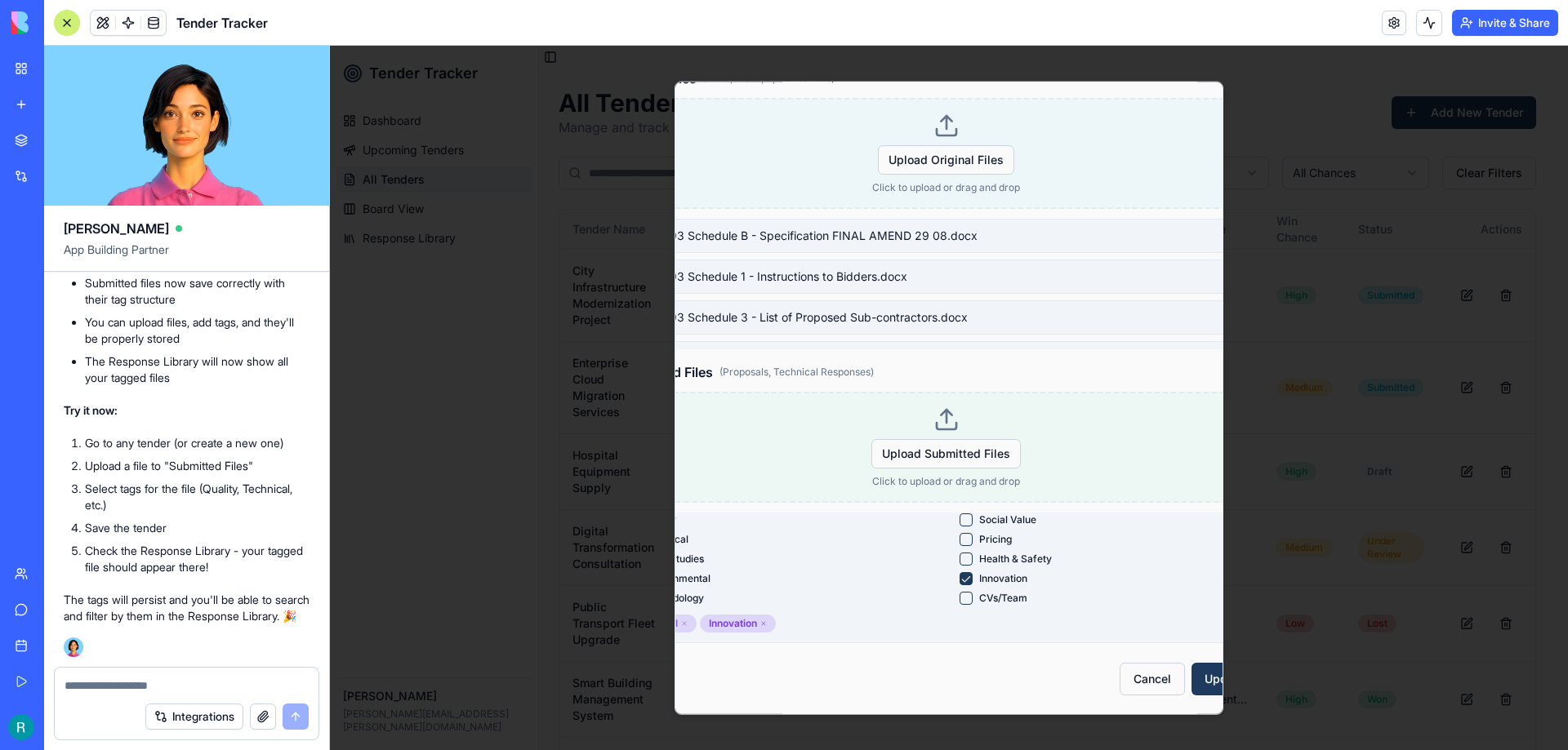
scroll to position [710, 135]
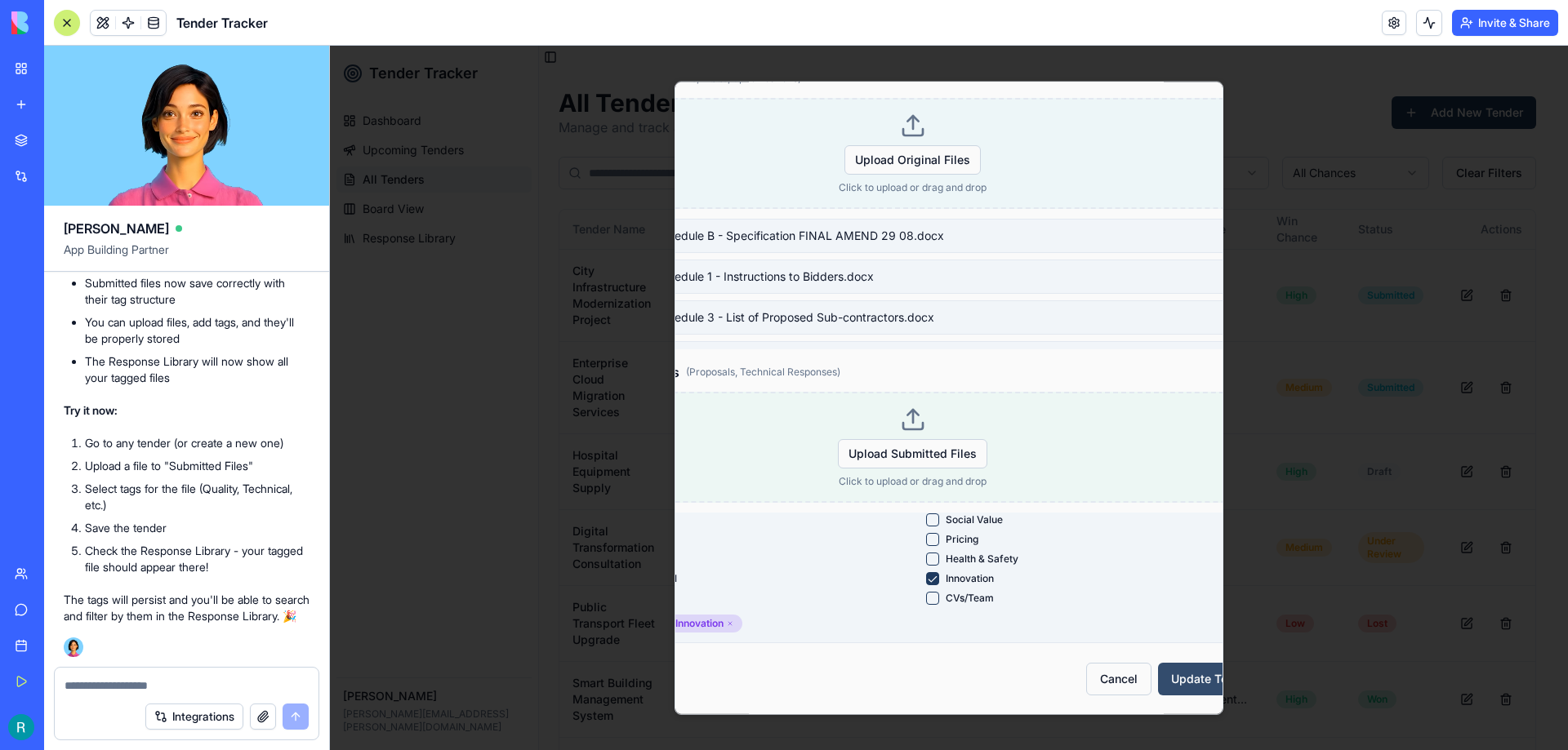
click at [1180, 666] on button "Update Tender" at bounding box center [1211, 678] width 107 height 32
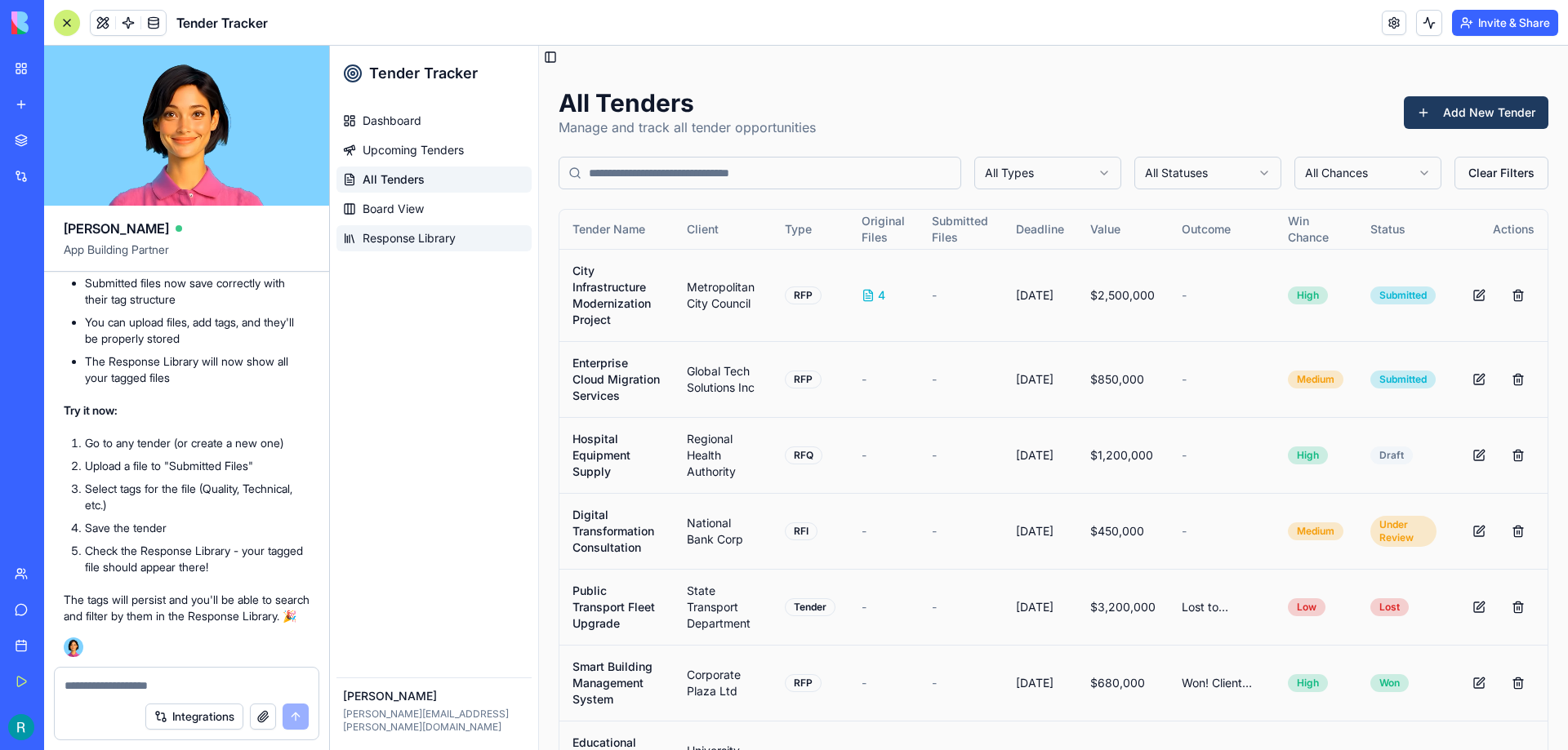
click at [430, 237] on span "Response Library" at bounding box center [409, 238] width 93 height 17
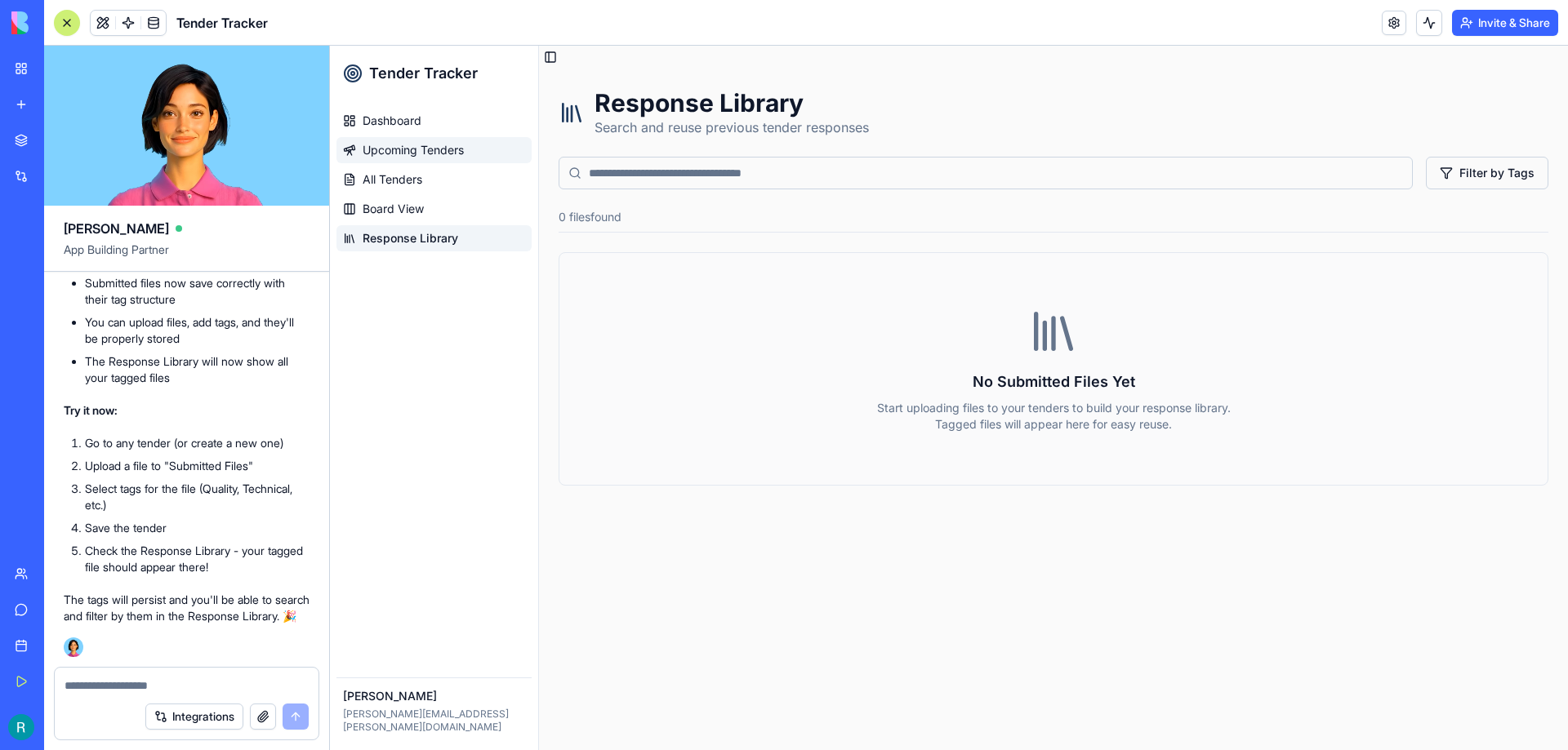
click at [443, 159] on link "Upcoming Tenders" at bounding box center [434, 150] width 195 height 26
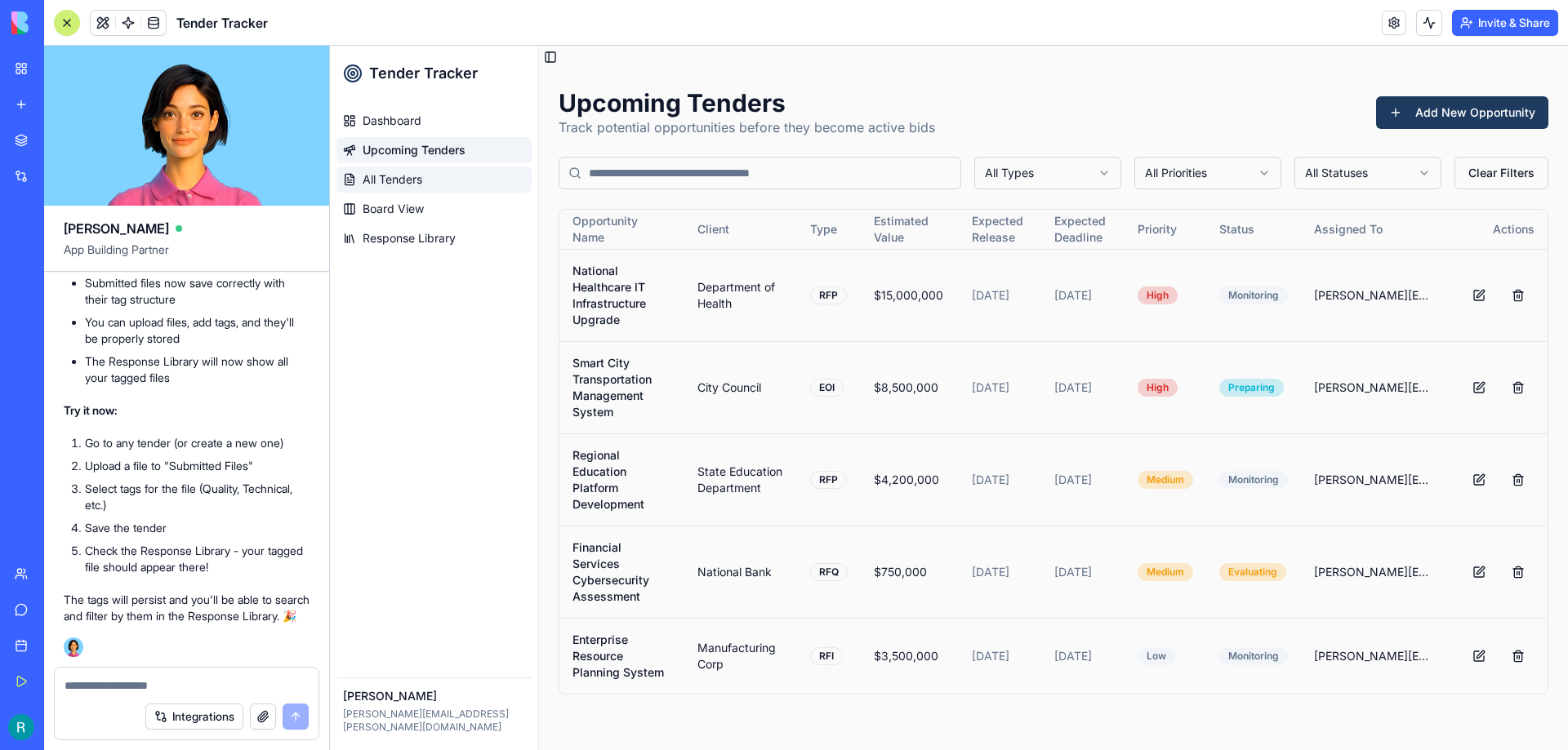
click at [410, 179] on span "All Tenders" at bounding box center [392, 179] width 59 height 17
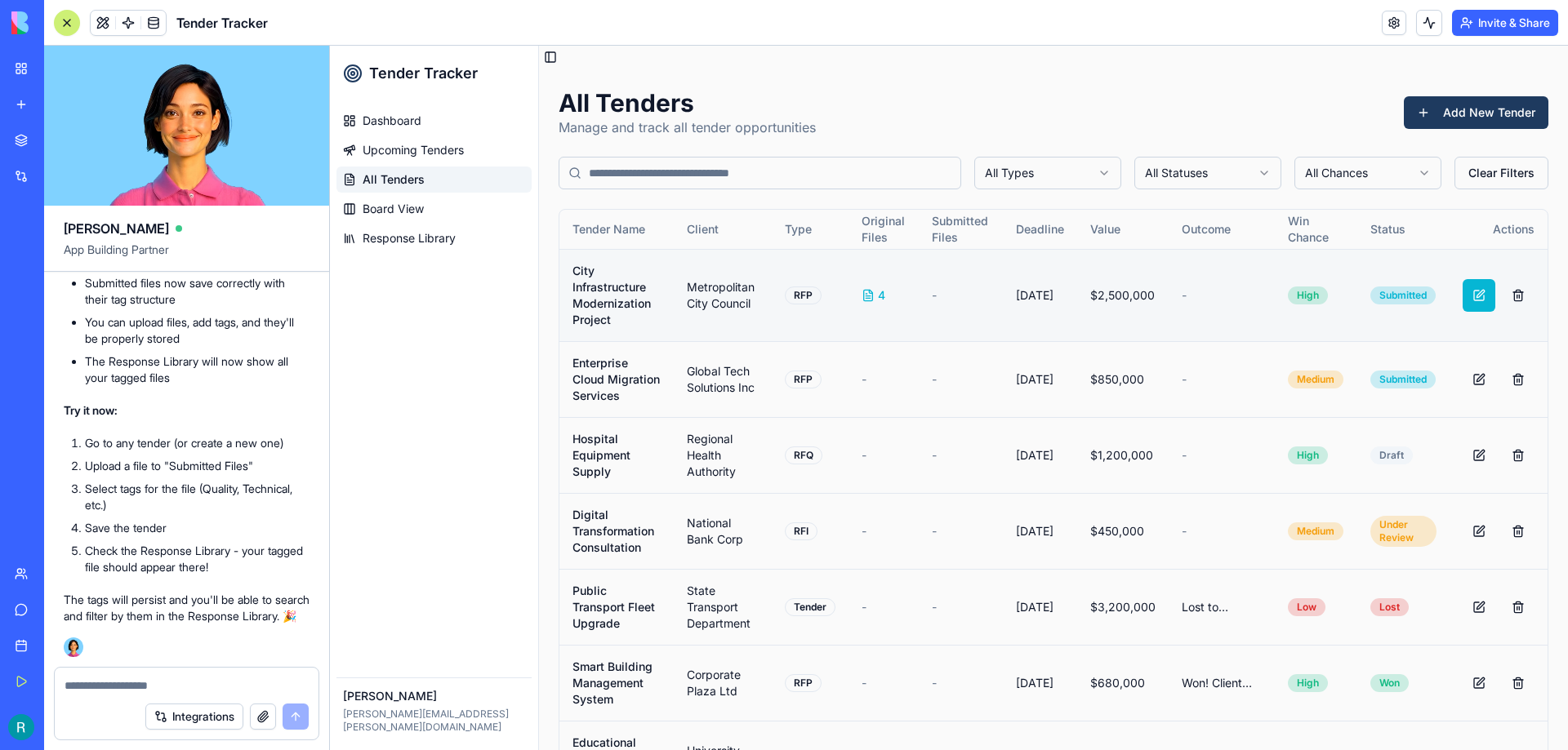
click at [1463, 297] on button at bounding box center [1478, 295] width 32 height 32
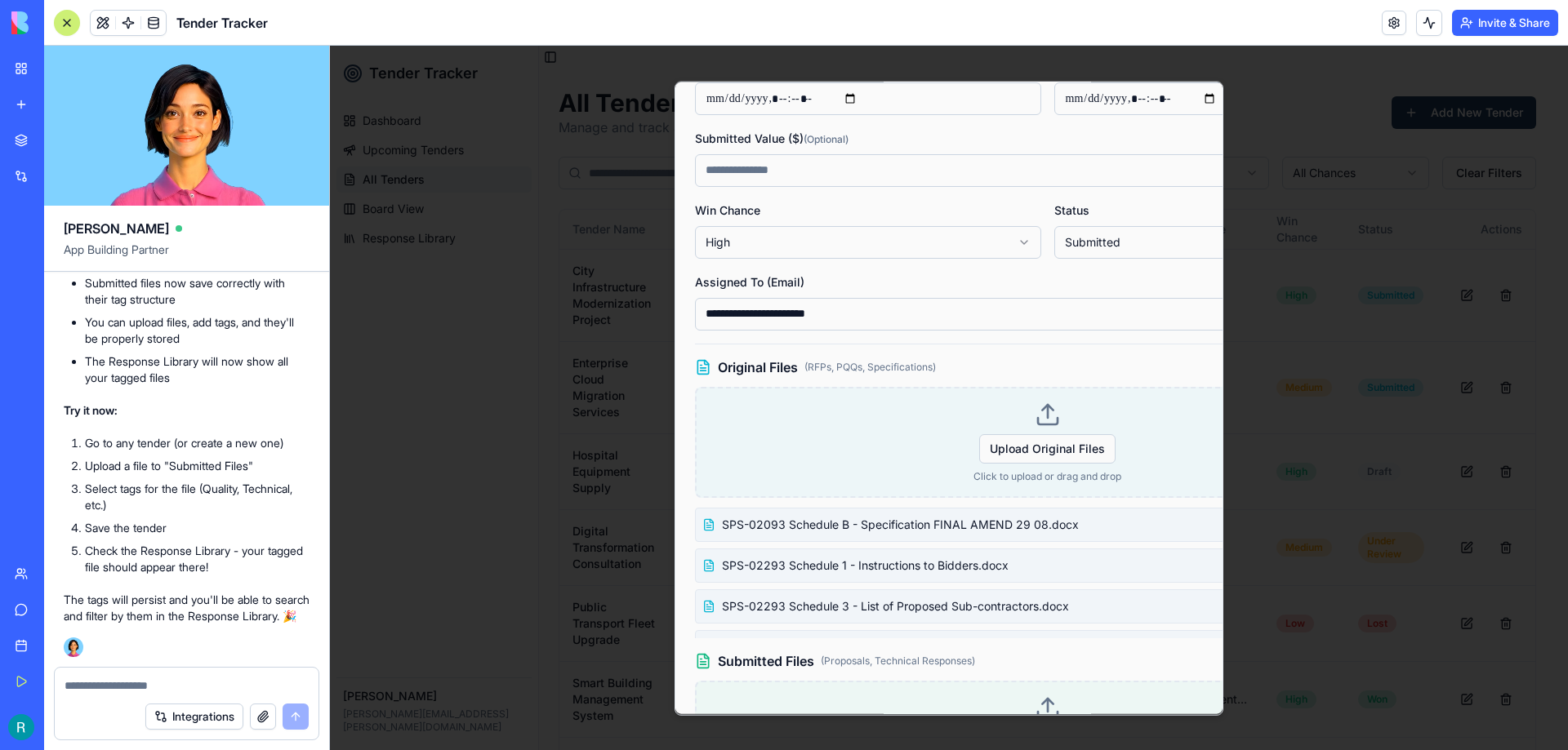
scroll to position [569, 0]
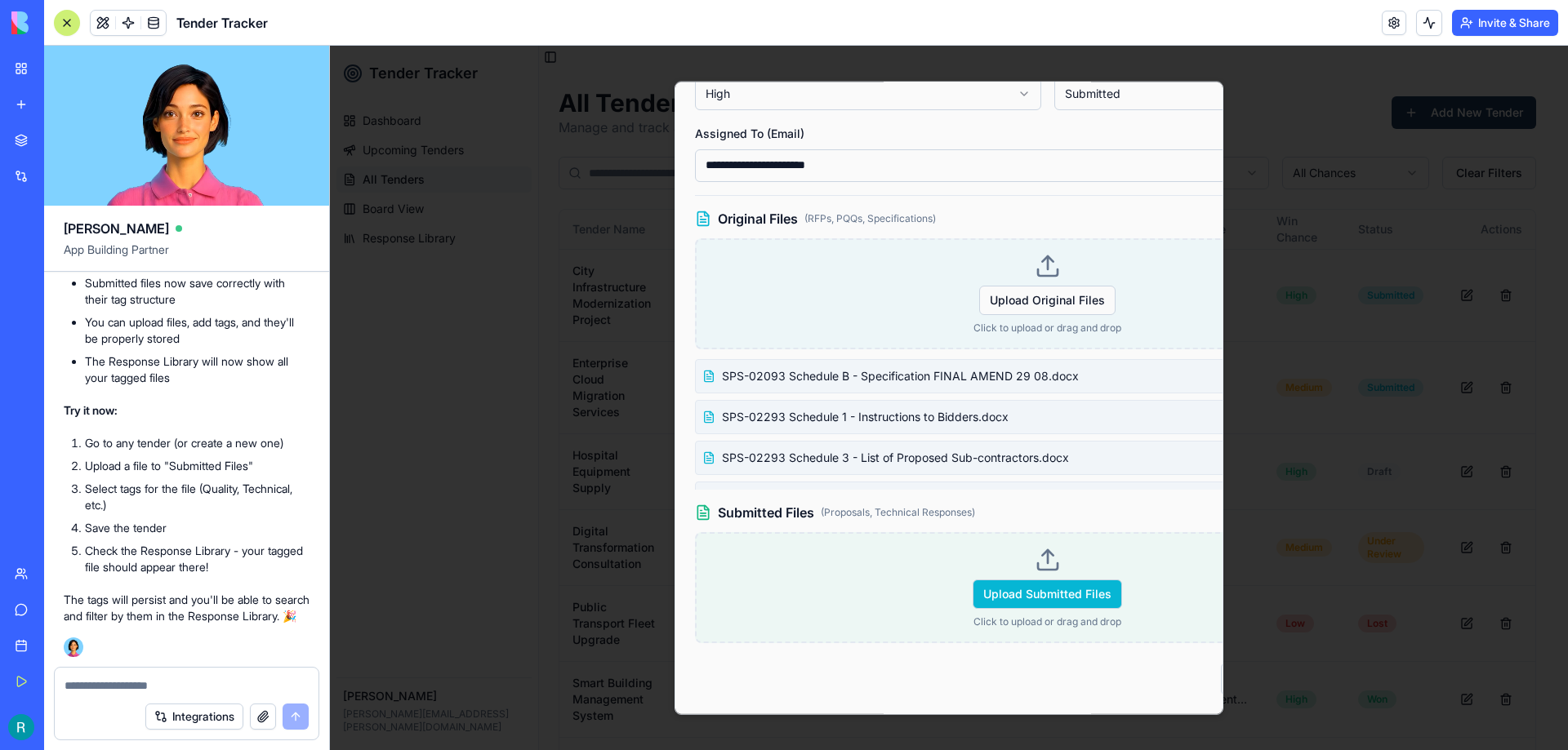
click at [1048, 586] on span "Upload Submitted Files" at bounding box center [1047, 594] width 150 height 30
click at [330, 45] on input "Upload Submitted Files" at bounding box center [330, 45] width 0 height 0
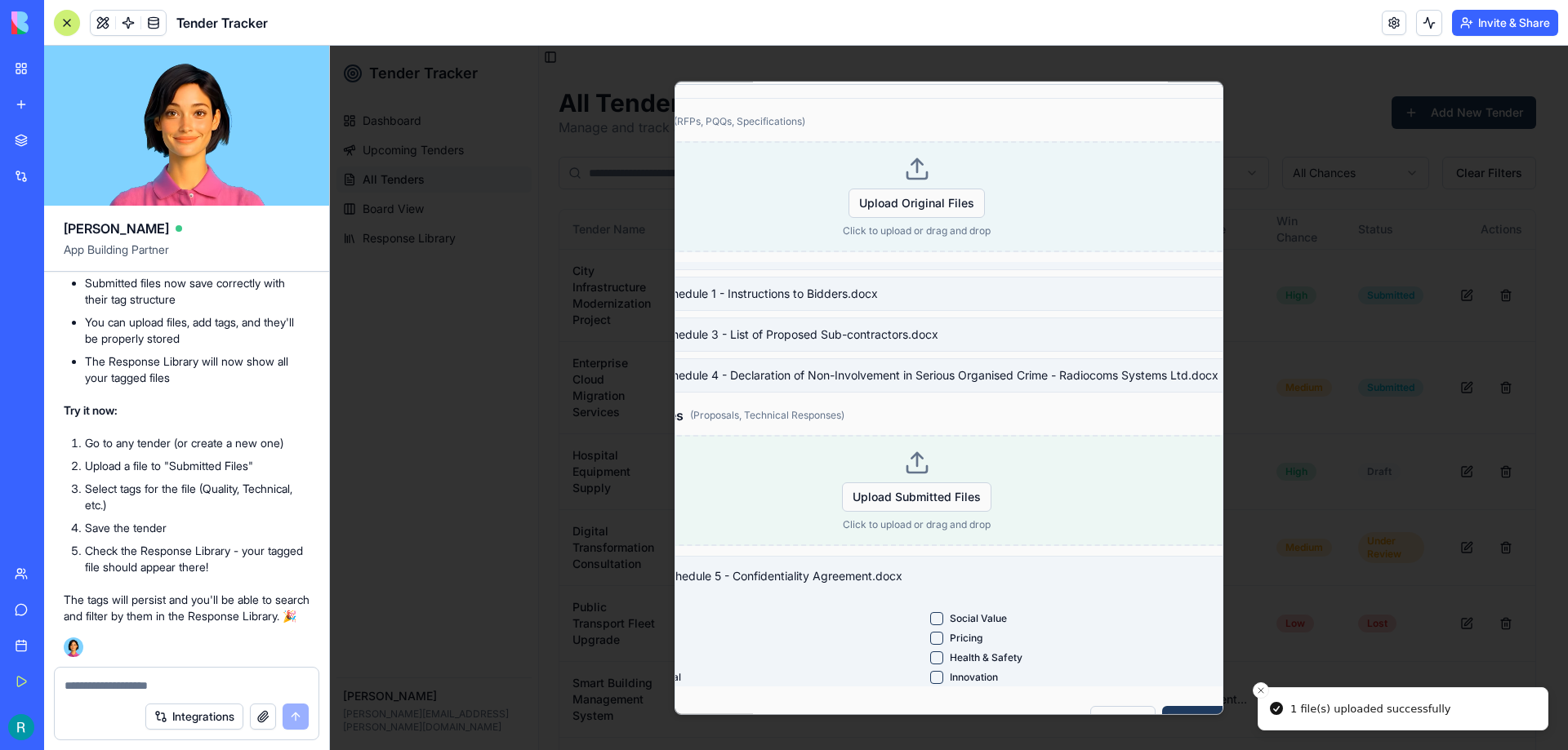
scroll to position [710, 131]
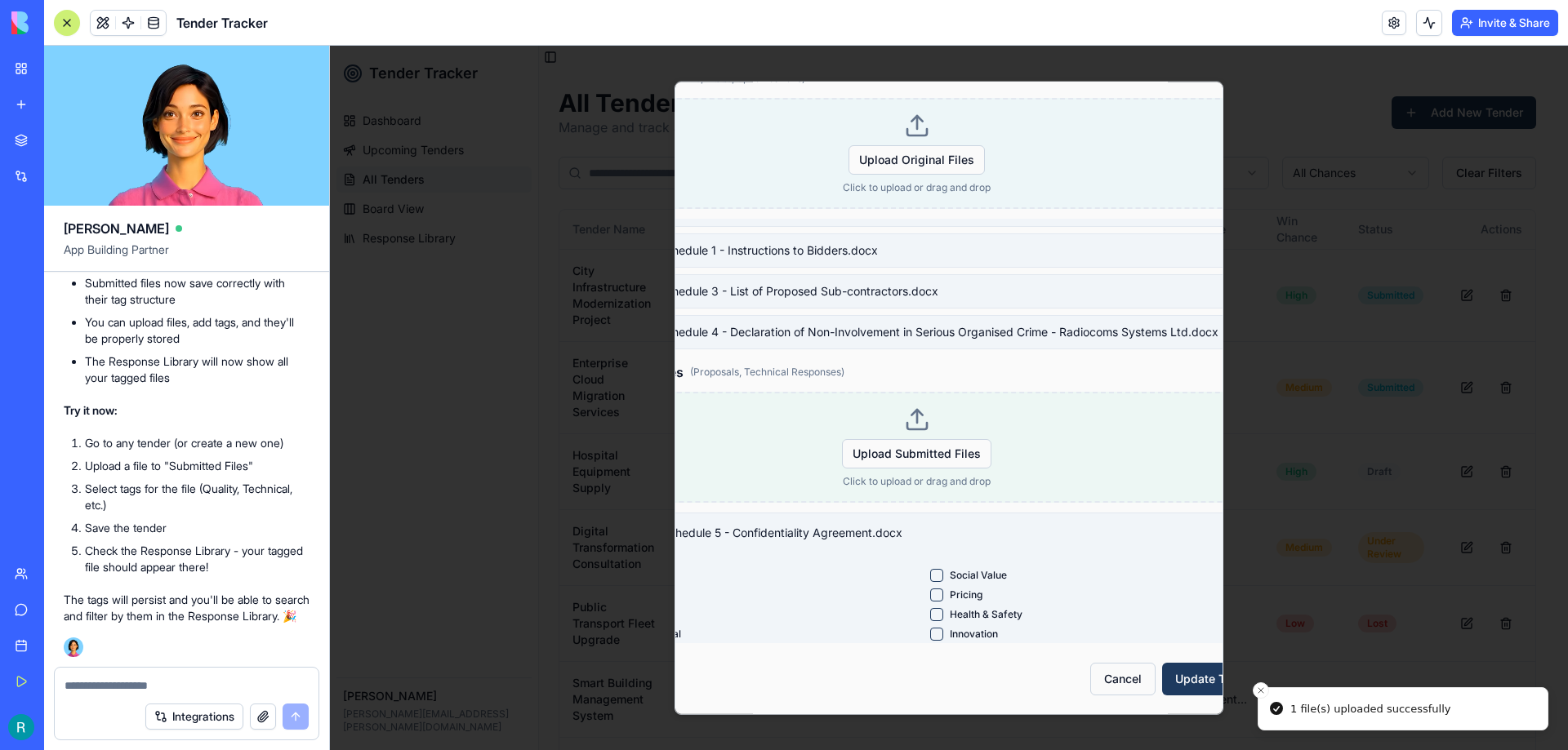
click at [942, 588] on div "Pricing" at bounding box center [1095, 594] width 329 height 13
click at [931, 588] on button "Pricing" at bounding box center [936, 594] width 13 height 13
click at [930, 607] on Safety "Health & Safety" at bounding box center [936, 613] width 13 height 13
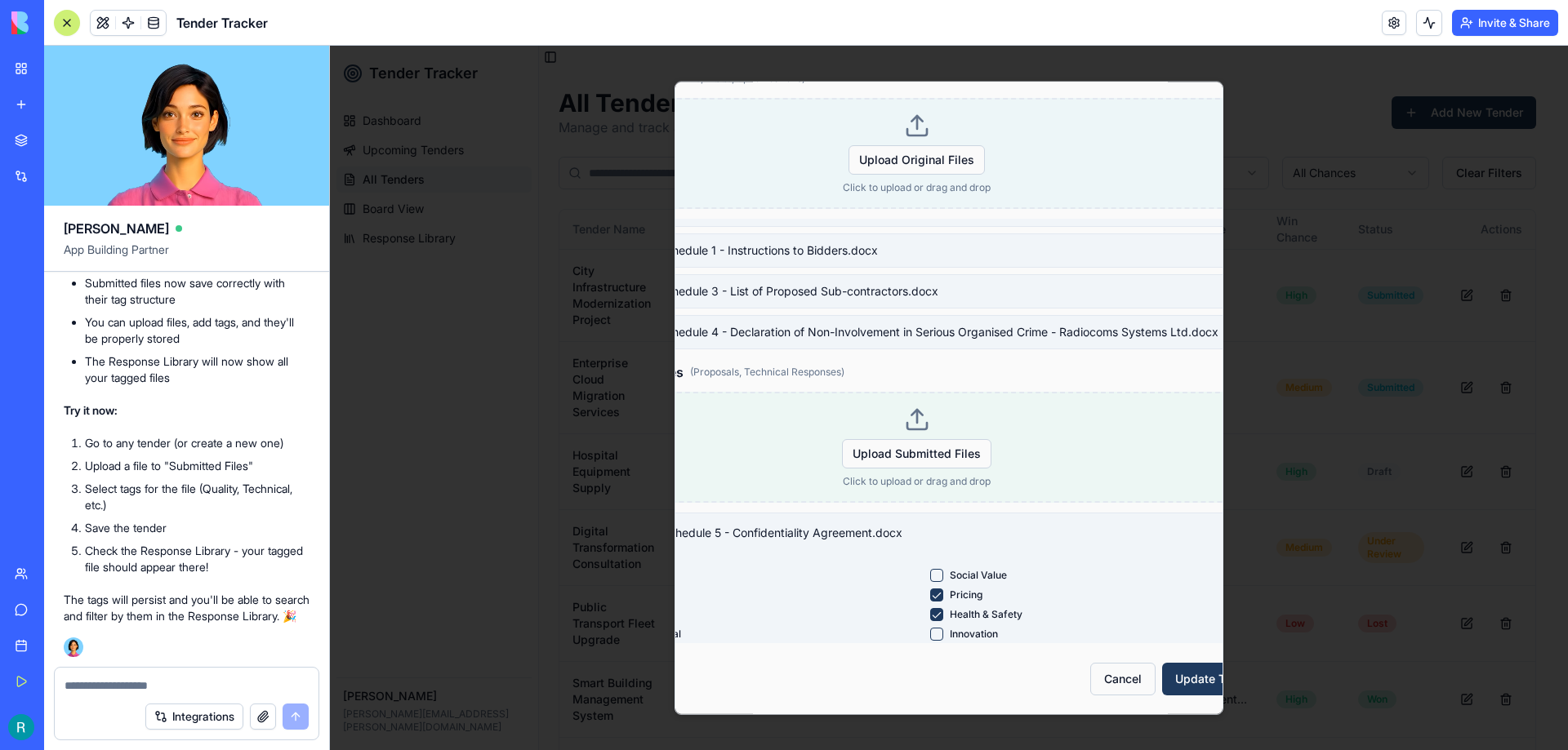
scroll to position [56, 0]
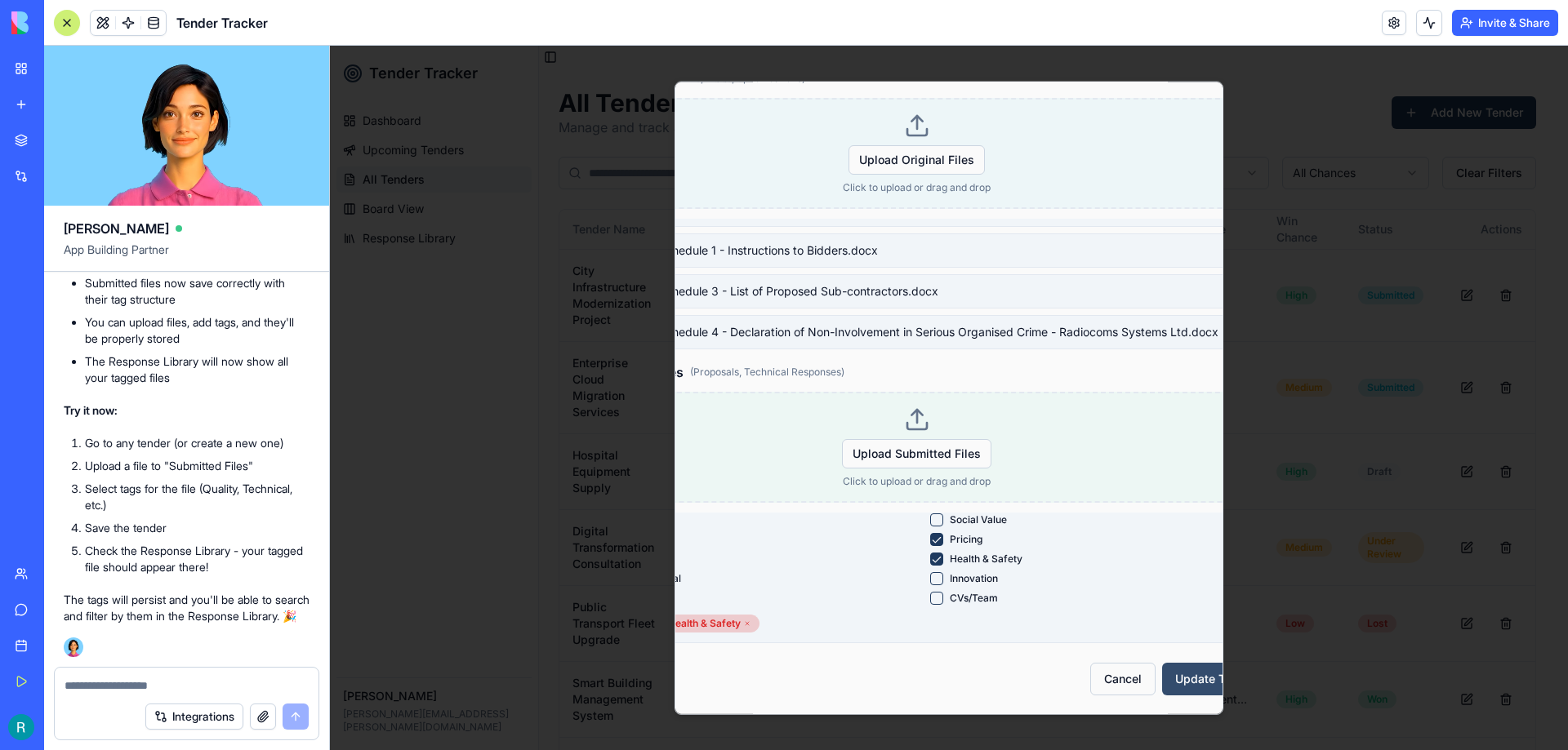
click at [1194, 664] on button "Update Tender" at bounding box center [1215, 678] width 107 height 32
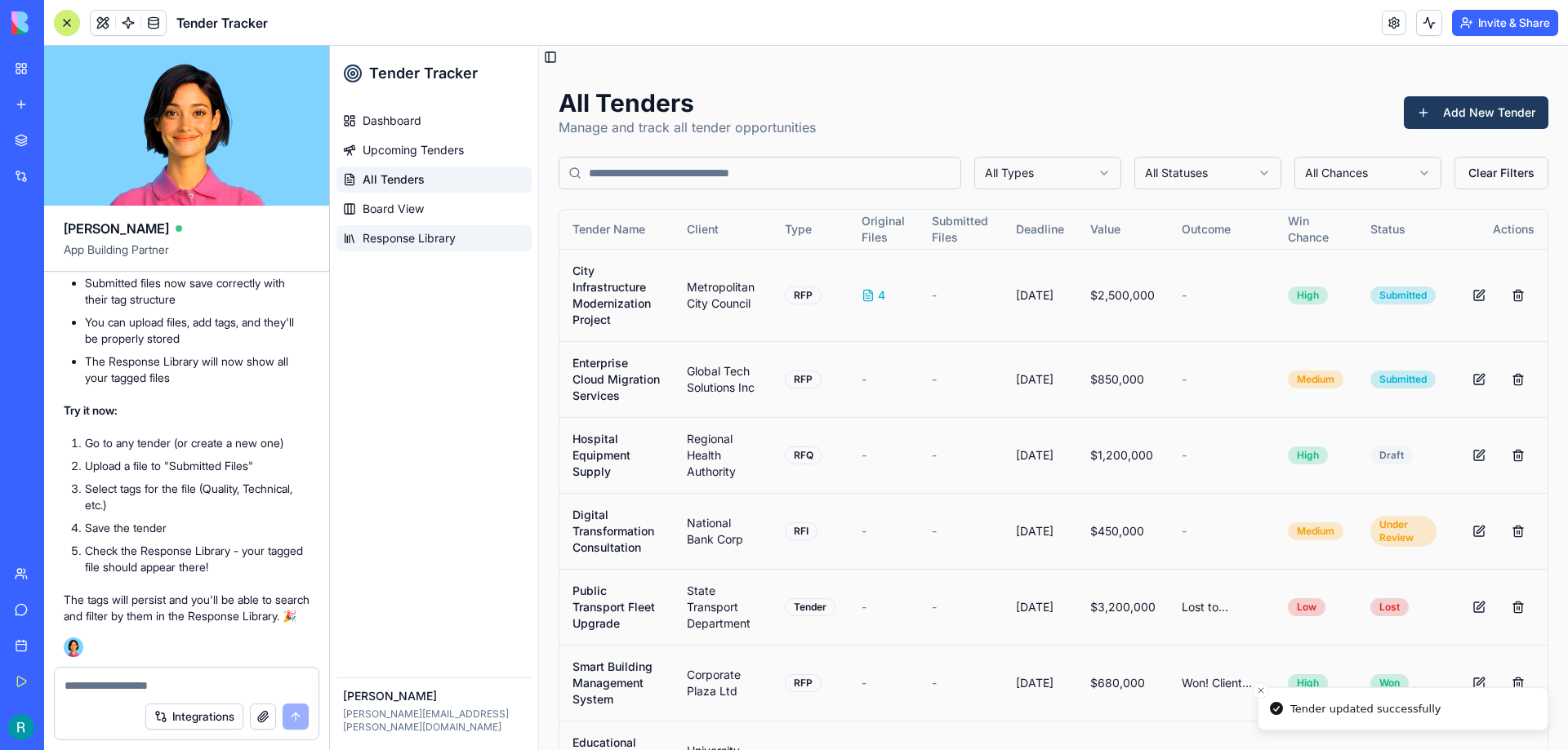
click at [445, 243] on span "Response Library" at bounding box center [409, 238] width 93 height 17
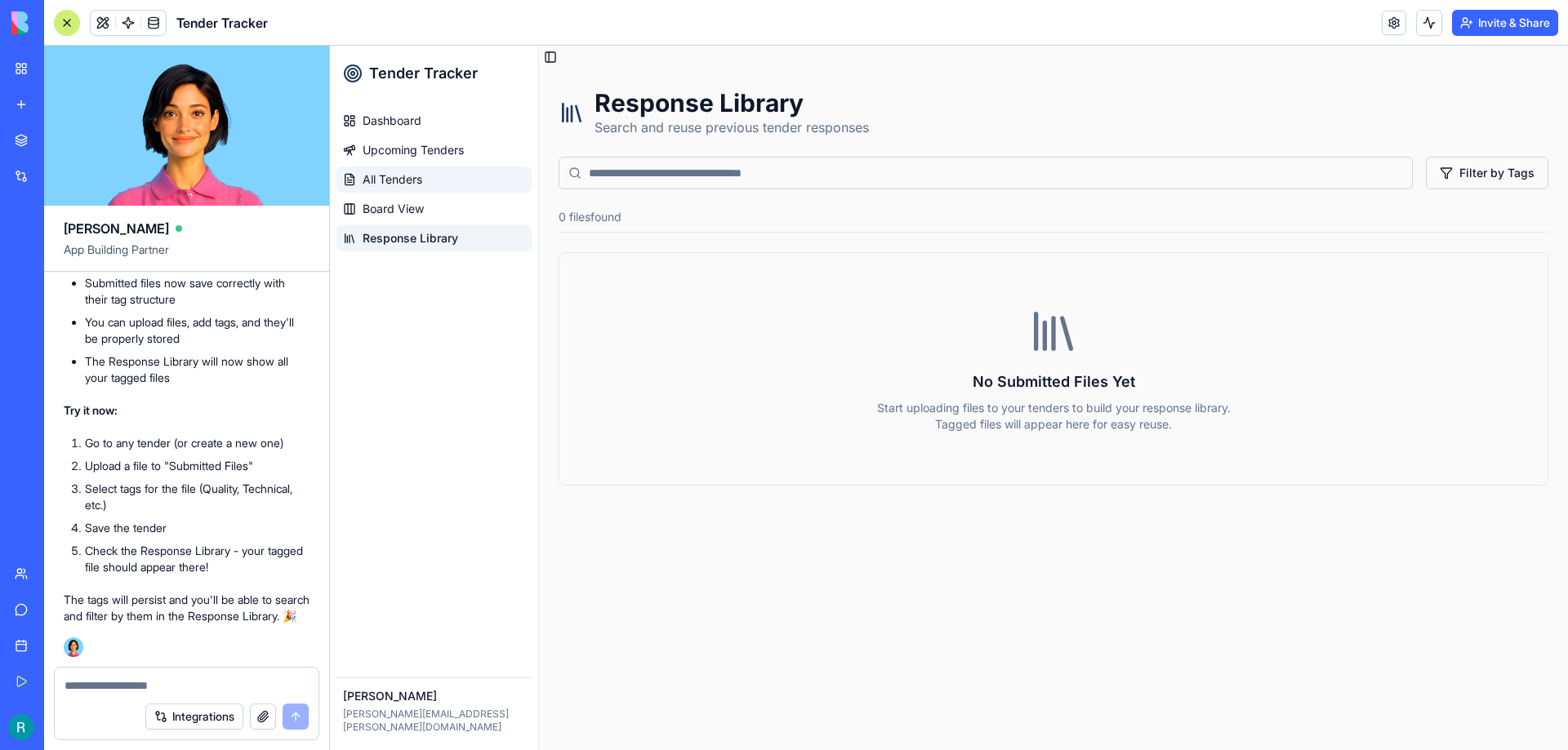
click at [399, 180] on span "All Tenders" at bounding box center [392, 179] width 59 height 17
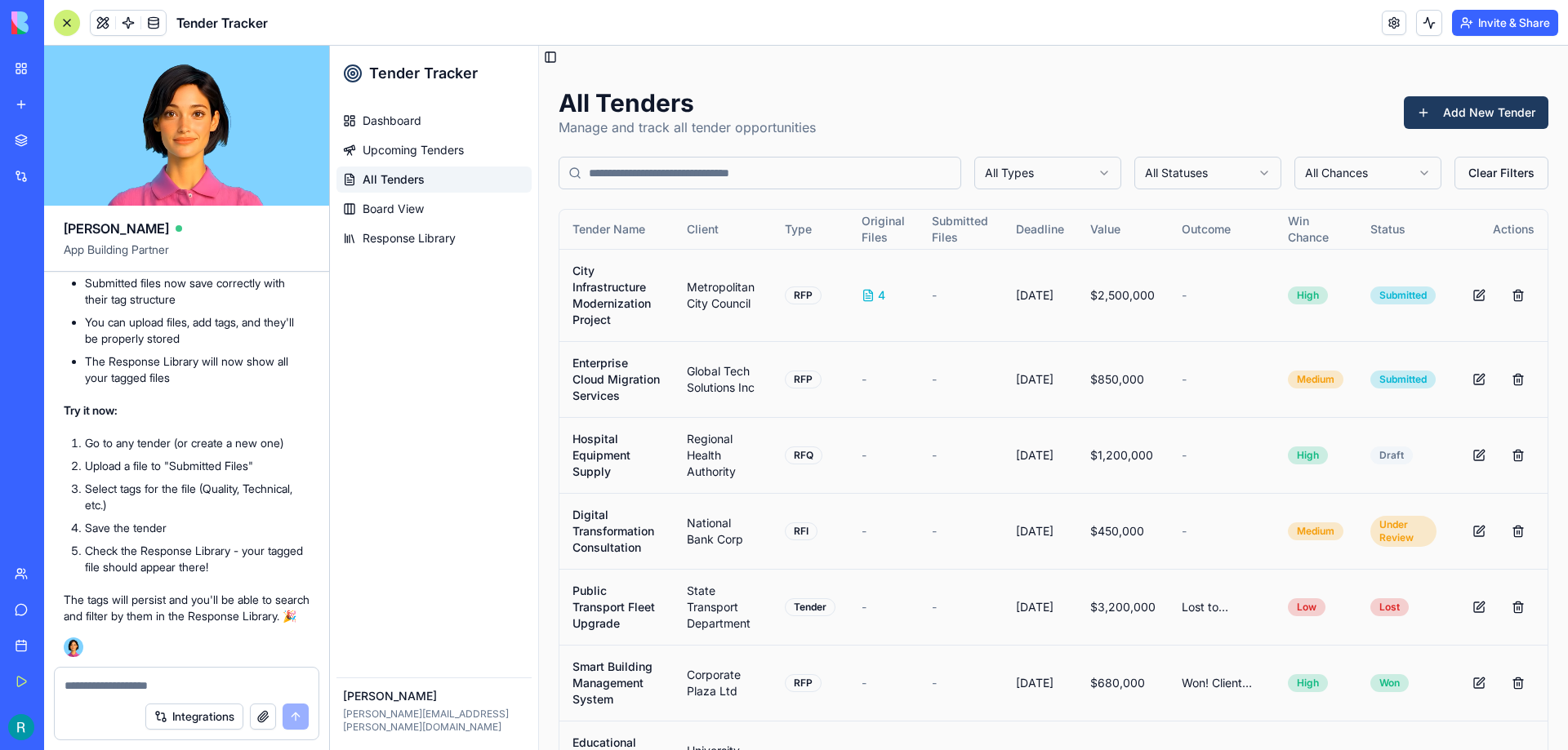
click at [122, 691] on textarea at bounding box center [186, 686] width 244 height 17
type textarea "**********"
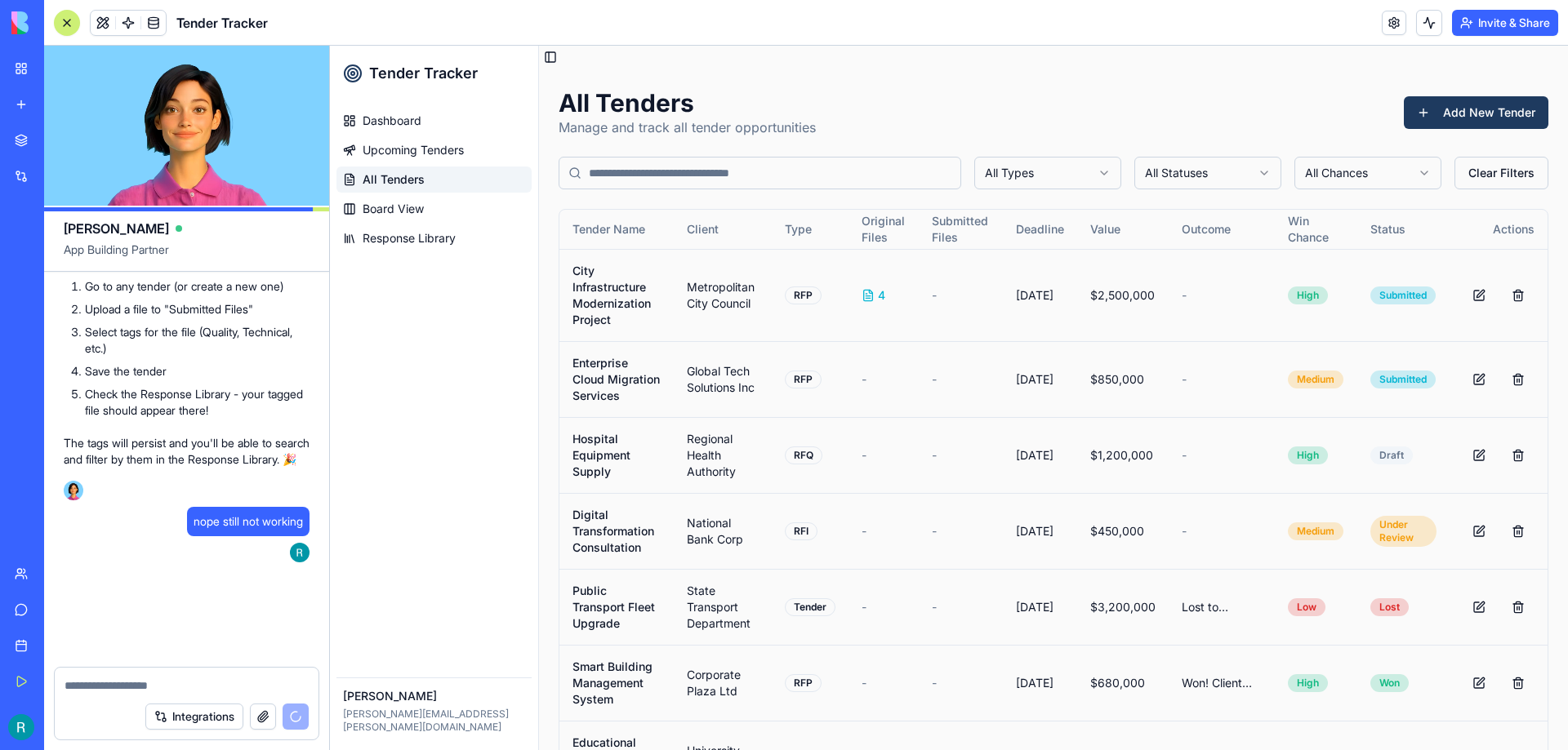
scroll to position [6080, 0]
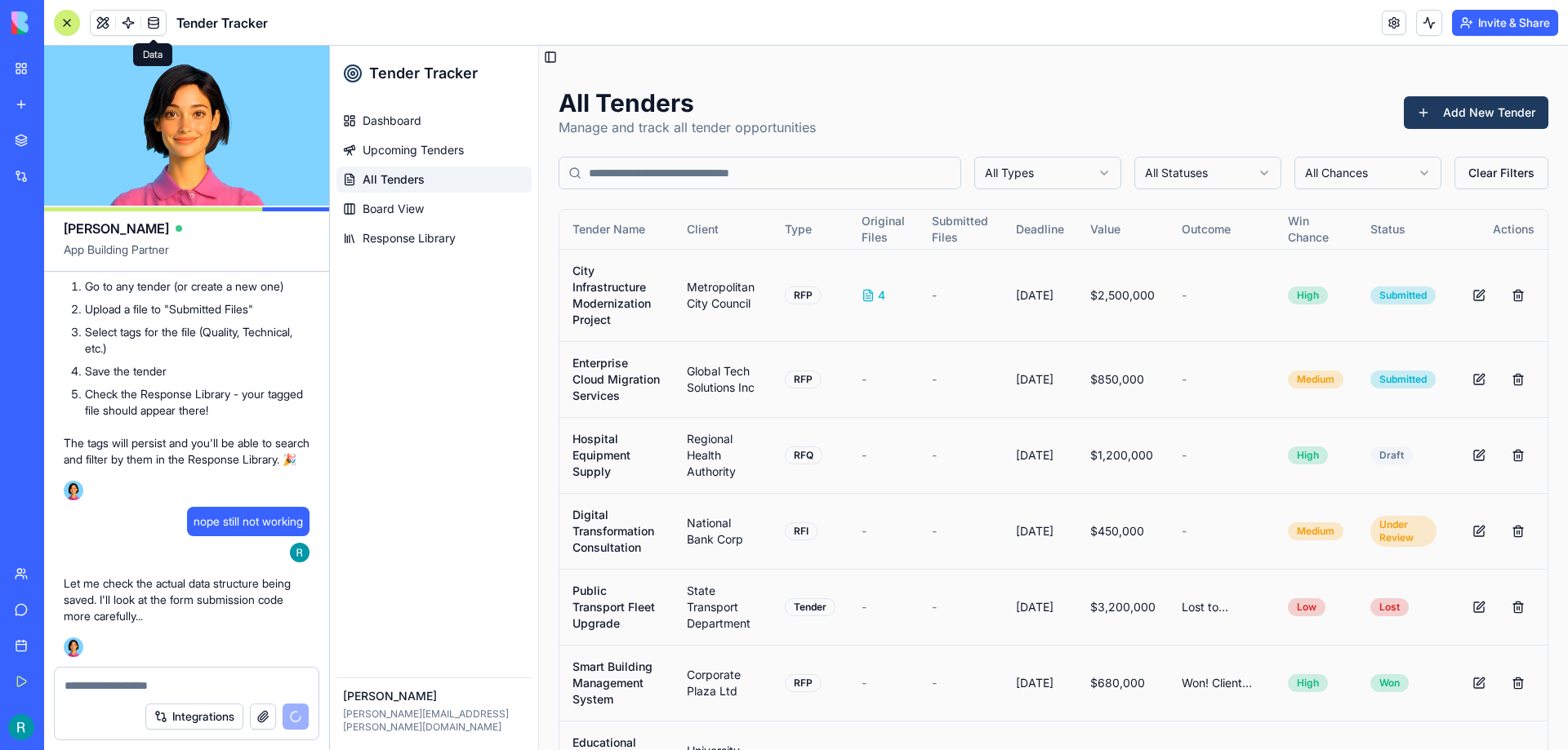
click at [156, 26] on span at bounding box center [153, 23] width 45 height 45
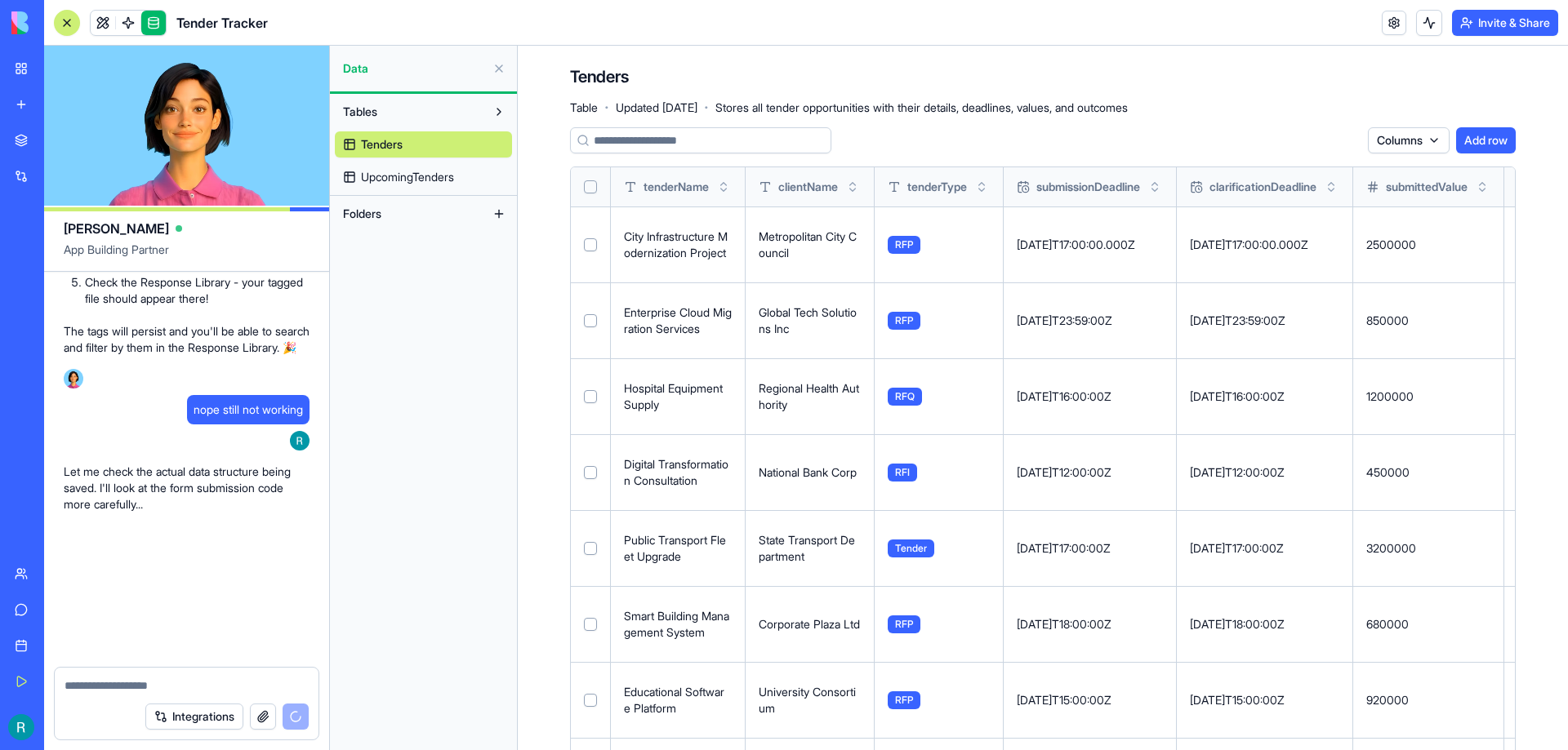
scroll to position [6221, 0]
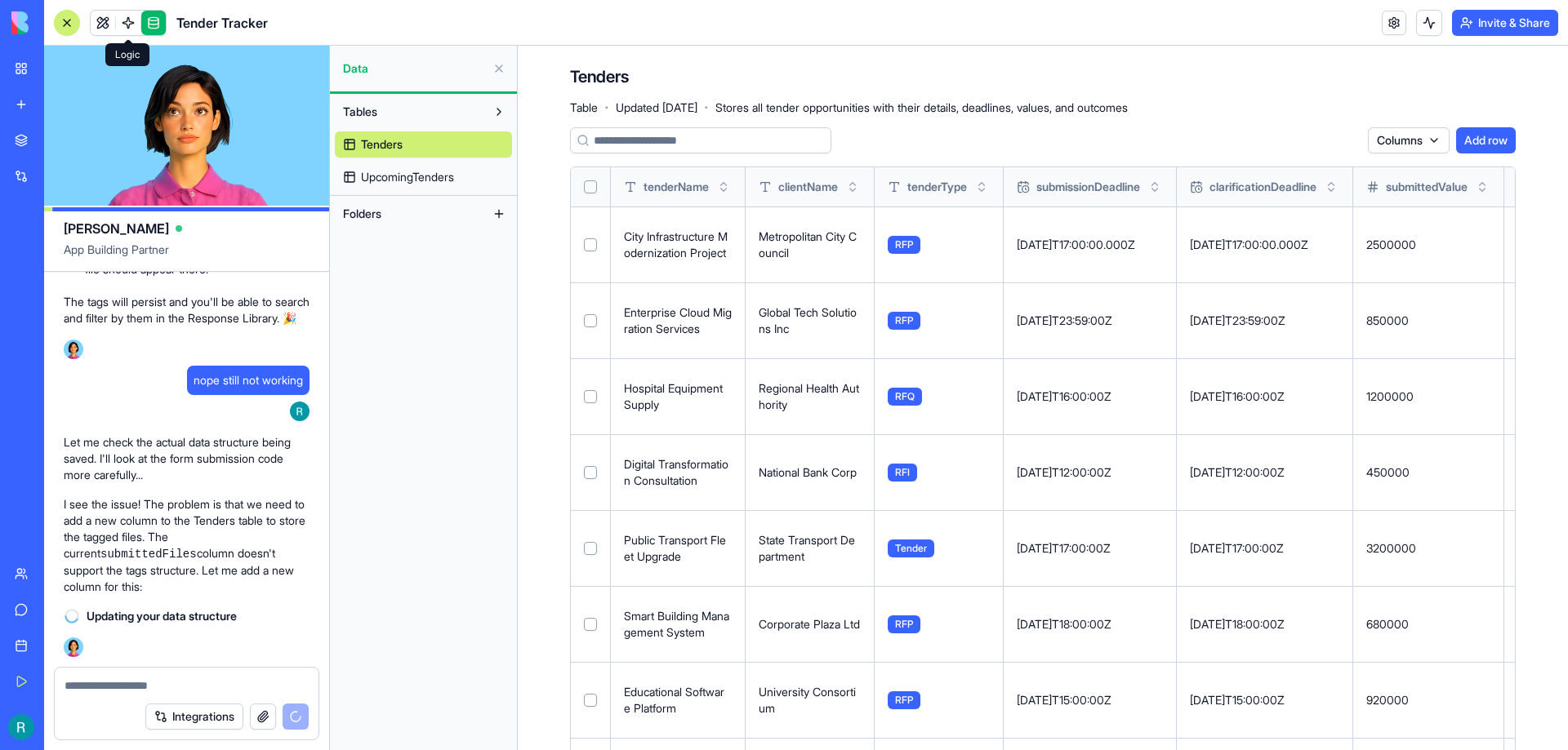
click at [128, 27] on link at bounding box center [128, 23] width 24 height 24
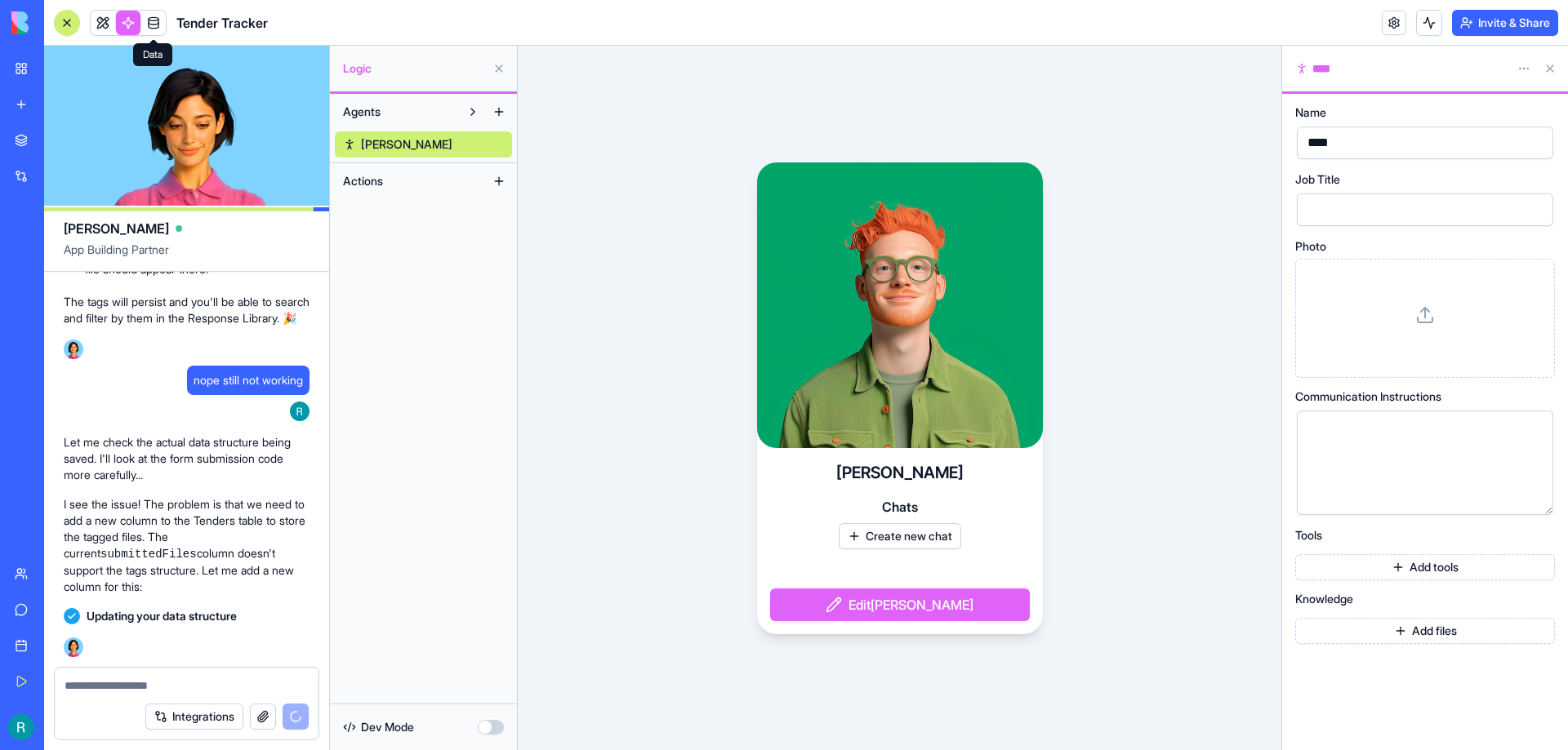
click at [145, 21] on link at bounding box center [153, 23] width 24 height 24
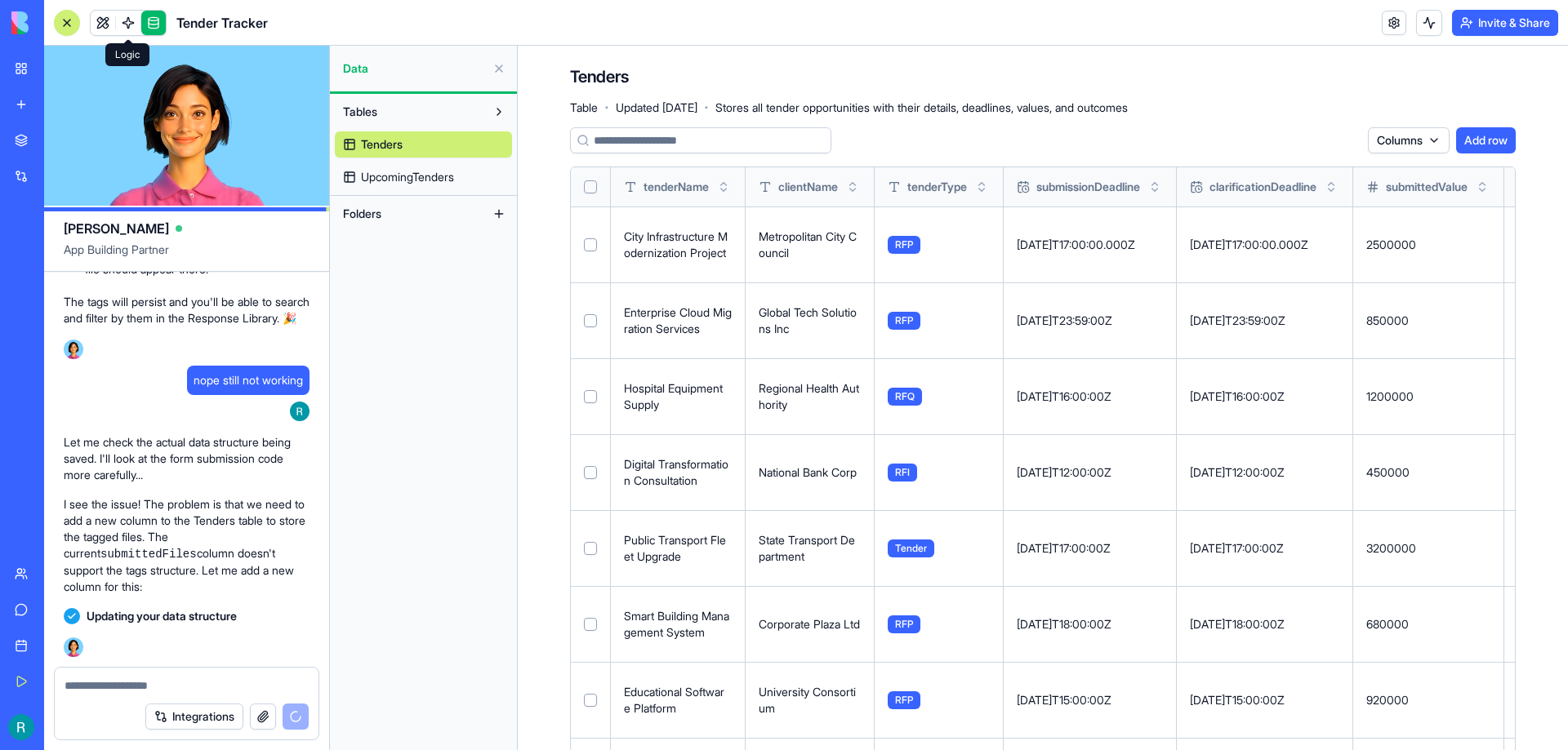
click at [134, 24] on link at bounding box center [128, 23] width 24 height 24
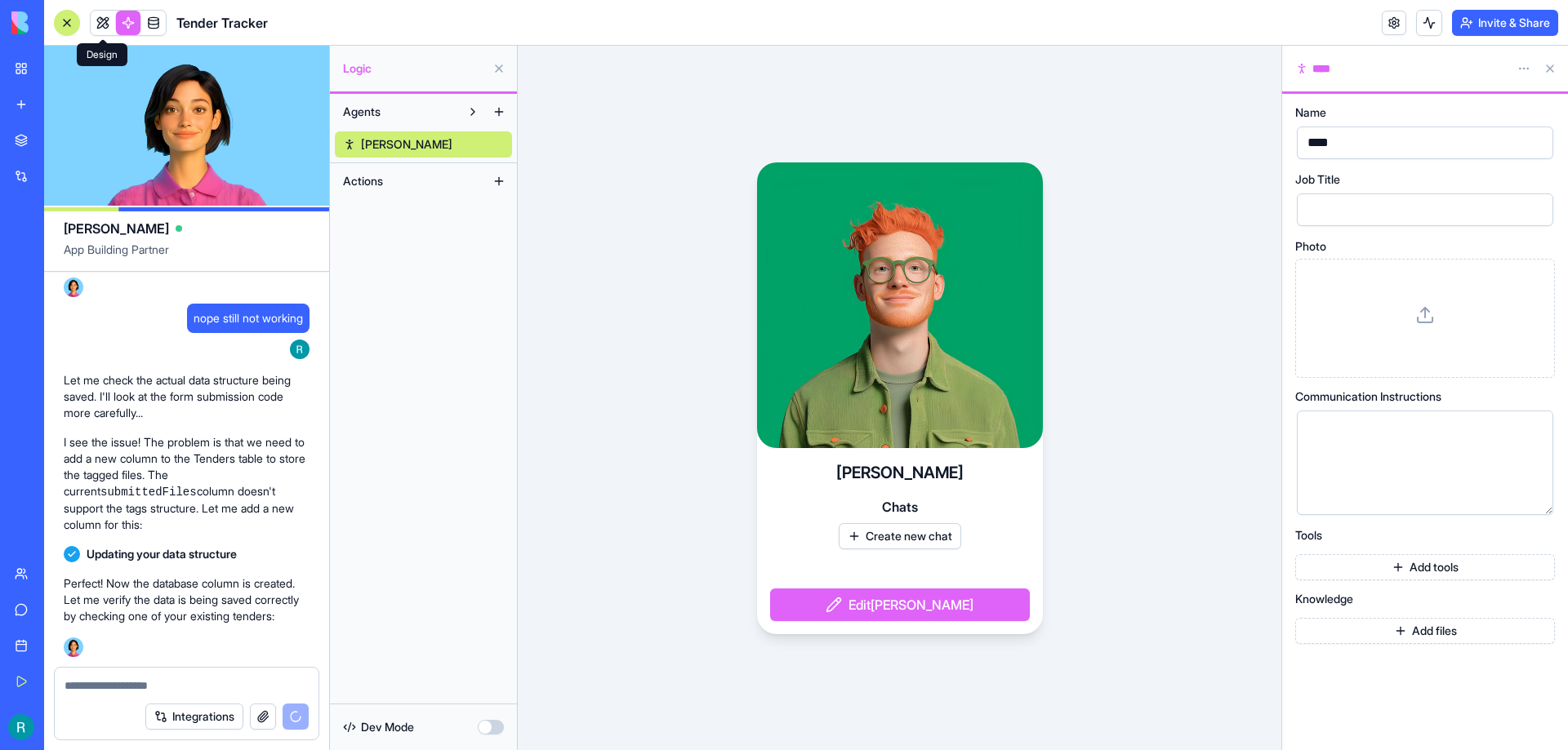
scroll to position [6656, 0]
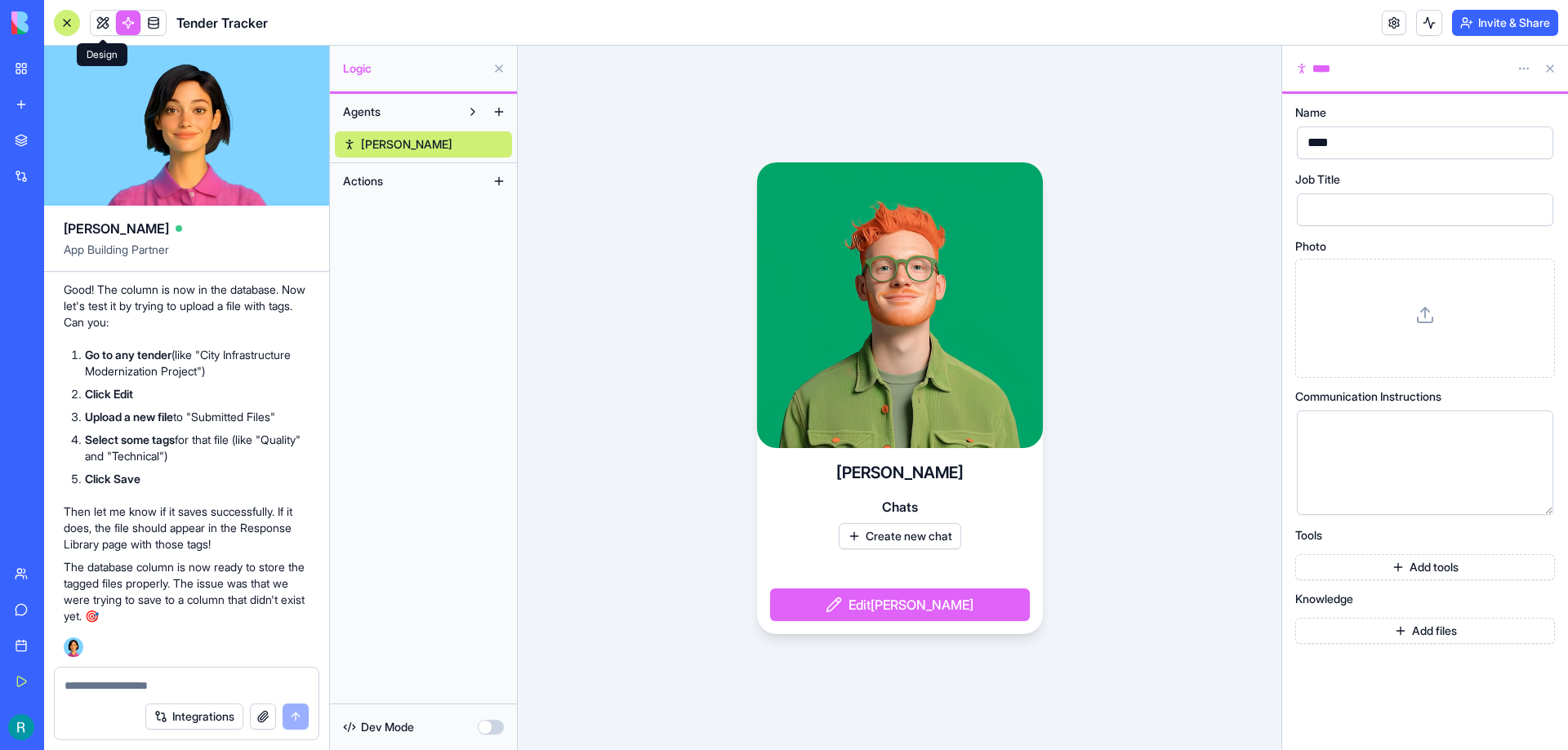
click at [100, 24] on link at bounding box center [103, 23] width 24 height 24
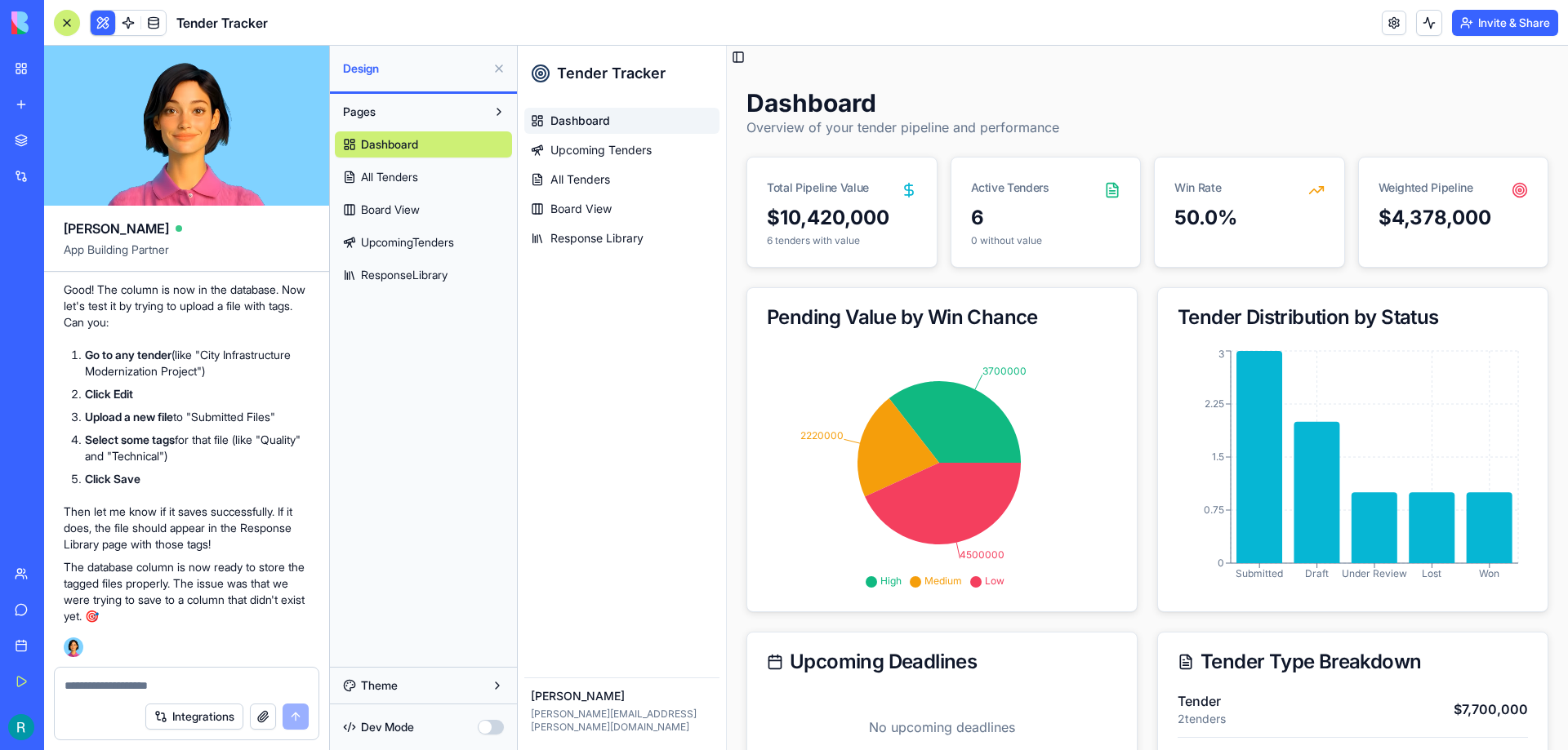
scroll to position [6574, 0]
click at [604, 237] on span "Response Library" at bounding box center [597, 238] width 93 height 17
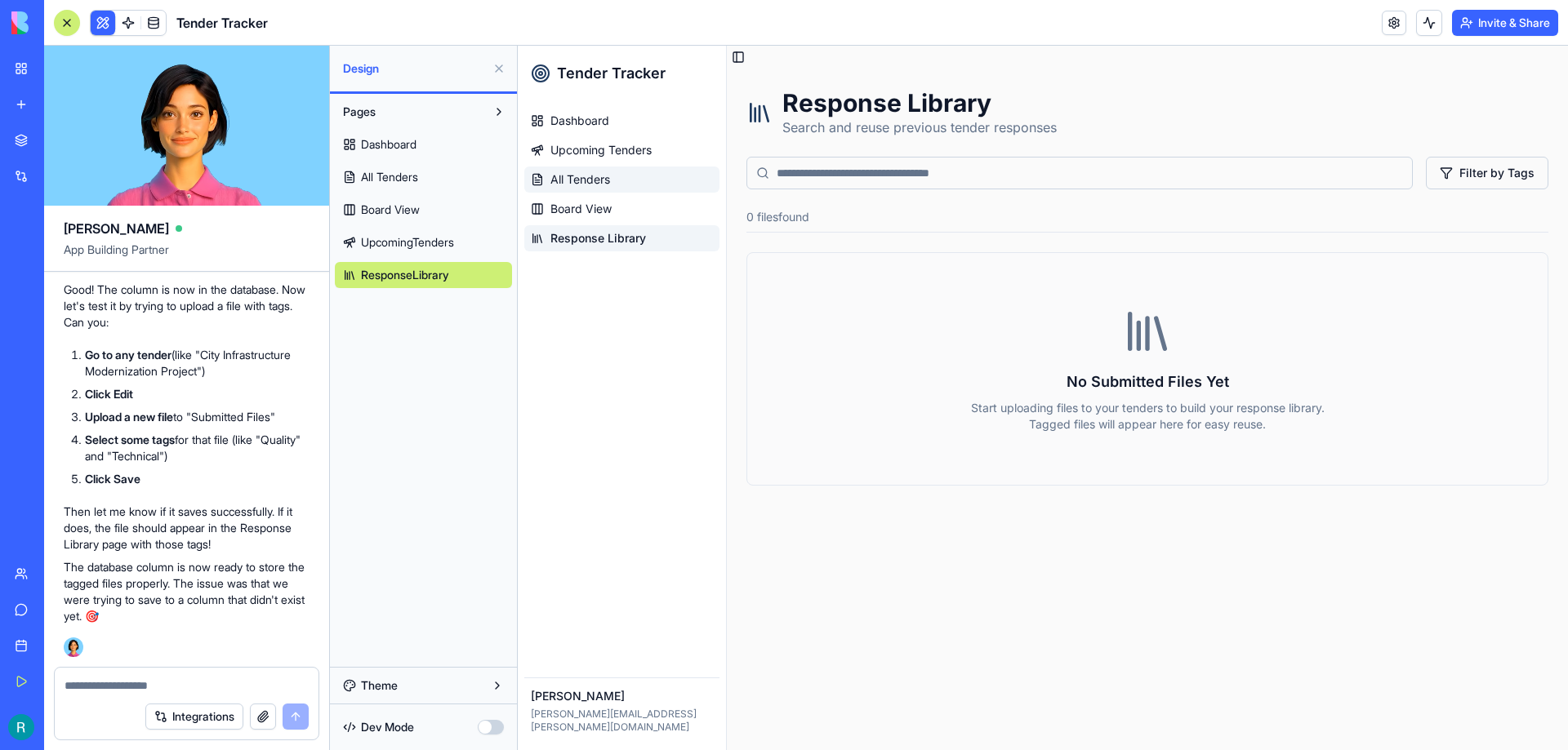
click at [588, 173] on span "All Tenders" at bounding box center [580, 179] width 59 height 17
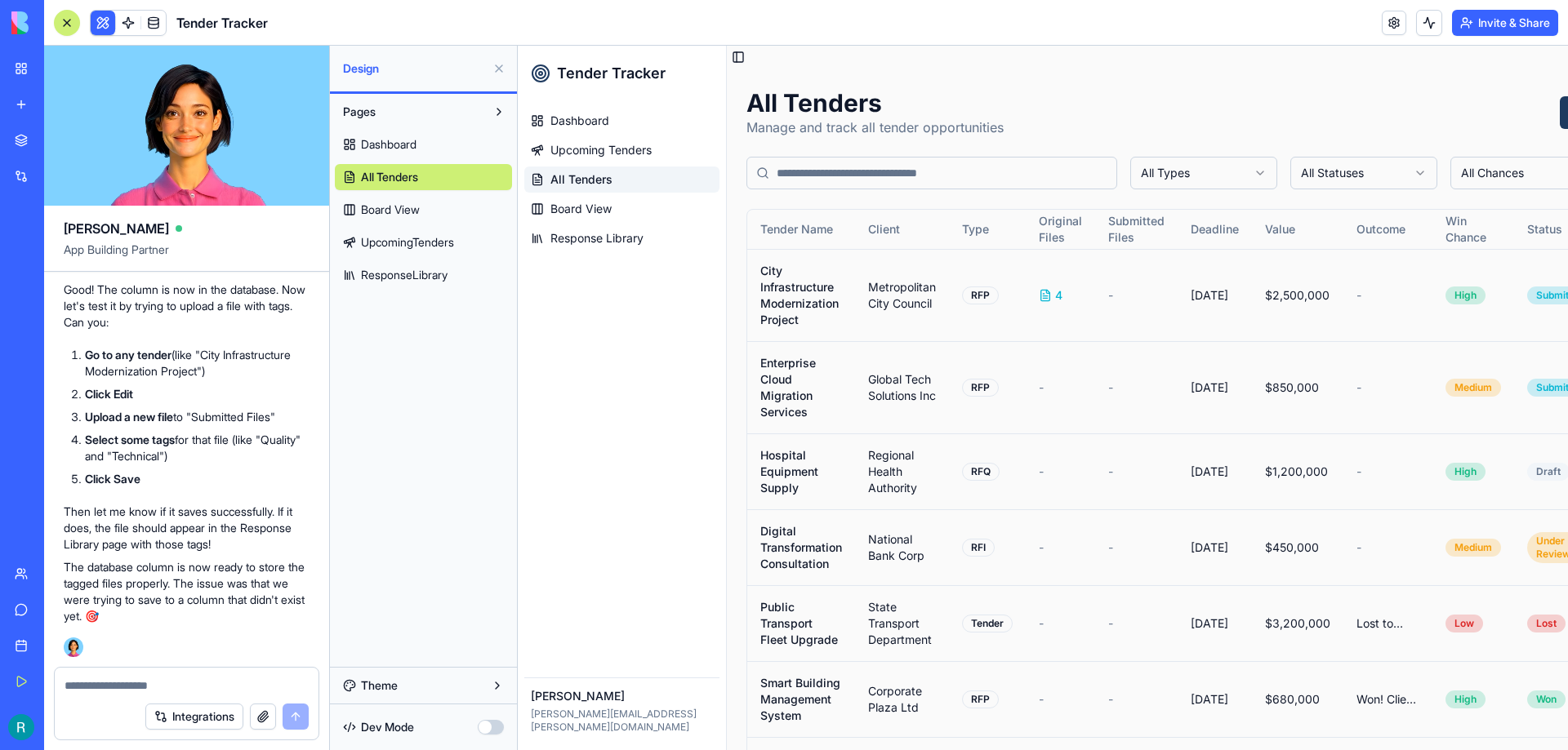
scroll to position [0, 169]
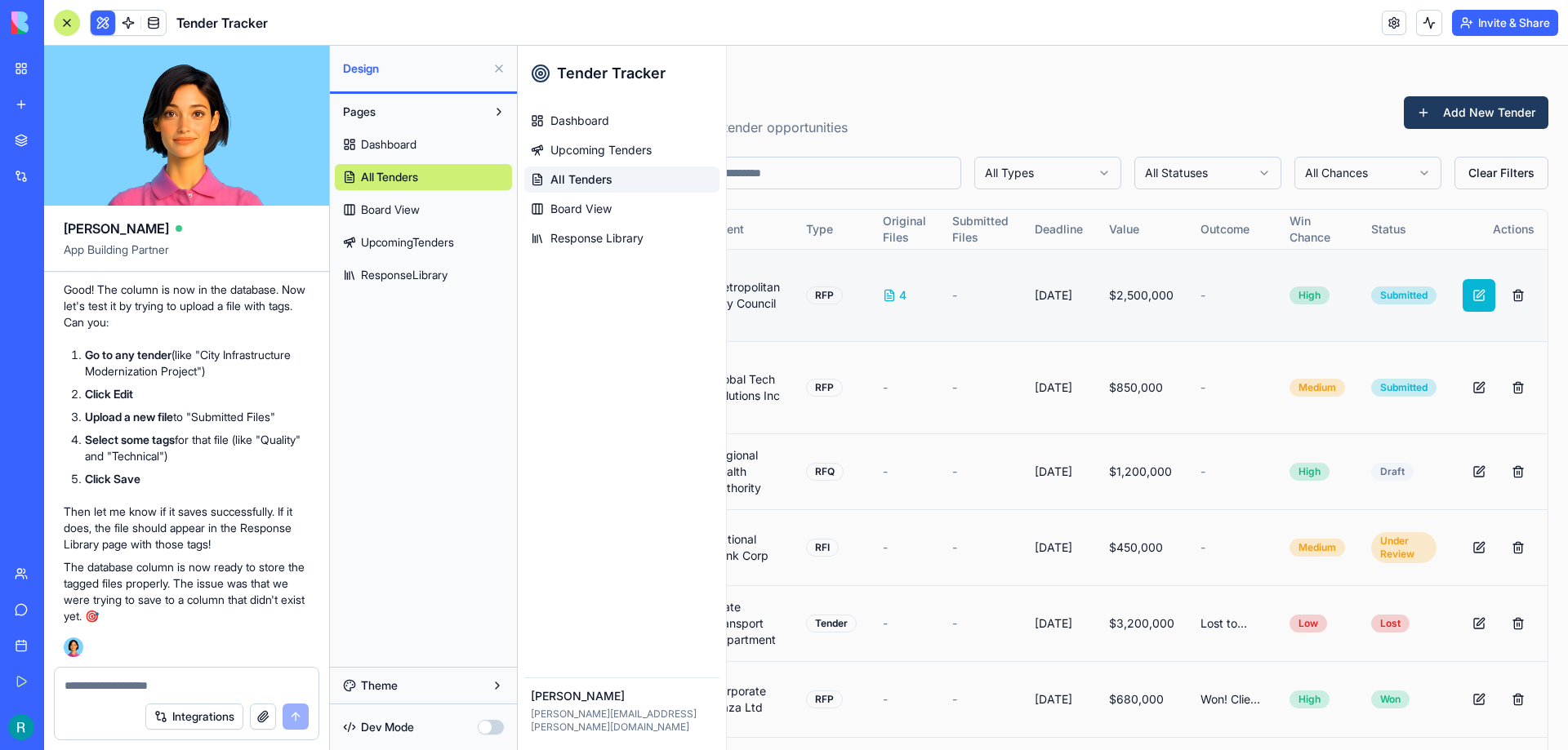
click at [1463, 287] on button at bounding box center [1478, 295] width 32 height 32
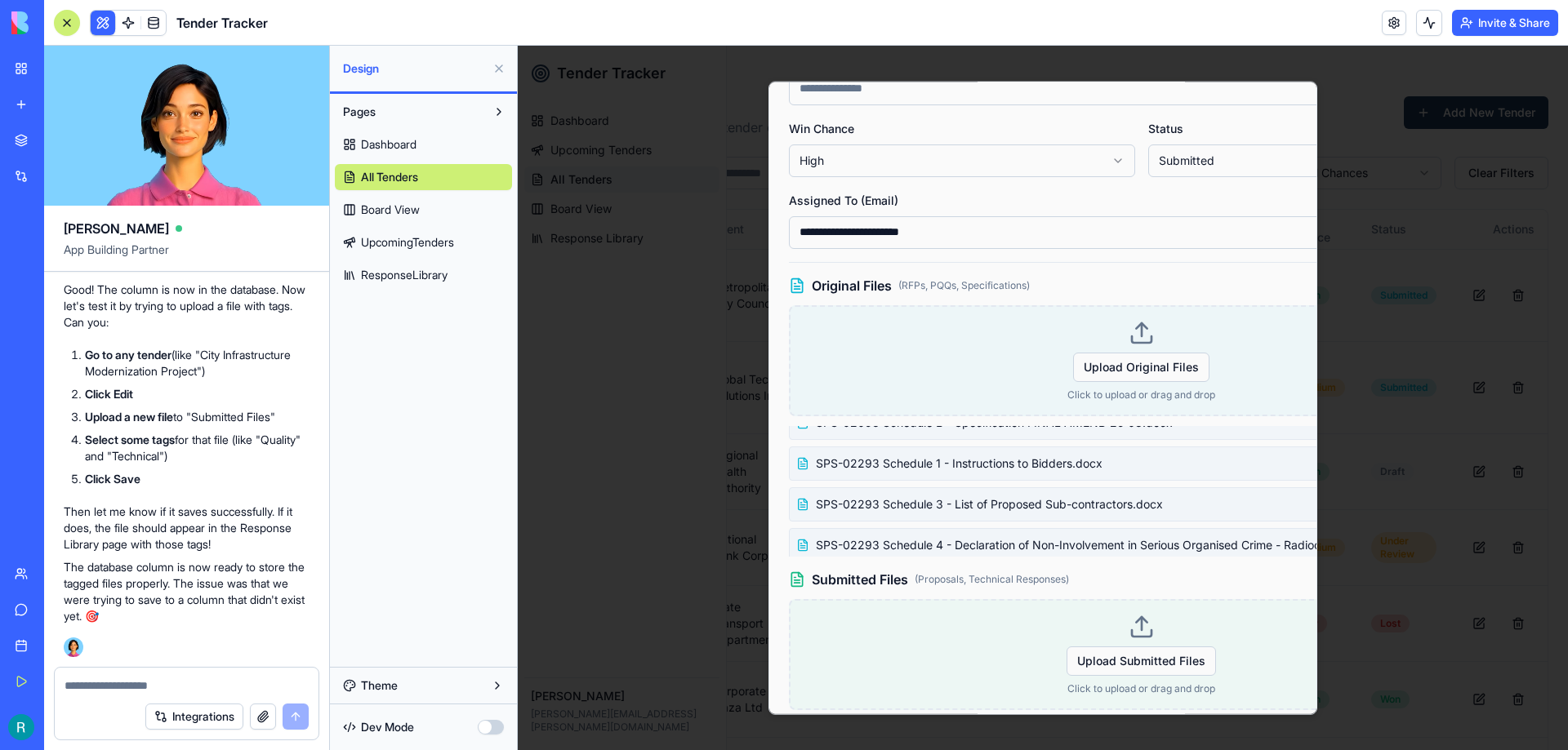
scroll to position [26, 0]
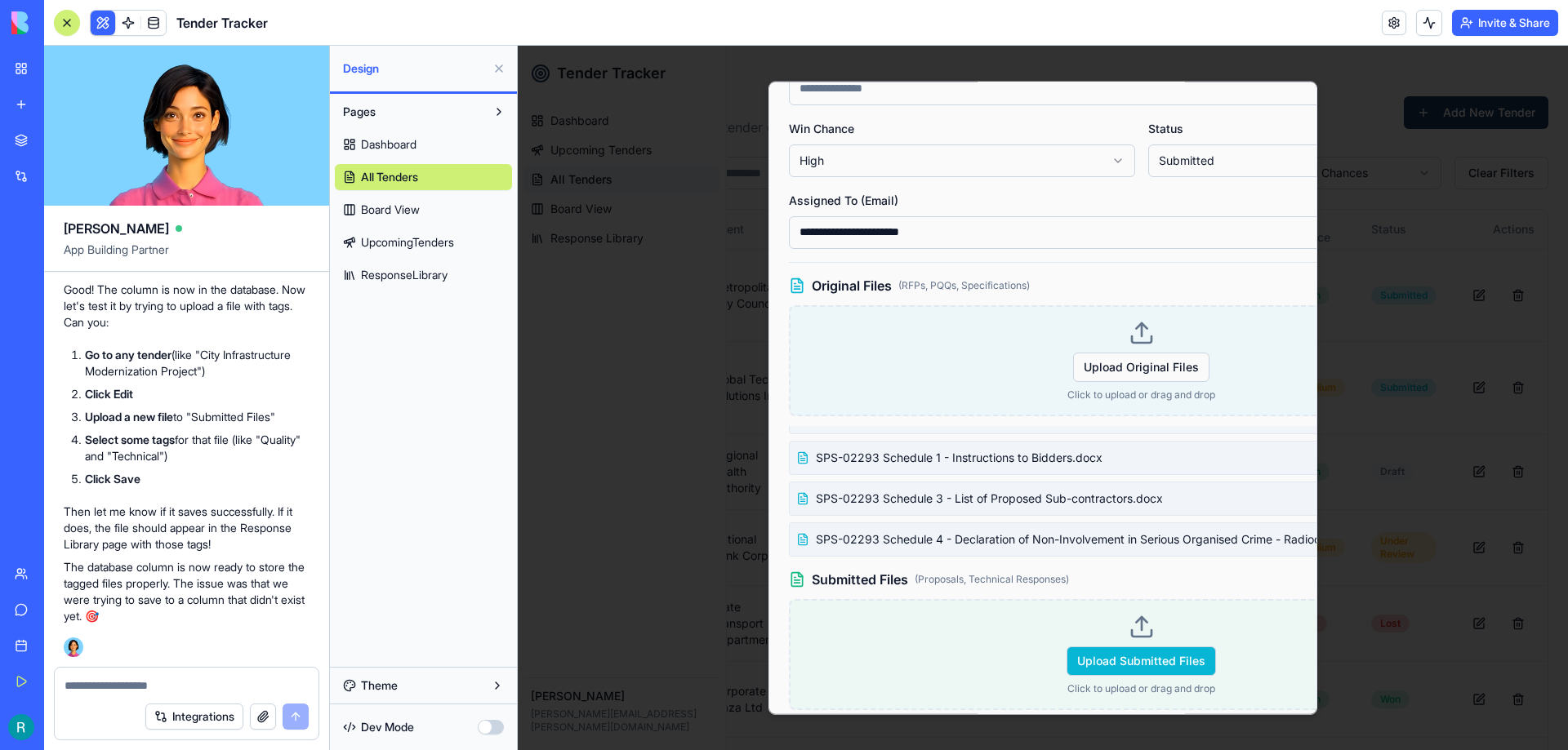
click at [1134, 660] on span "Upload Submitted Files" at bounding box center [1141, 660] width 150 height 30
click at [517, 45] on input "Upload Submitted Files" at bounding box center [517, 45] width 0 height 0
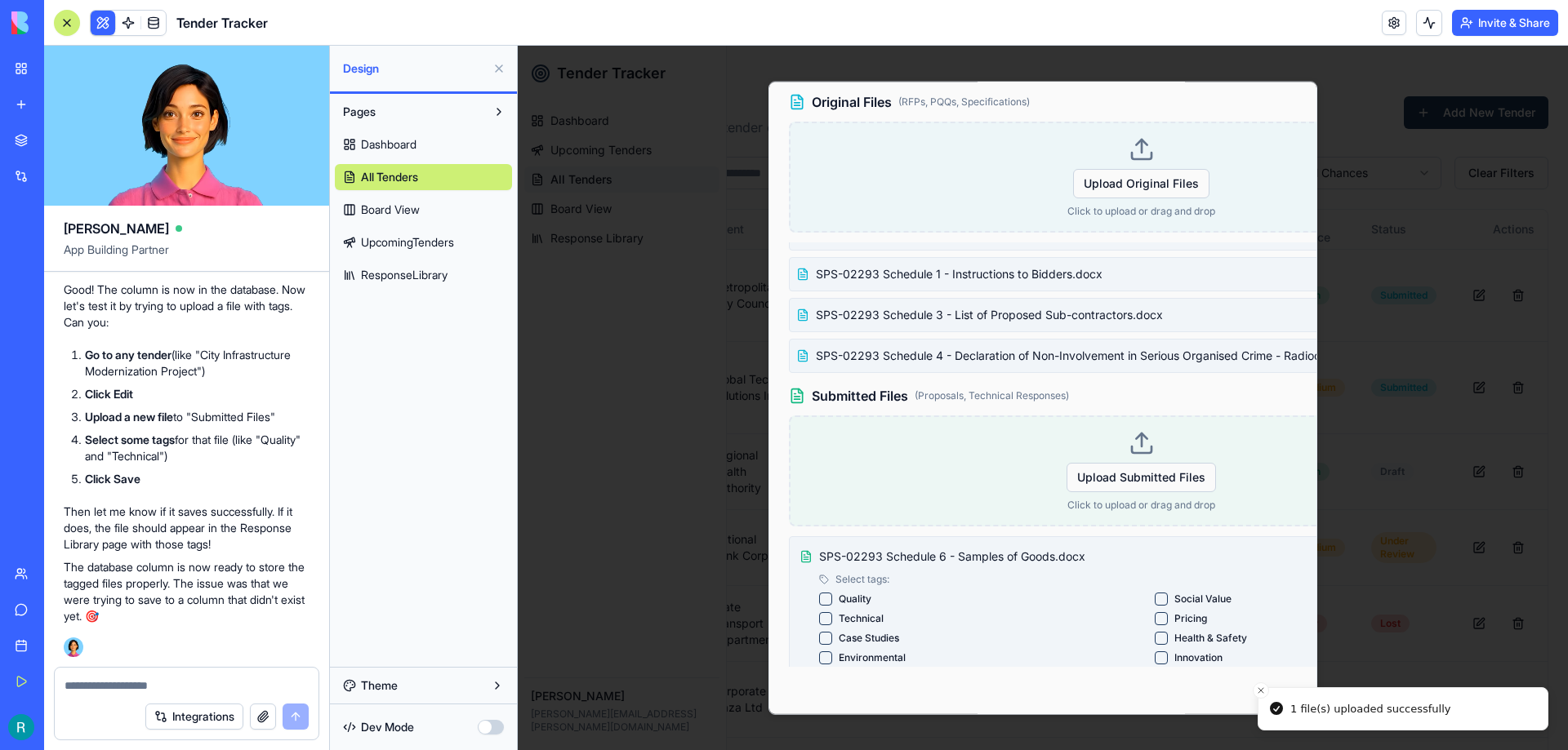
scroll to position [710, 0]
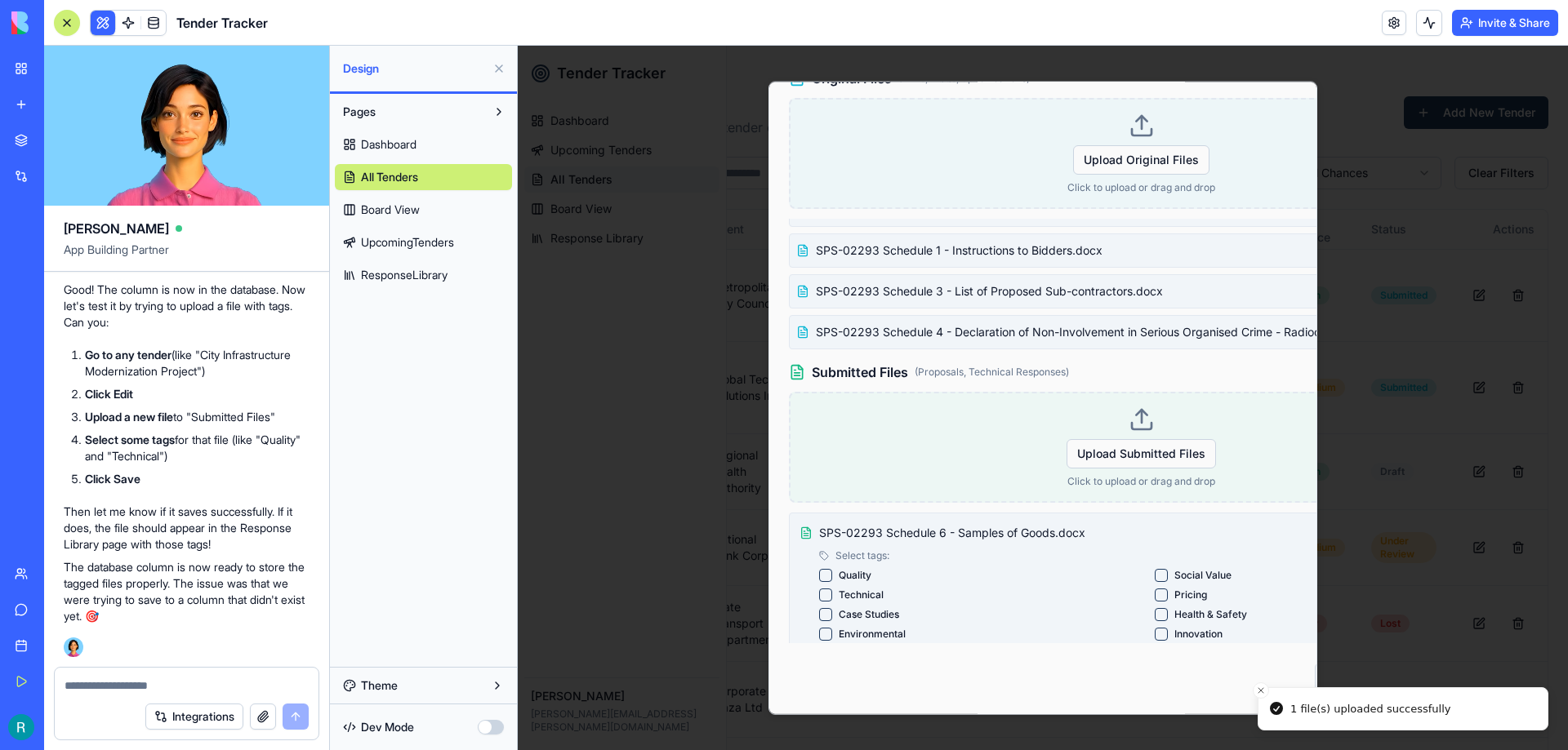
click at [853, 588] on label "Technical" at bounding box center [862, 594] width 45 height 13
click at [832, 588] on button "Technical" at bounding box center [825, 594] width 13 height 13
click at [859, 607] on label "Case Studies" at bounding box center [868, 613] width 60 height 13
click at [832, 607] on Studies "Case Studies" at bounding box center [825, 613] width 13 height 13
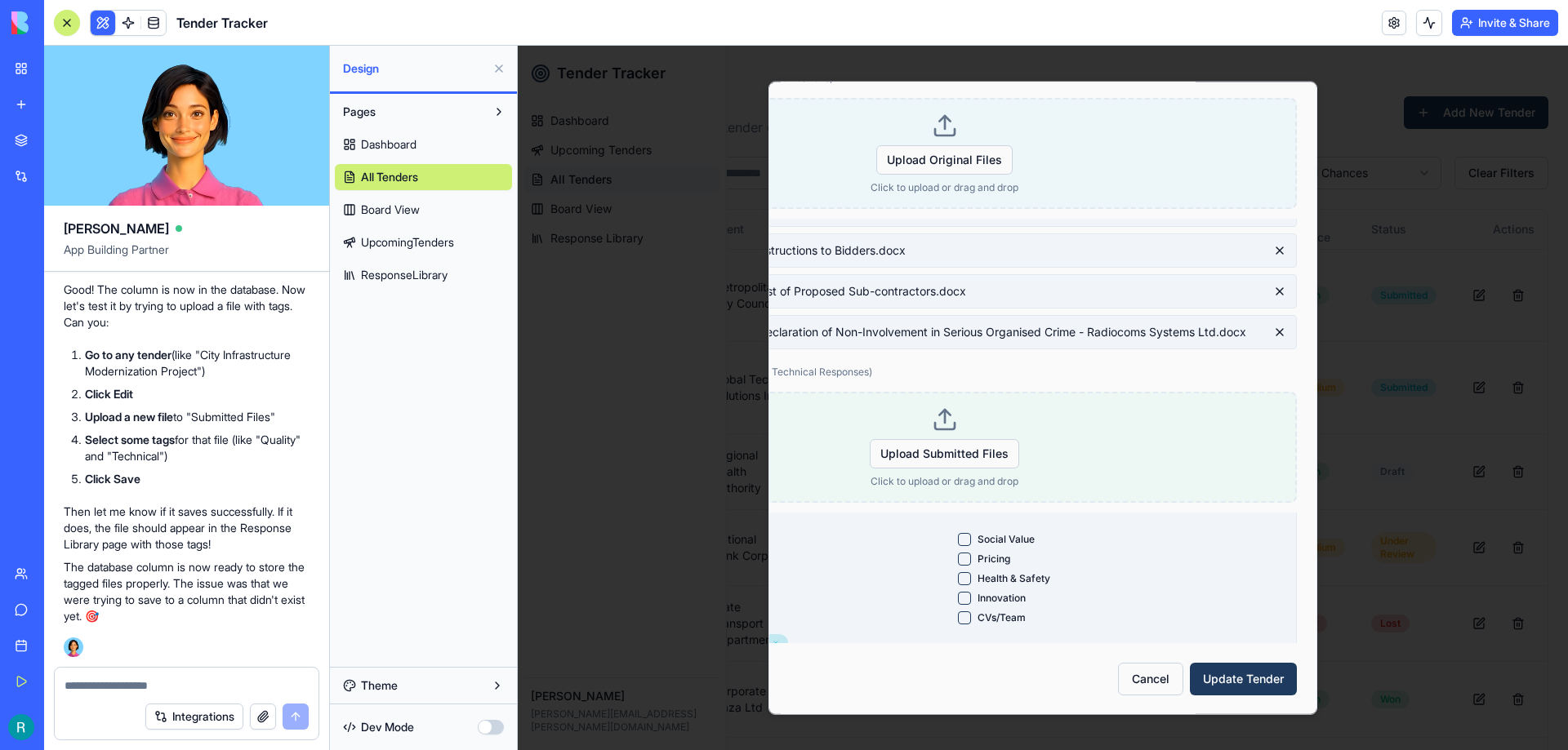
scroll to position [56, 0]
click at [1228, 671] on button "Update Tender" at bounding box center [1243, 678] width 107 height 32
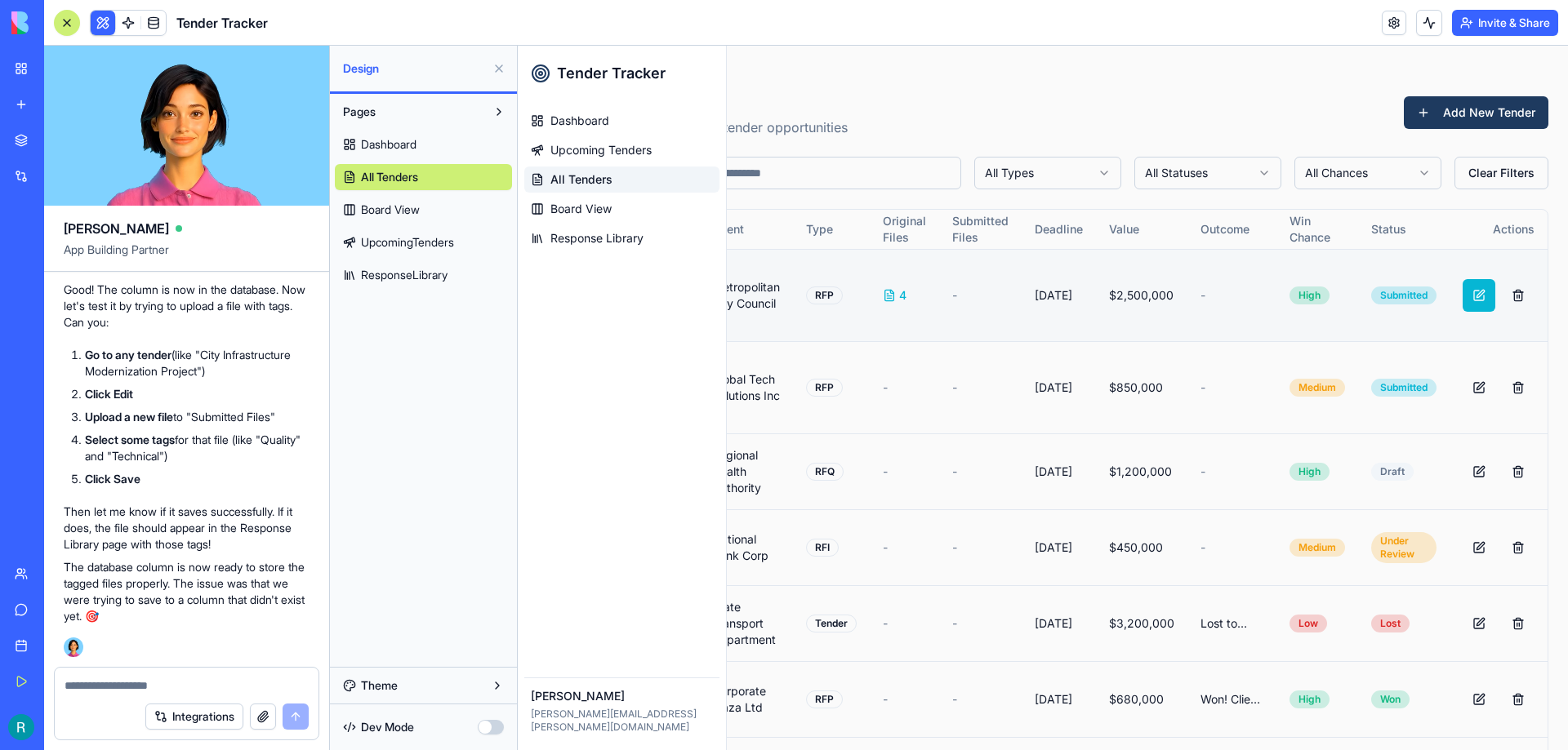
click at [1476, 289] on button at bounding box center [1478, 295] width 32 height 32
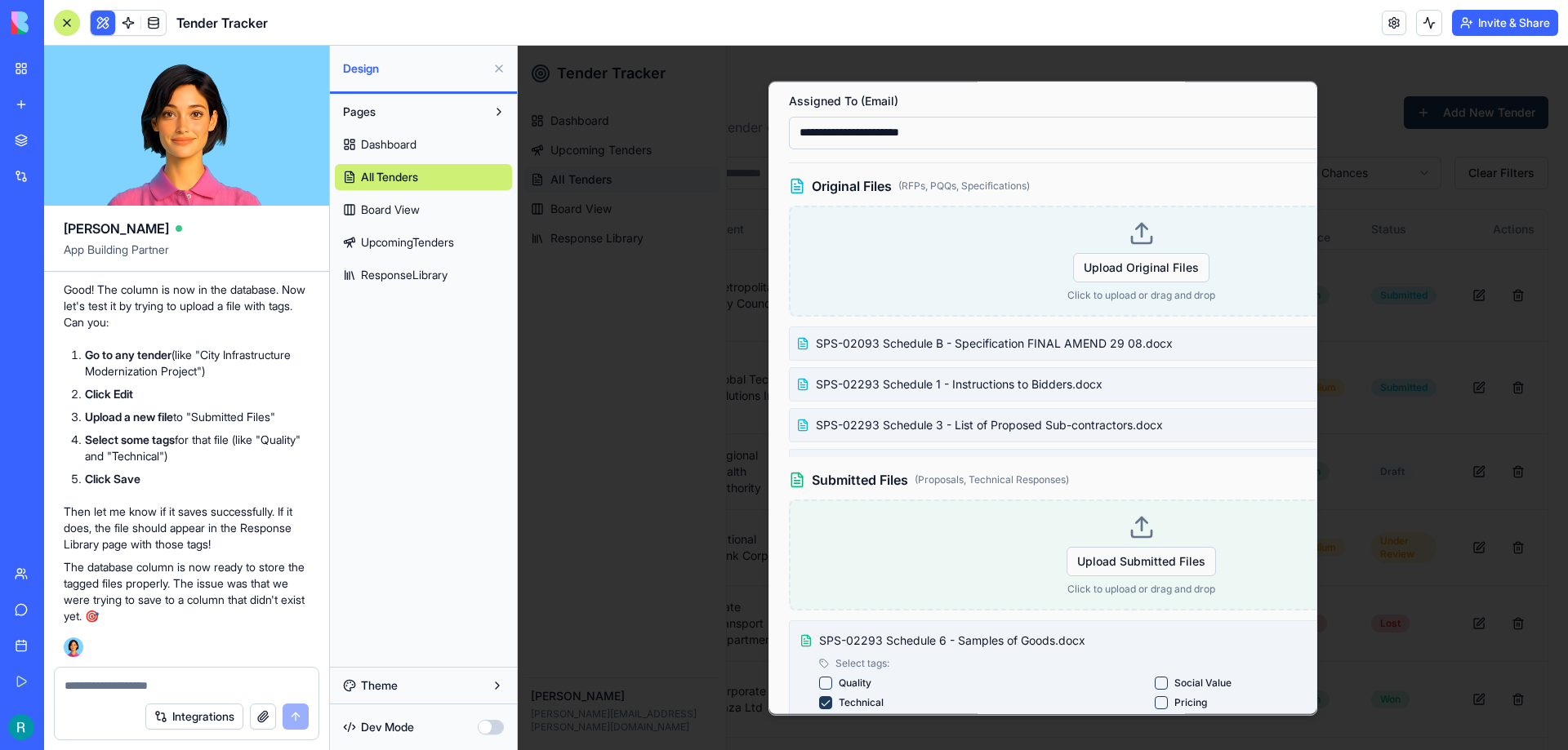
scroll to position [710, 0]
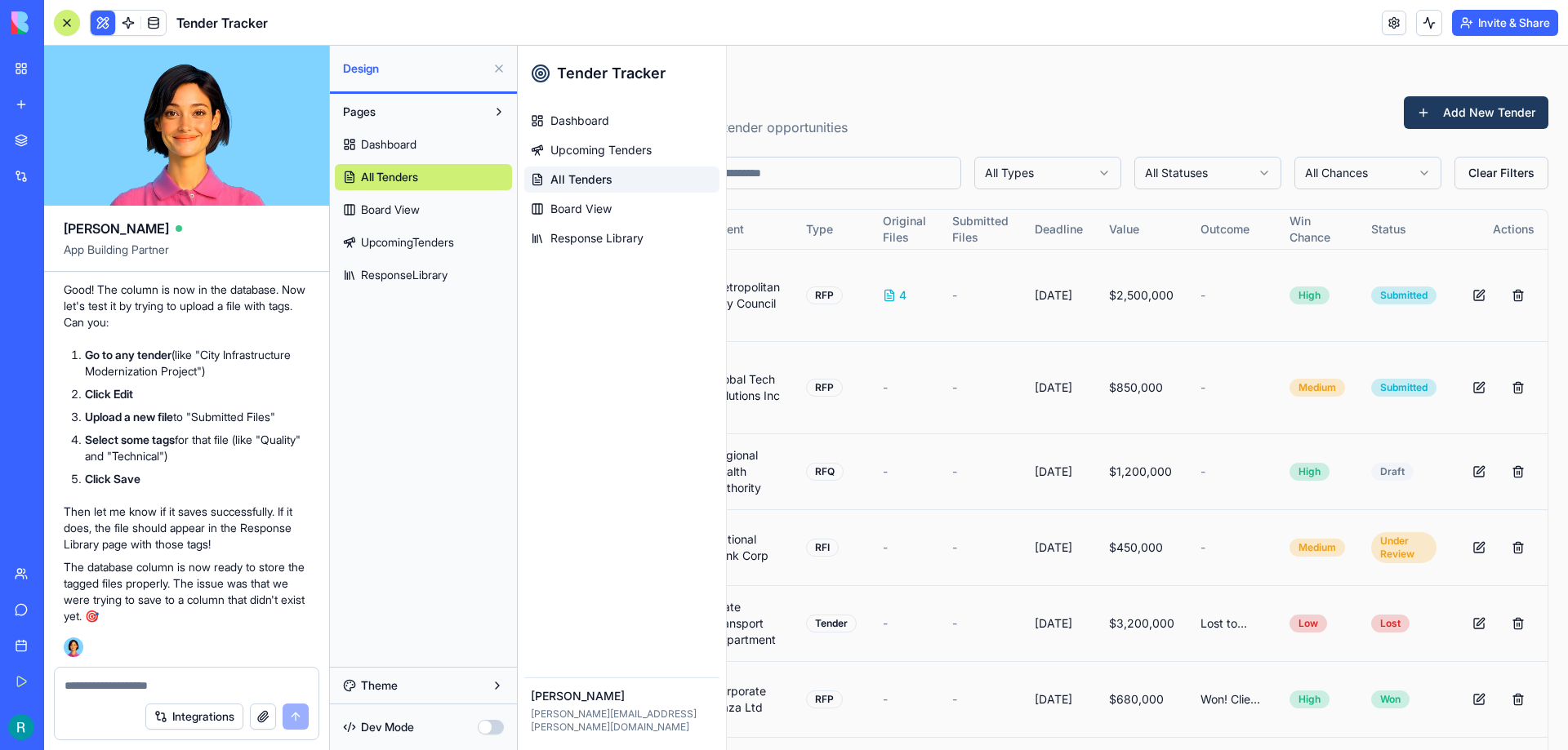
click at [436, 273] on span "ResponseLibrary" at bounding box center [403, 274] width 86 height 17
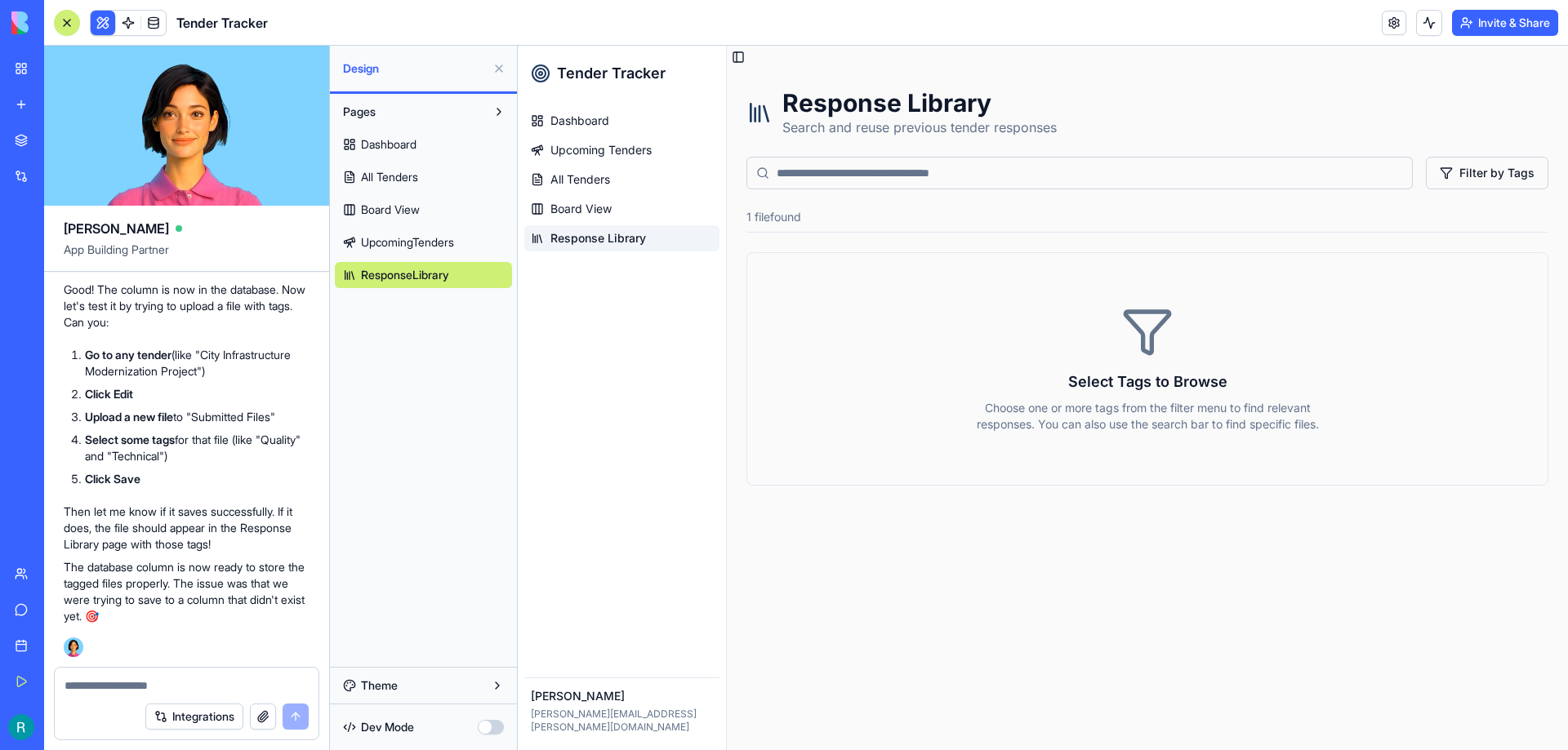
click at [612, 233] on span "Response Library" at bounding box center [598, 238] width 96 height 17
click at [119, 684] on textarea at bounding box center [186, 686] width 244 height 17
click at [119, 684] on textarea "**********" at bounding box center [186, 686] width 244 height 17
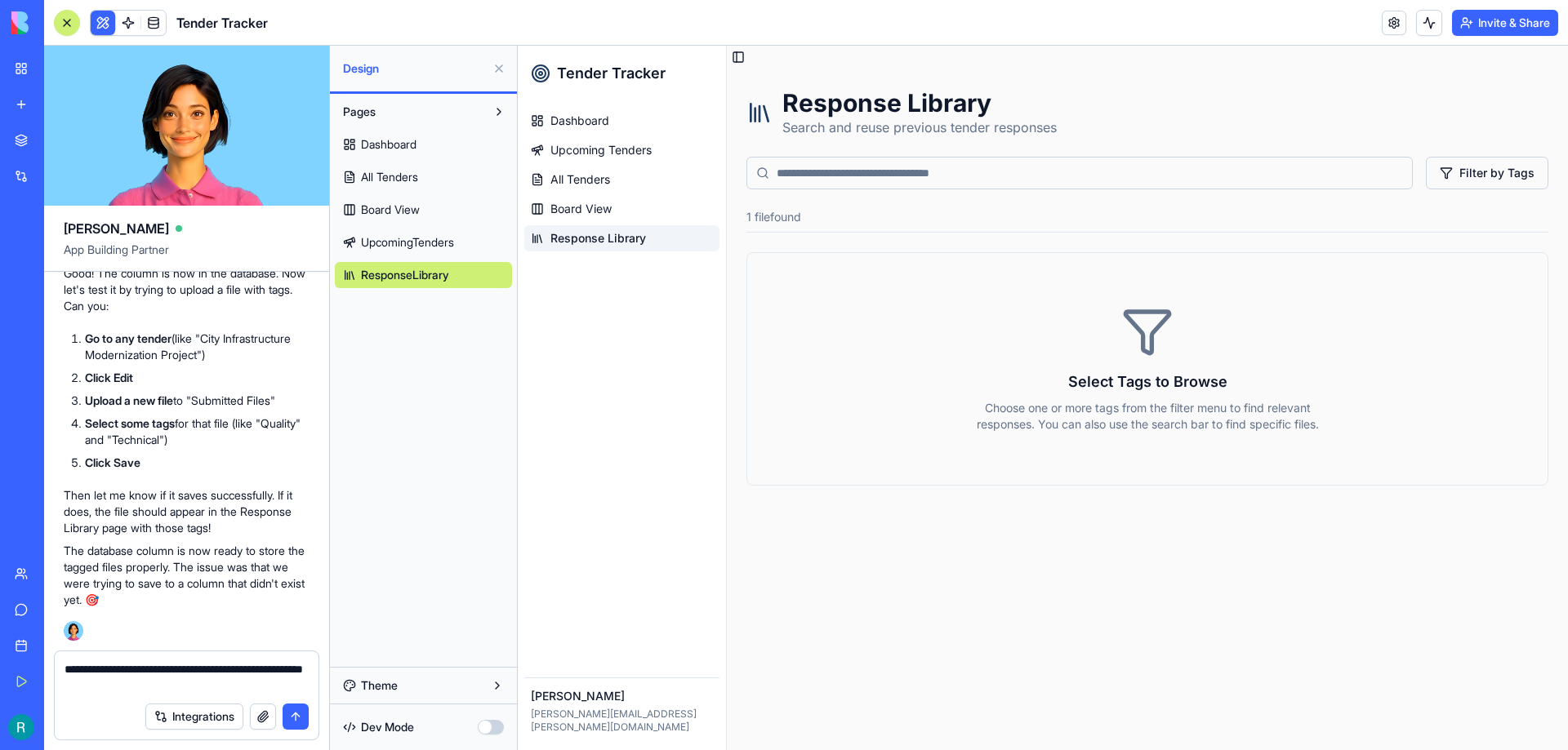
type textarea "**********"
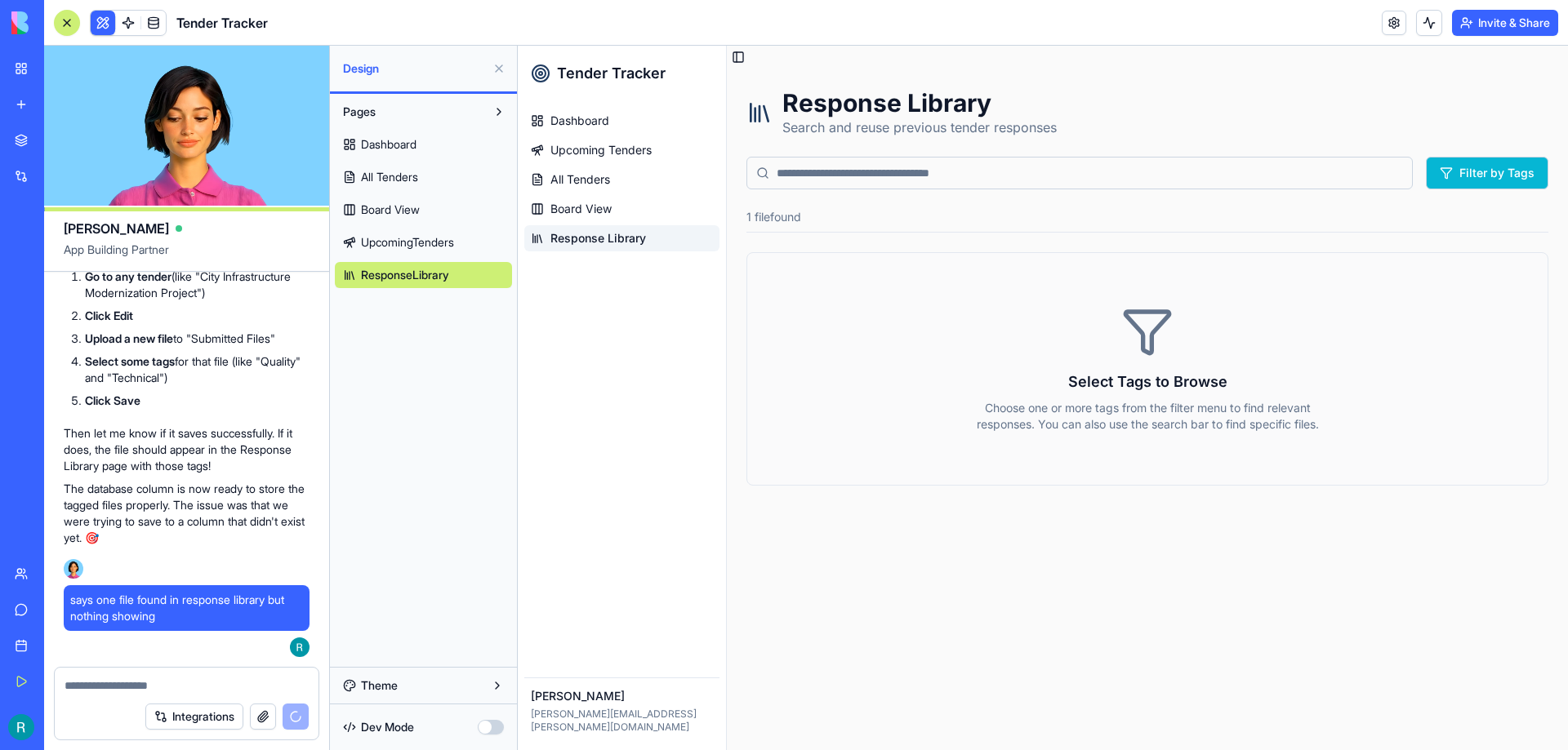
click at [1458, 169] on button "Filter by Tags" at bounding box center [1487, 172] width 123 height 32
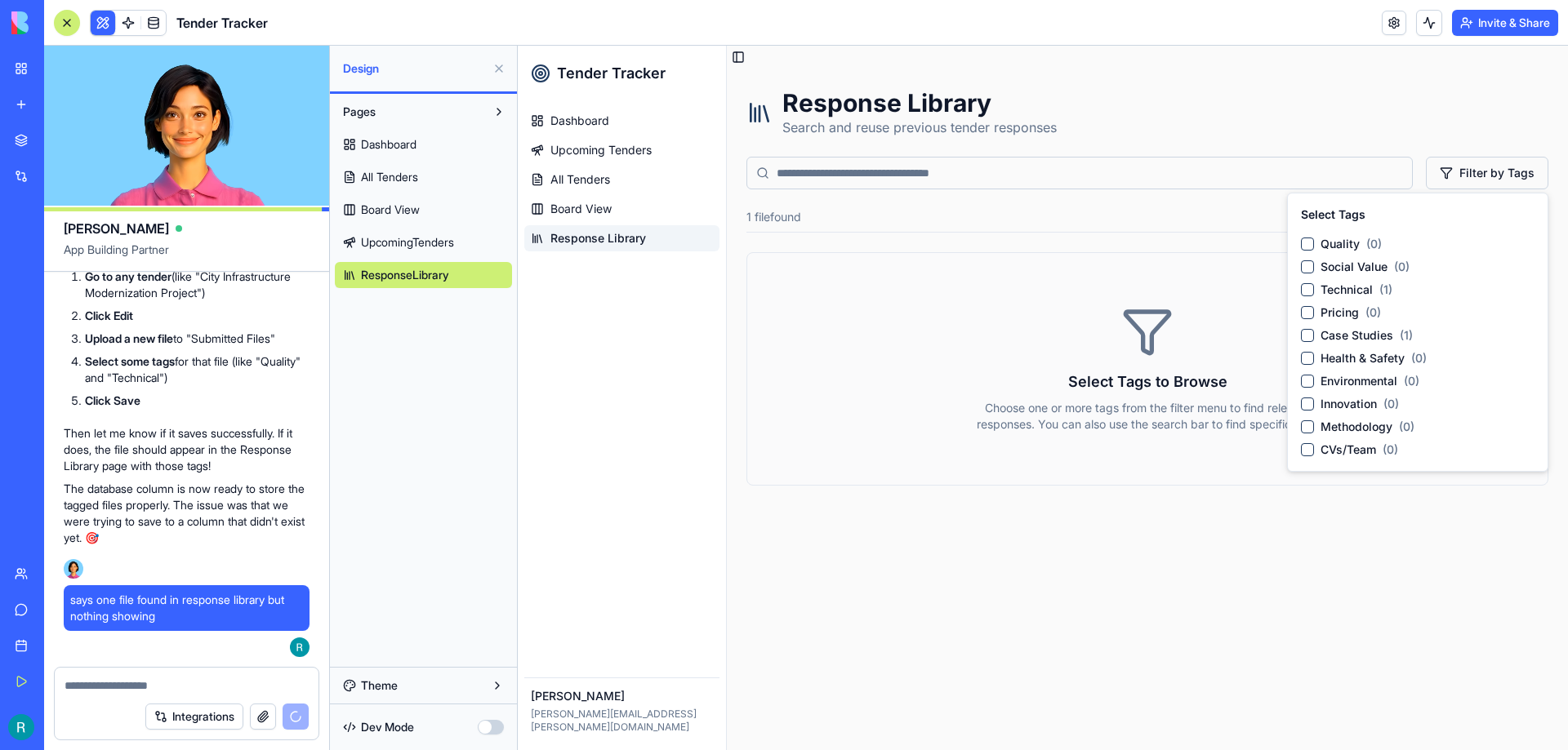
click at [1360, 293] on label "Technical ( 1 )" at bounding box center [1428, 289] width 214 height 17
click at [1314, 293] on button "Technical ( 1 )" at bounding box center [1307, 289] width 13 height 13
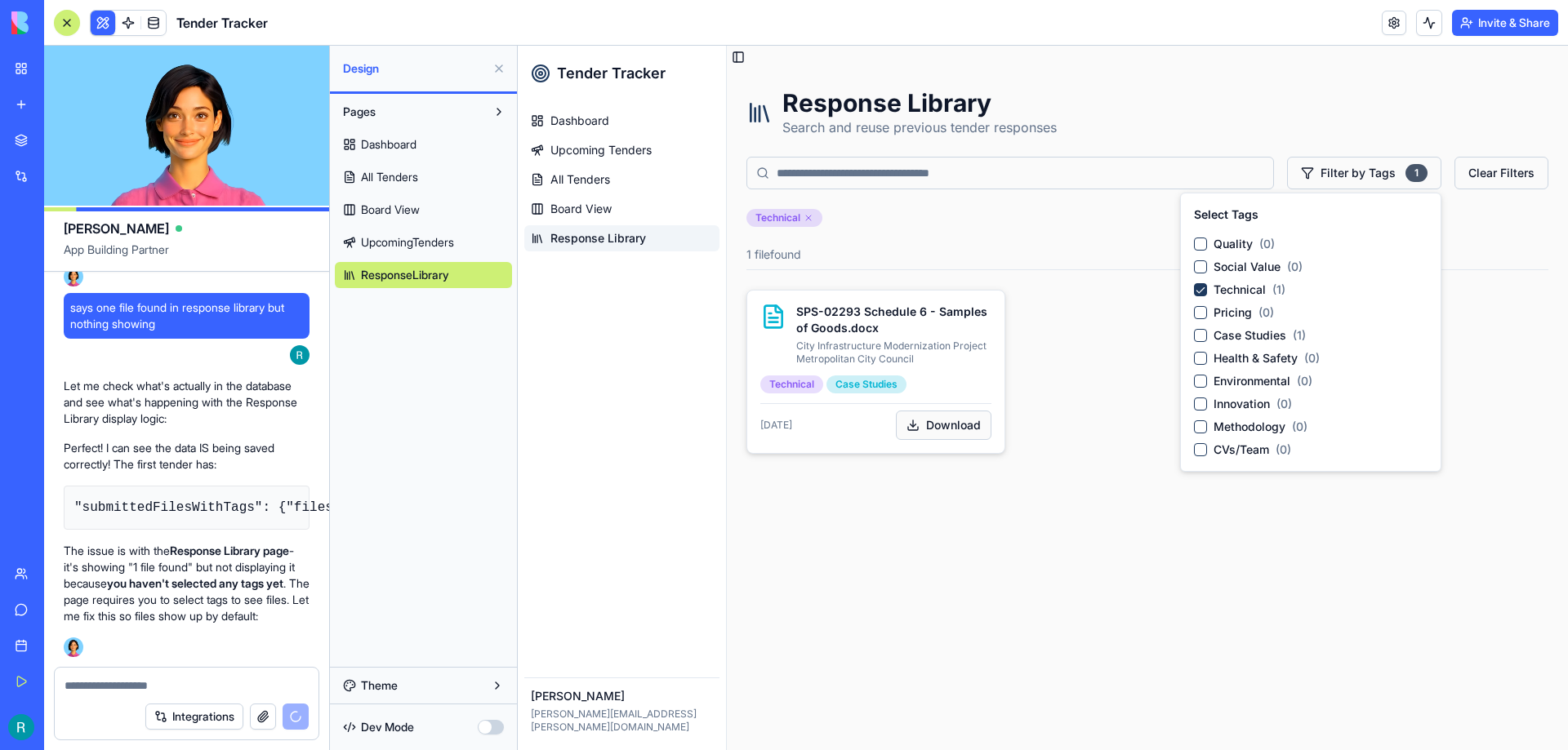
scroll to position [7072, 0]
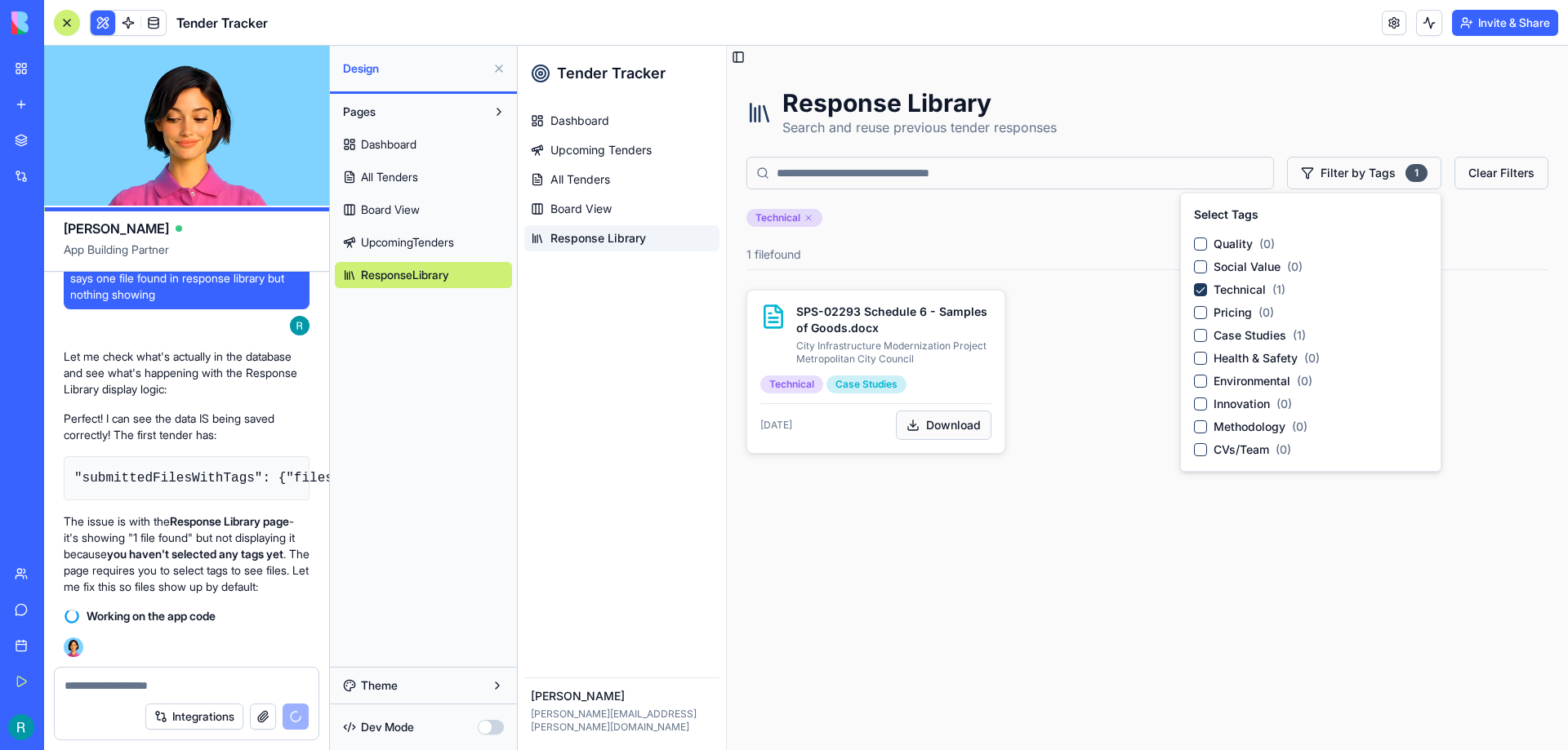
click at [121, 684] on textarea at bounding box center [186, 686] width 244 height 17
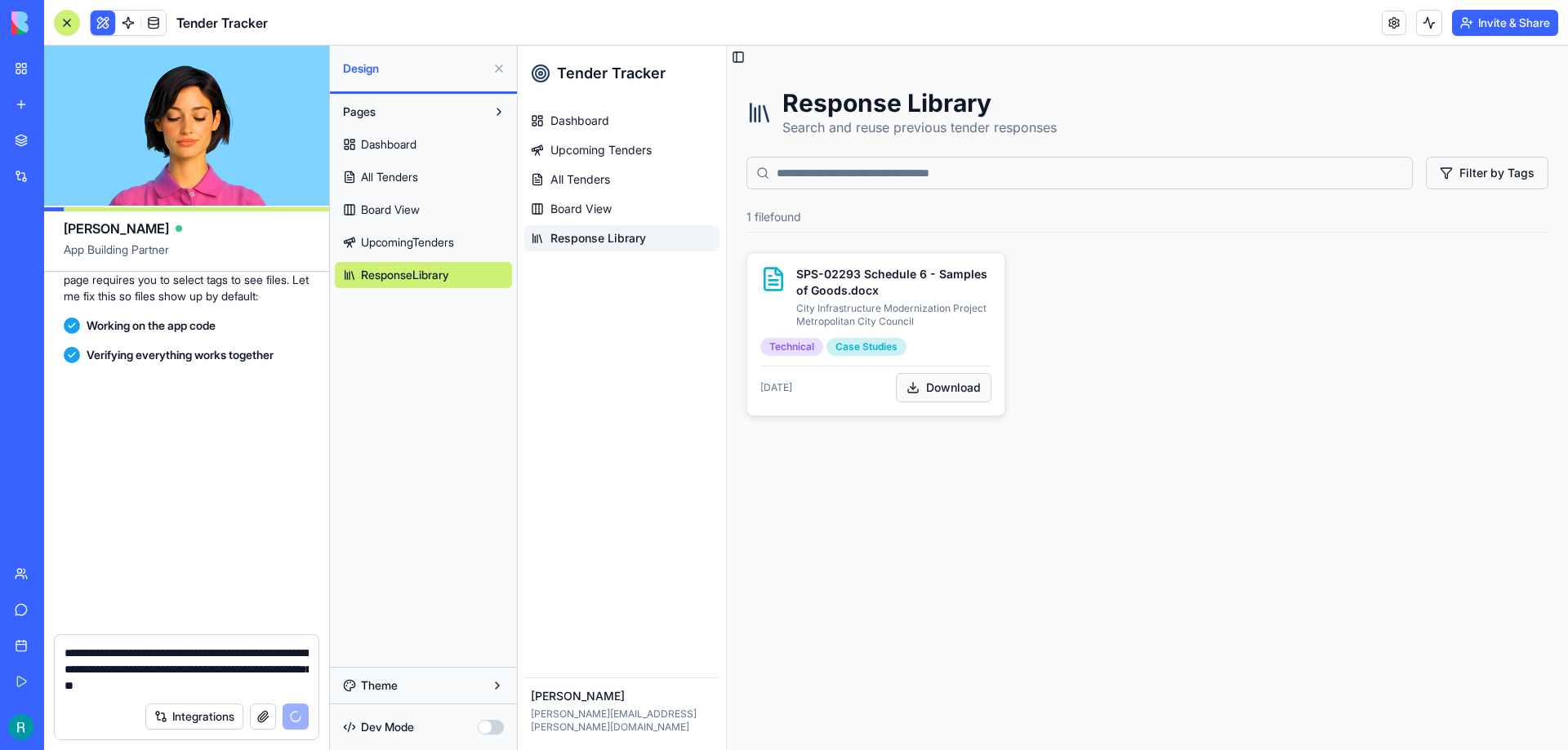
scroll to position [7624, 0]
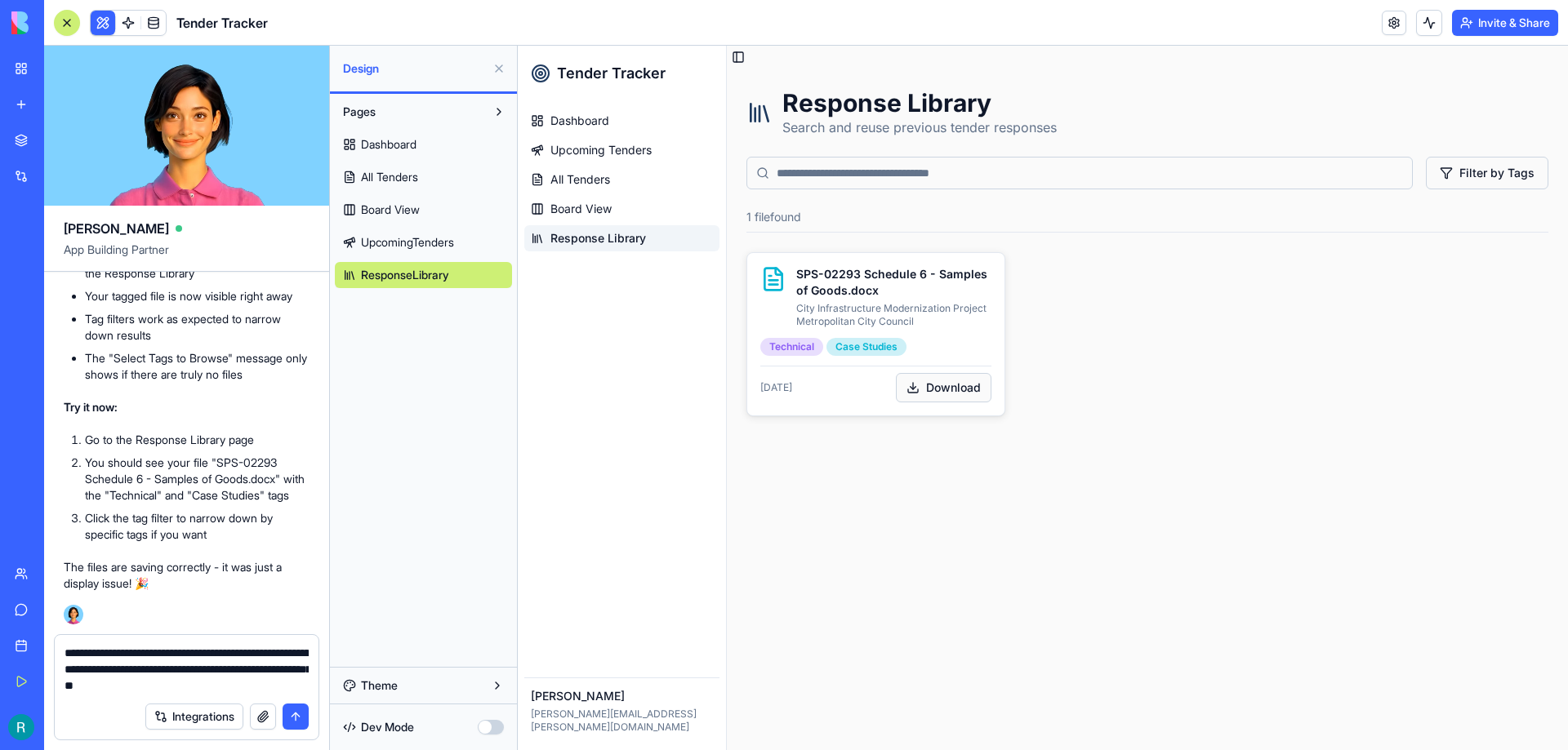
type textarea "**********"
click at [301, 714] on button "submit" at bounding box center [295, 717] width 26 height 26
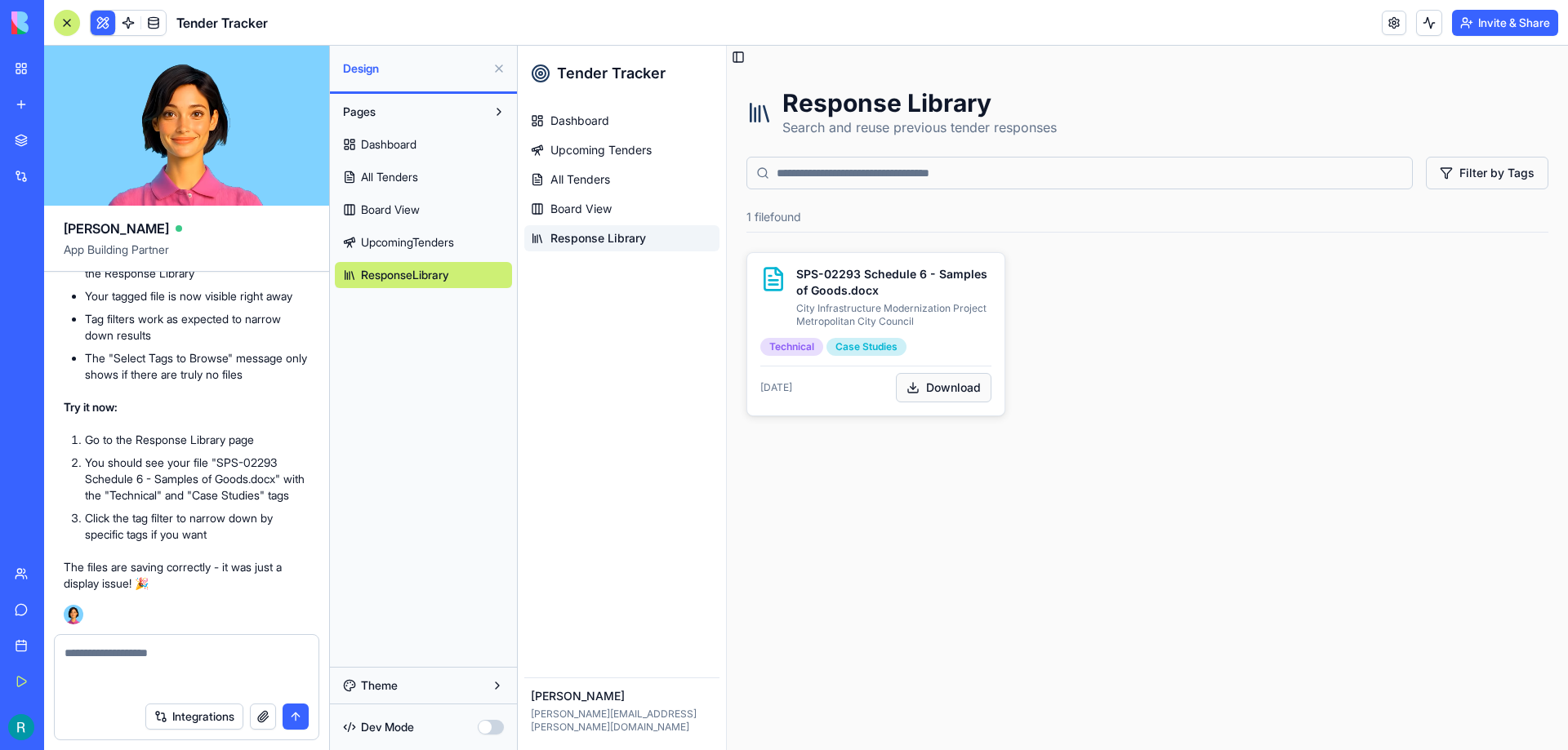
scroll to position [7686, 0]
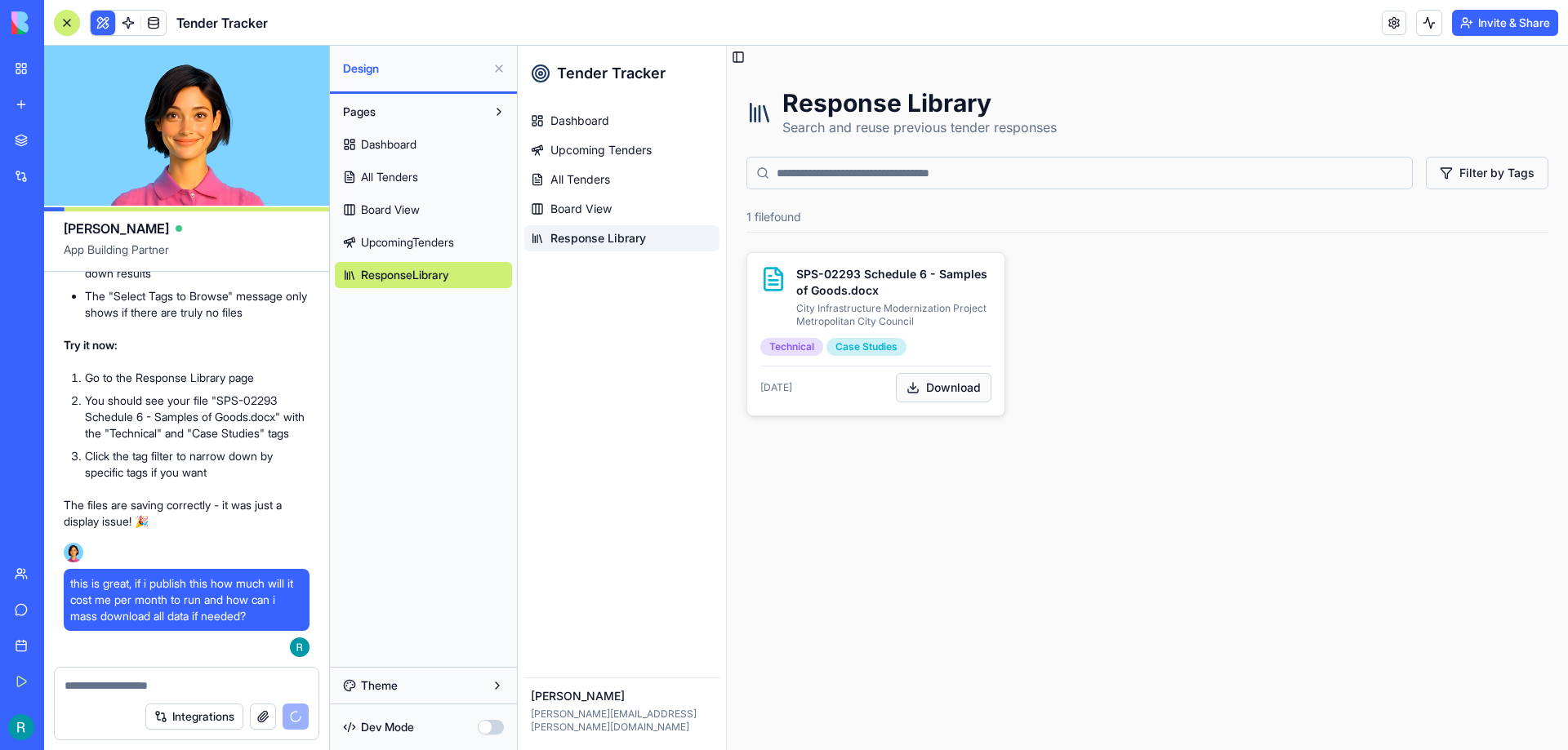
click at [200, 714] on button "Integrations" at bounding box center [194, 717] width 98 height 26
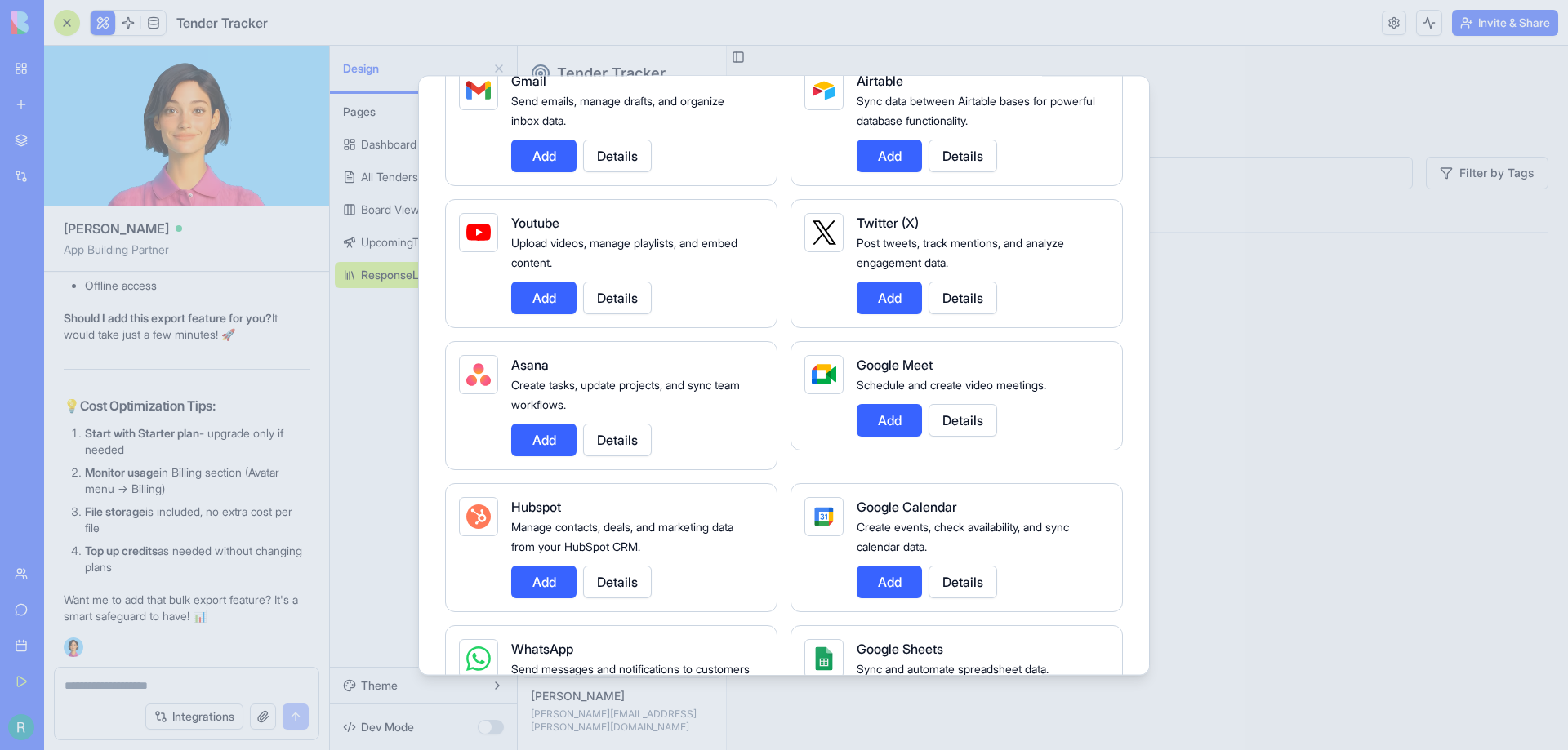
scroll to position [0, 0]
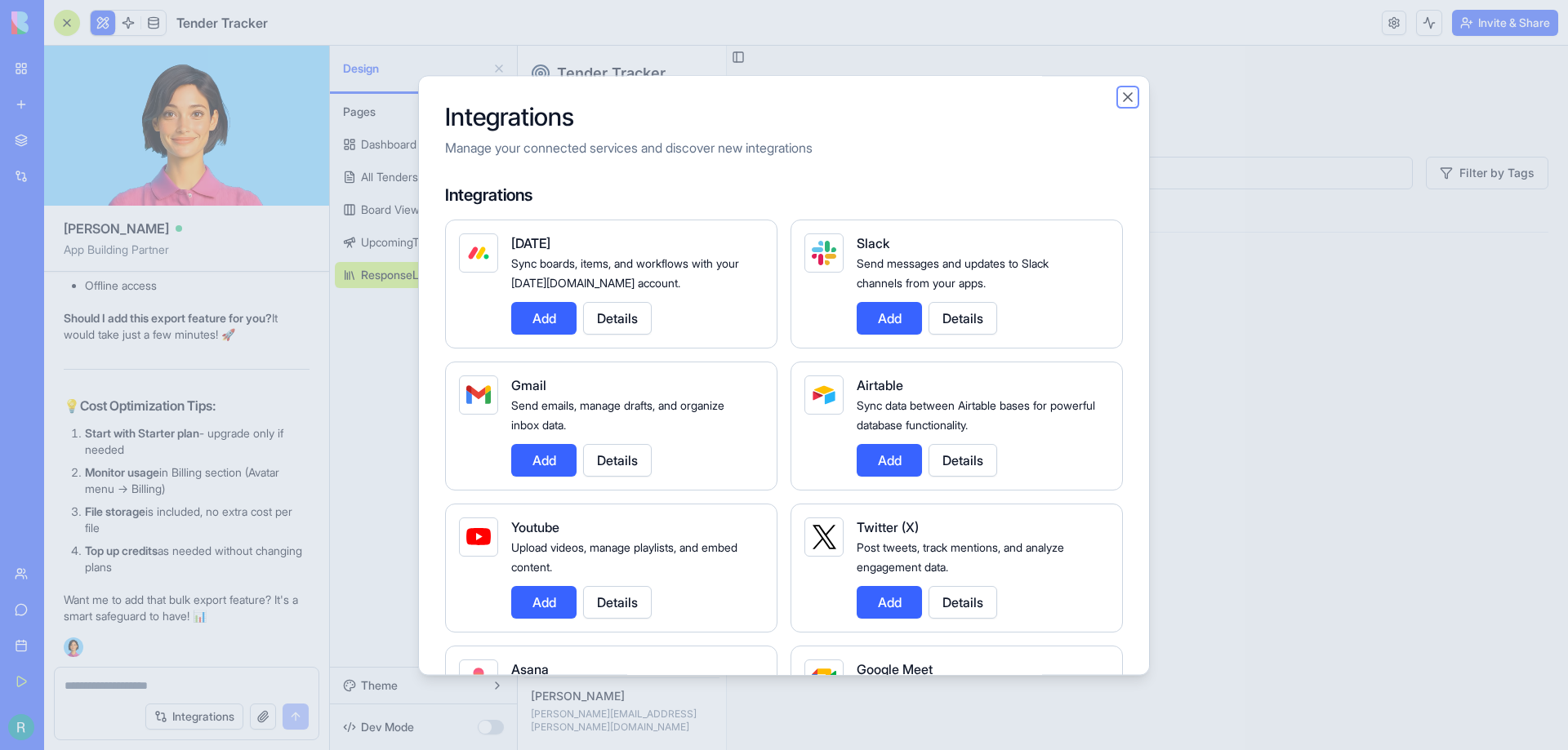
click at [1127, 97] on button "Close" at bounding box center [1127, 97] width 17 height 17
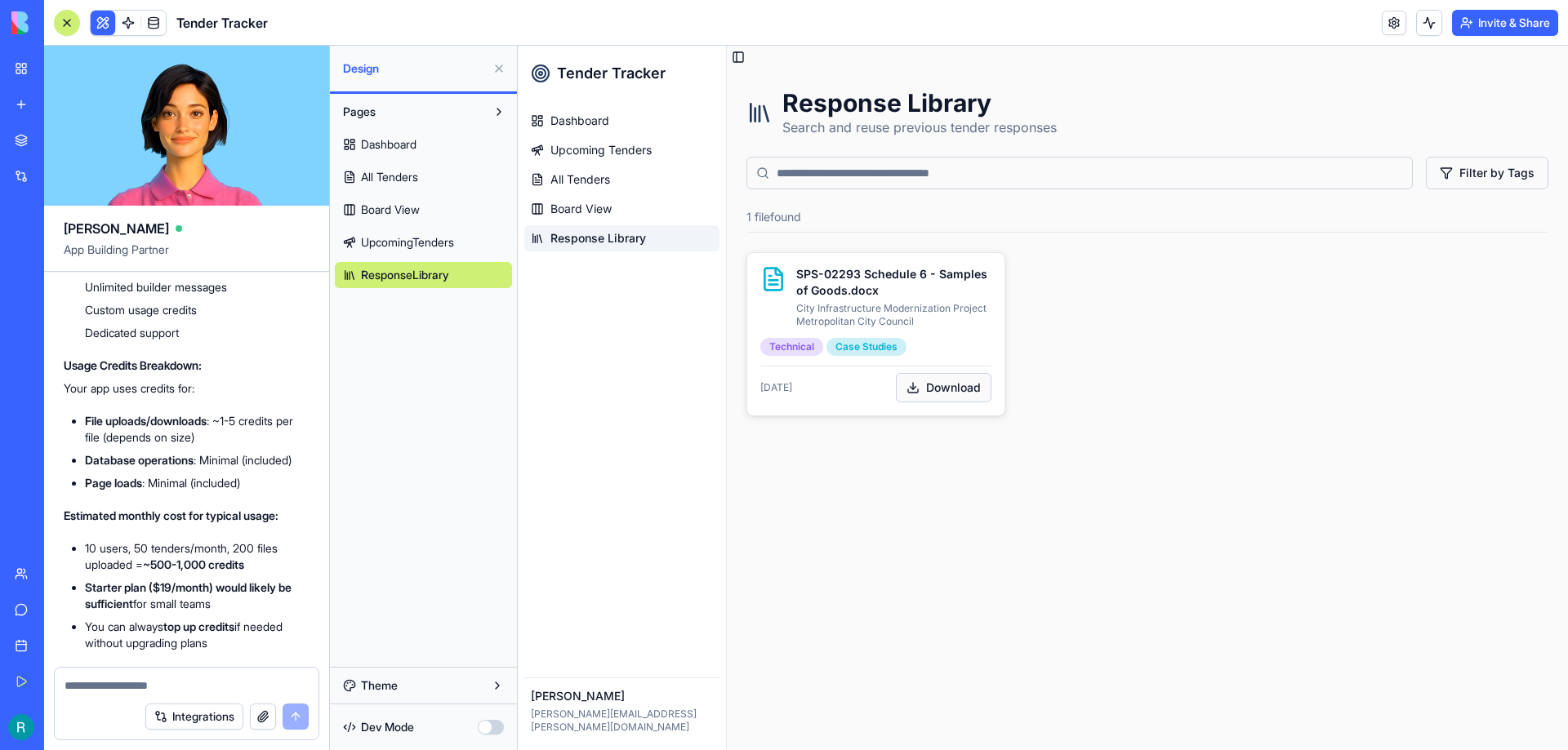
scroll to position [8361, 0]
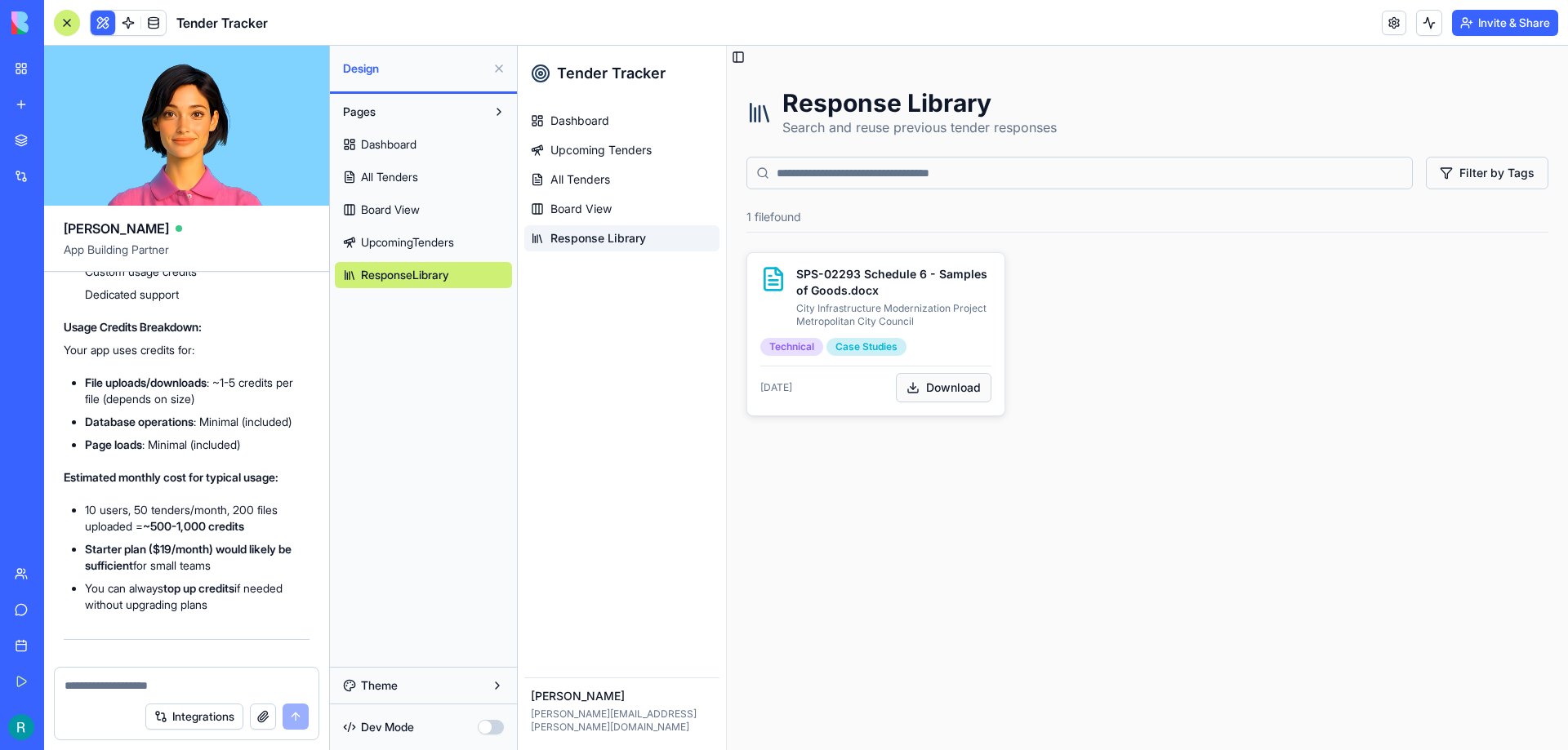
click at [91, 685] on textarea at bounding box center [186, 686] width 244 height 17
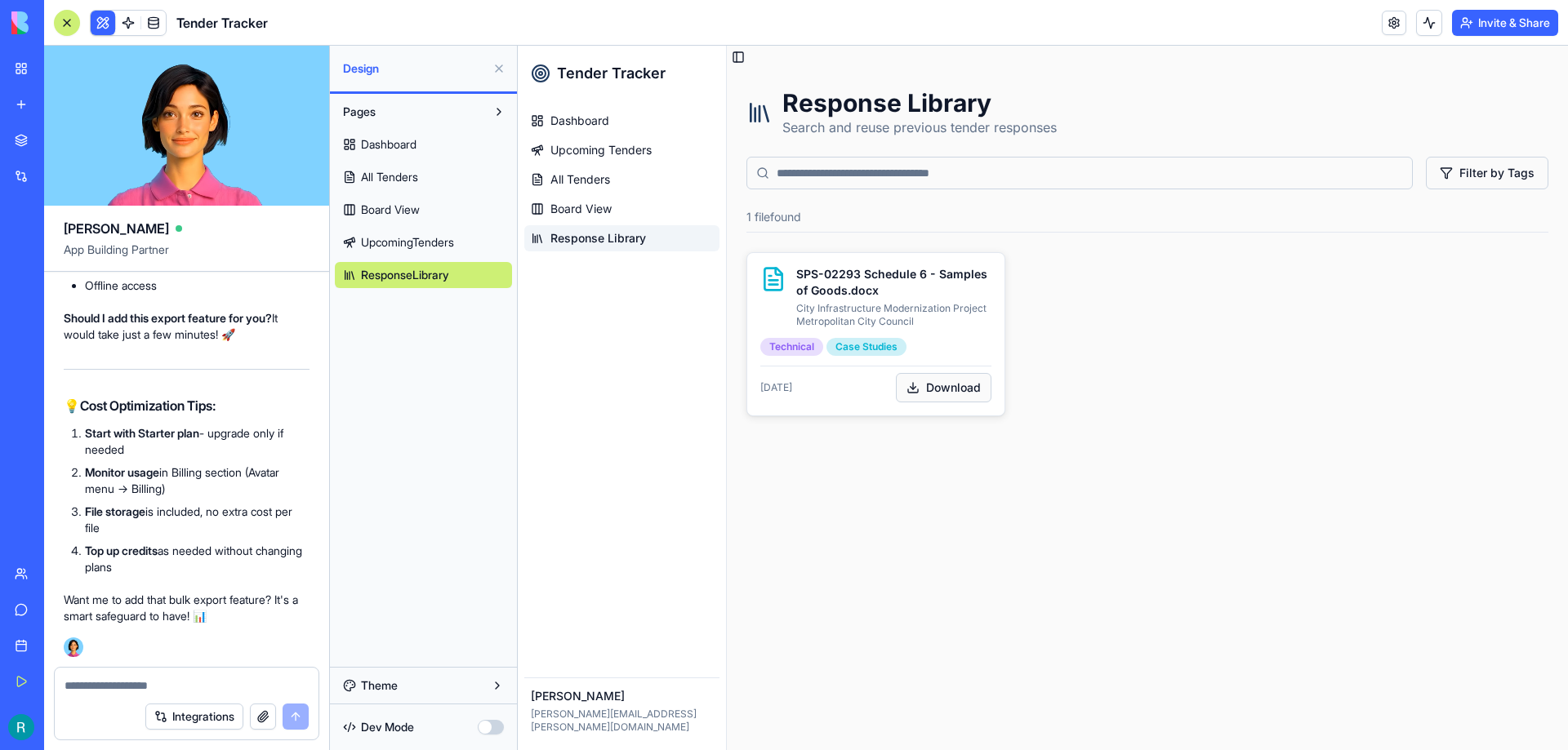
scroll to position [9503, 0]
click at [97, 684] on textarea at bounding box center [186, 686] width 244 height 17
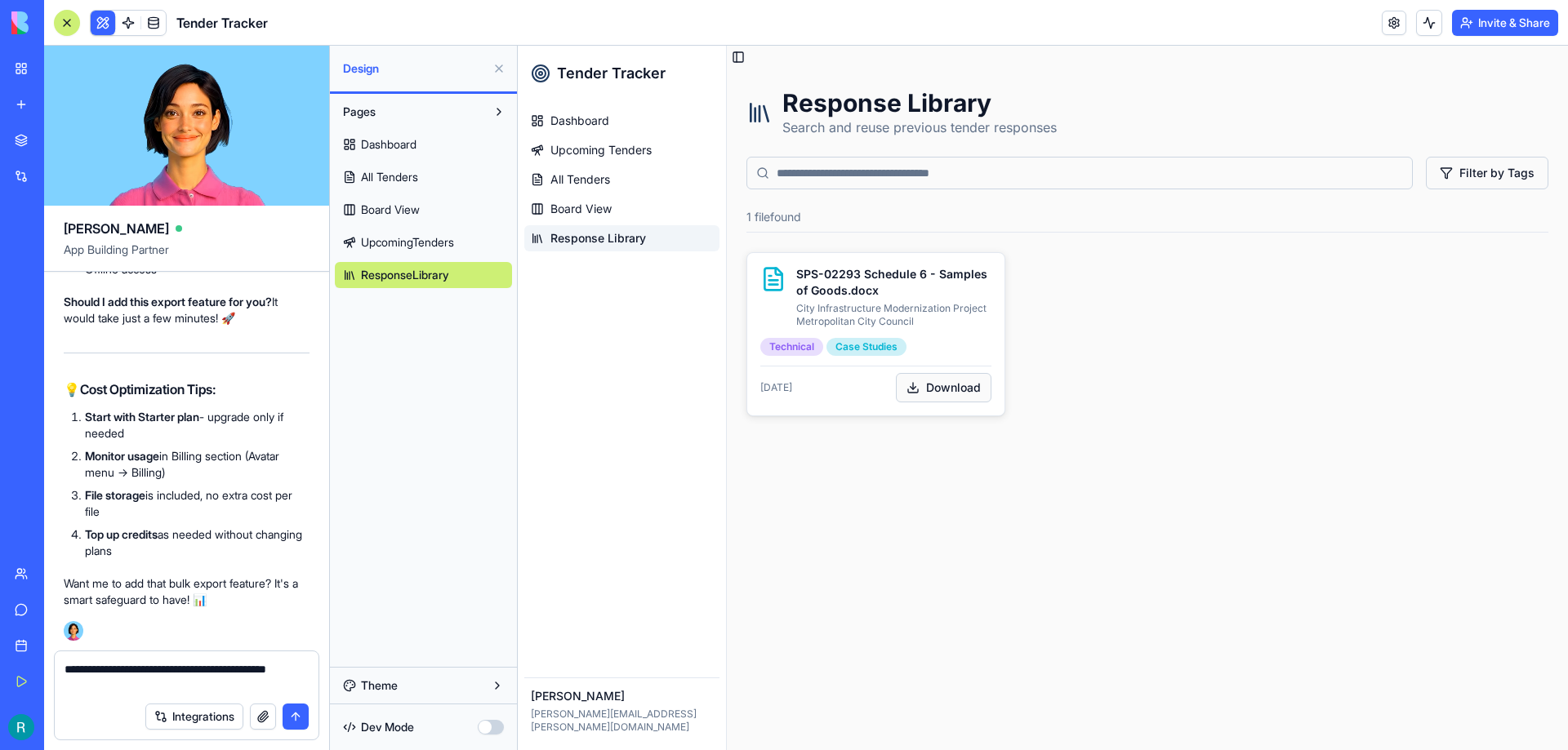
type textarea "**********"
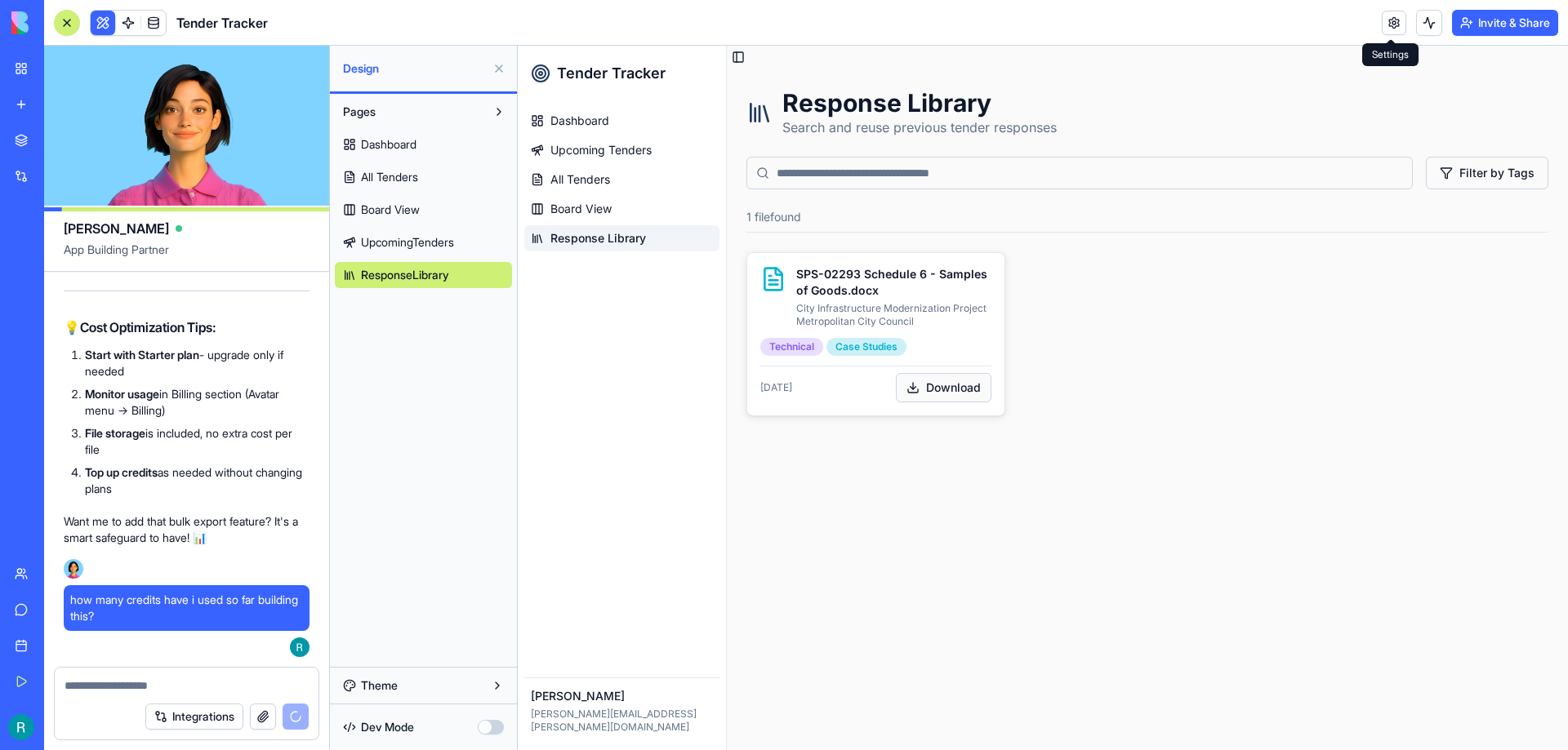
scroll to position [11021, 0]
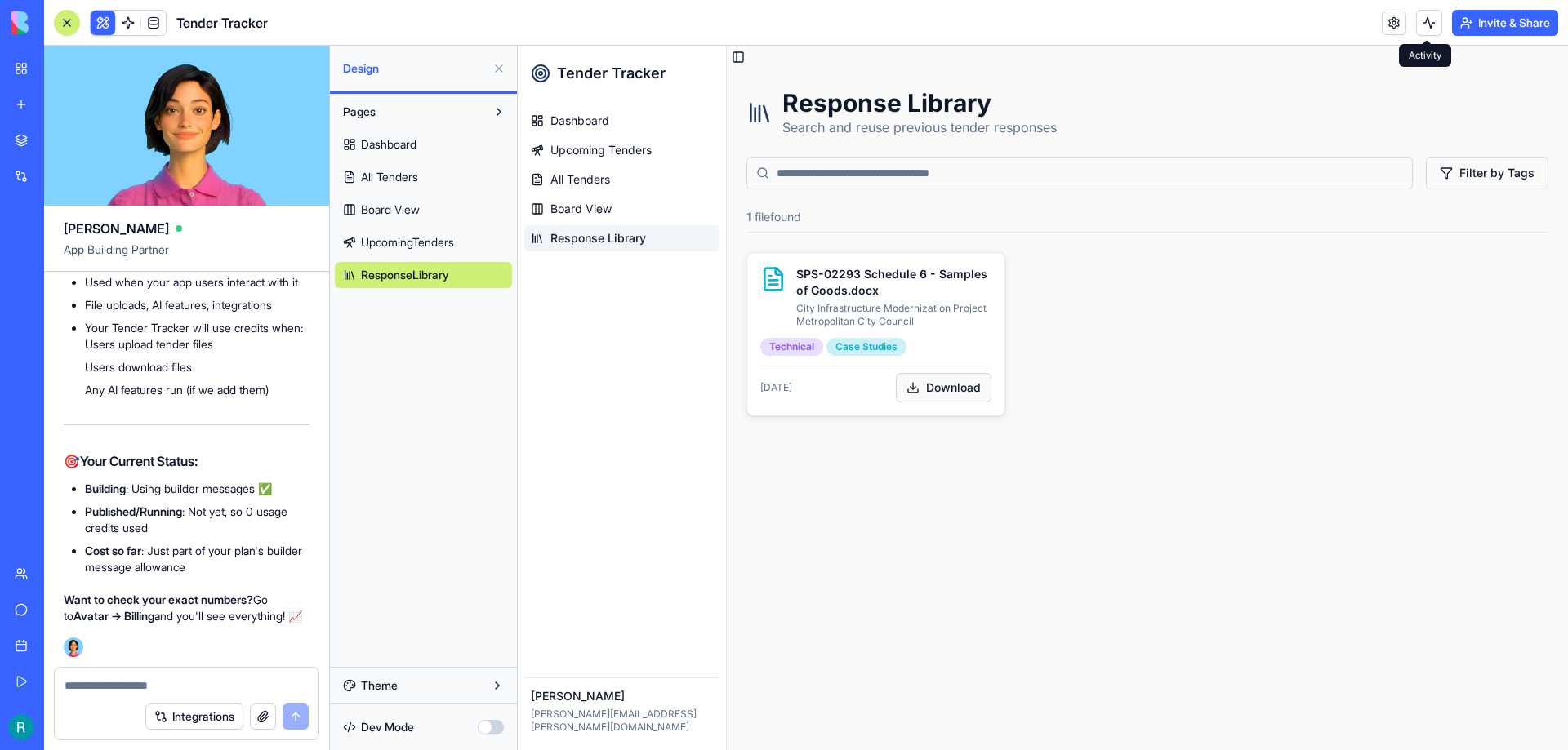
click at [1422, 18] on button at bounding box center [1429, 23] width 26 height 26
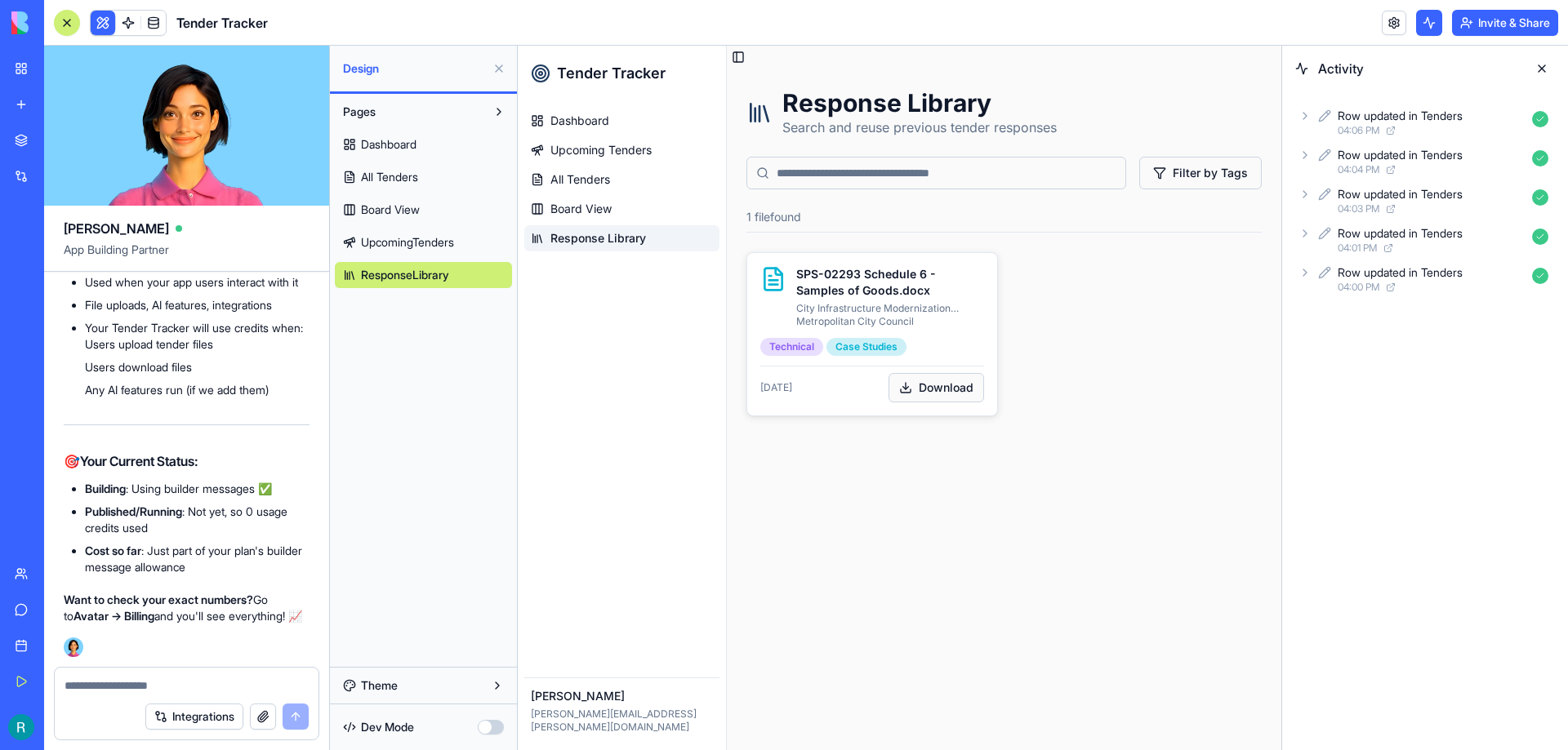
click at [1422, 18] on button at bounding box center [1429, 23] width 26 height 26
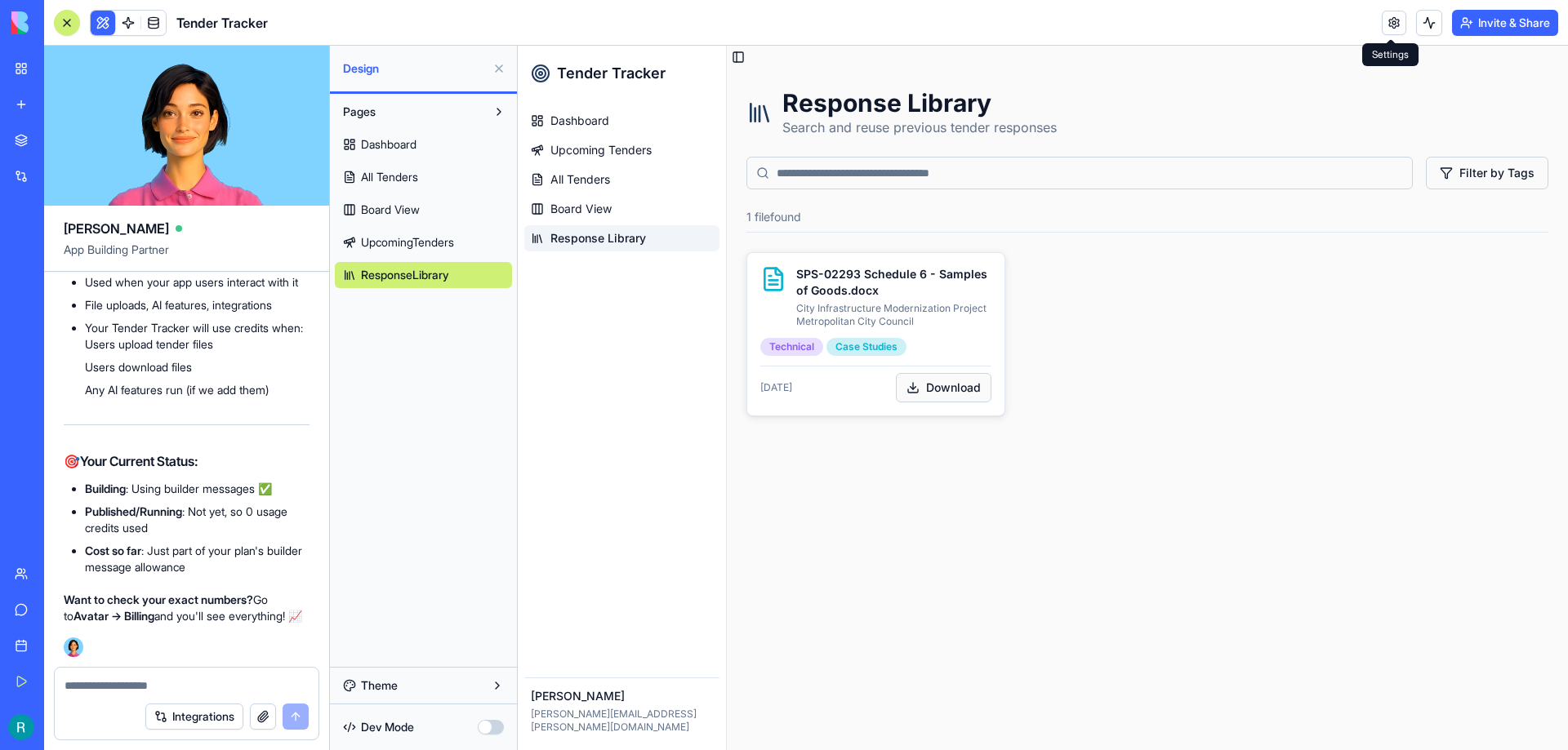
click at [1389, 24] on link at bounding box center [1394, 23] width 24 height 24
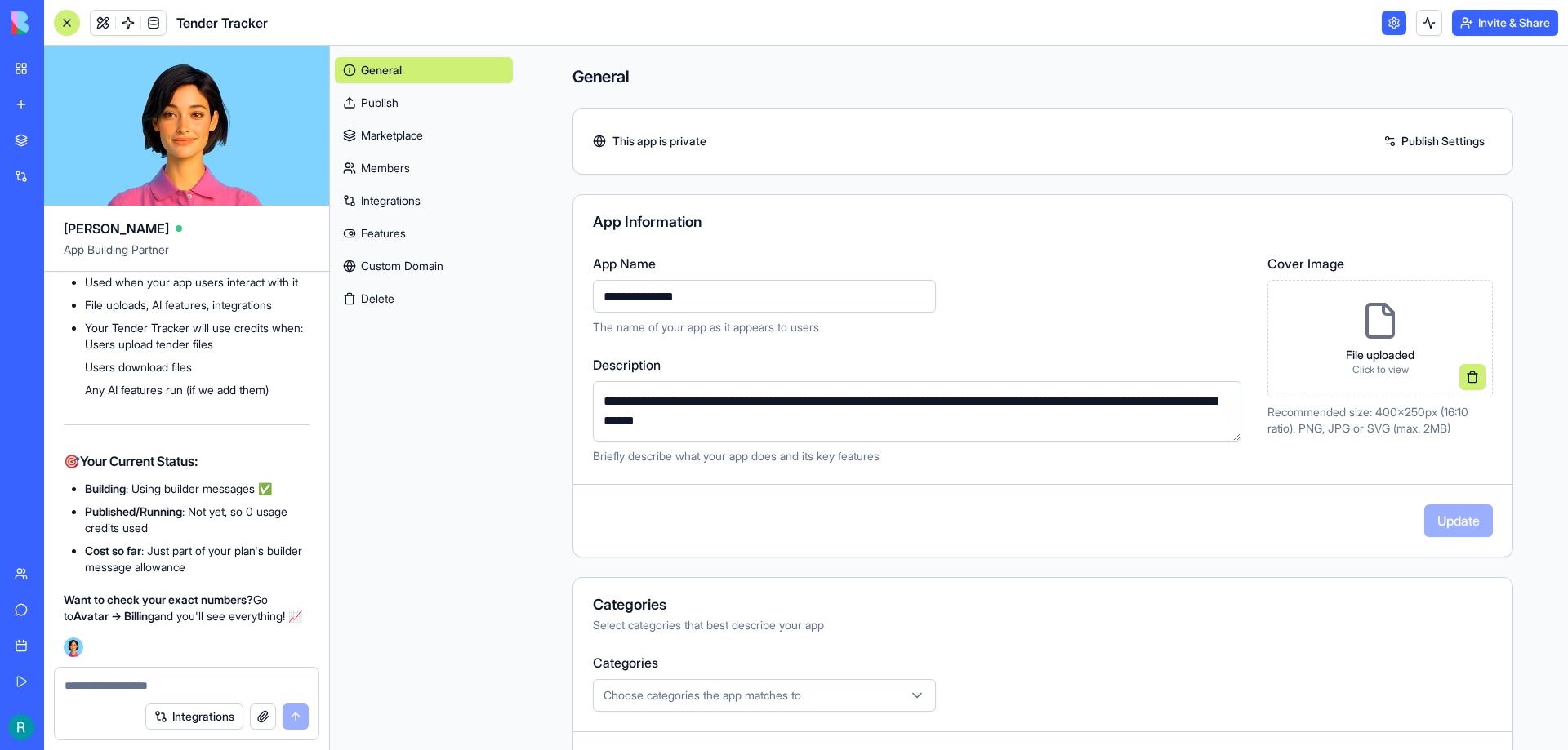
click at [1389, 24] on link at bounding box center [1394, 23] width 24 height 24
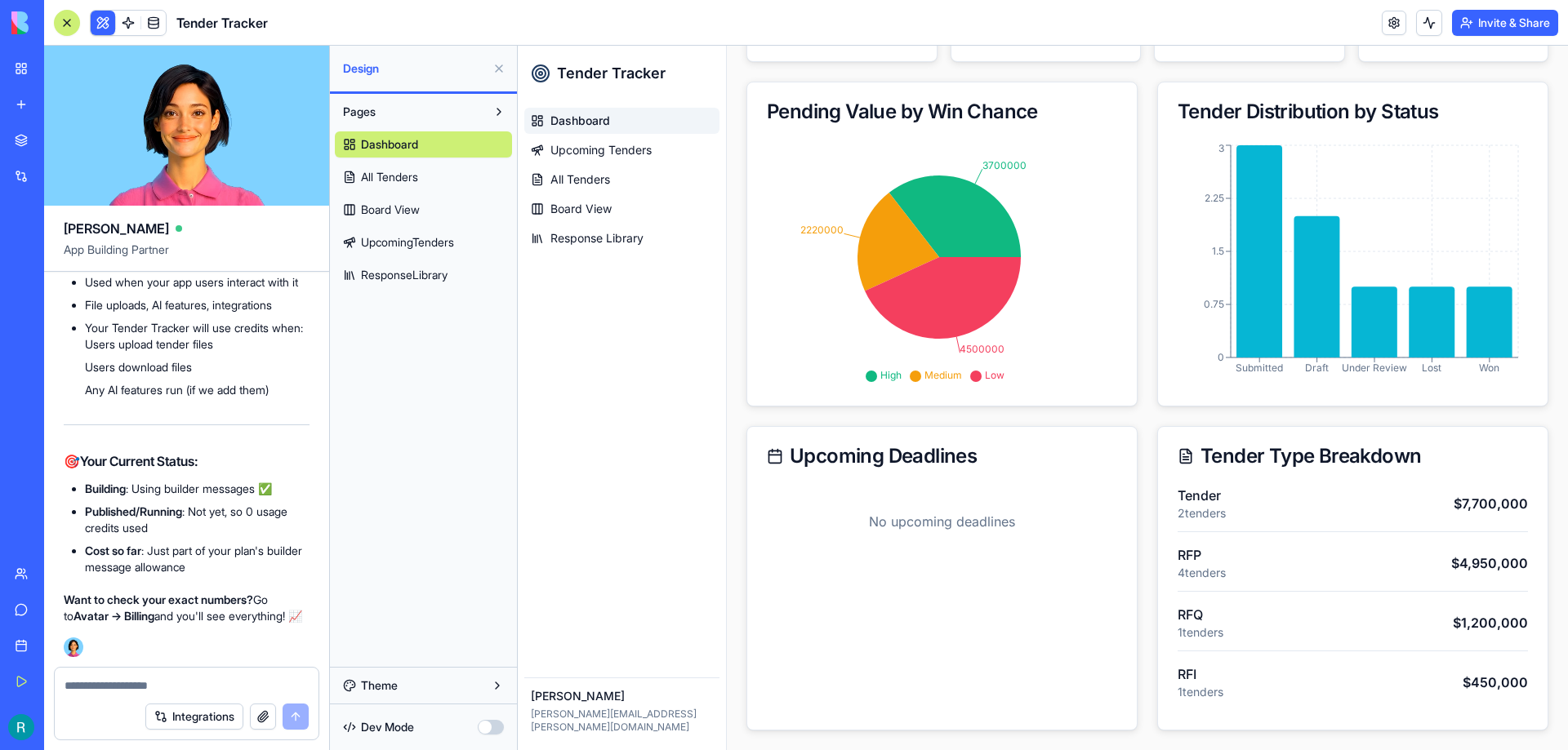
scroll to position [11021, 0]
click at [143, 682] on textarea at bounding box center [186, 686] width 244 height 17
type textarea "**********"
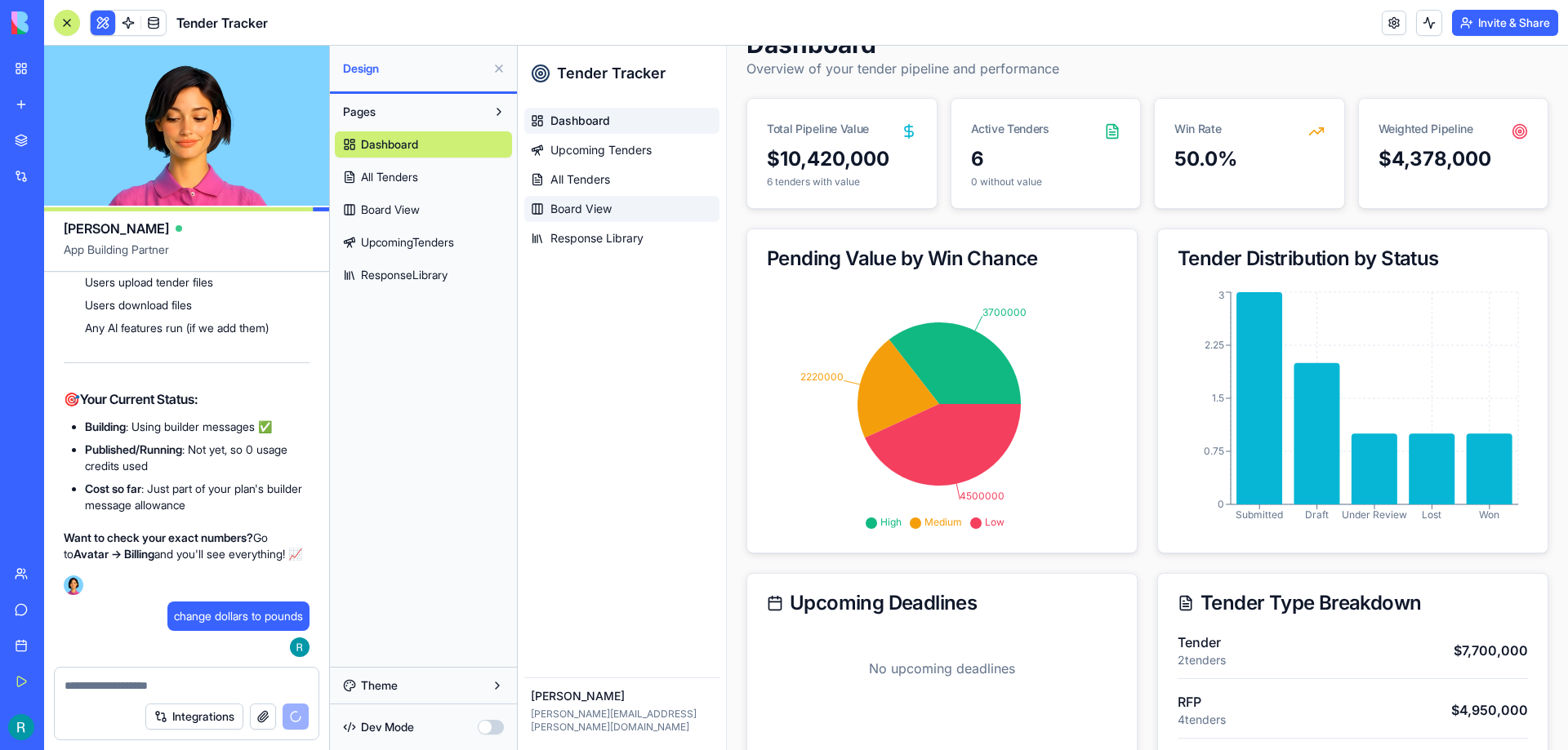
scroll to position [43, 0]
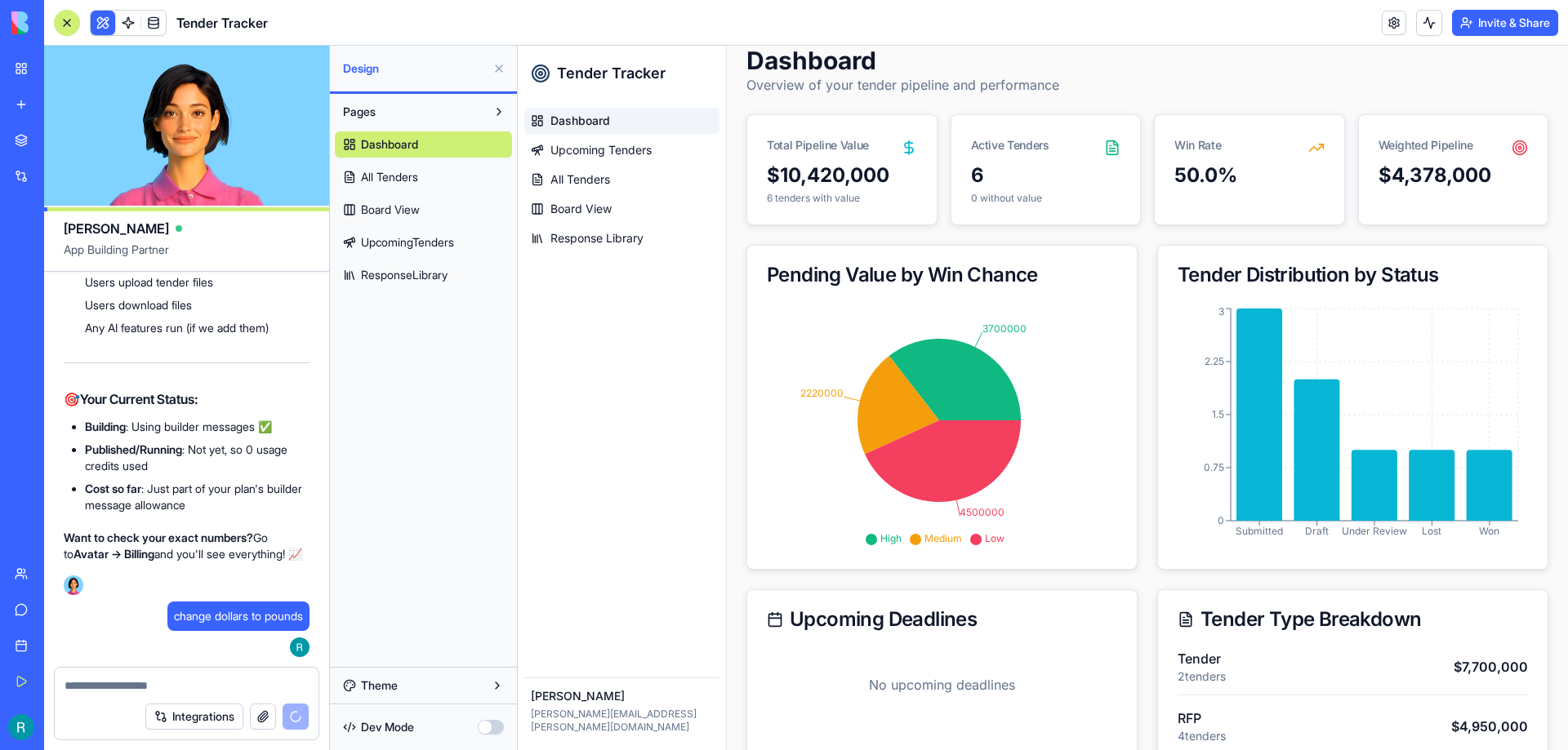
click at [113, 693] on textarea at bounding box center [186, 686] width 244 height 17
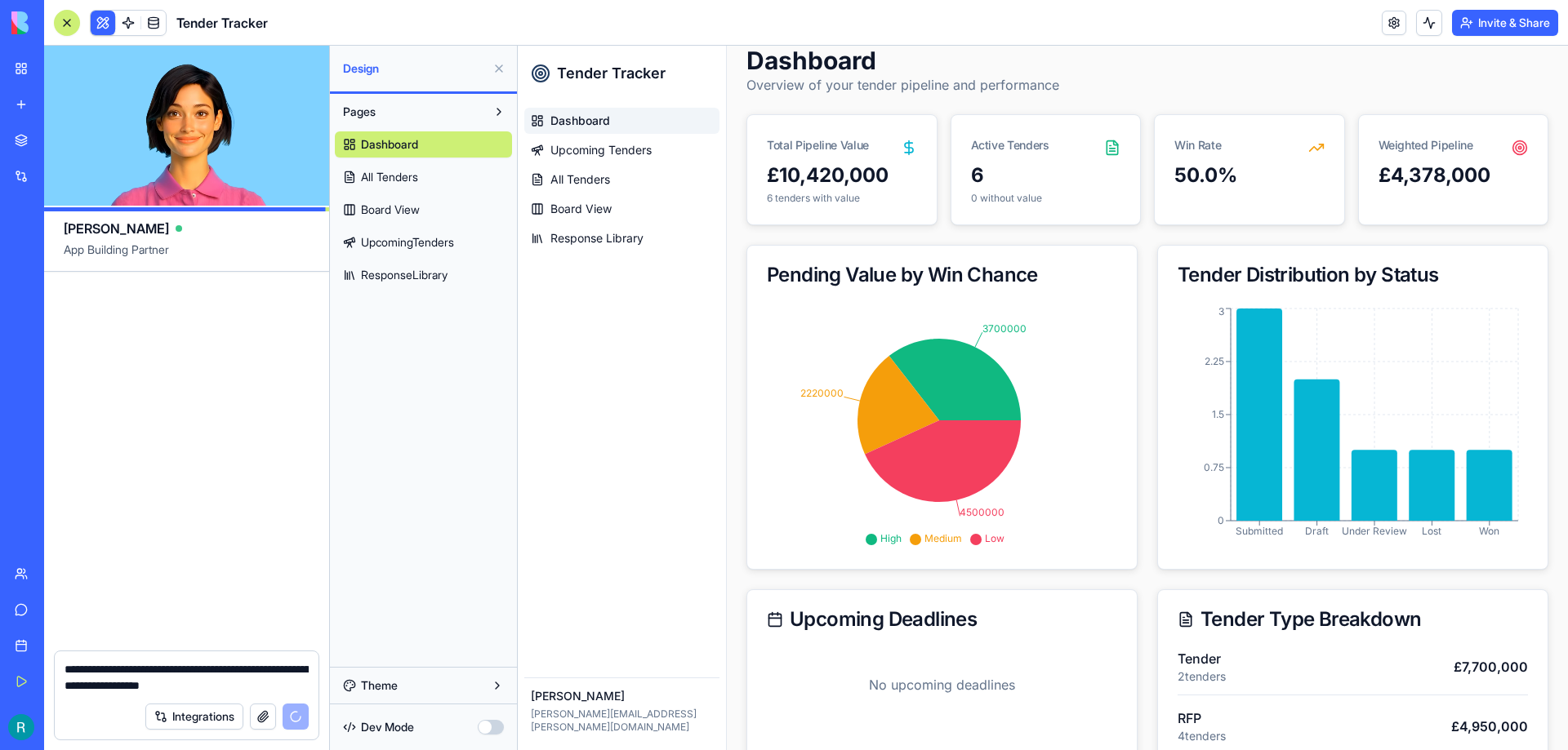
scroll to position [12060, 0]
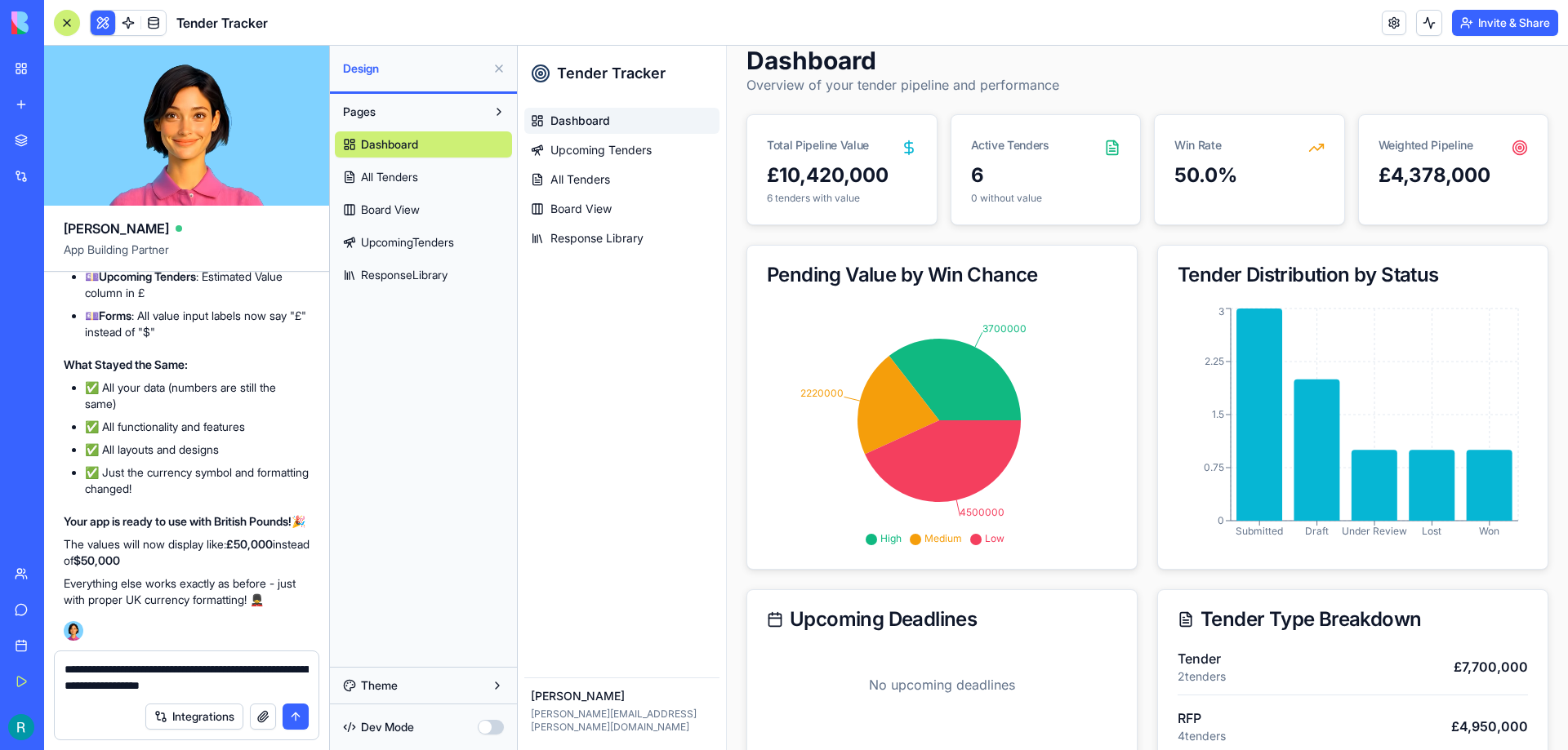
type textarea "**********"
click at [291, 709] on button "submit" at bounding box center [295, 717] width 26 height 26
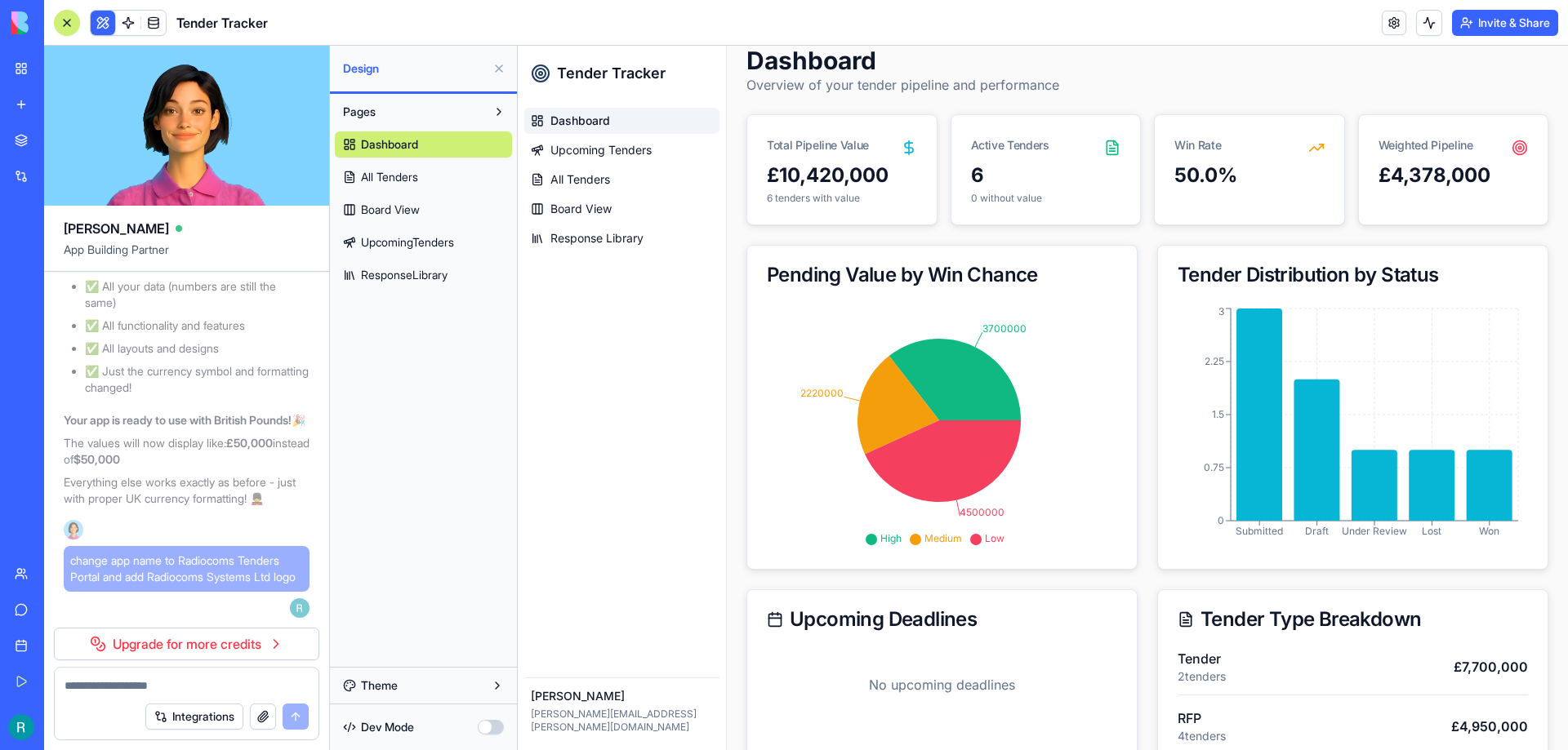
scroll to position [12154, 0]
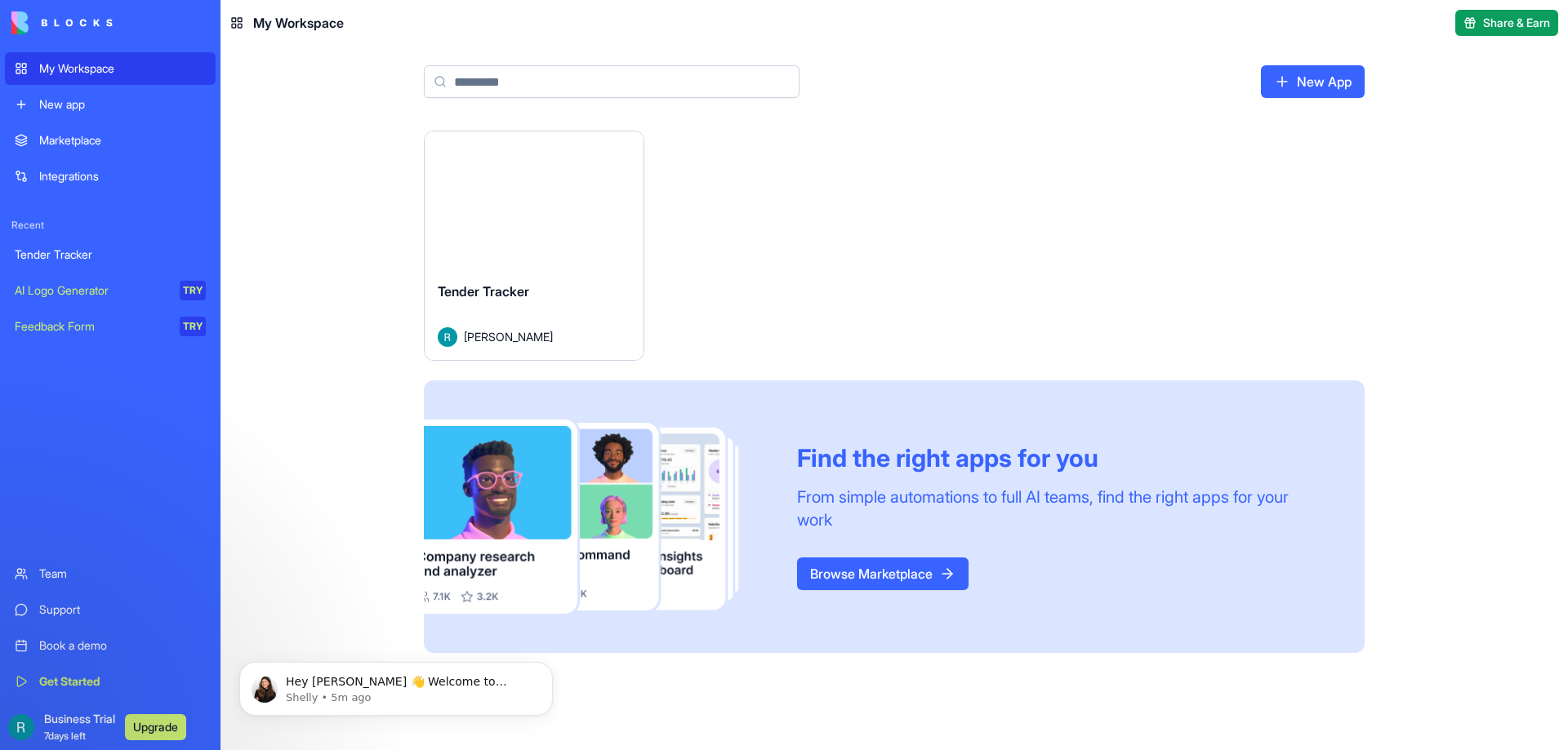
click at [902, 574] on link "Browse Marketplace" at bounding box center [882, 573] width 172 height 32
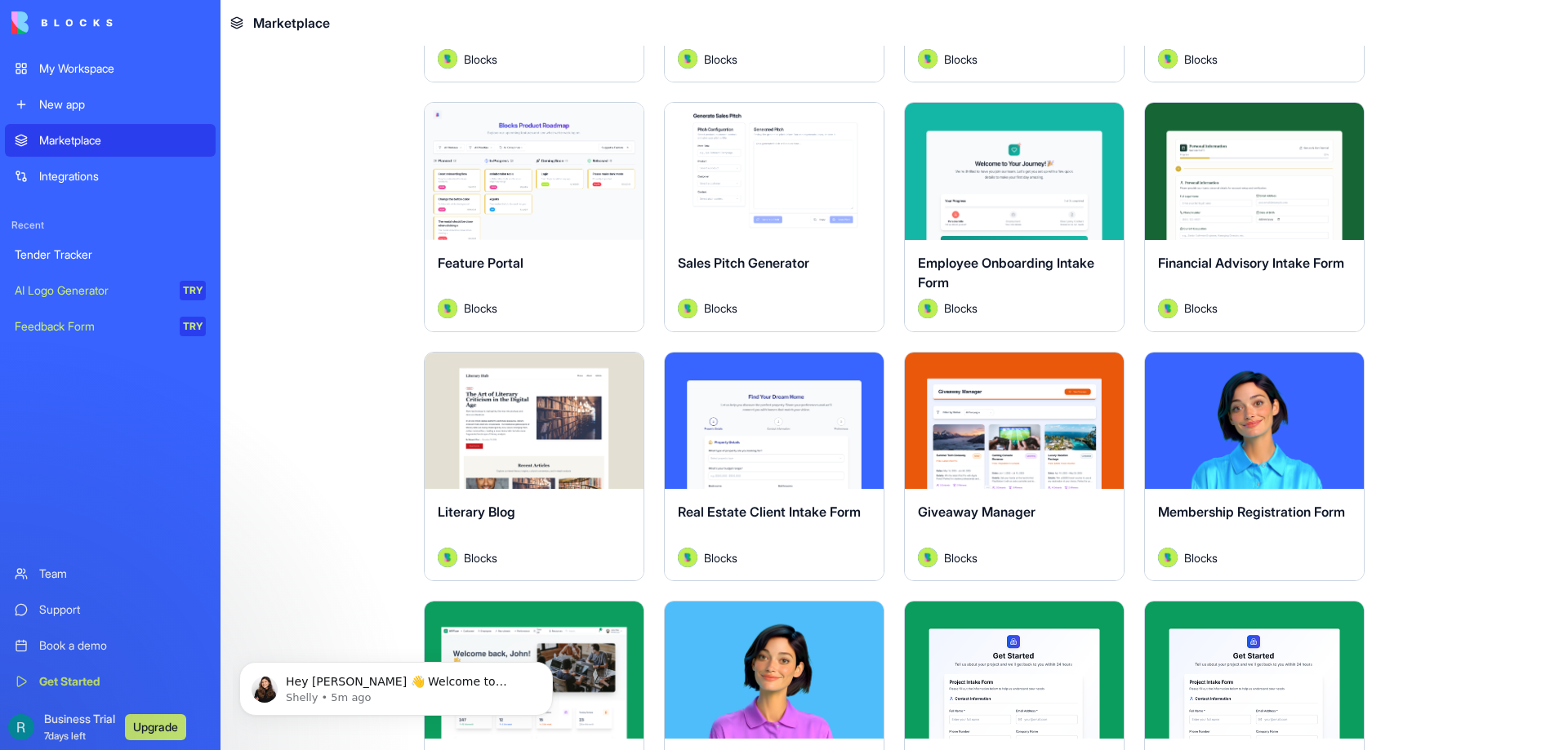
scroll to position [1307, 0]
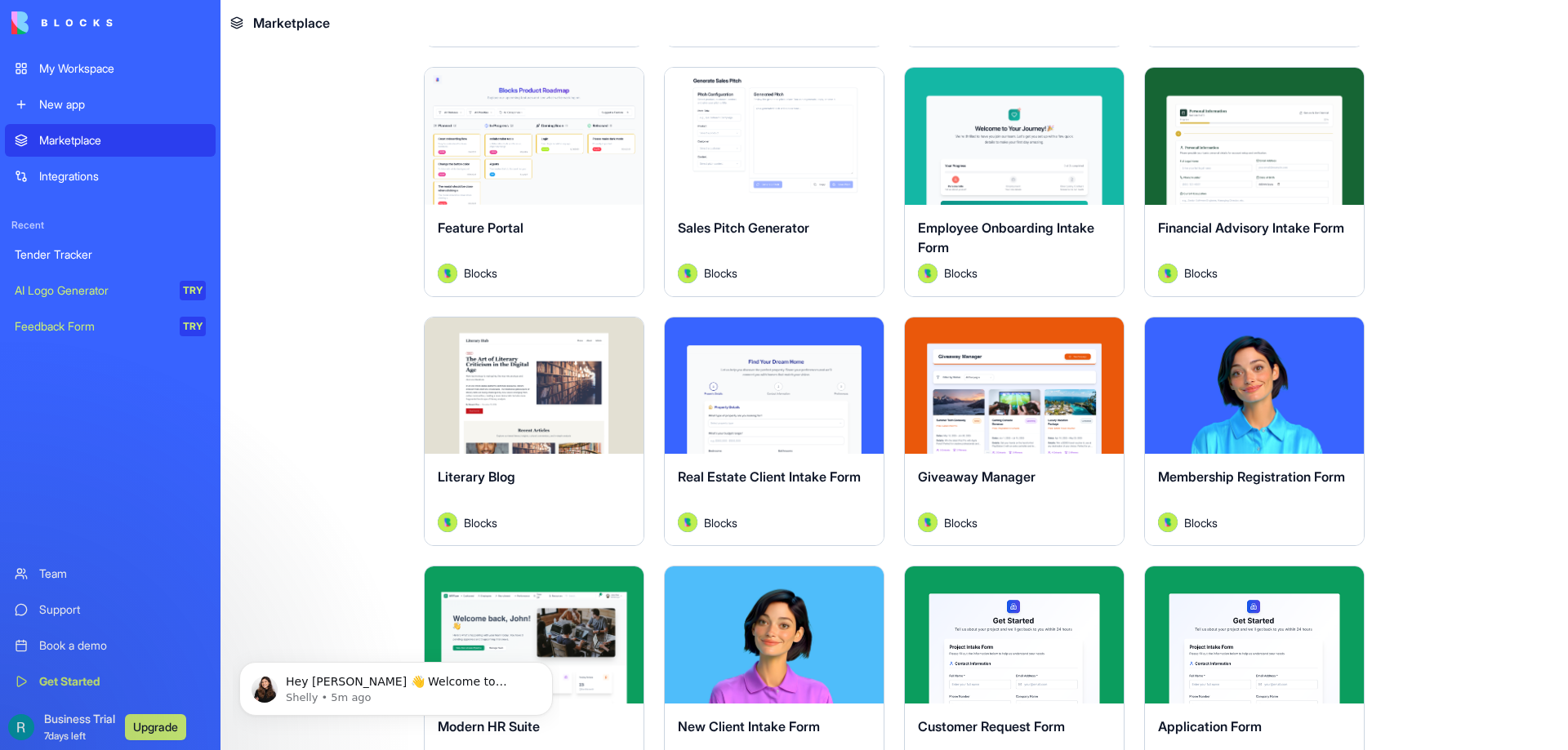
click at [751, 437] on div "Explore" at bounding box center [774, 386] width 219 height 137
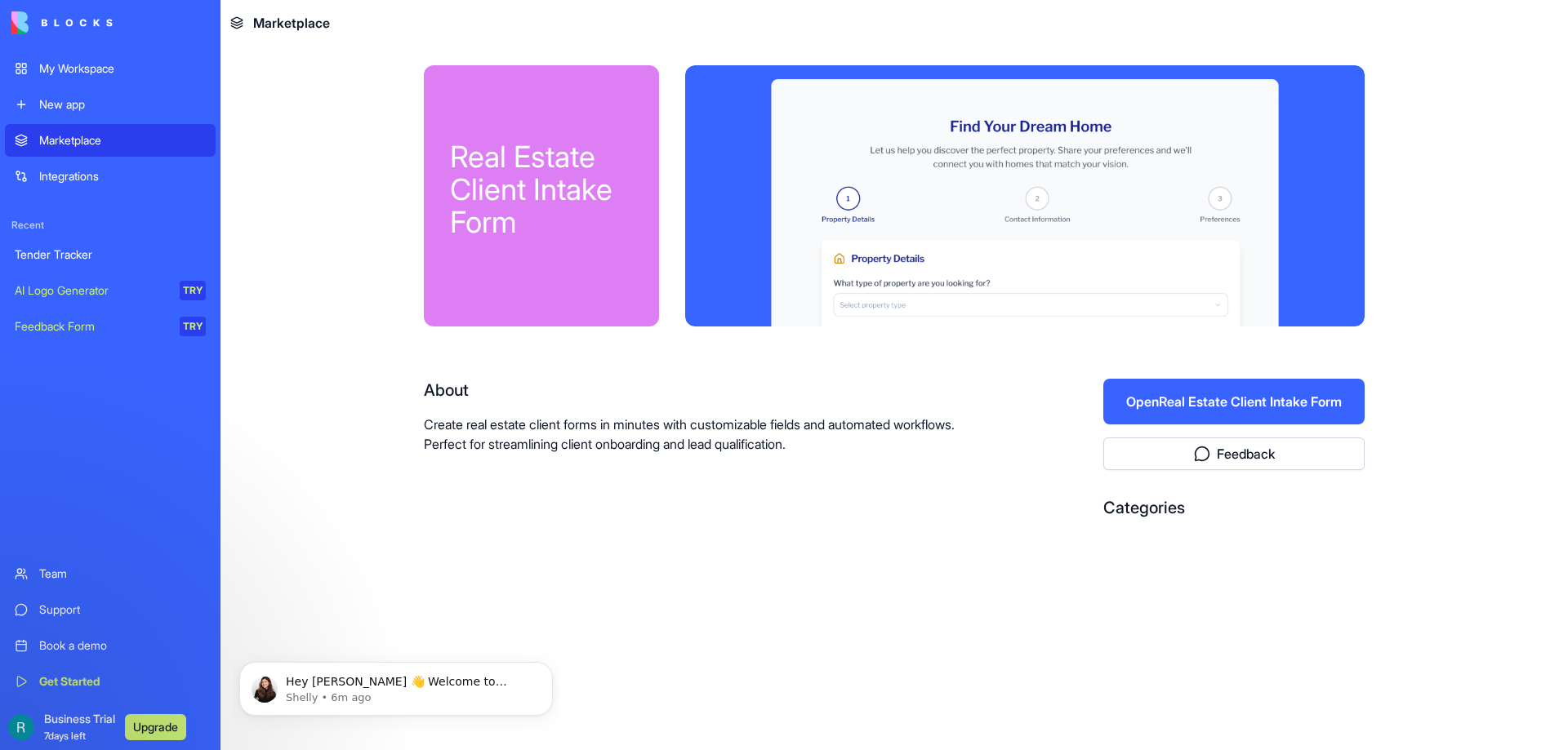
click at [1167, 401] on button "Open Real Estate Client Intake Form" at bounding box center [1233, 402] width 261 height 45
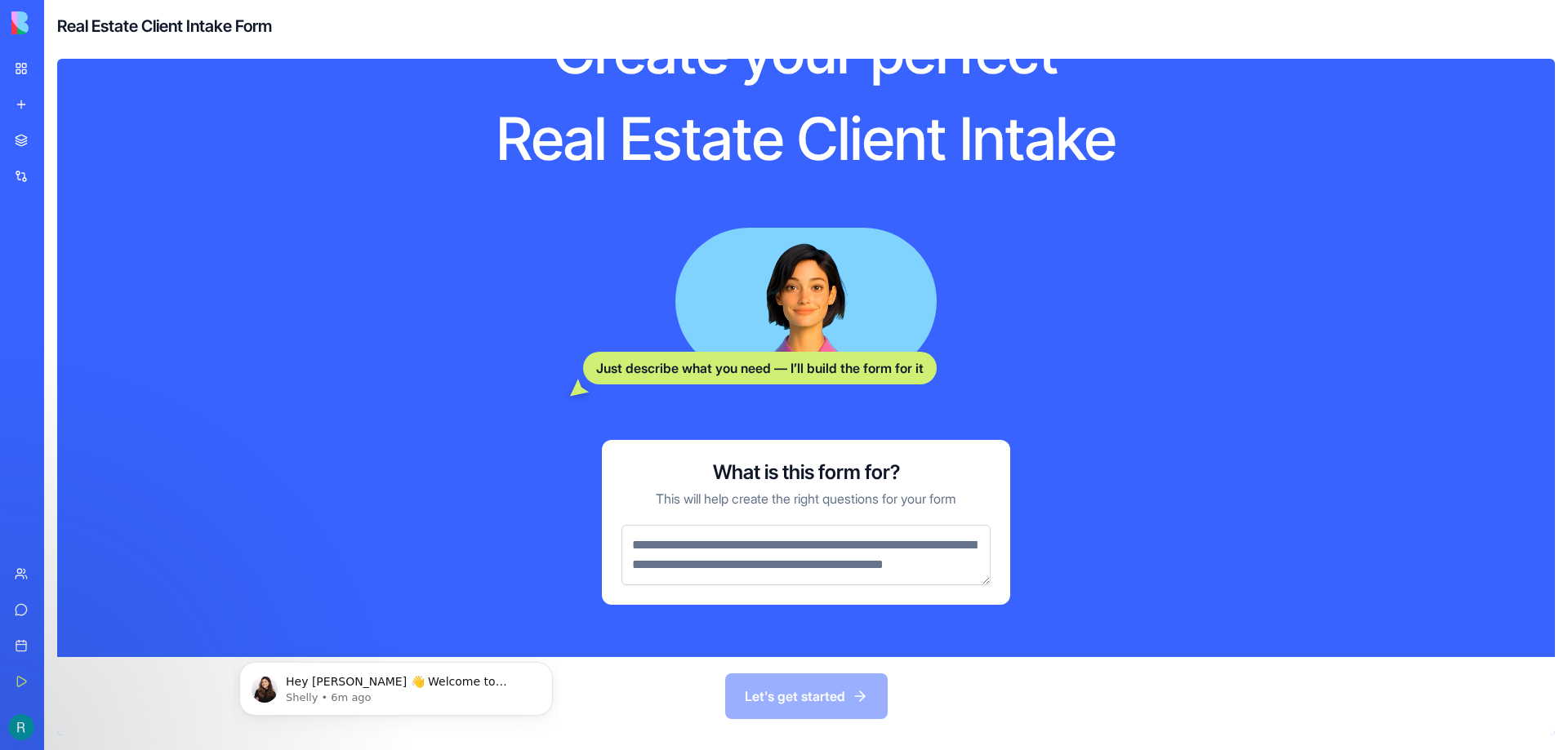
scroll to position [115, 0]
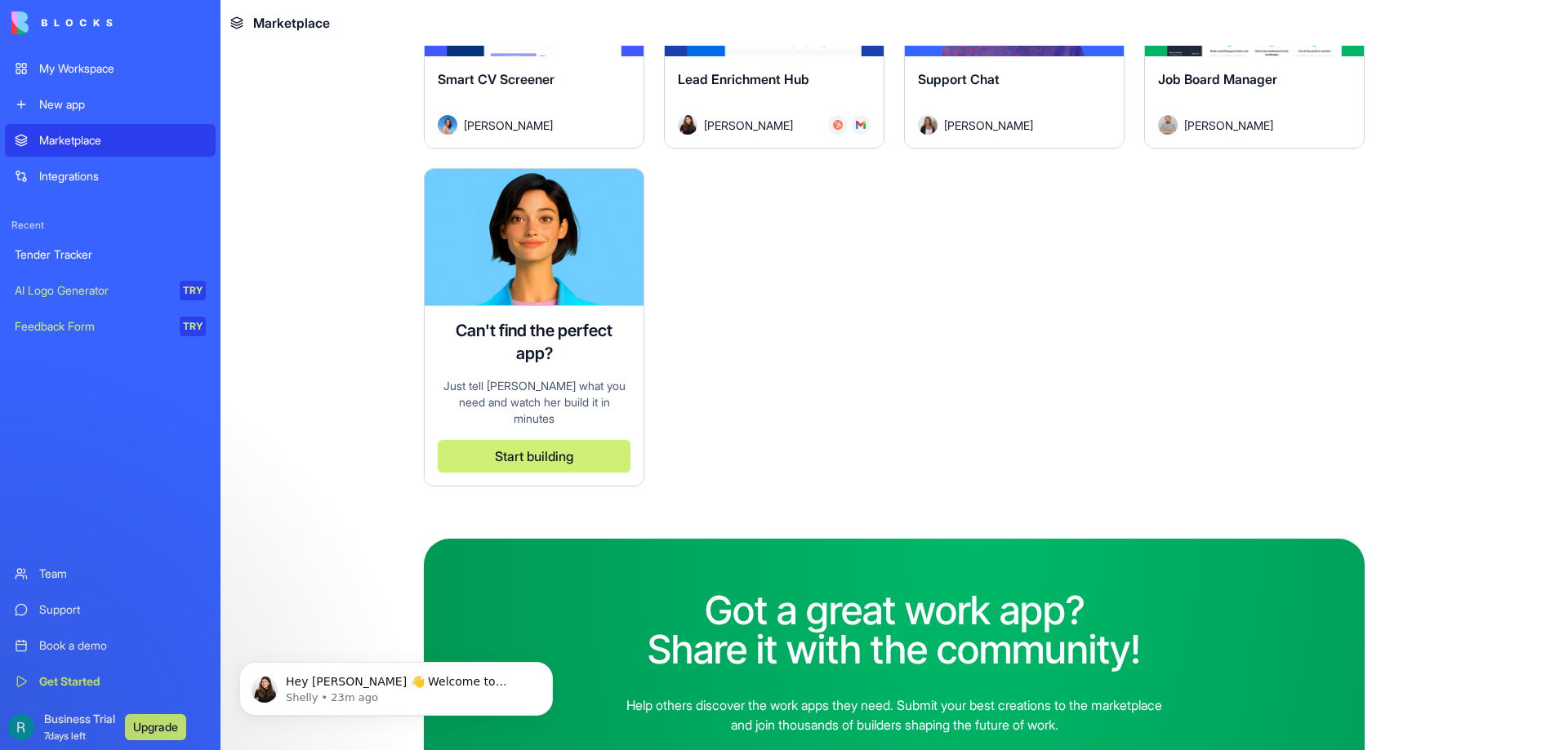
scroll to position [4382, 0]
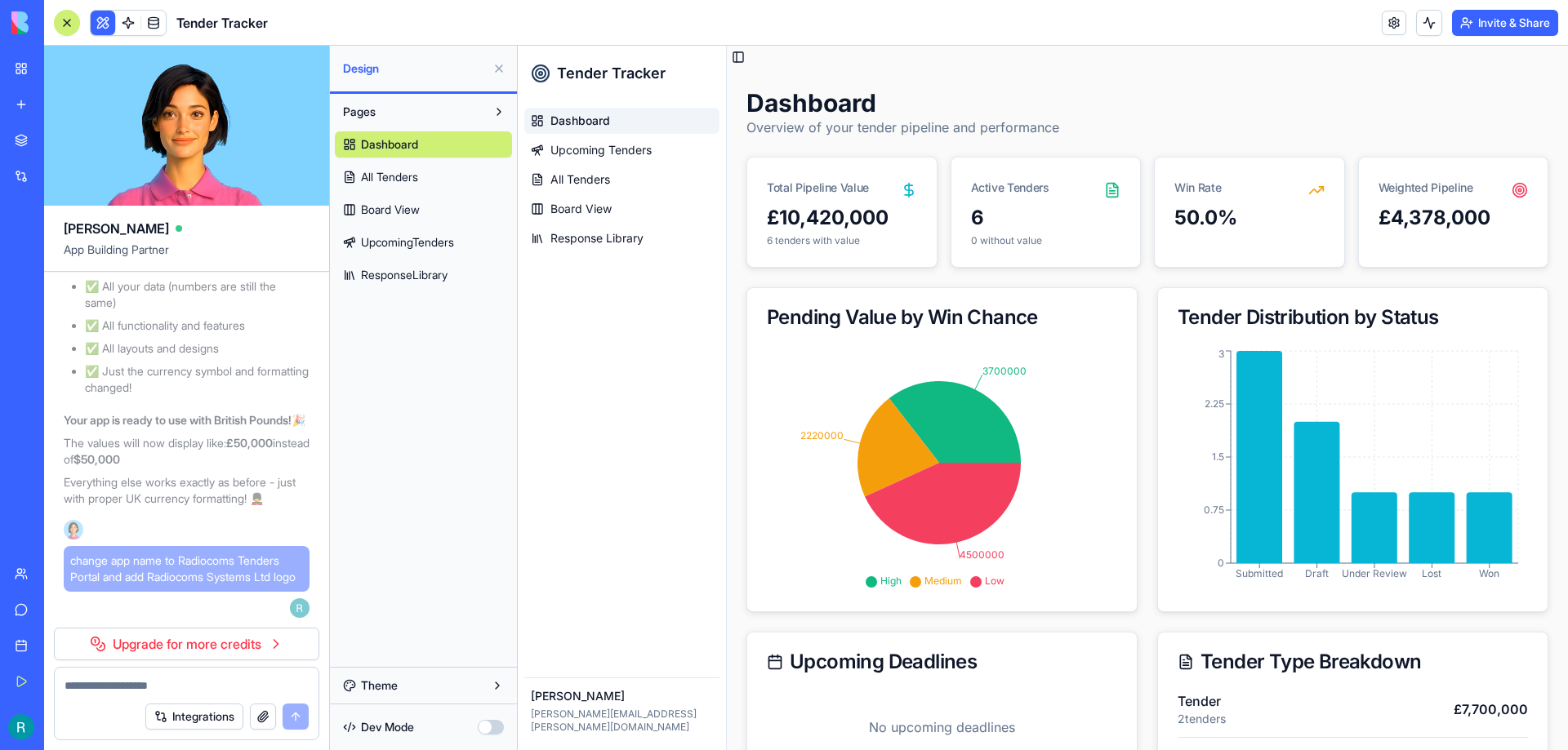
scroll to position [12178, 0]
click at [604, 157] on span "Upcoming Tenders" at bounding box center [601, 150] width 101 height 17
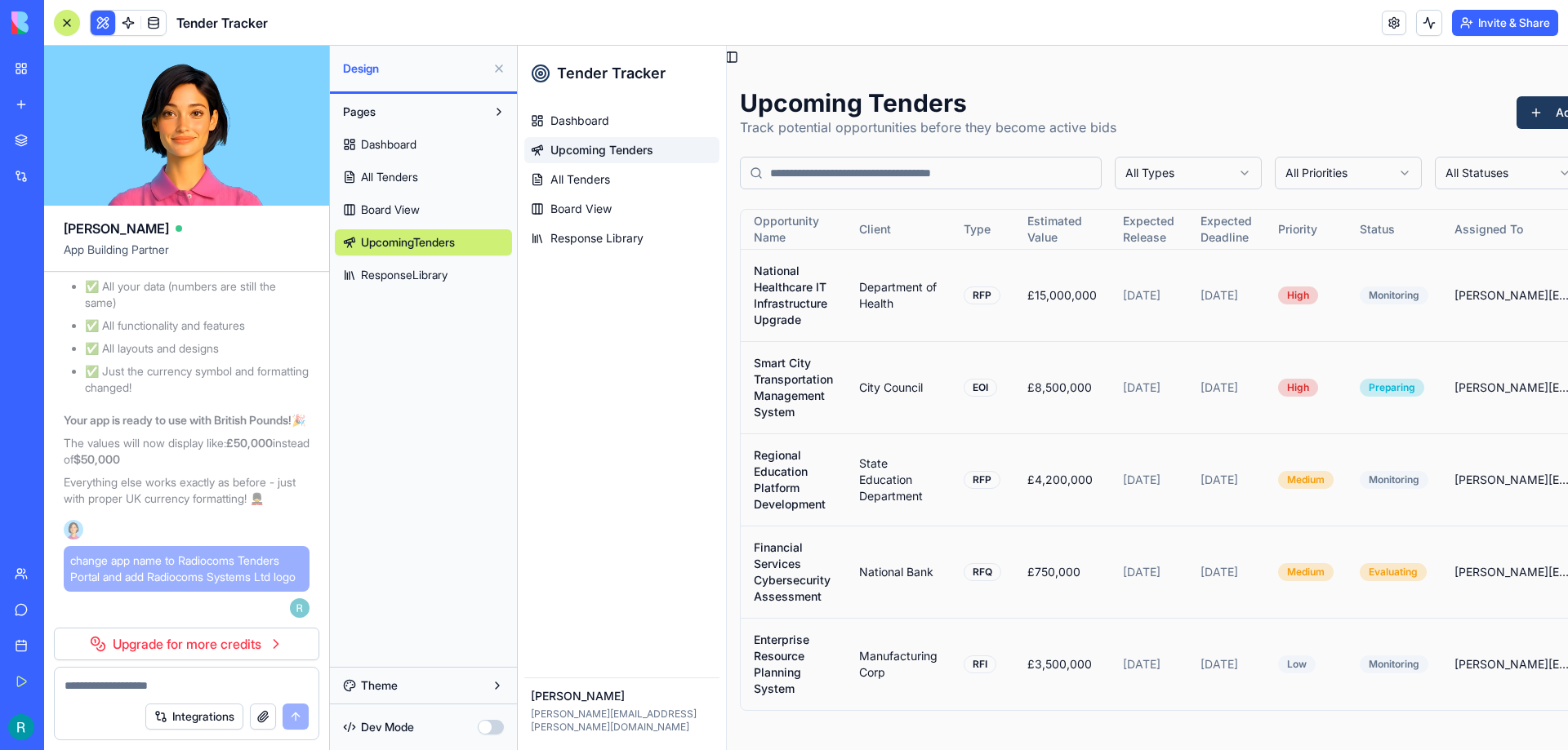
scroll to position [12, 0]
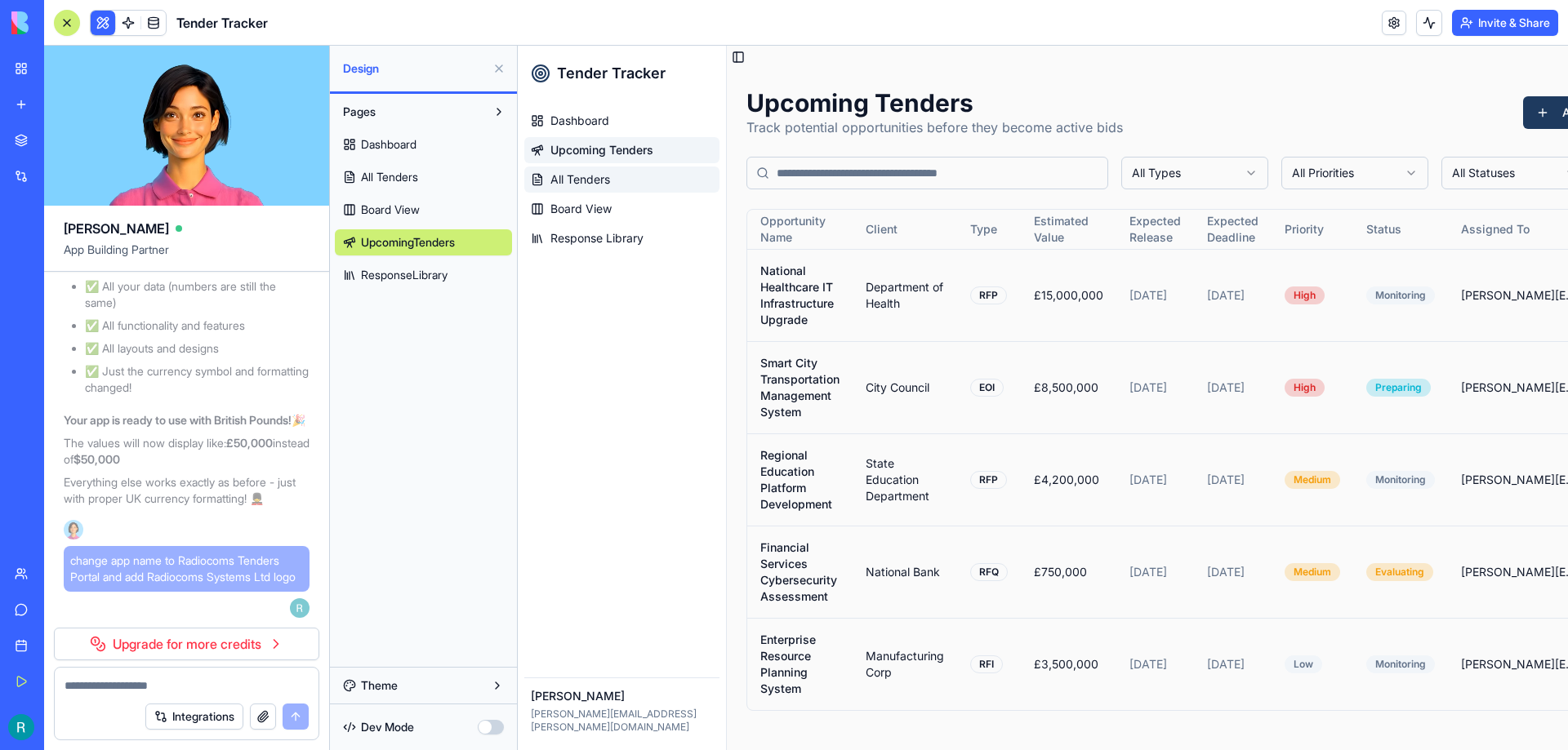
click at [599, 169] on link "All Tenders" at bounding box center [622, 179] width 195 height 26
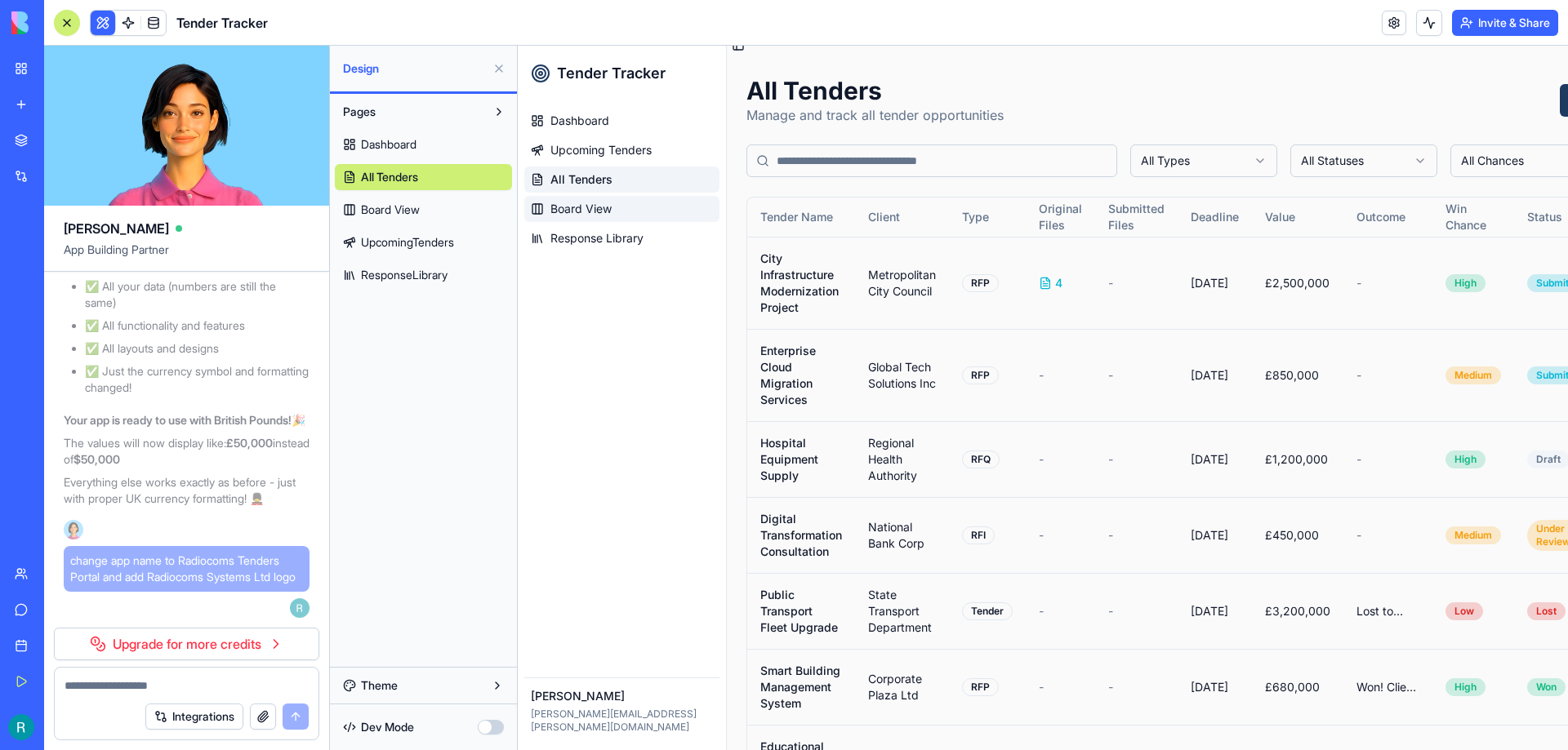
click at [597, 212] on span "Board View" at bounding box center [581, 209] width 61 height 17
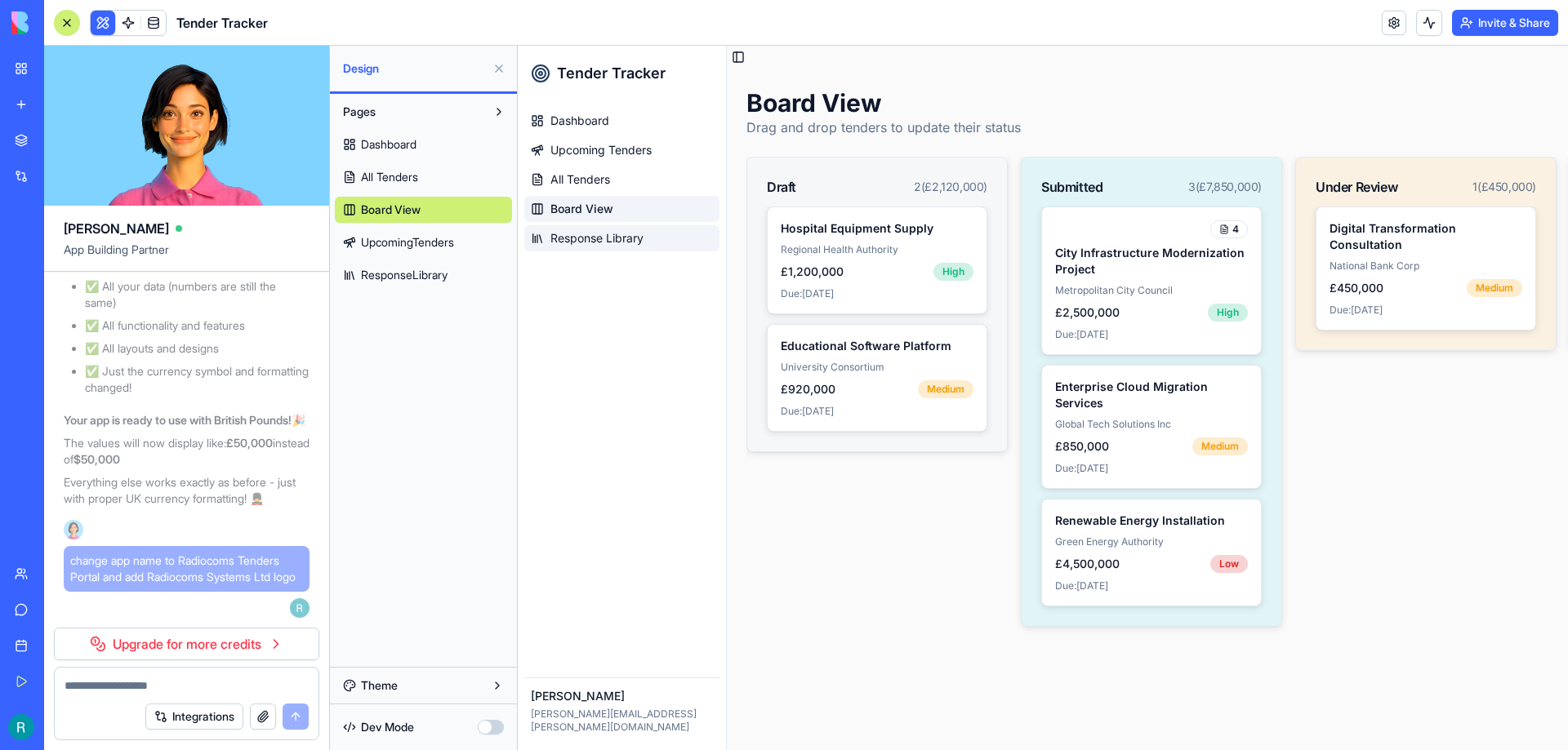
click at [598, 243] on span "Response Library" at bounding box center [597, 238] width 93 height 17
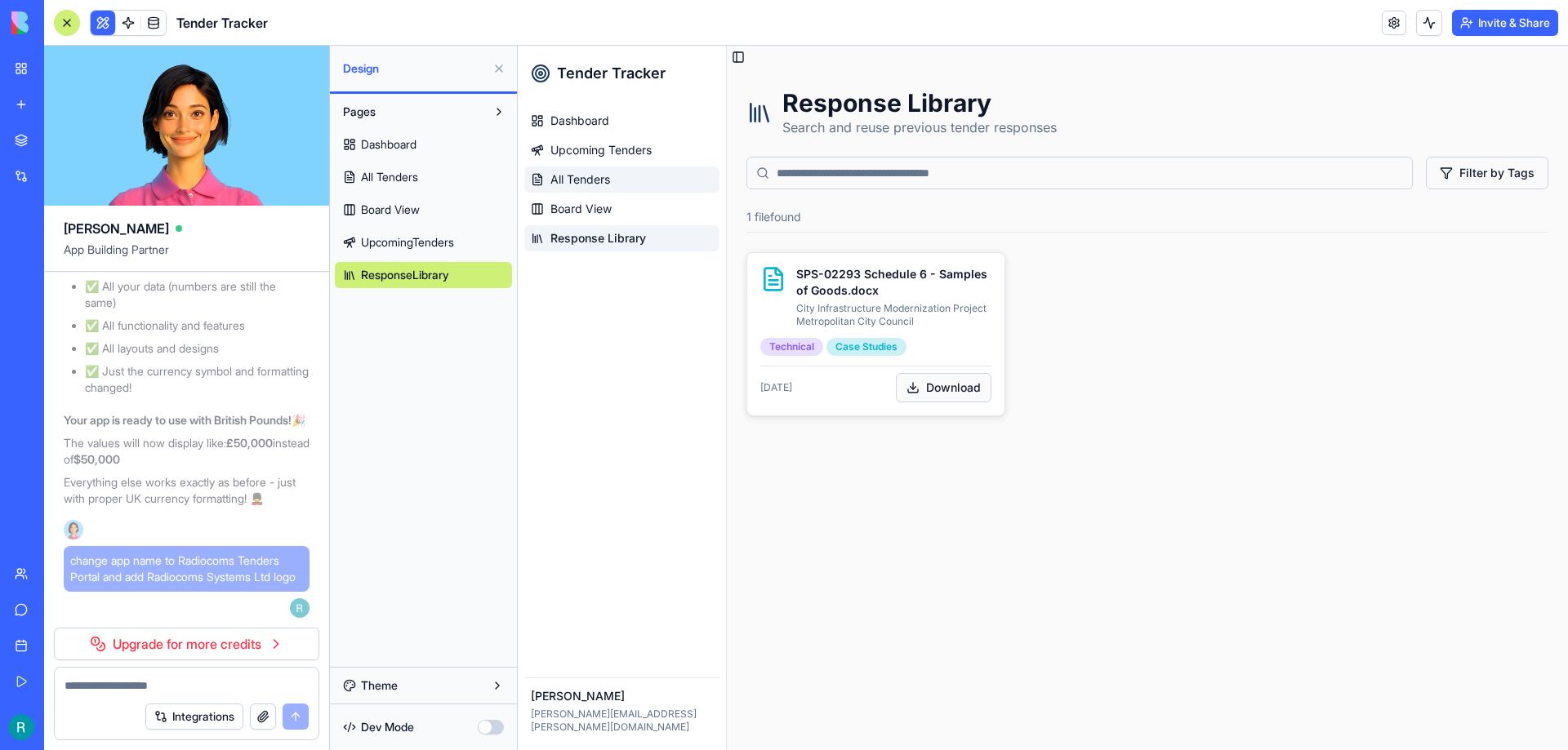
click at [605, 166] on link "All Tenders" at bounding box center [622, 179] width 195 height 26
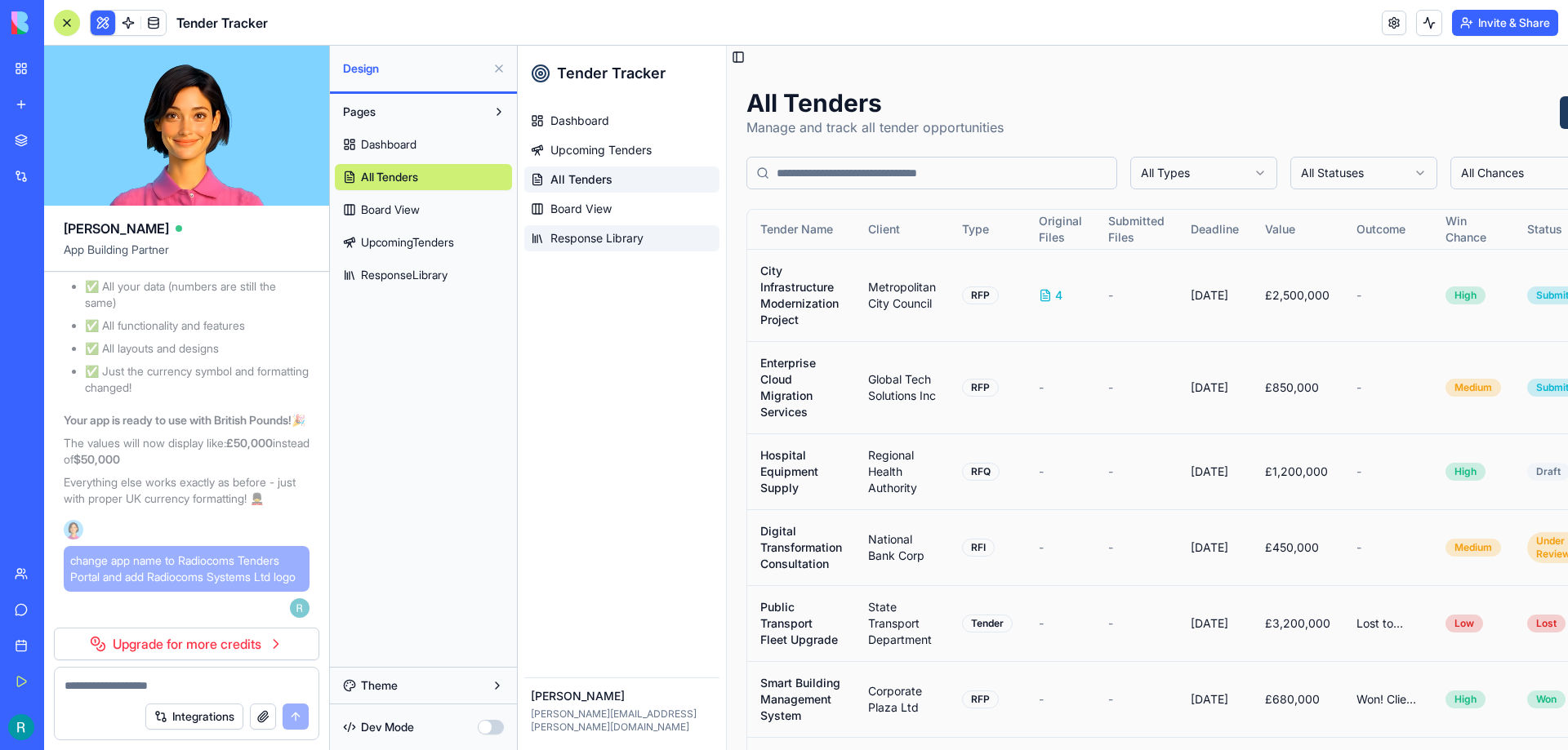
click at [605, 239] on span "Response Library" at bounding box center [597, 238] width 93 height 17
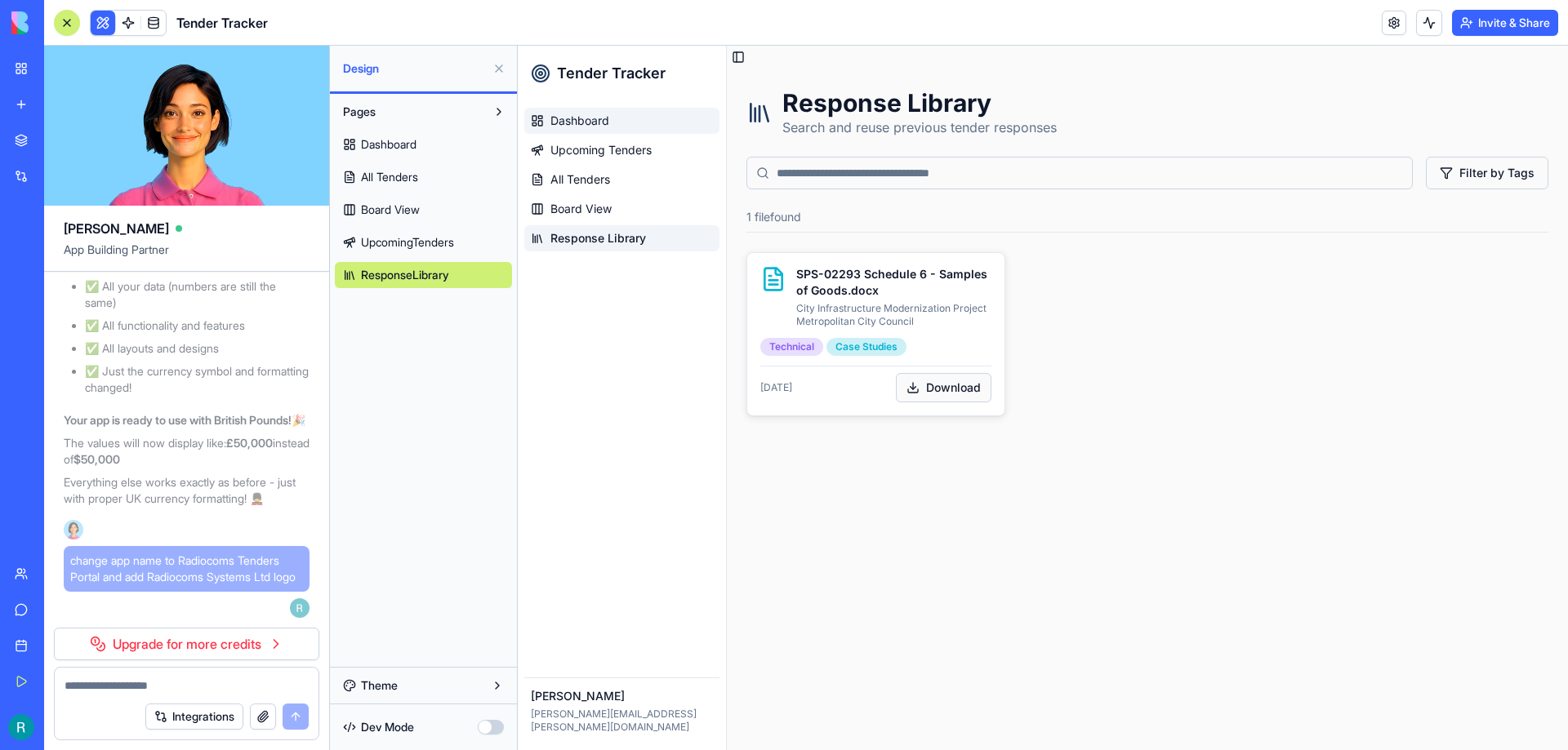
click at [606, 118] on span "Dashboard" at bounding box center [579, 120] width 58 height 17
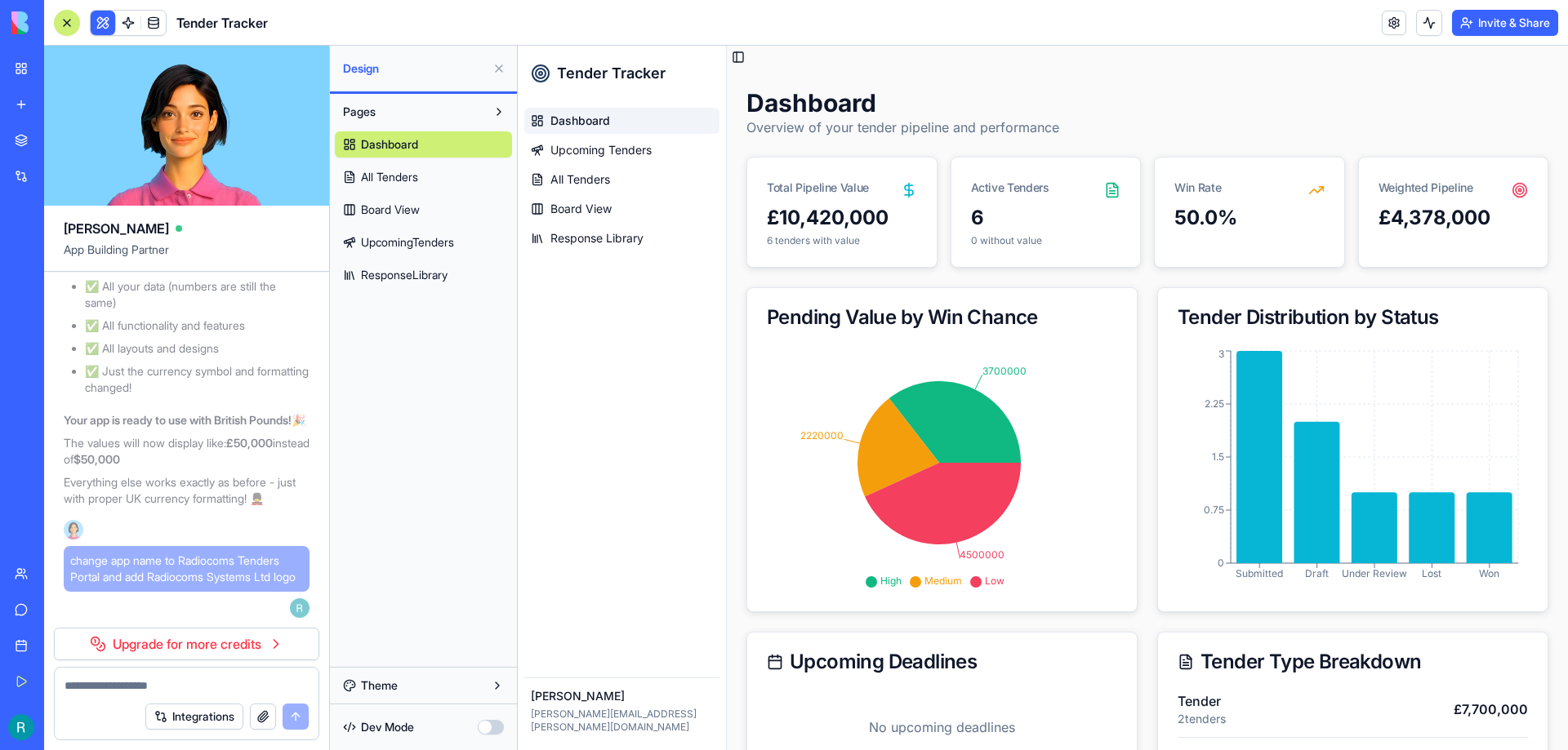
click at [166, 684] on textarea at bounding box center [186, 686] width 244 height 17
type textarea "**********"
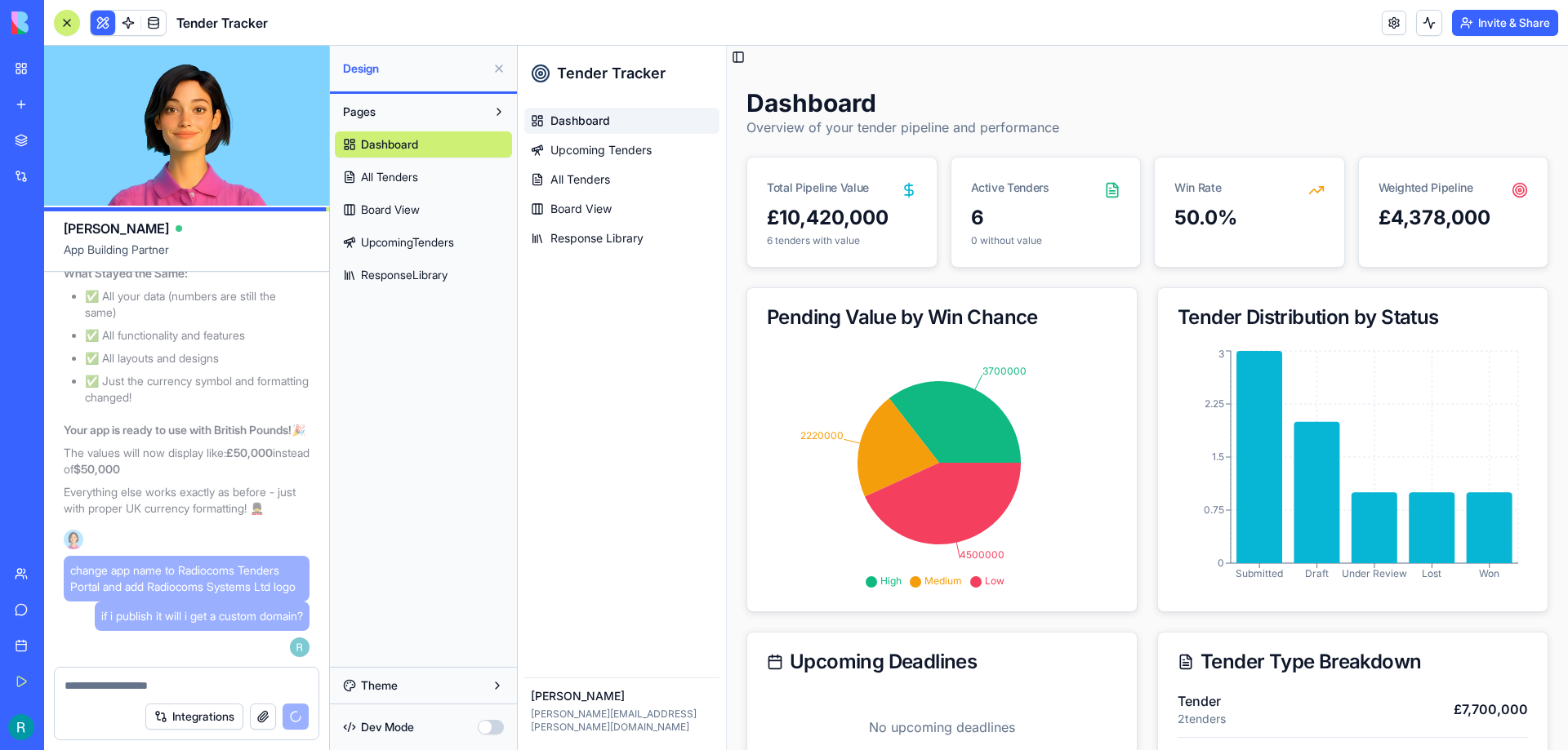
scroll to position [12178, 0]
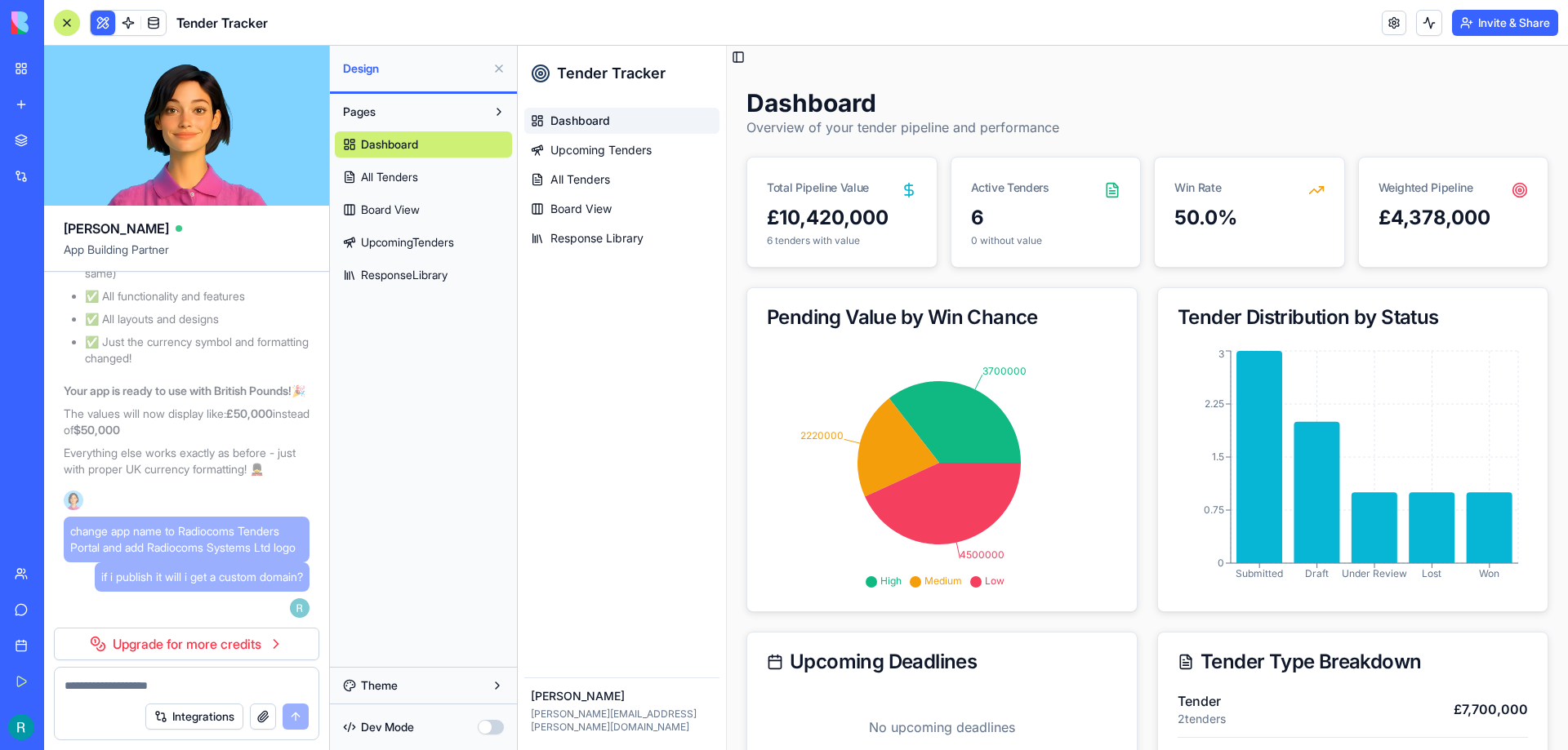
click at [1512, 23] on button "Invite & Share" at bounding box center [1504, 23] width 106 height 26
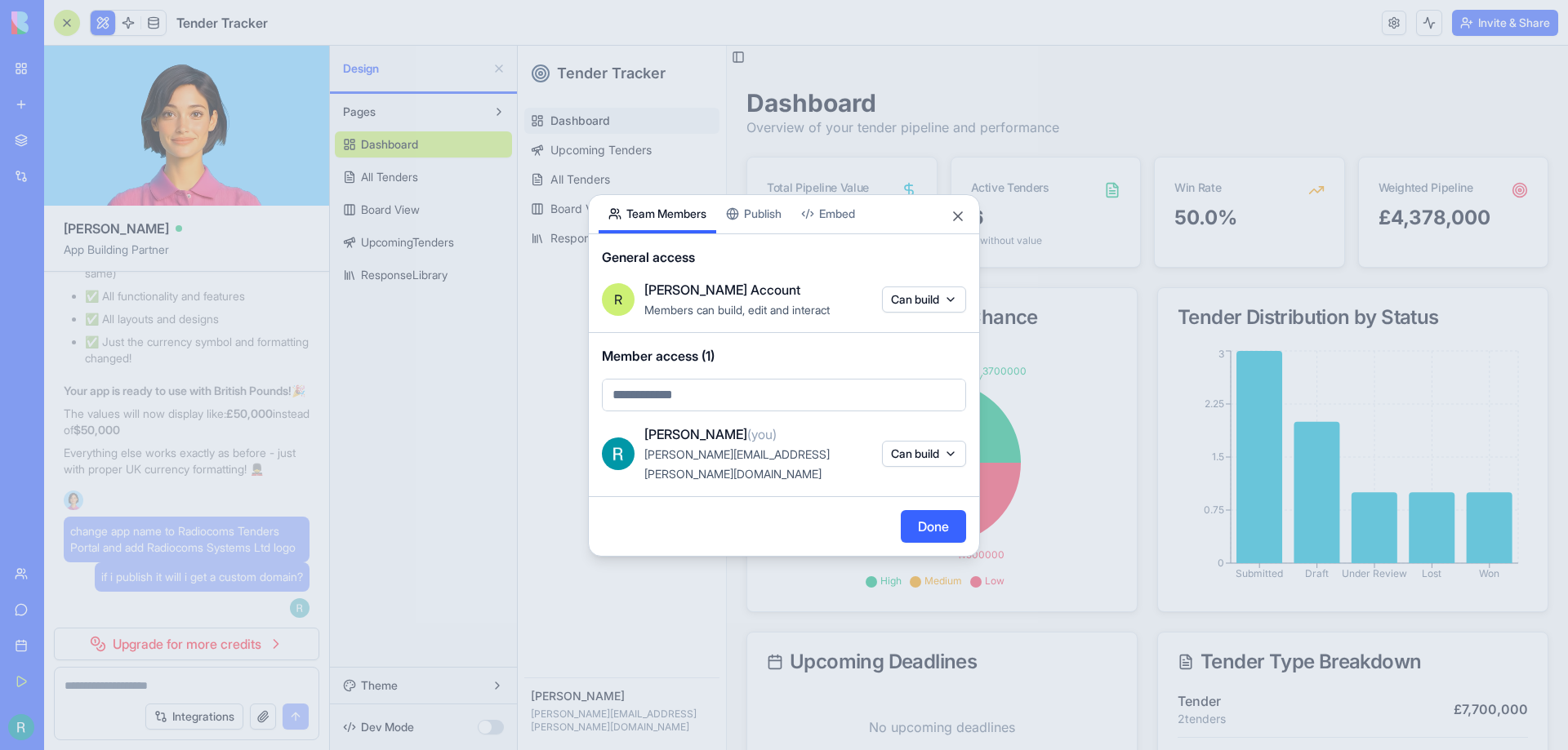
click at [758, 223] on div "Share App Team Members Publish Embed General access R [PERSON_NAME] Account Mem…" at bounding box center [784, 375] width 392 height 362
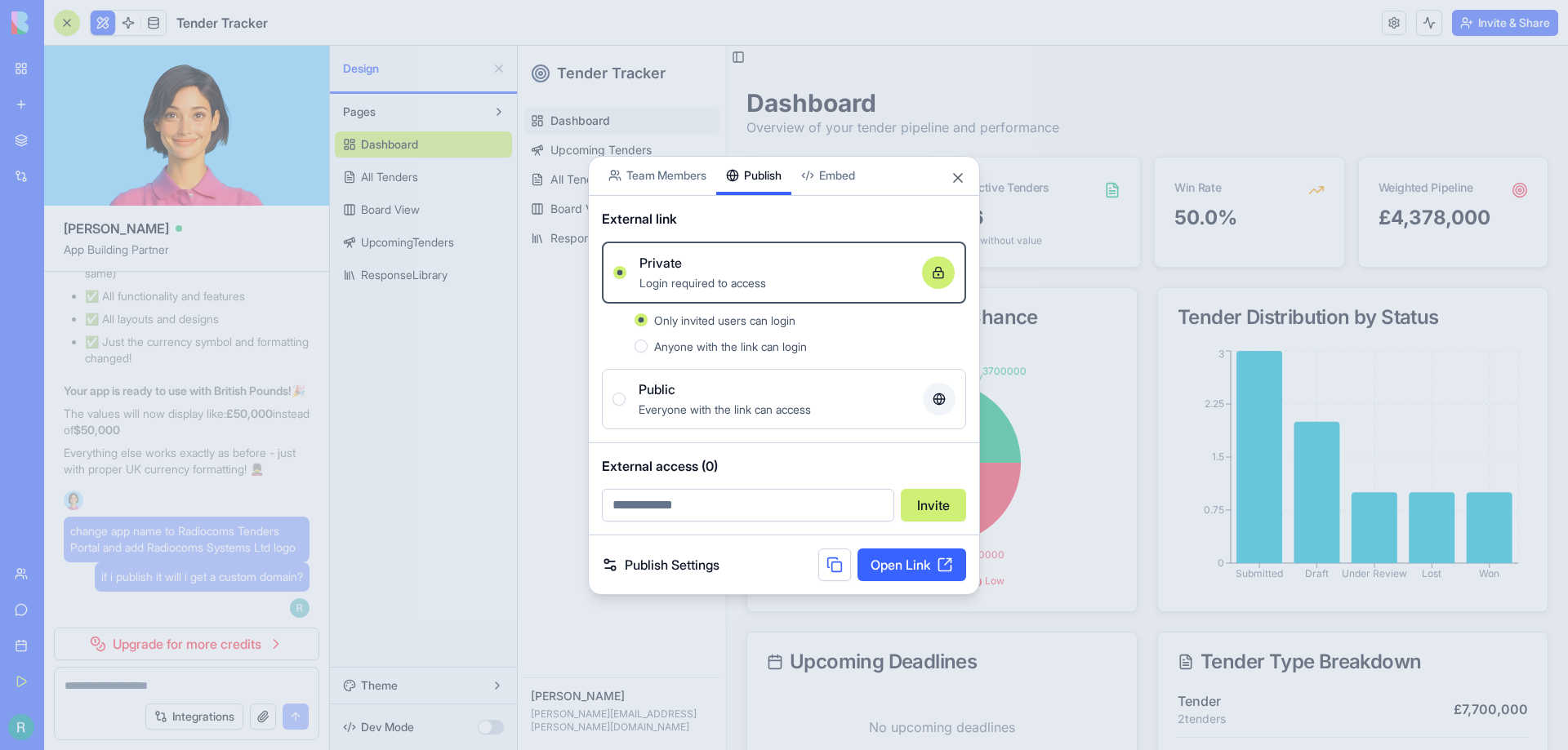
click at [735, 344] on span "Anyone with the link can login" at bounding box center [730, 347] width 152 height 14
click at [647, 344] on button "Anyone with the link can login" at bounding box center [640, 346] width 13 height 13
click at [905, 570] on link "Open Link" at bounding box center [911, 564] width 109 height 32
click at [960, 179] on button "Close" at bounding box center [957, 178] width 17 height 17
